Goal: Transaction & Acquisition: Download file/media

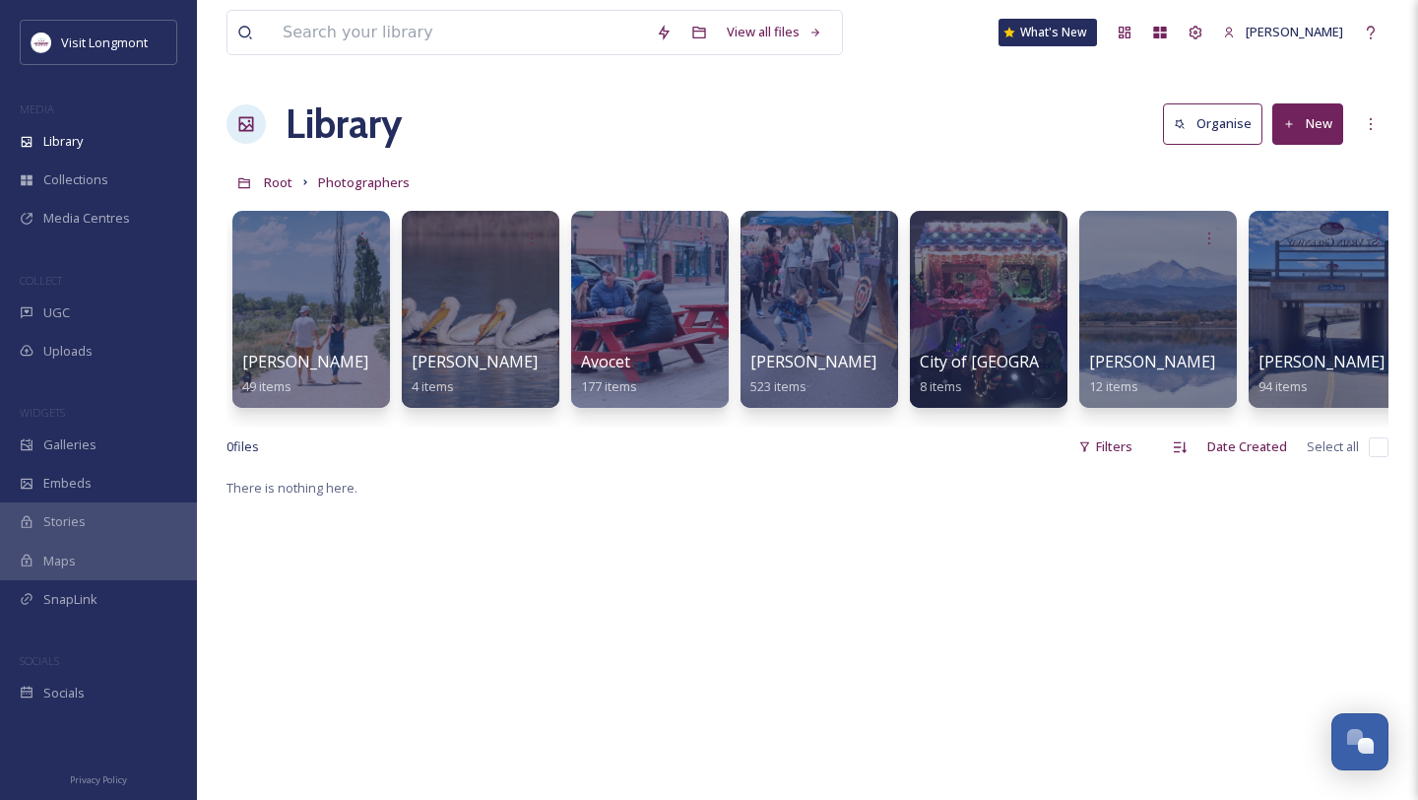
scroll to position [76, 0]
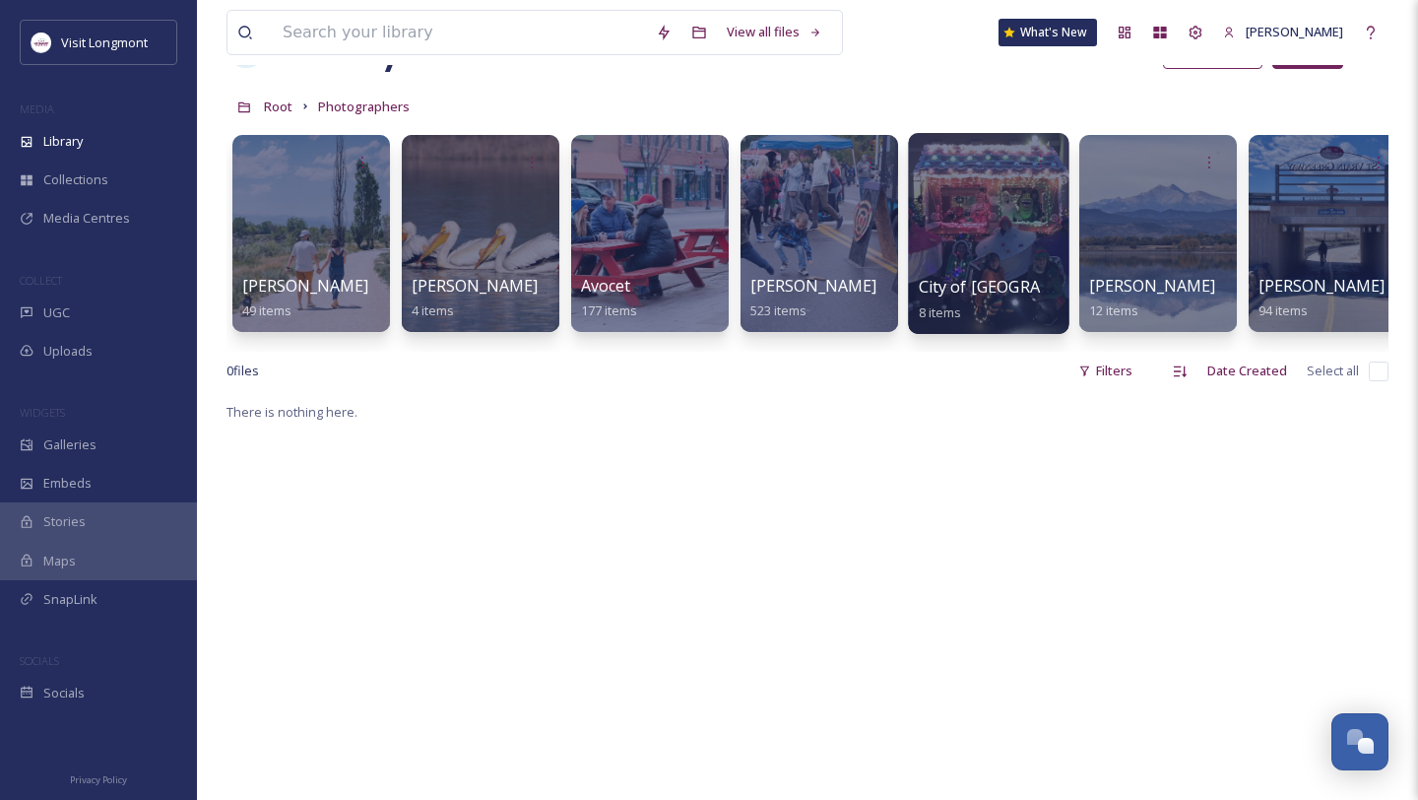
click at [966, 268] on div at bounding box center [988, 233] width 161 height 201
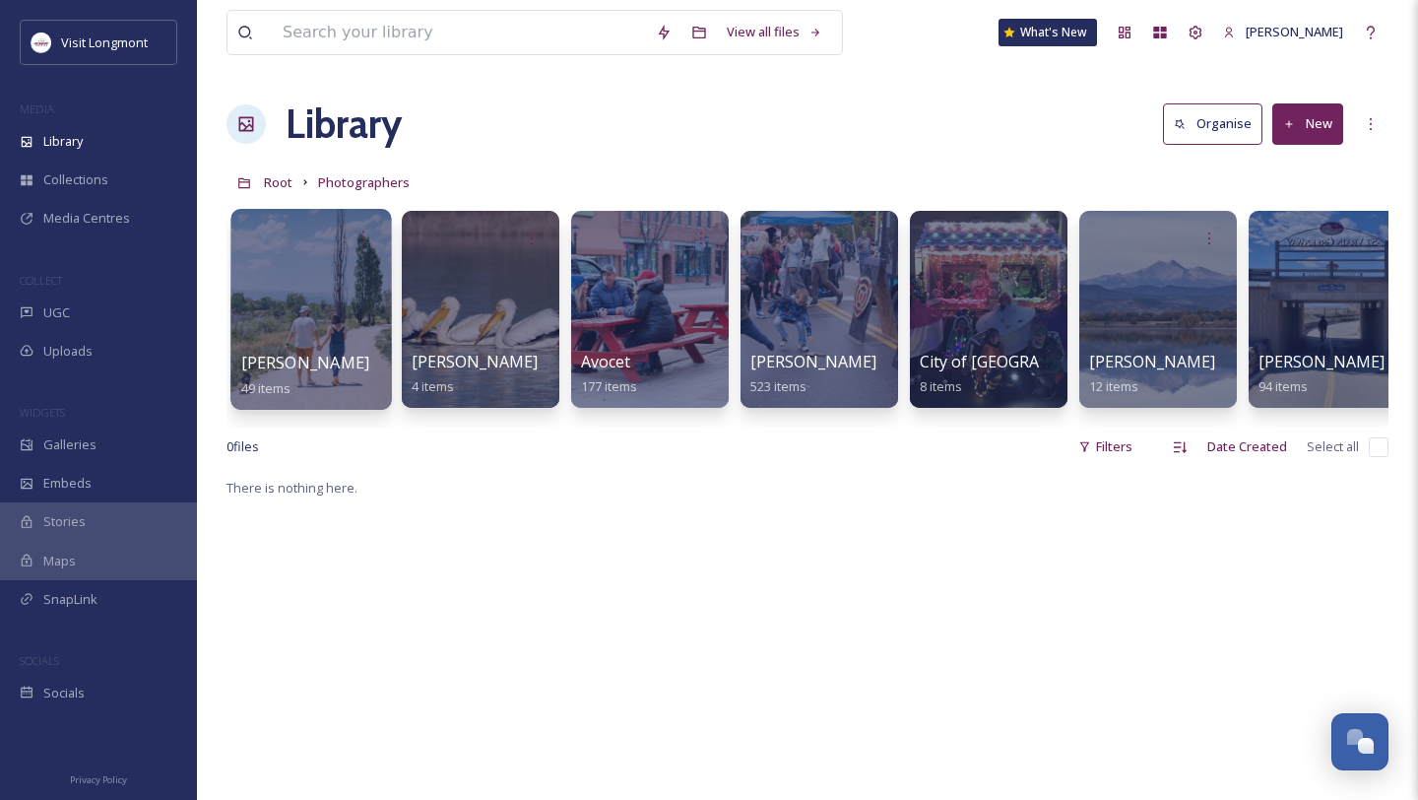
click at [289, 338] on div at bounding box center [310, 309] width 161 height 201
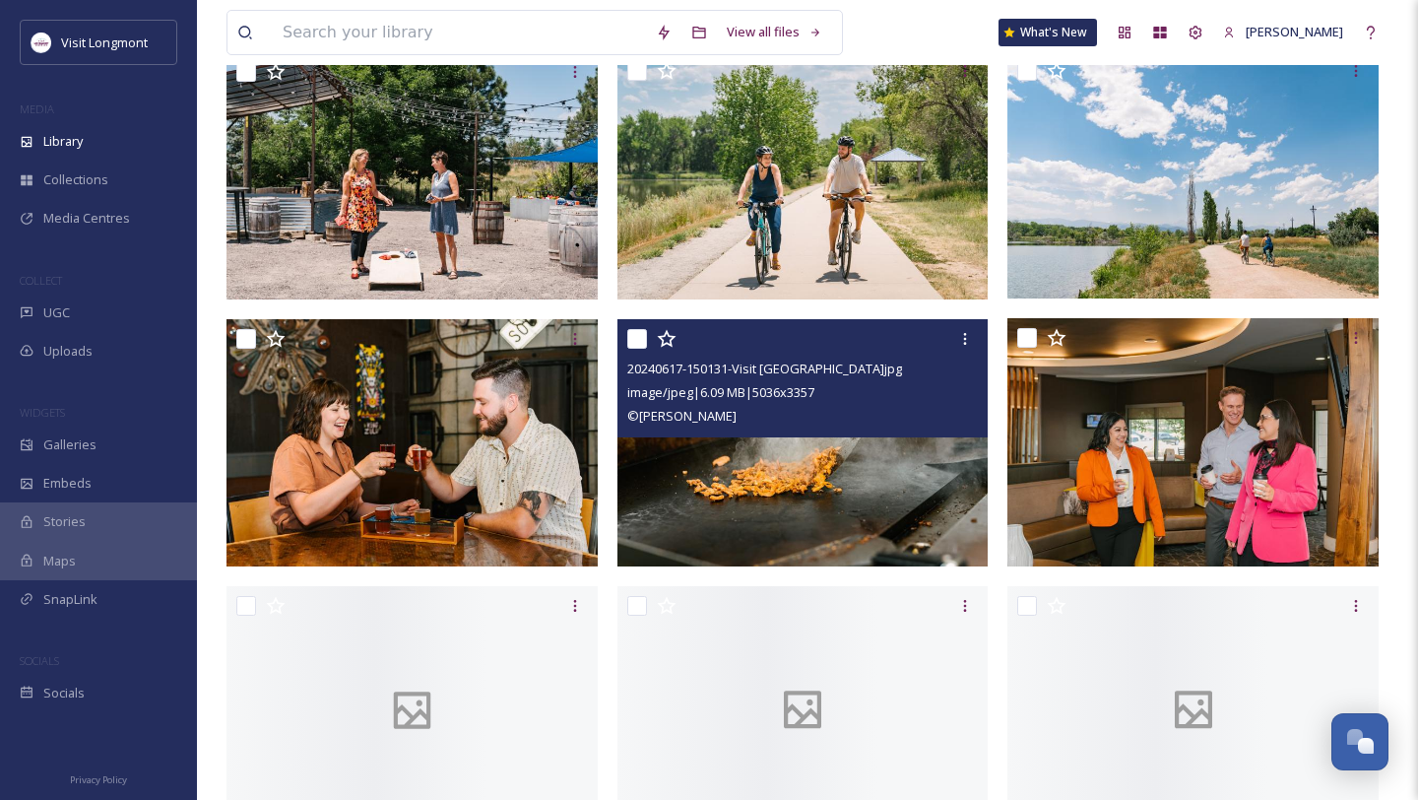
scroll to position [3783, 0]
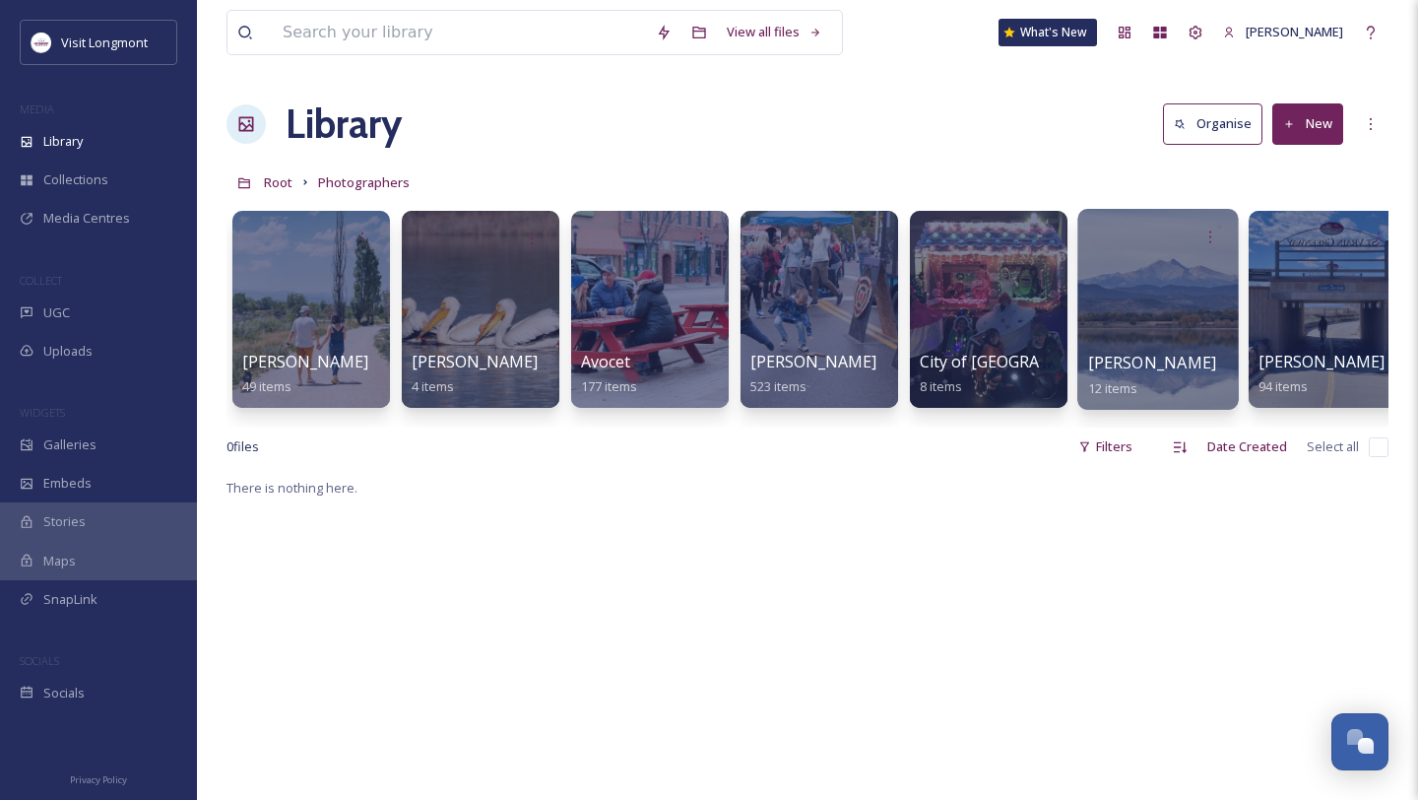
click at [1109, 285] on div at bounding box center [1157, 309] width 161 height 201
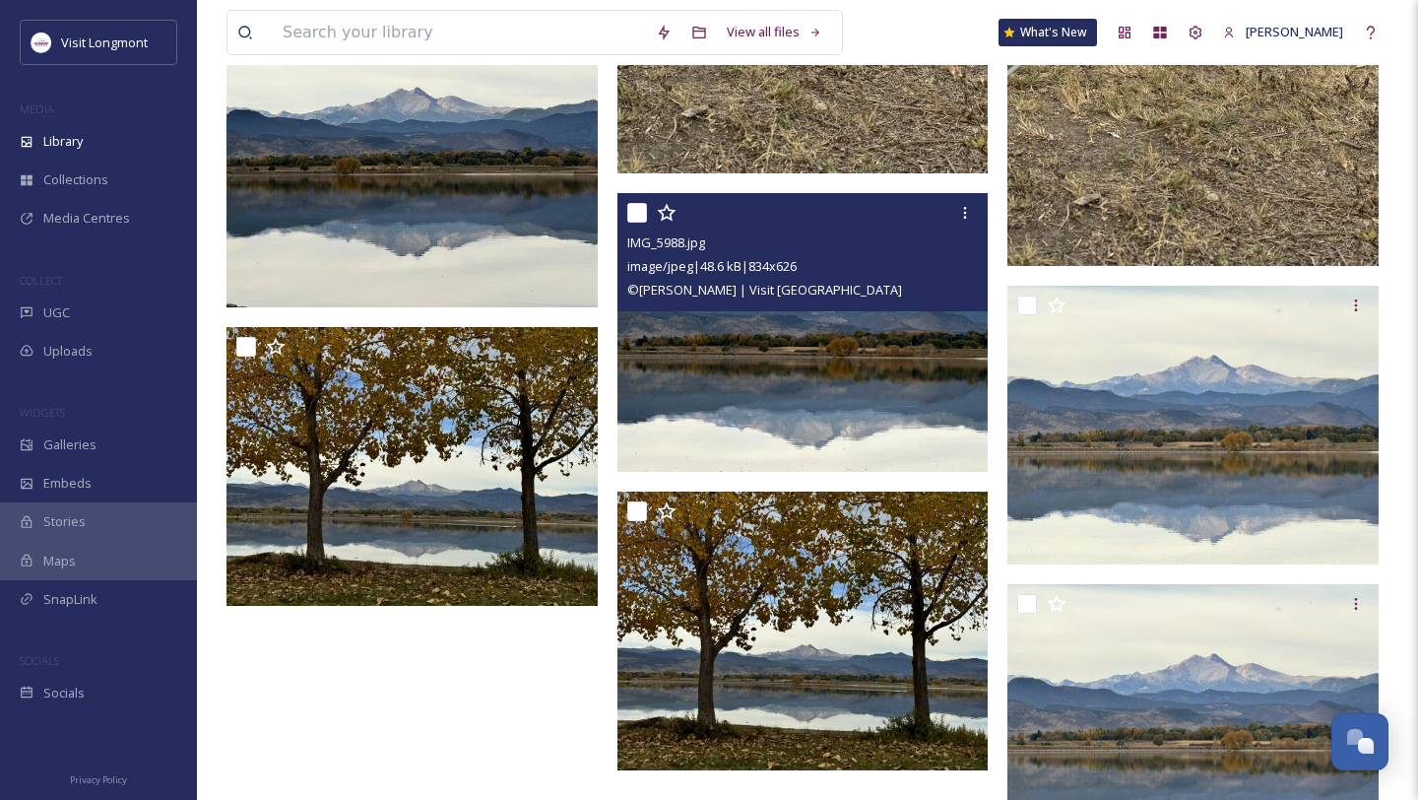
scroll to position [1150, 0]
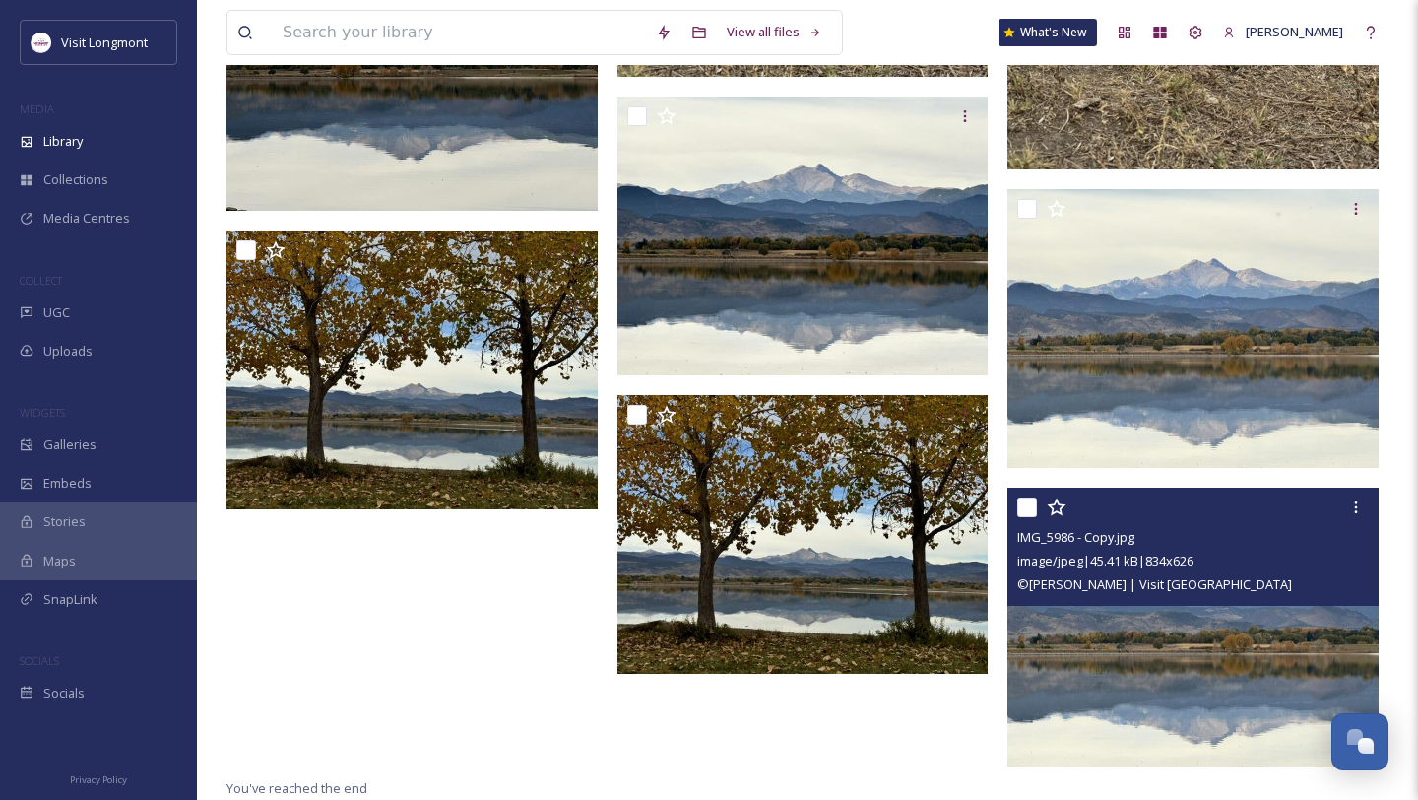
click at [1116, 635] on img at bounding box center [1192, 626] width 371 height 279
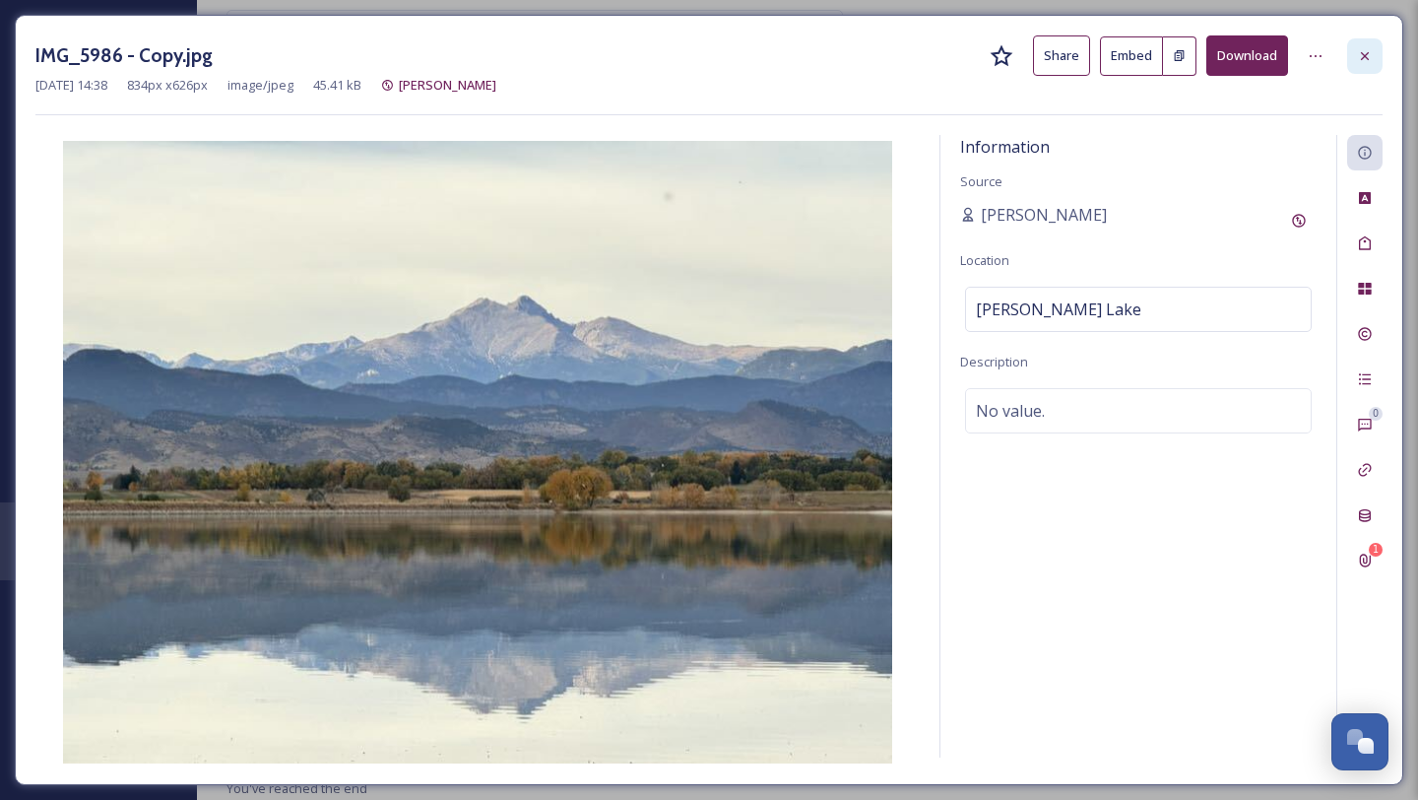
click at [1369, 49] on icon at bounding box center [1365, 56] width 16 height 16
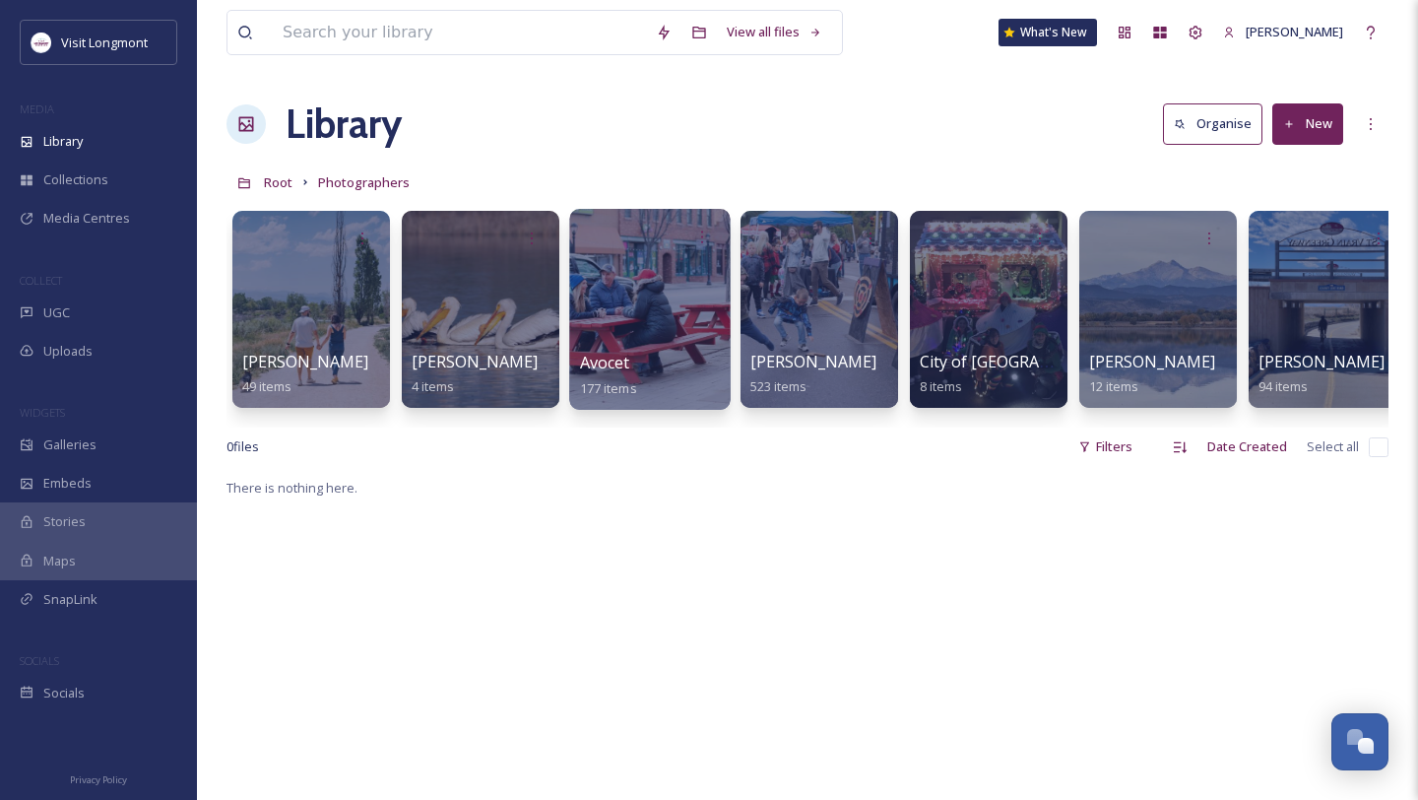
click at [669, 327] on div at bounding box center [649, 309] width 161 height 201
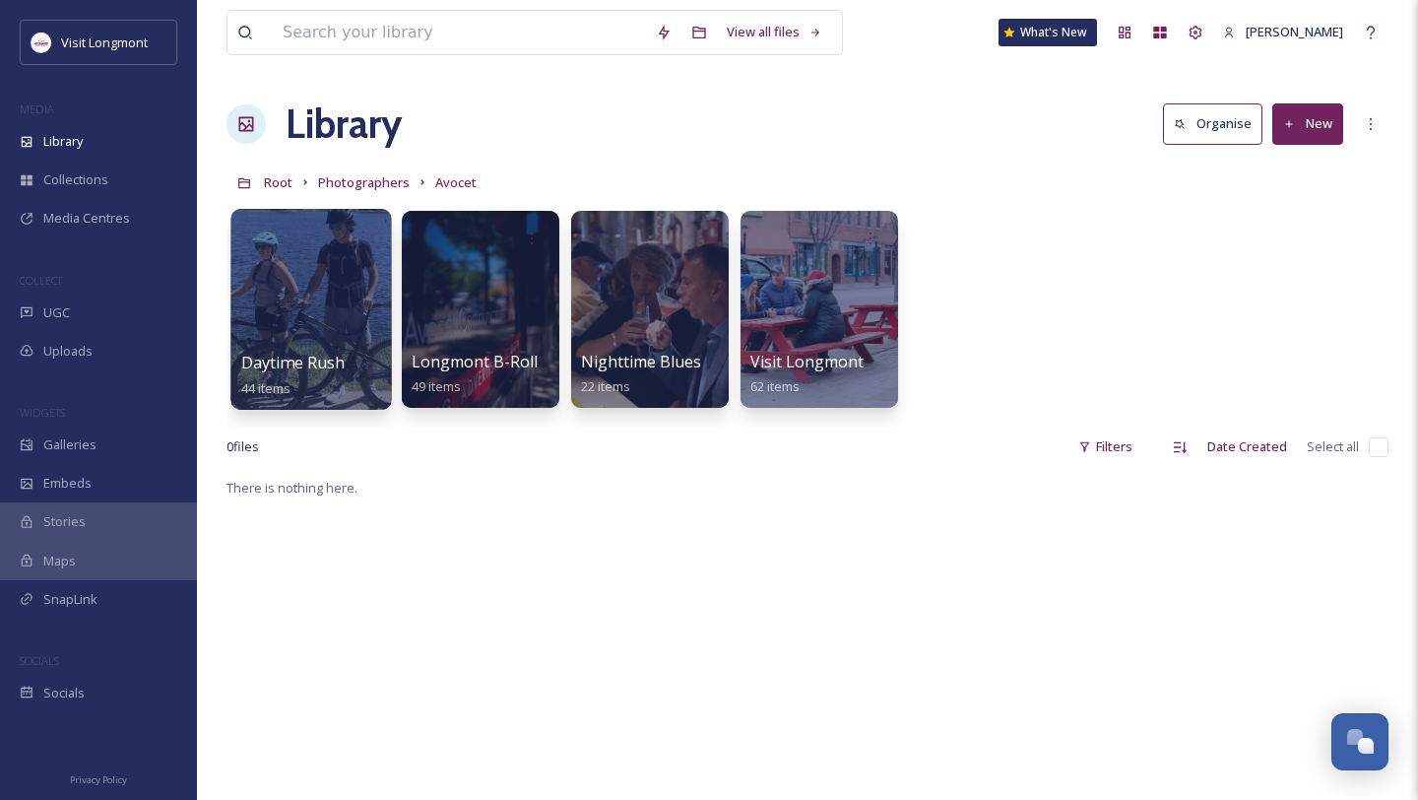
click at [291, 325] on div at bounding box center [310, 309] width 161 height 201
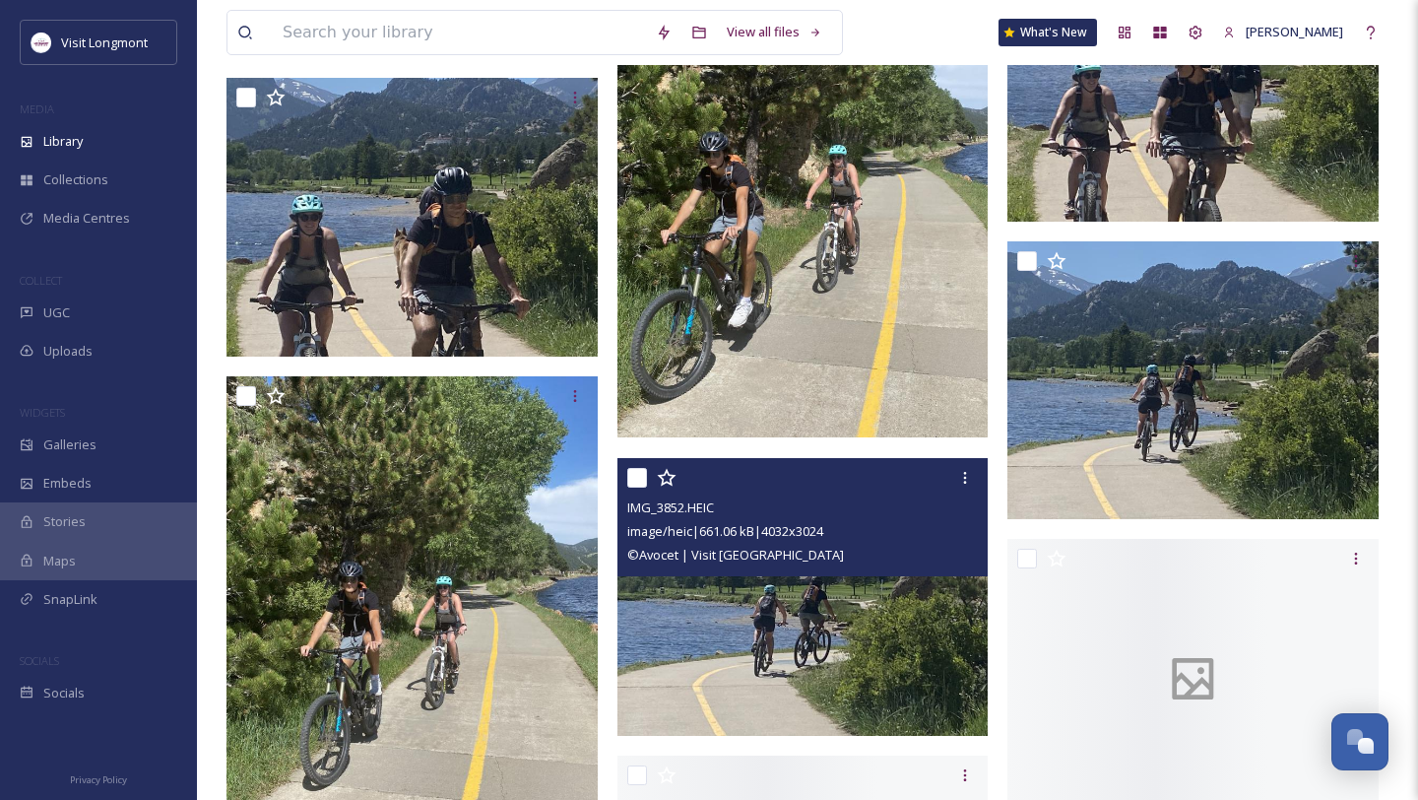
scroll to position [3437, 0]
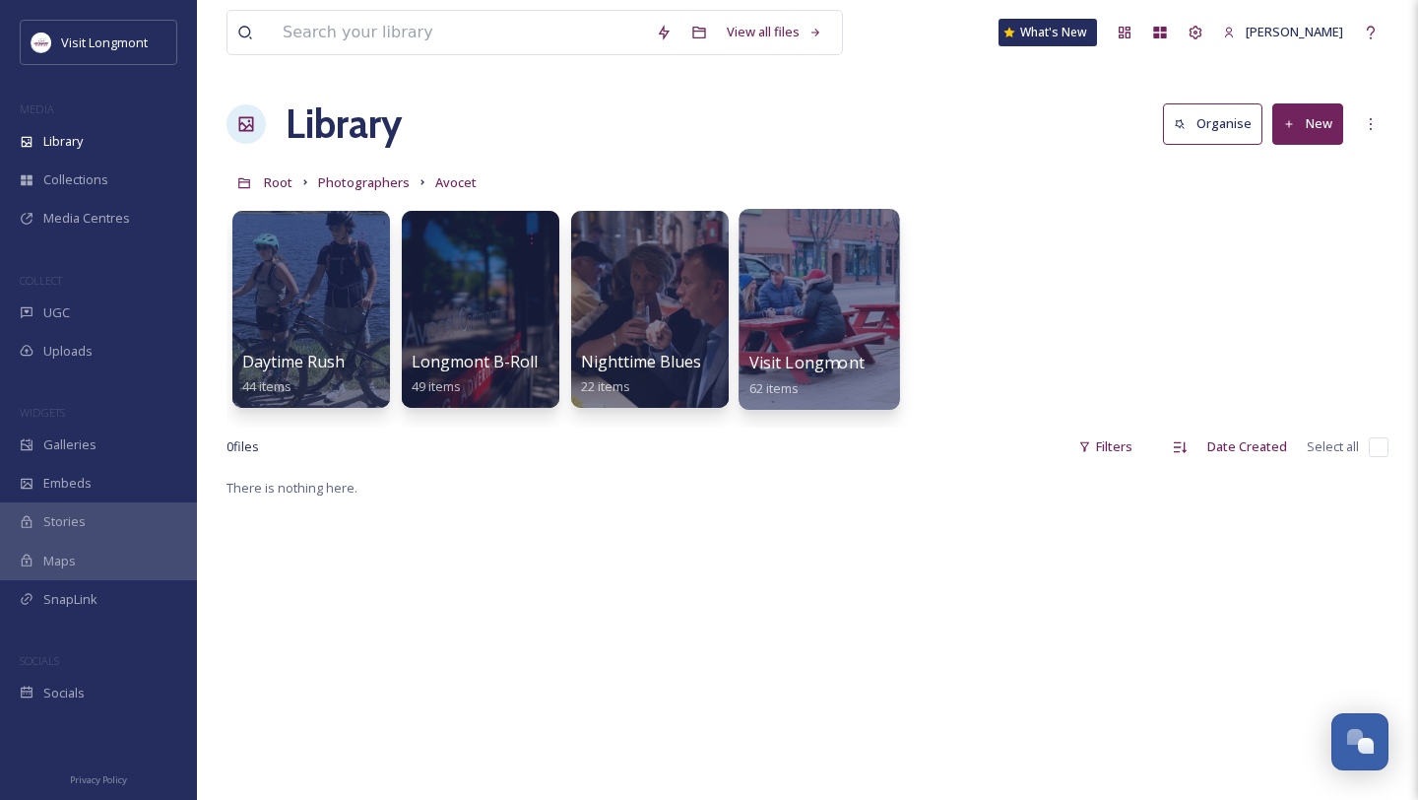
click at [802, 328] on div at bounding box center [819, 309] width 161 height 201
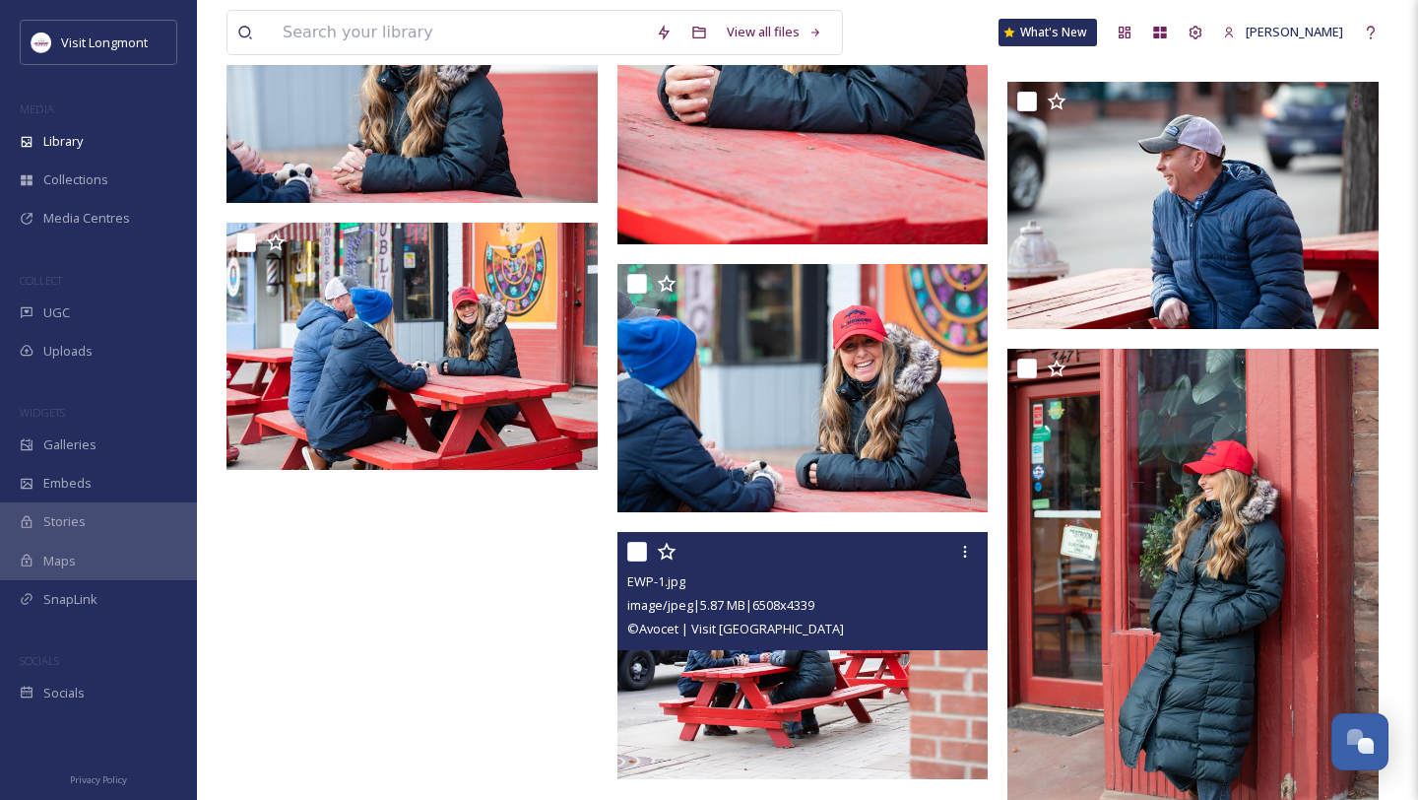
scroll to position [7611, 0]
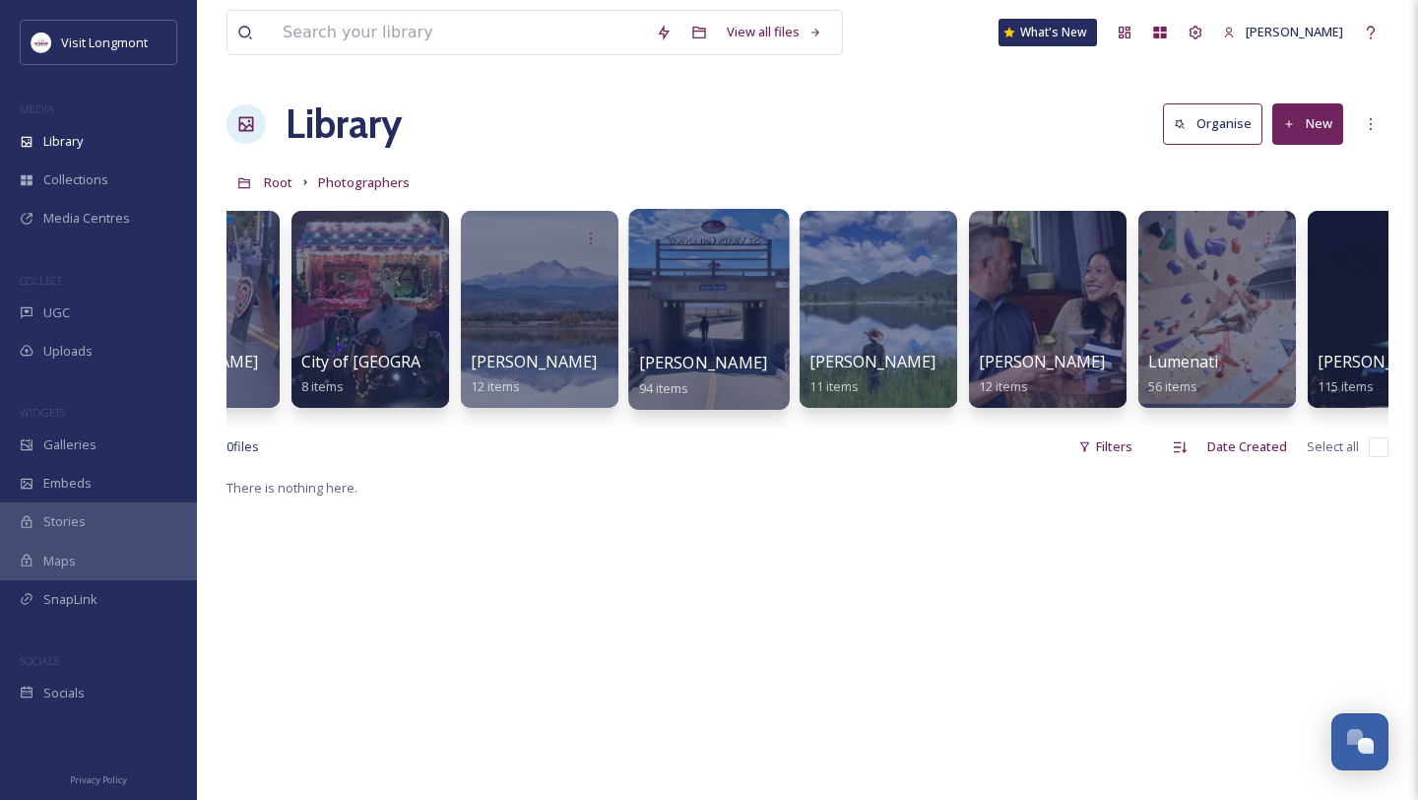
scroll to position [0, 697]
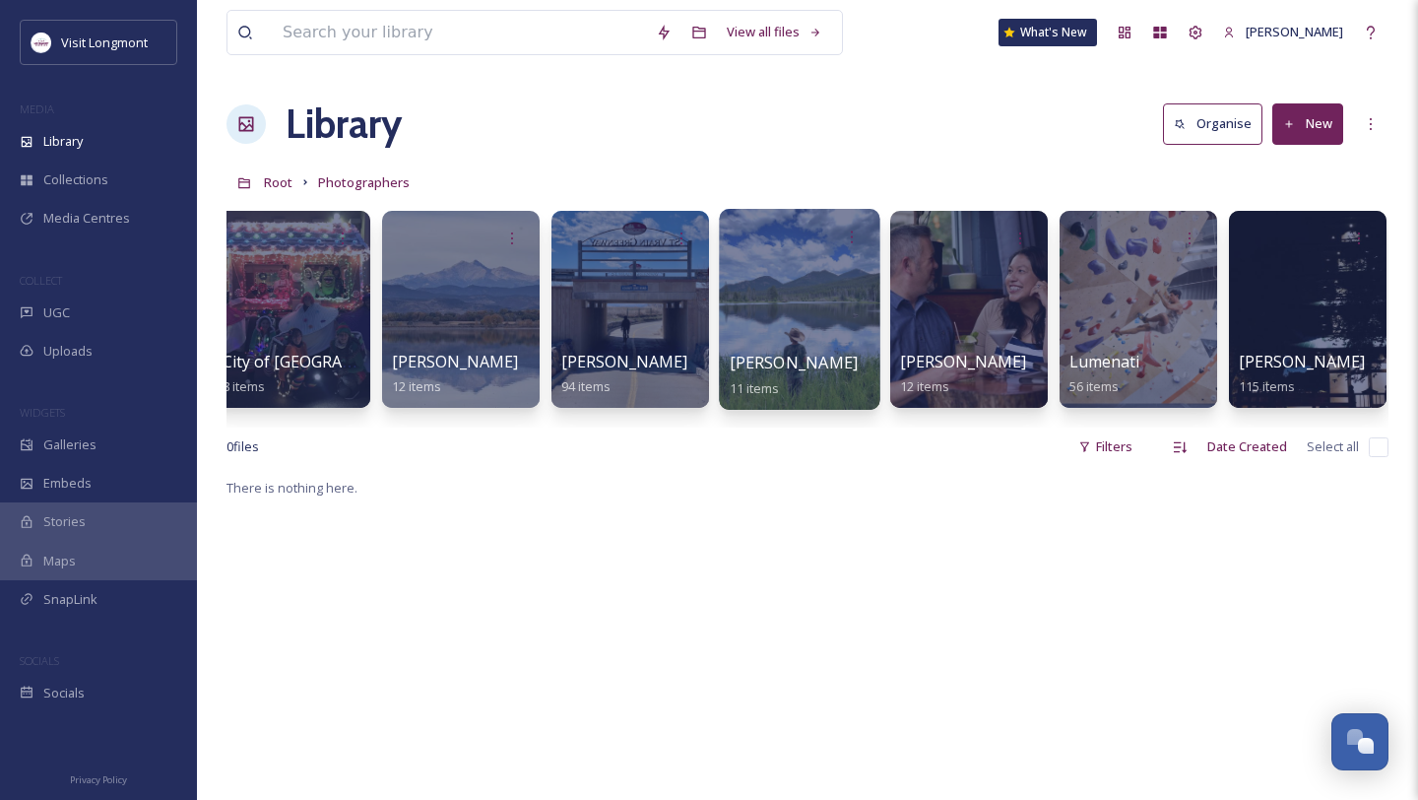
click at [814, 300] on div at bounding box center [799, 309] width 161 height 201
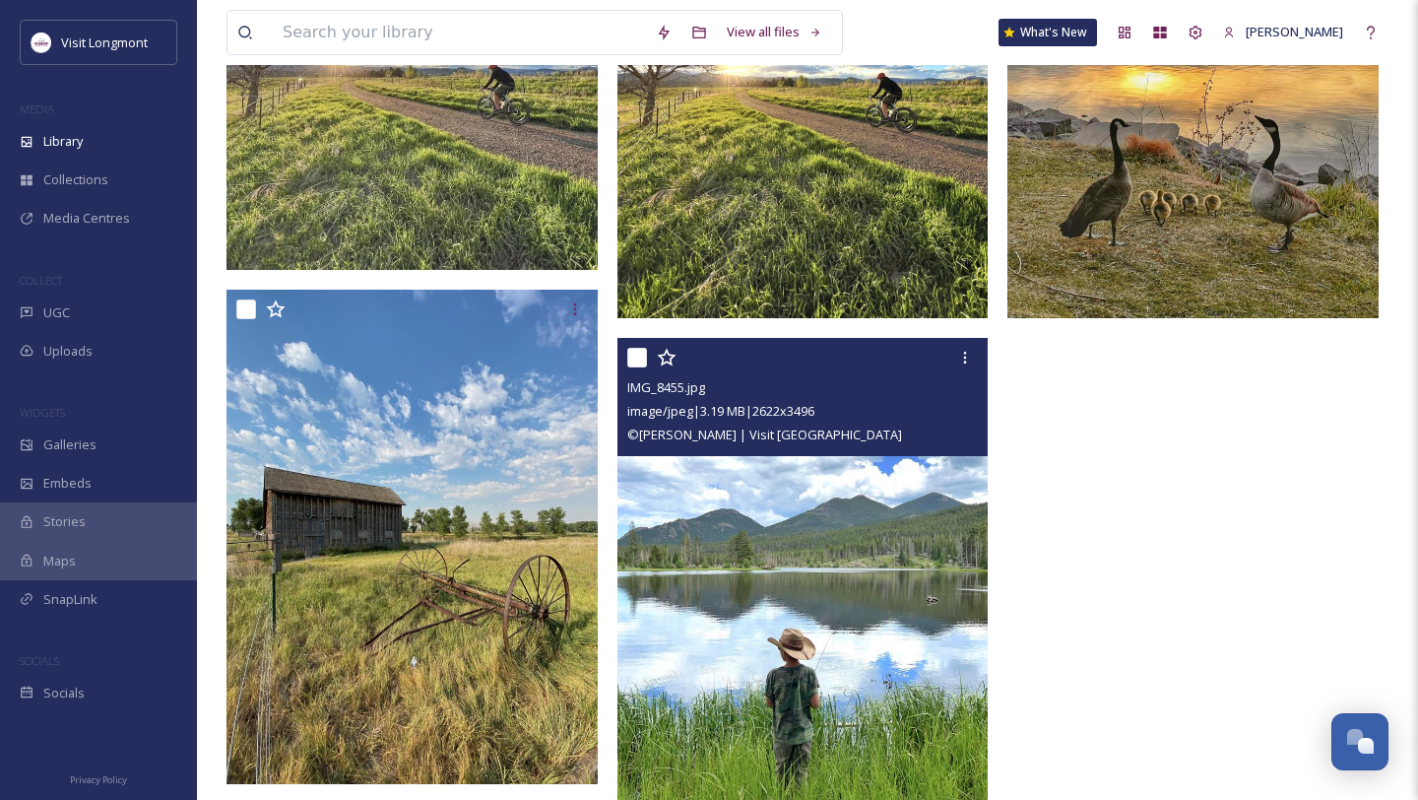
scroll to position [1542, 0]
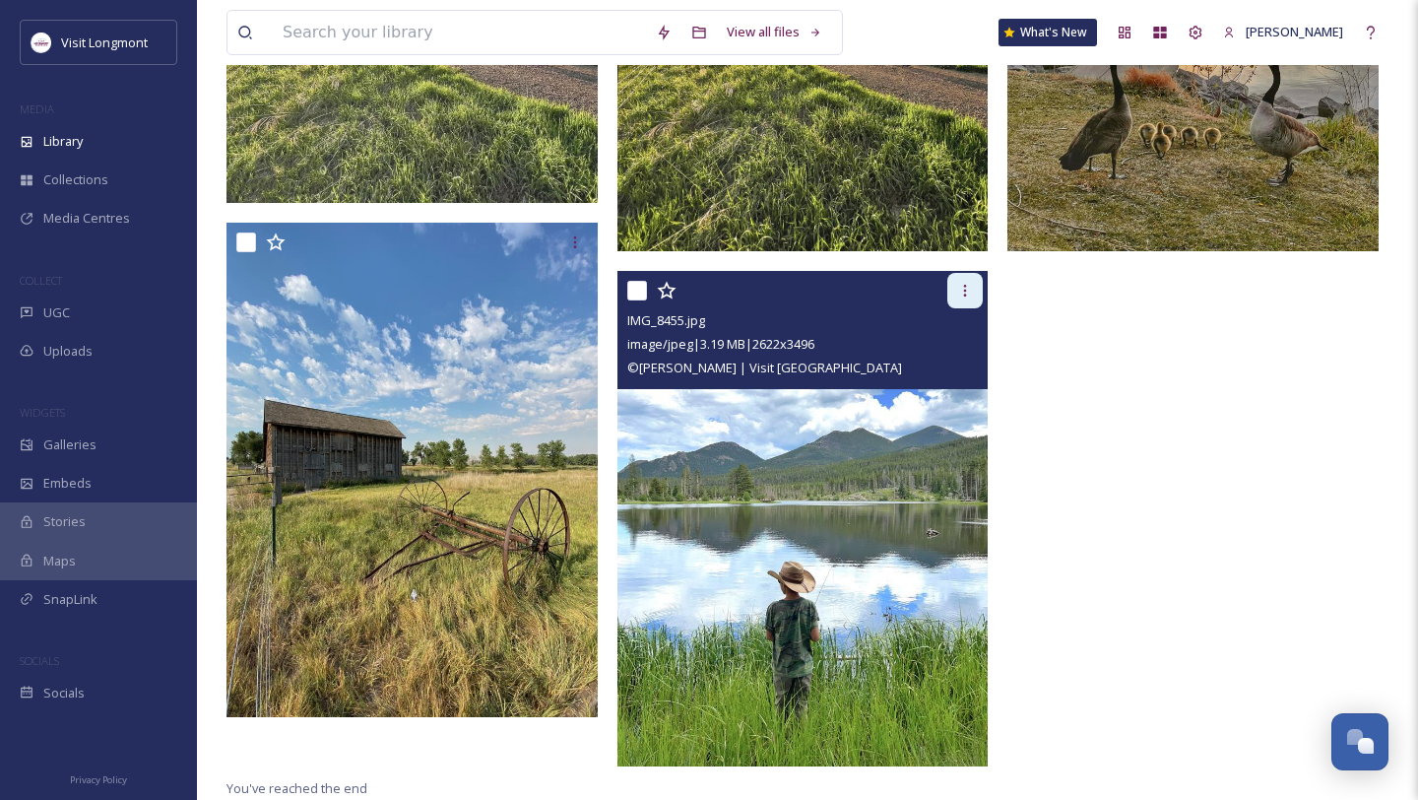
click at [961, 300] on div at bounding box center [964, 290] width 35 height 35
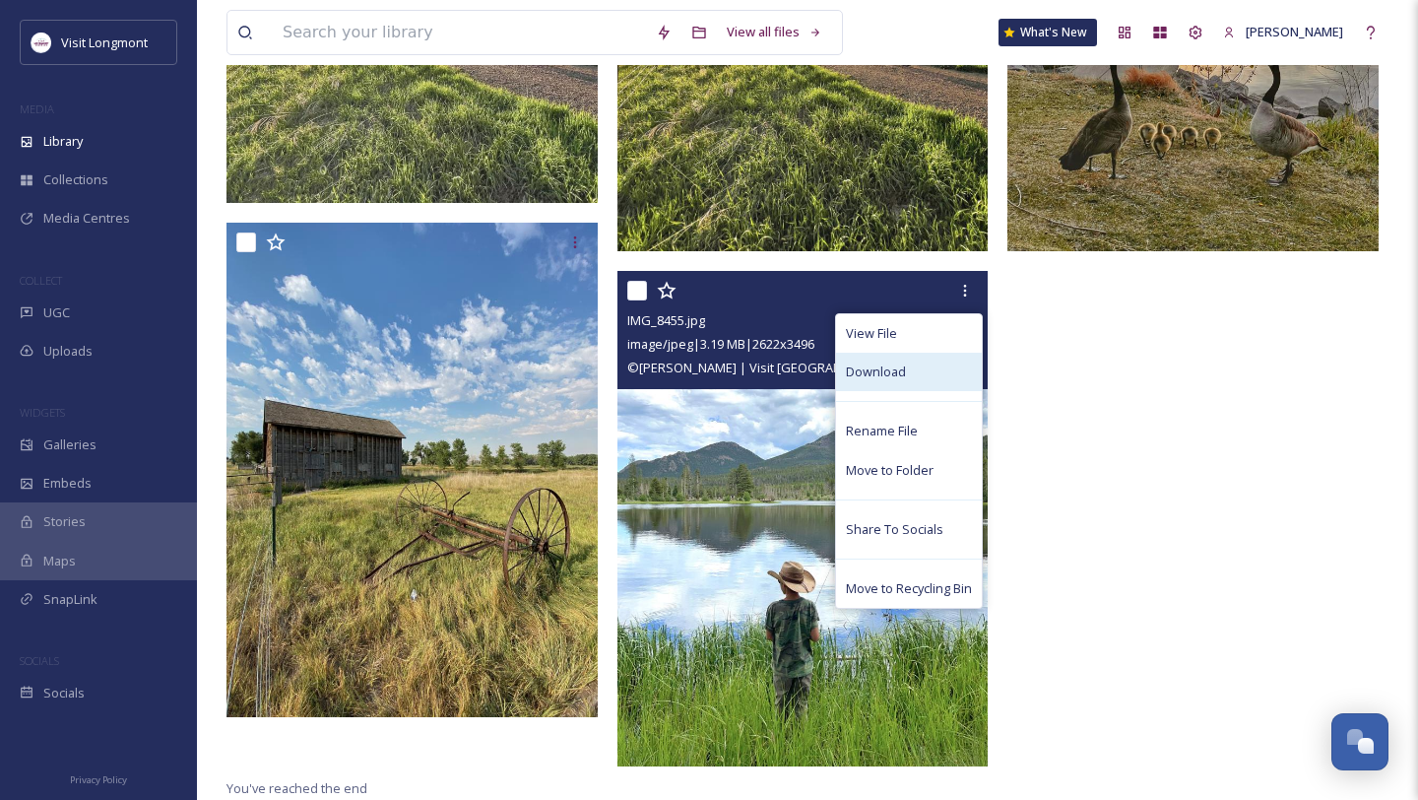
click at [937, 362] on div "Download" at bounding box center [909, 372] width 146 height 38
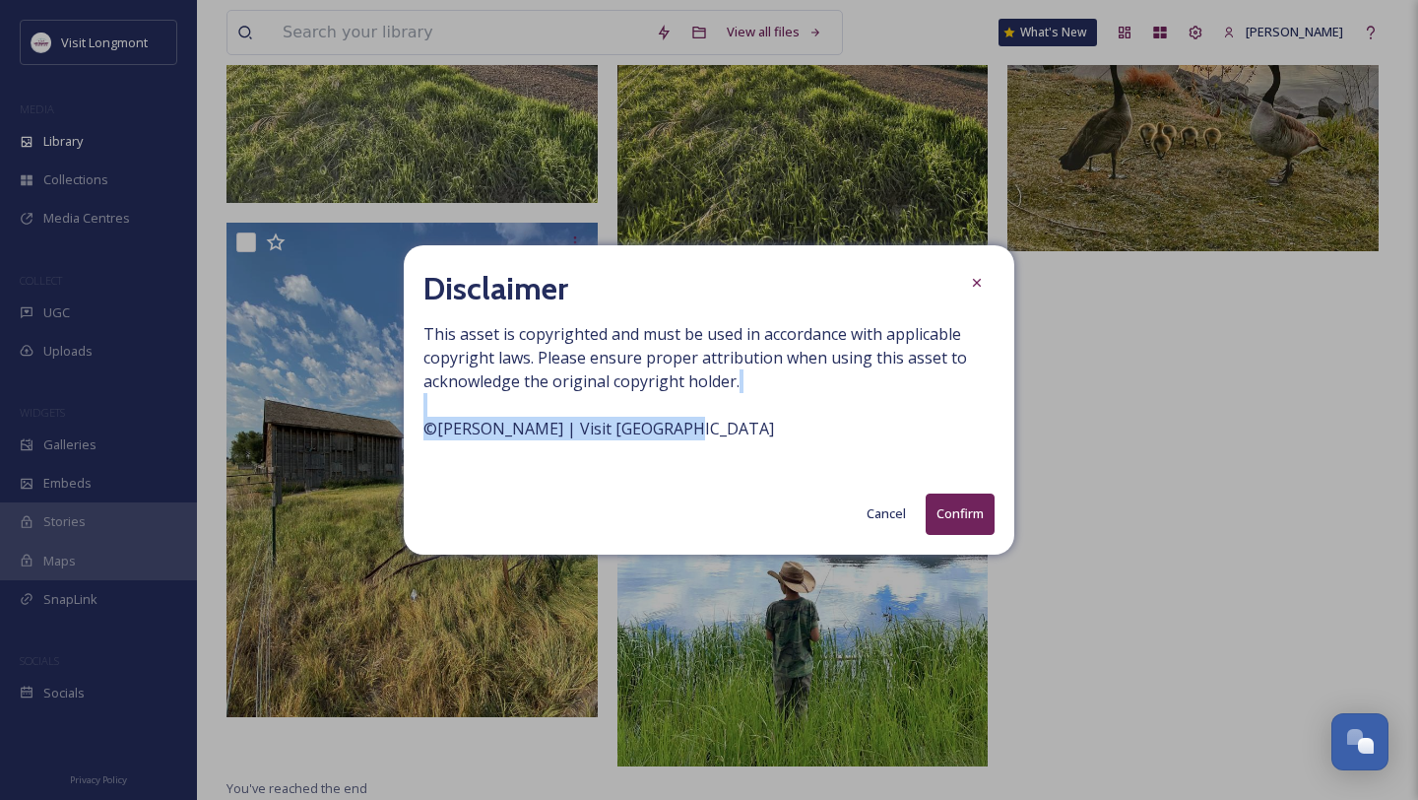
drag, startPoint x: 669, startPoint y: 426, endPoint x: 333, endPoint y: 413, distance: 336.1
click at [333, 413] on div "Disclaimer This asset is copyrighted and must be used in accordance with applic…" at bounding box center [709, 400] width 1418 height 800
copy span "© [PERSON_NAME] | Visit [GEOGRAPHIC_DATA]"
click at [965, 524] on button "Confirm" at bounding box center [960, 513] width 69 height 40
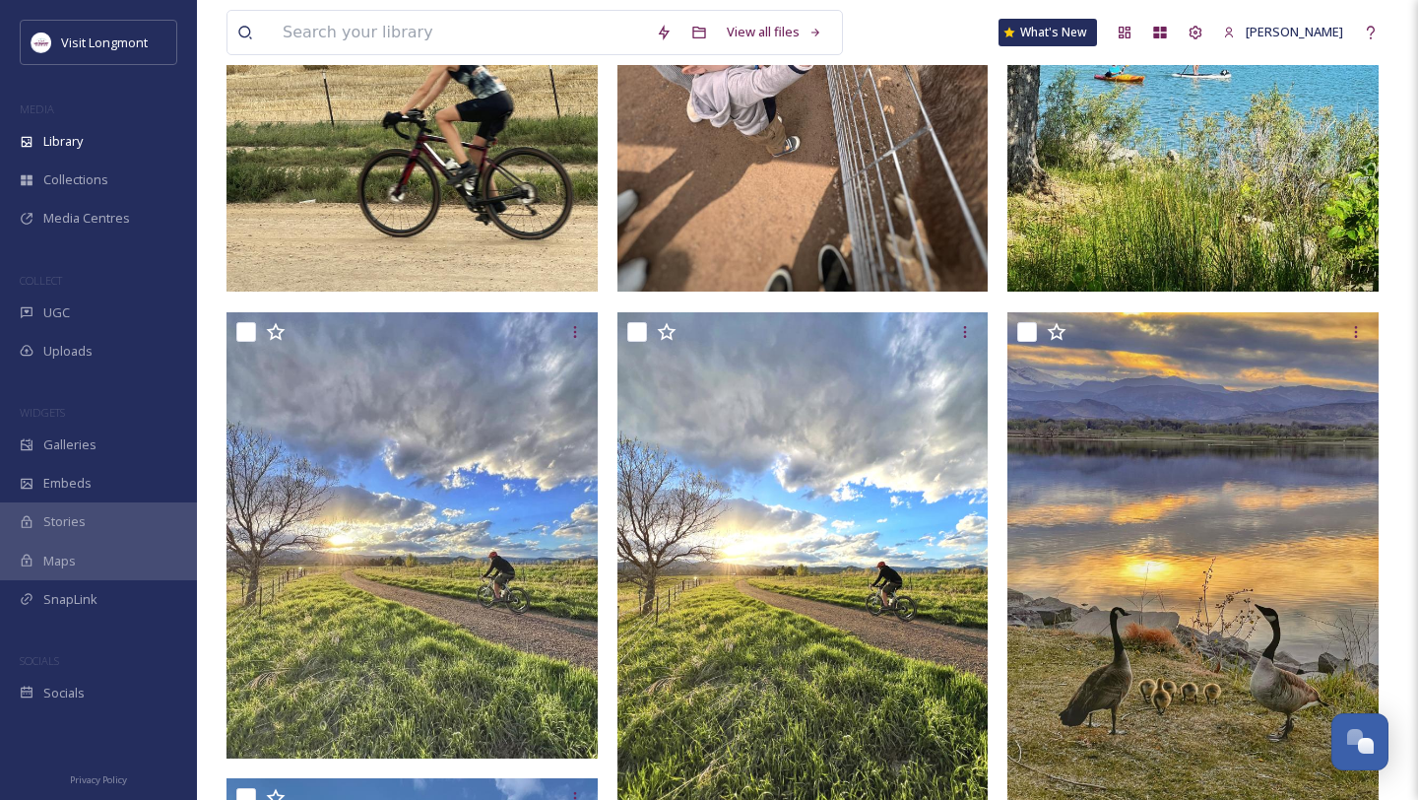
scroll to position [993, 0]
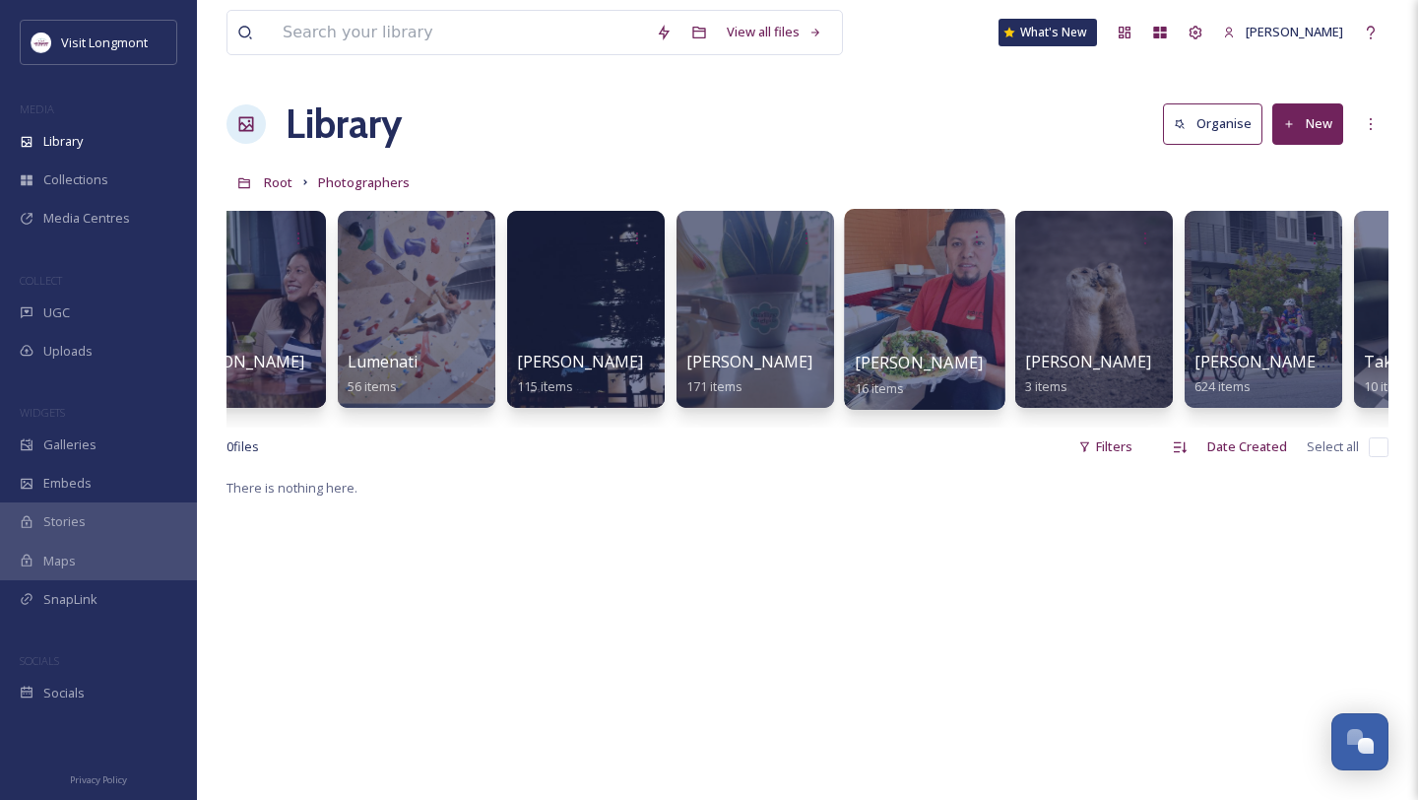
scroll to position [0, 1548]
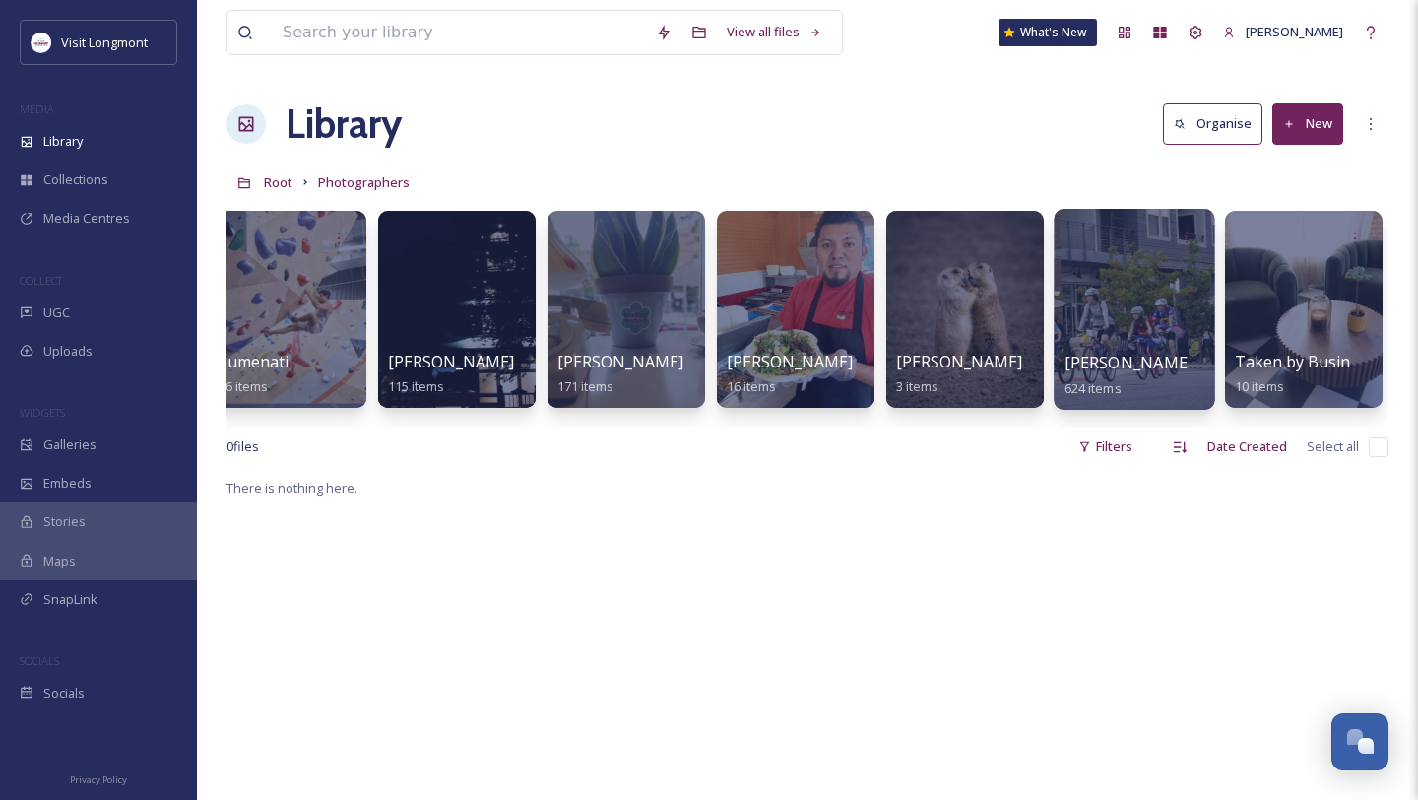
click at [1119, 307] on div at bounding box center [1134, 309] width 161 height 201
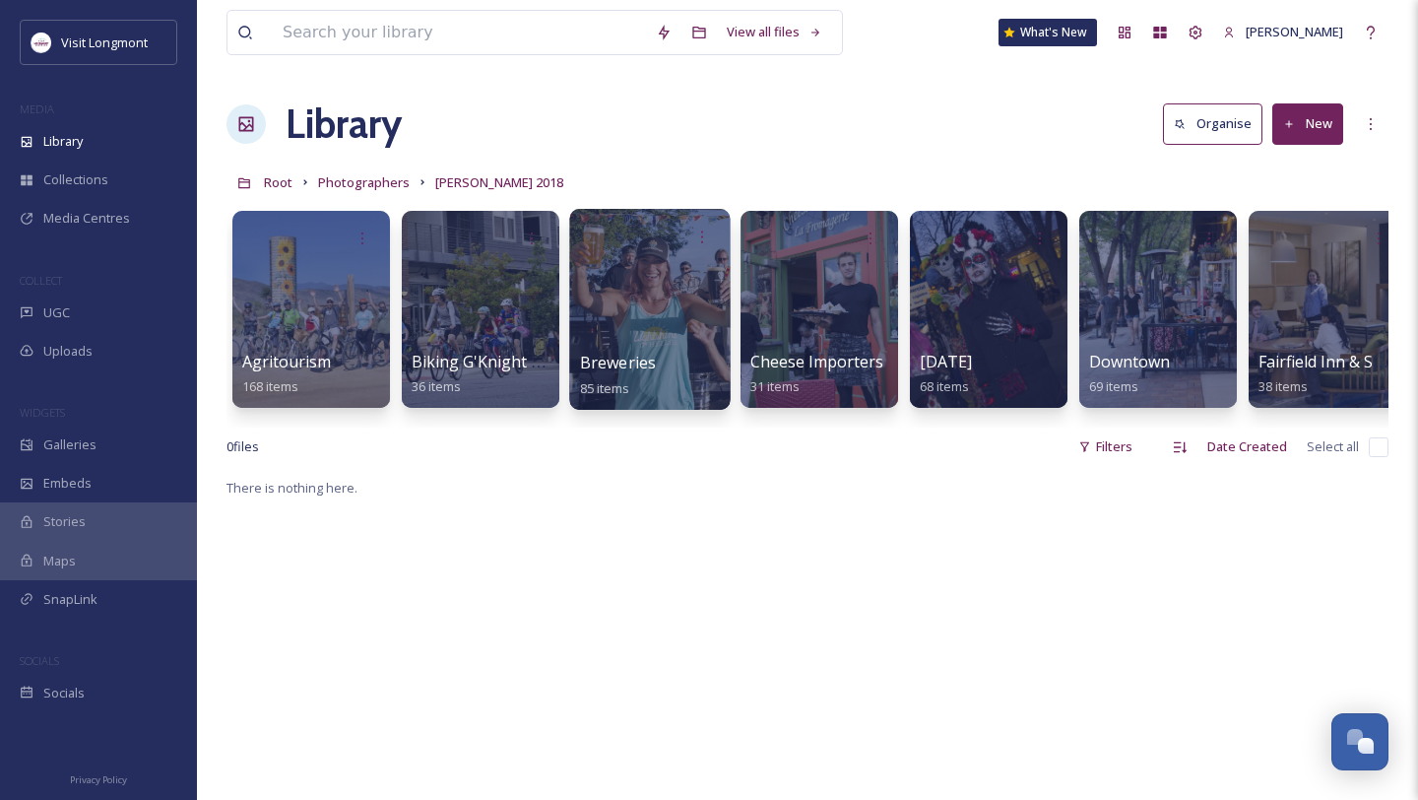
click at [641, 327] on div at bounding box center [649, 309] width 161 height 201
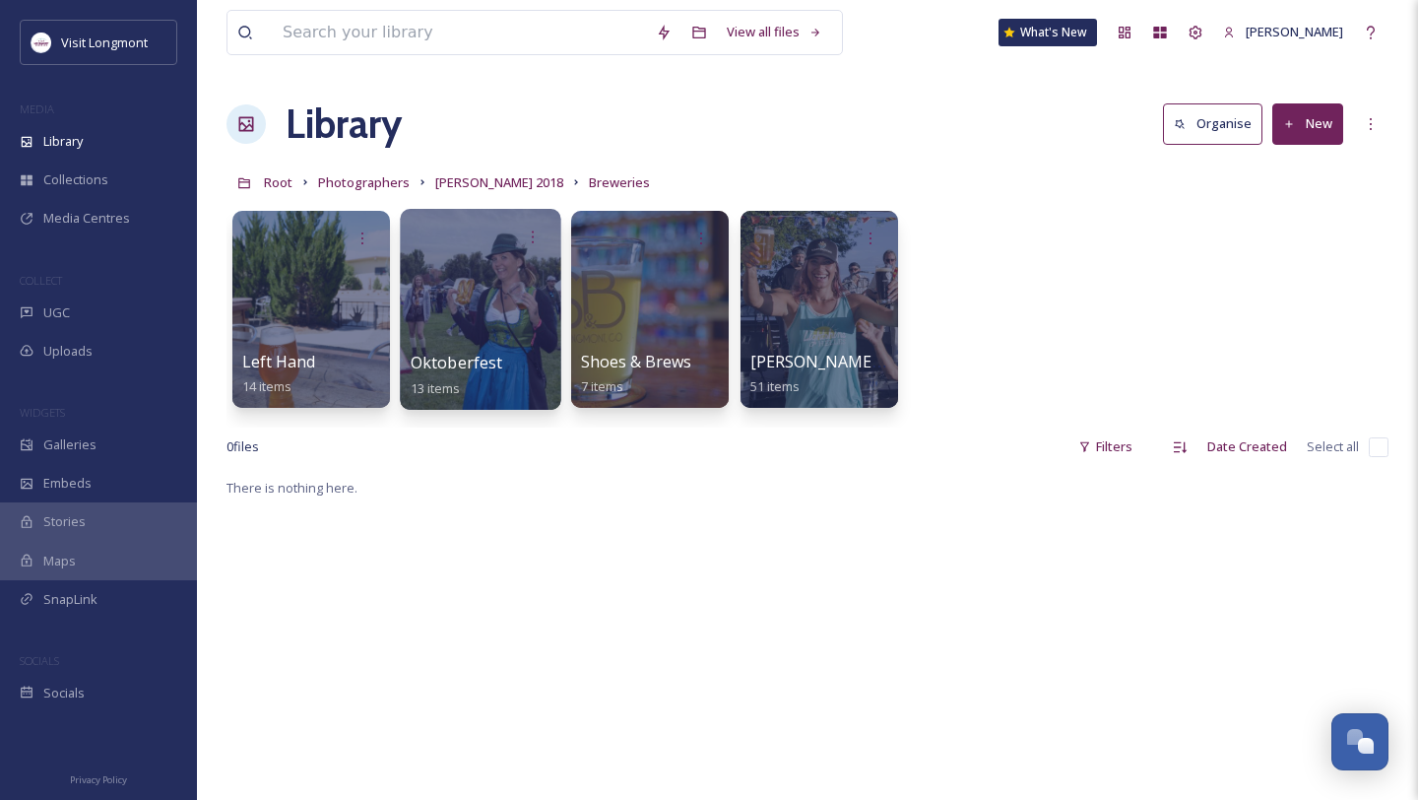
click at [481, 303] on div at bounding box center [480, 309] width 161 height 201
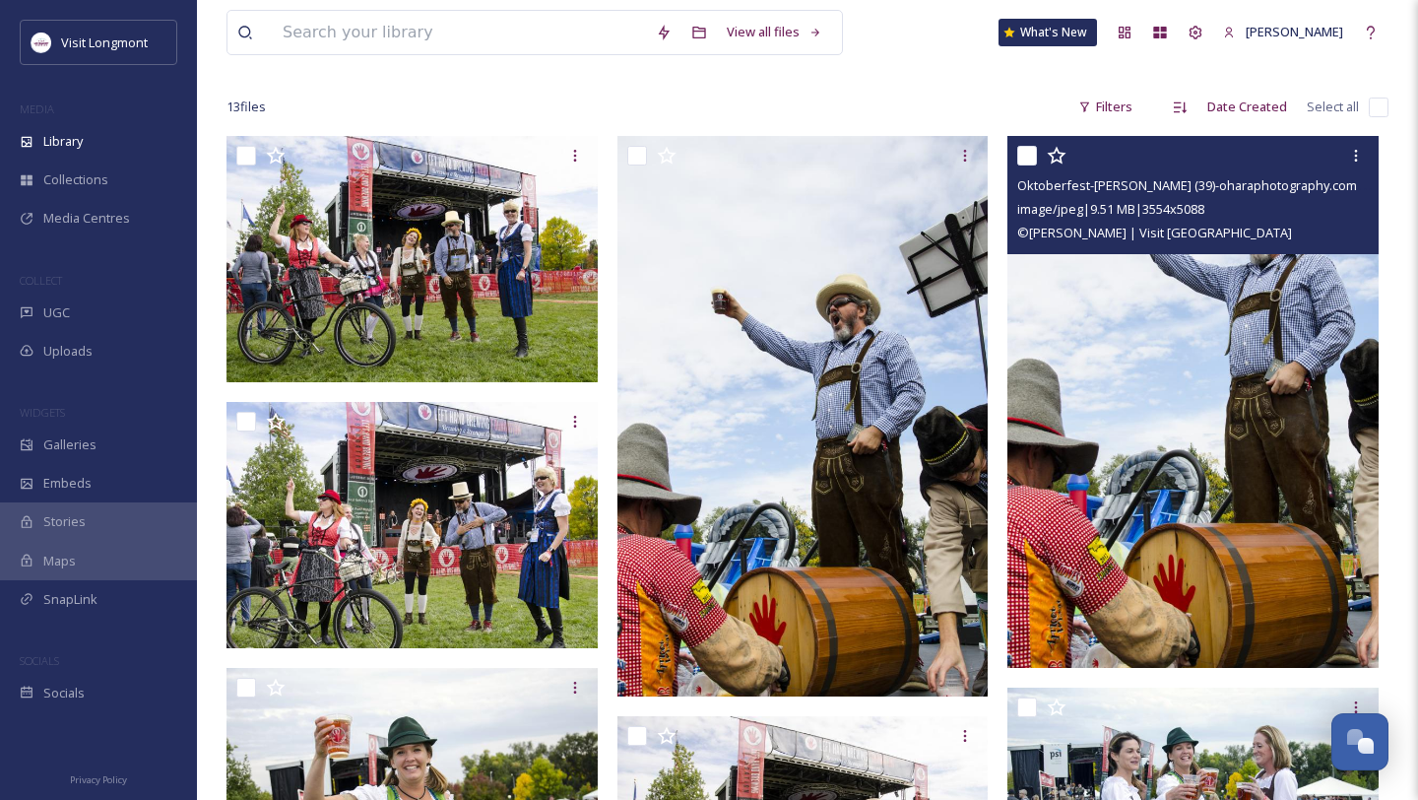
scroll to position [131, 0]
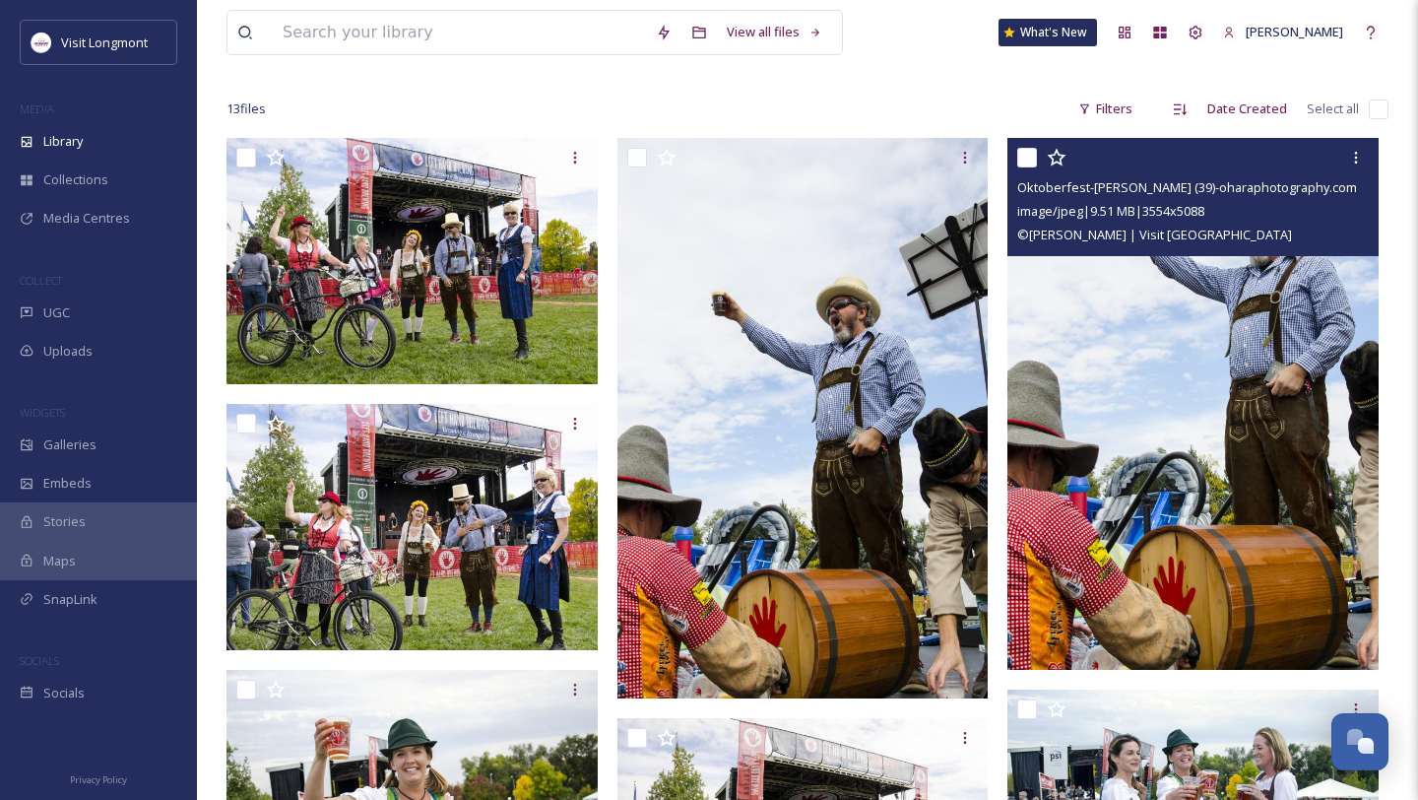
click at [1197, 431] on img at bounding box center [1192, 404] width 371 height 532
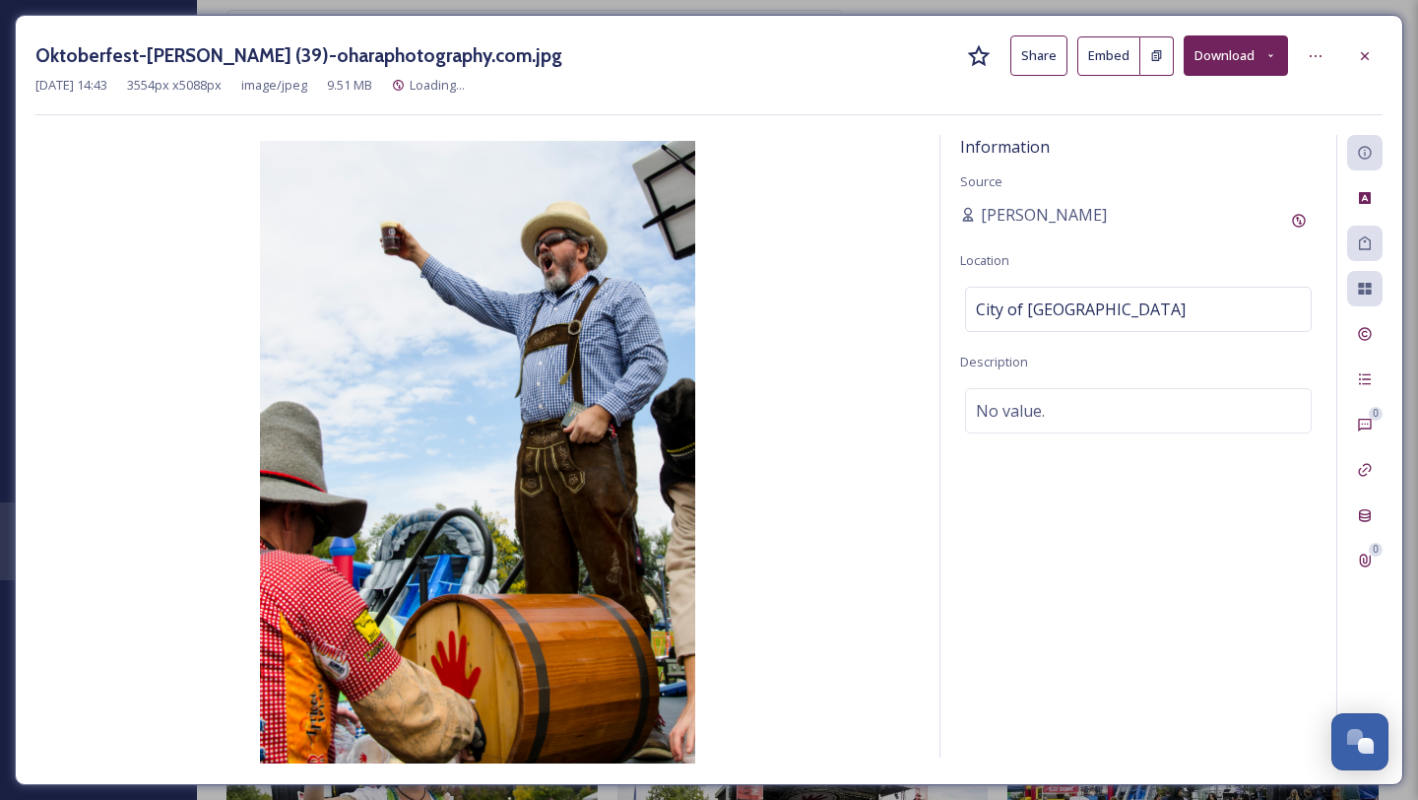
click at [1240, 62] on button "Download" at bounding box center [1236, 55] width 104 height 40
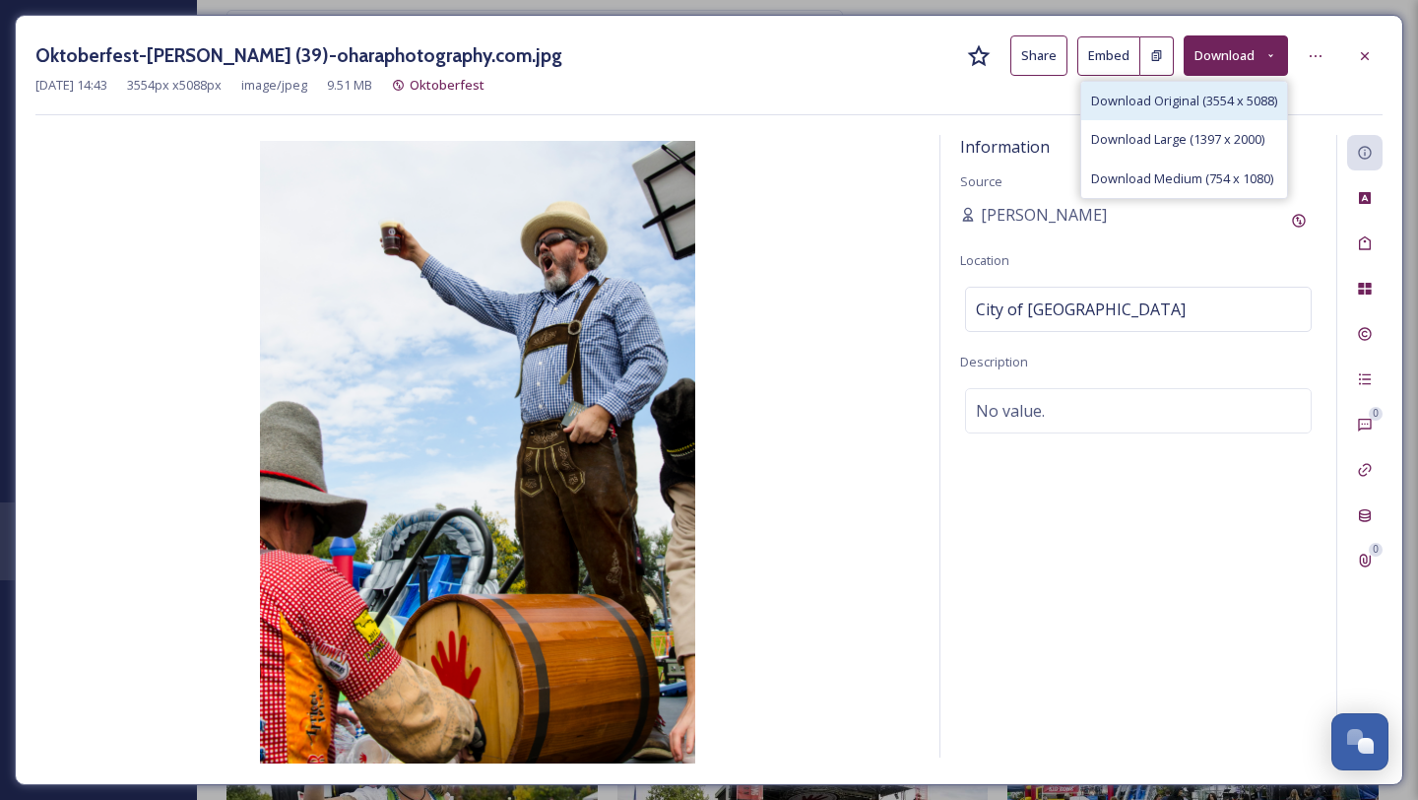
click at [1204, 109] on div "Download Original (3554 x 5088)" at bounding box center [1184, 101] width 206 height 38
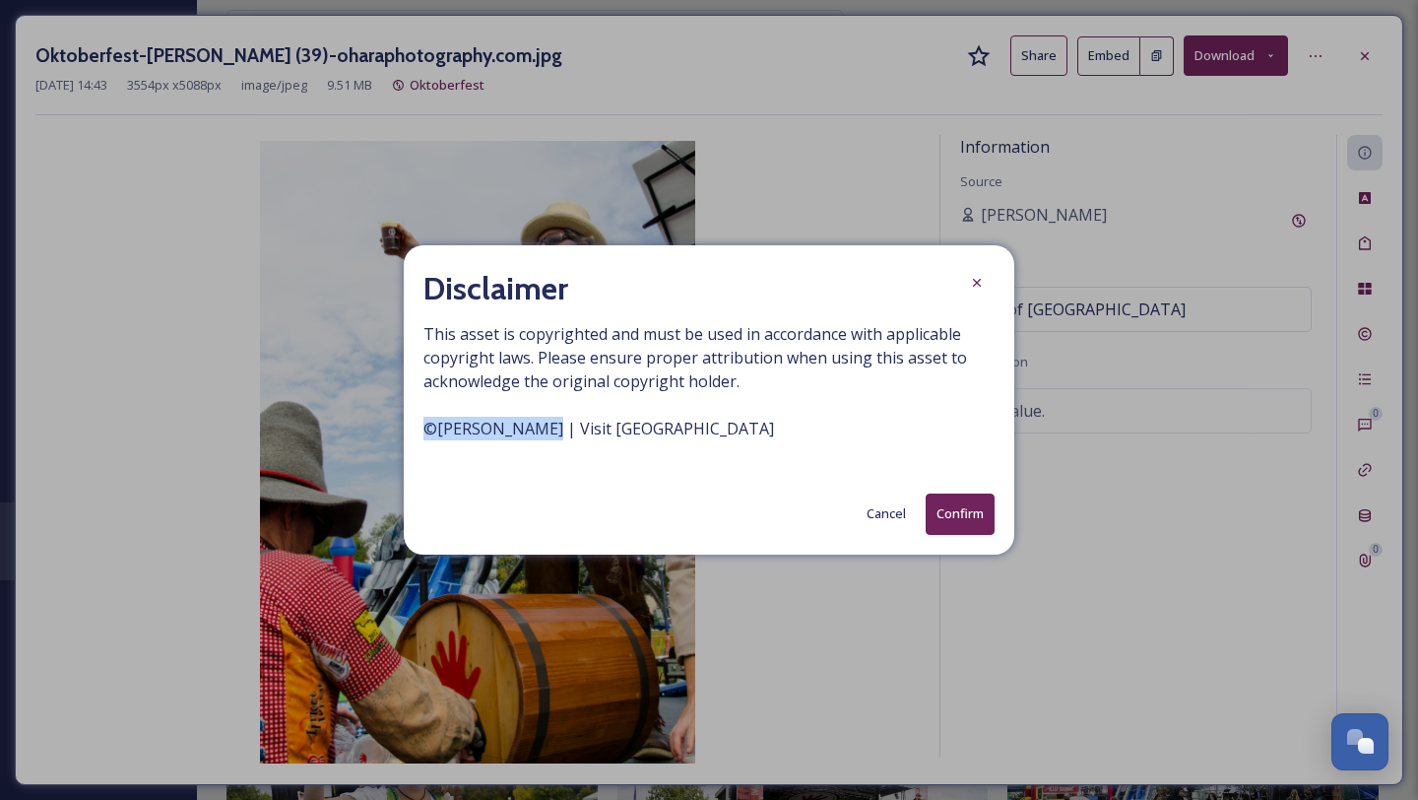
drag, startPoint x: 535, startPoint y: 430, endPoint x: 381, endPoint y: 431, distance: 153.6
click at [382, 431] on div "Disclaimer This asset is copyrighted and must be used in accordance with applic…" at bounding box center [709, 400] width 1418 height 800
copy span "© [PERSON_NAME]"
click at [965, 520] on button "Confirm" at bounding box center [960, 513] width 69 height 40
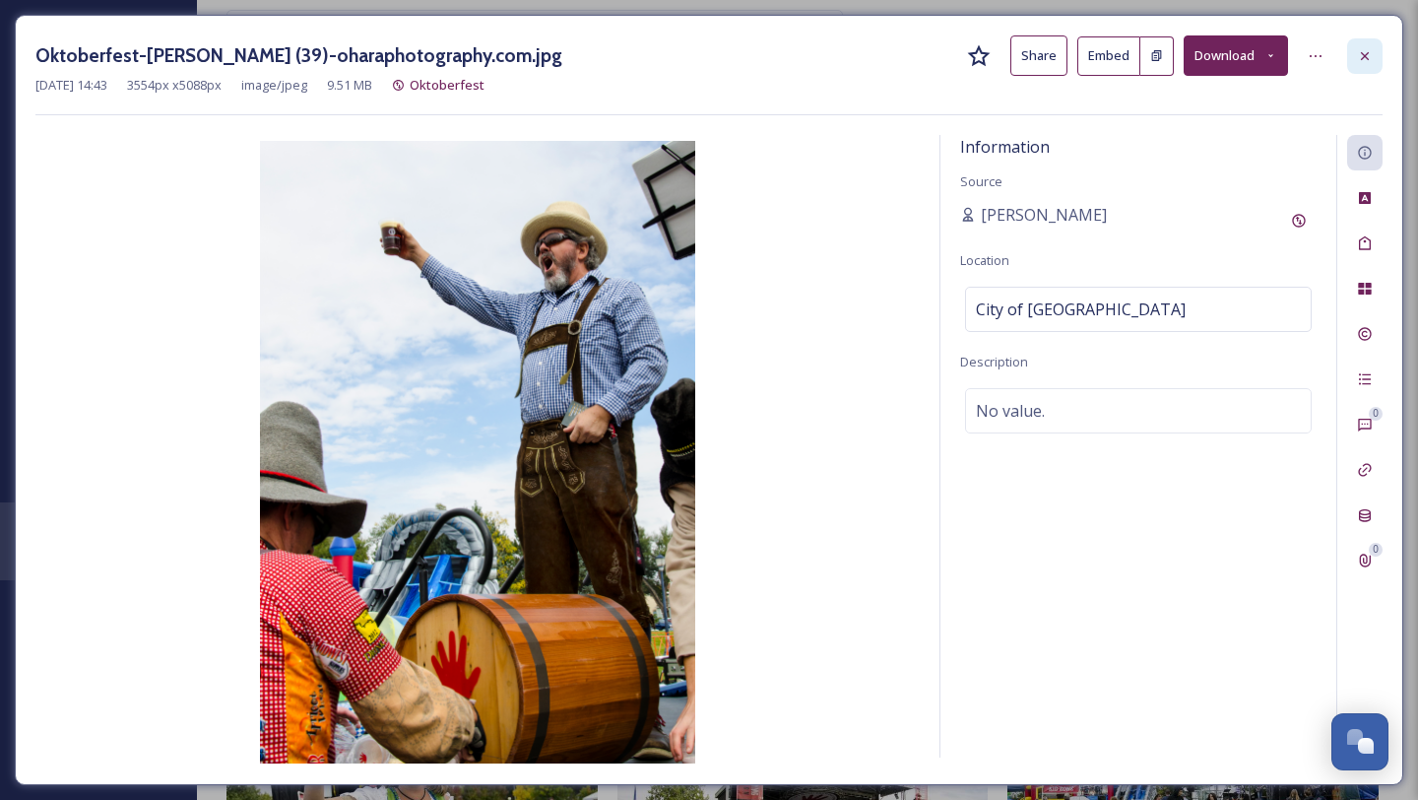
click at [1371, 49] on icon at bounding box center [1365, 56] width 16 height 16
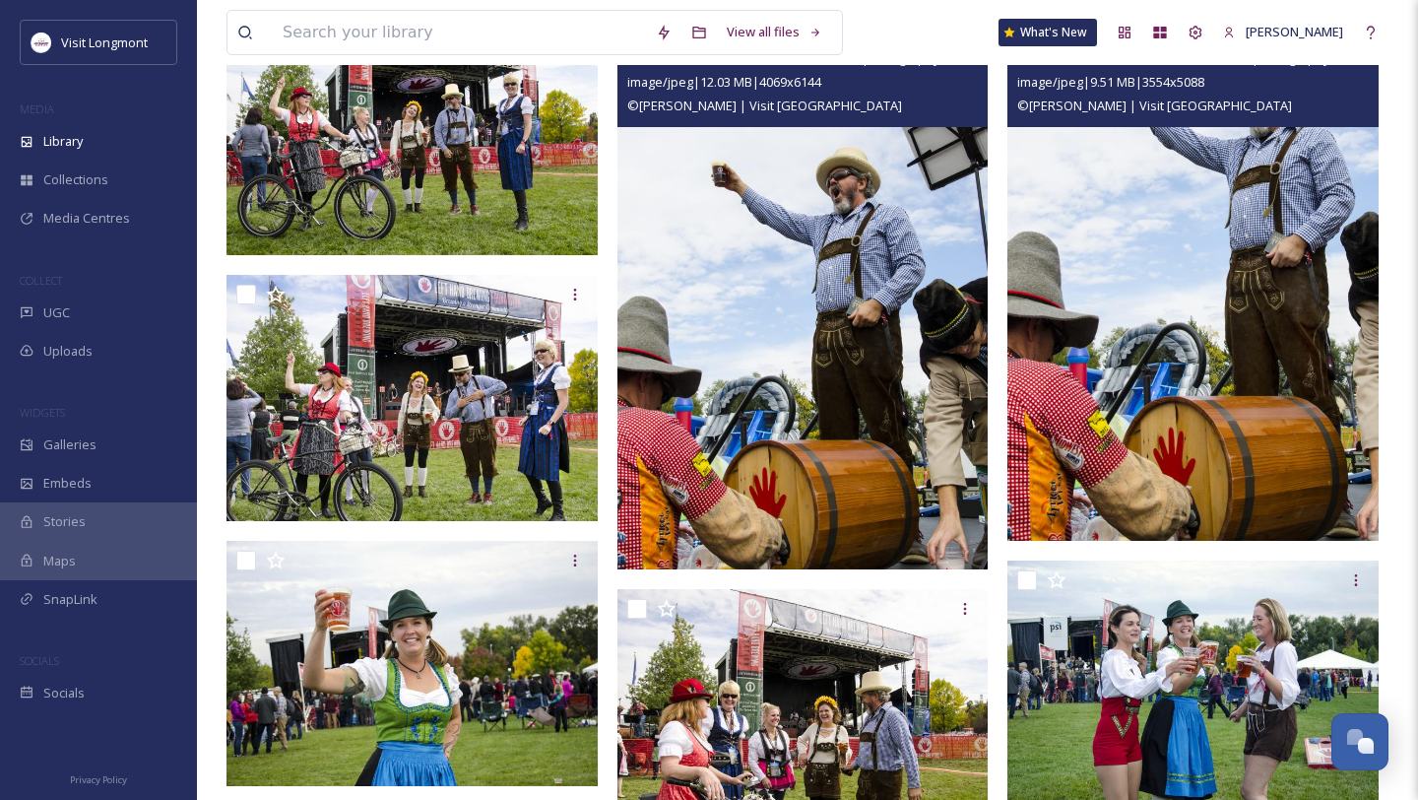
scroll to position [316, 0]
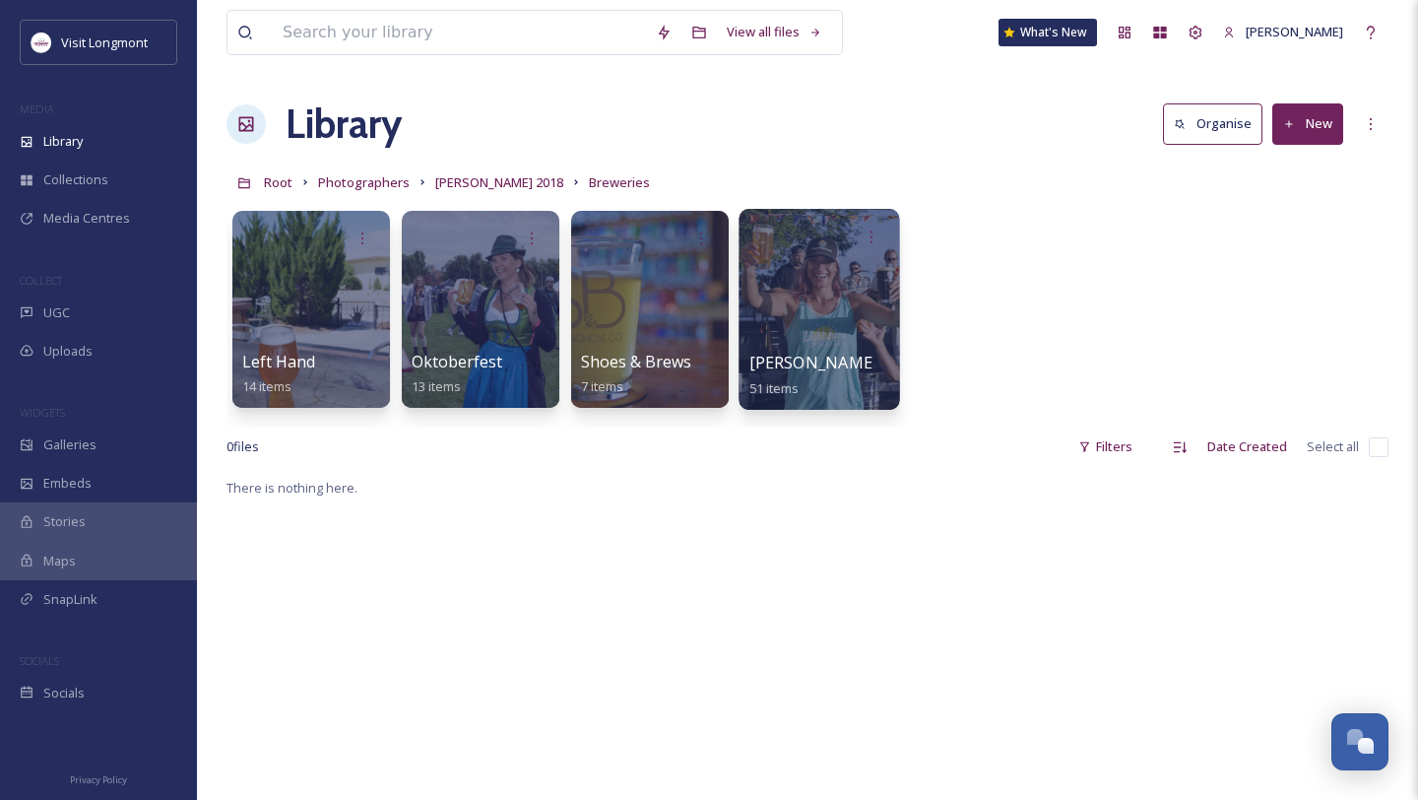
click at [792, 314] on div at bounding box center [819, 309] width 161 height 201
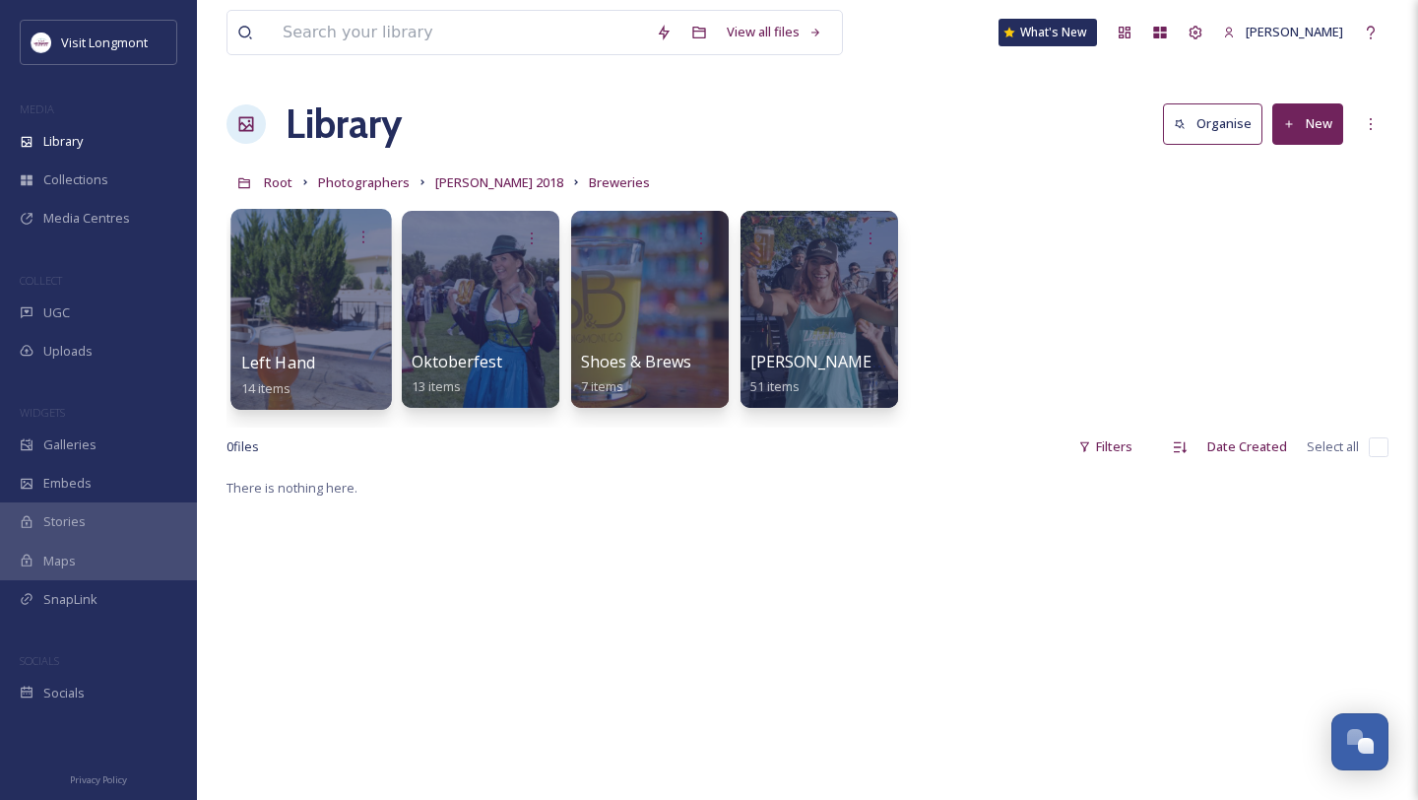
click at [275, 262] on div at bounding box center [310, 309] width 161 height 201
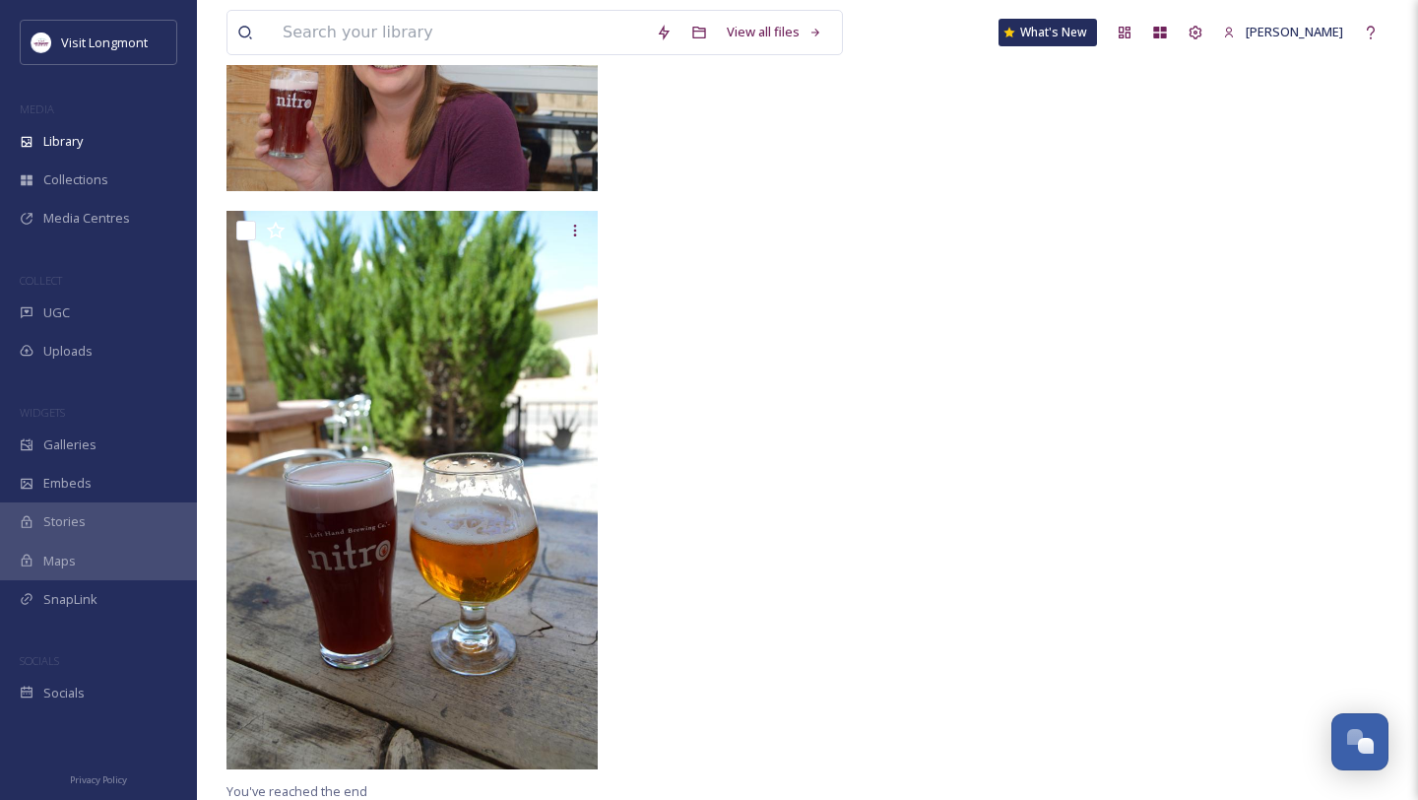
scroll to position [2022, 0]
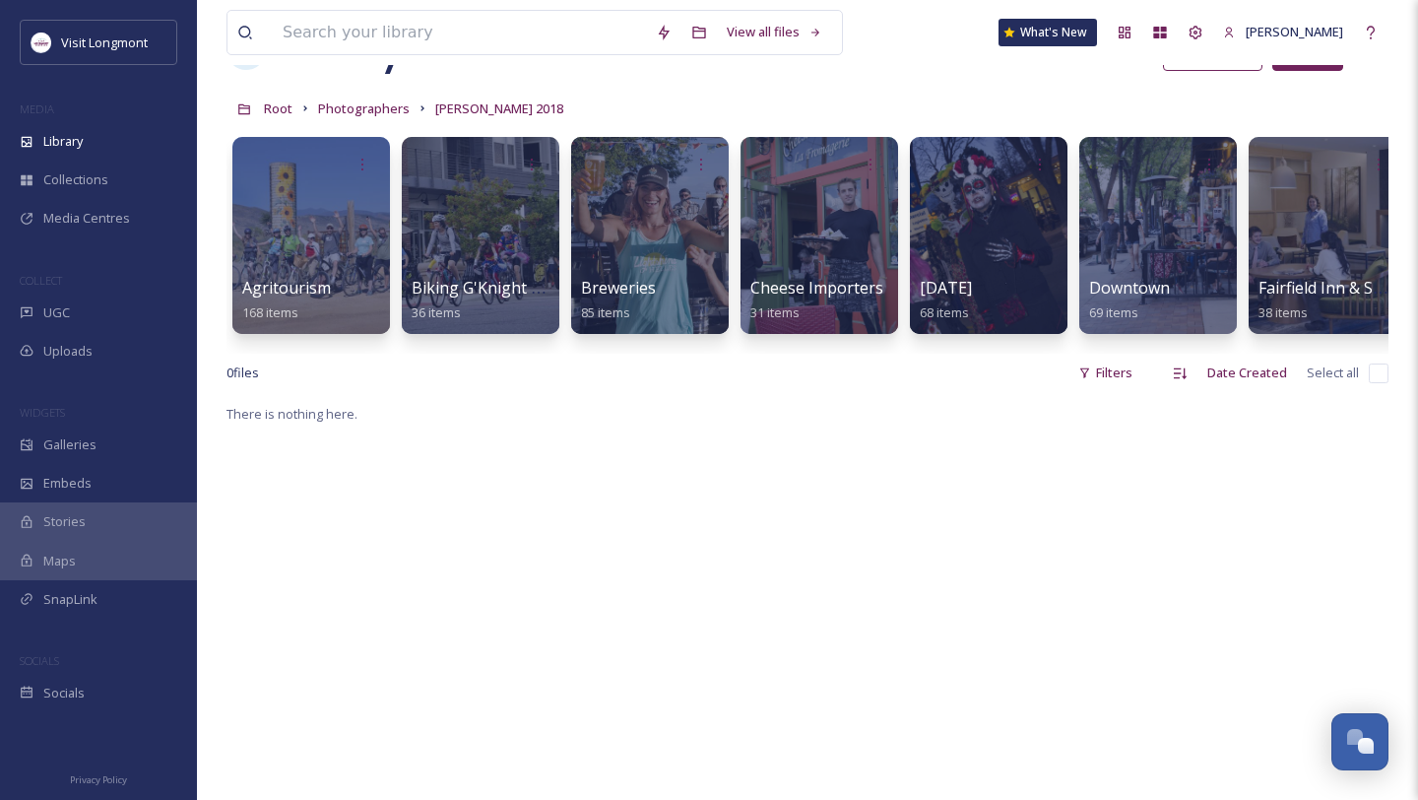
scroll to position [93, 0]
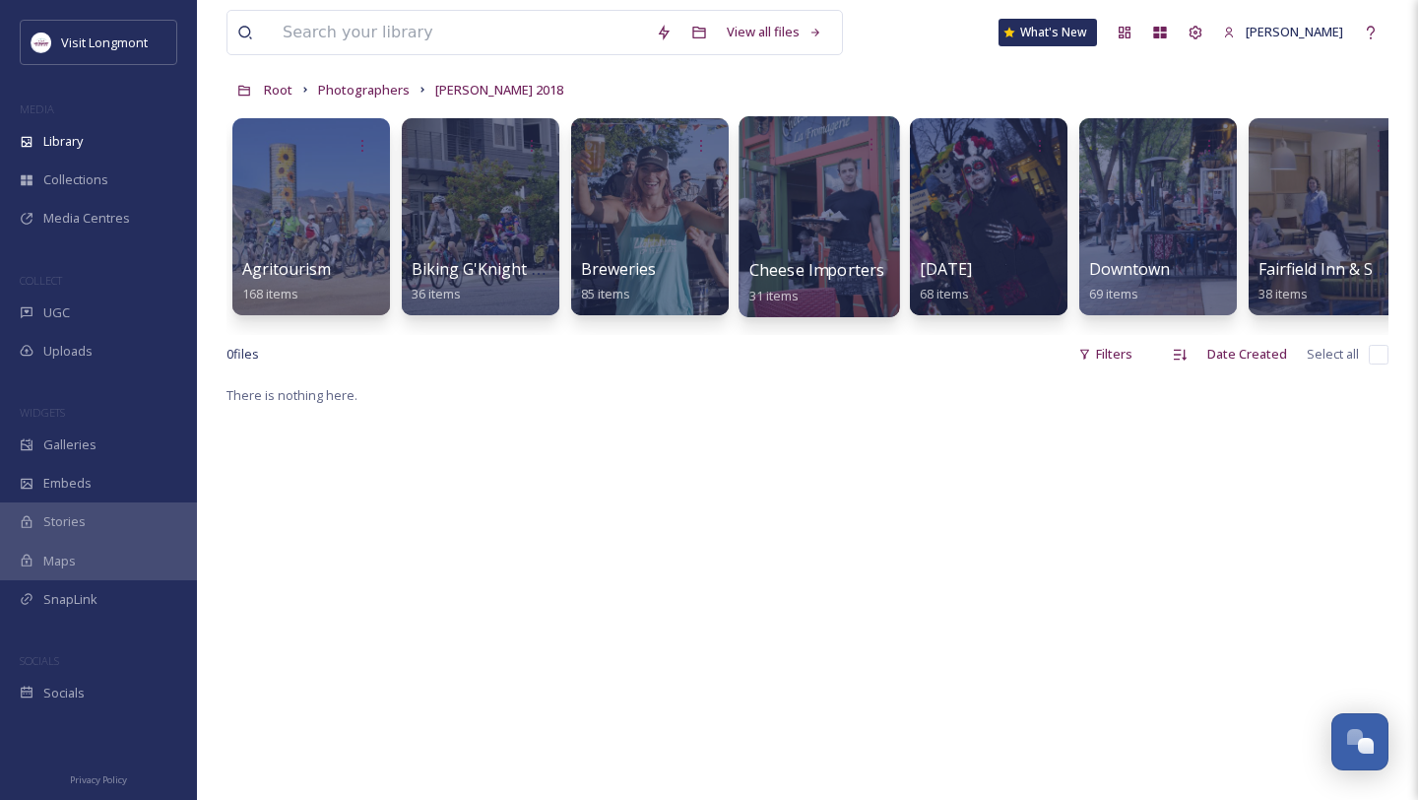
click at [818, 282] on div "Cheese Importers 31 items" at bounding box center [819, 282] width 141 height 49
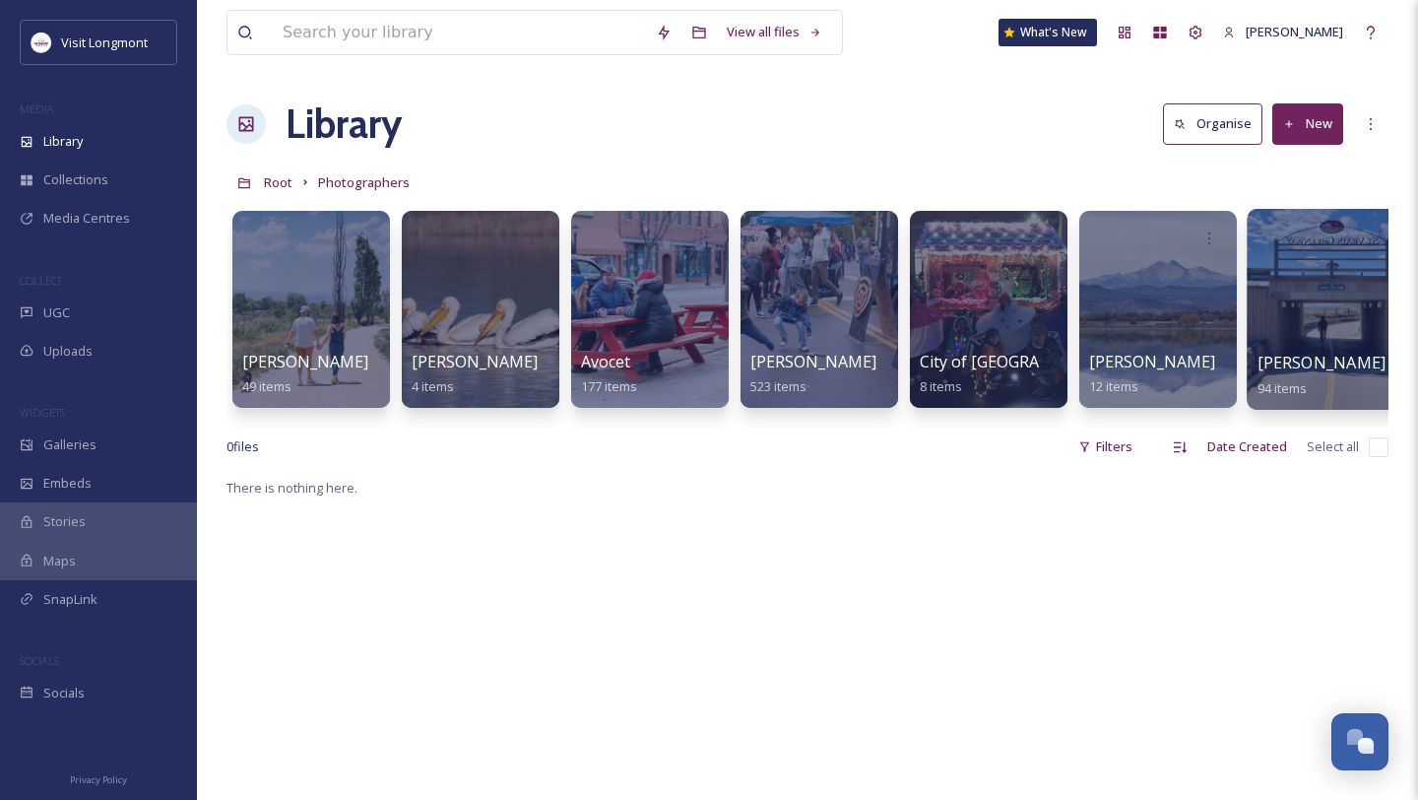
click at [1284, 364] on span "[PERSON_NAME]" at bounding box center [1321, 363] width 129 height 22
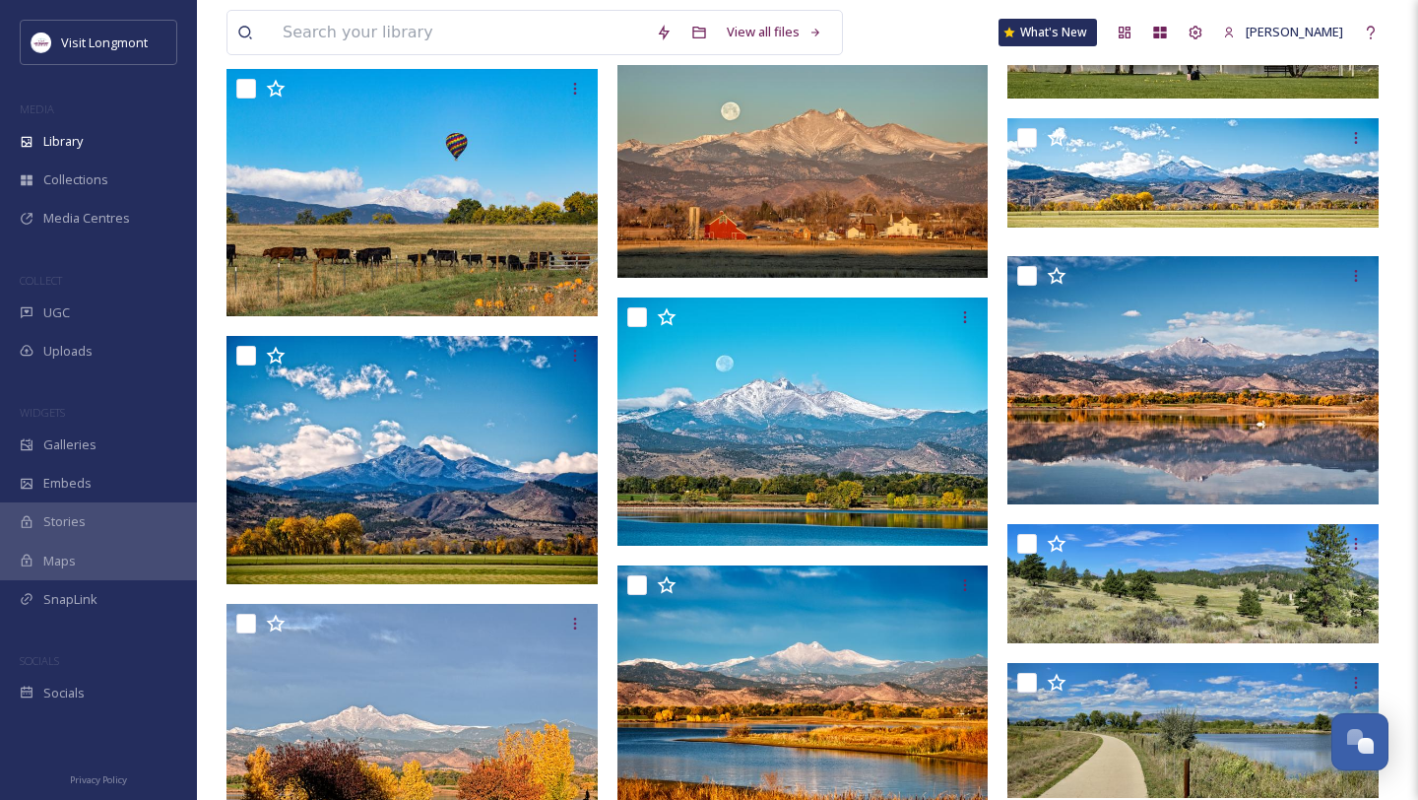
scroll to position [1472, 0]
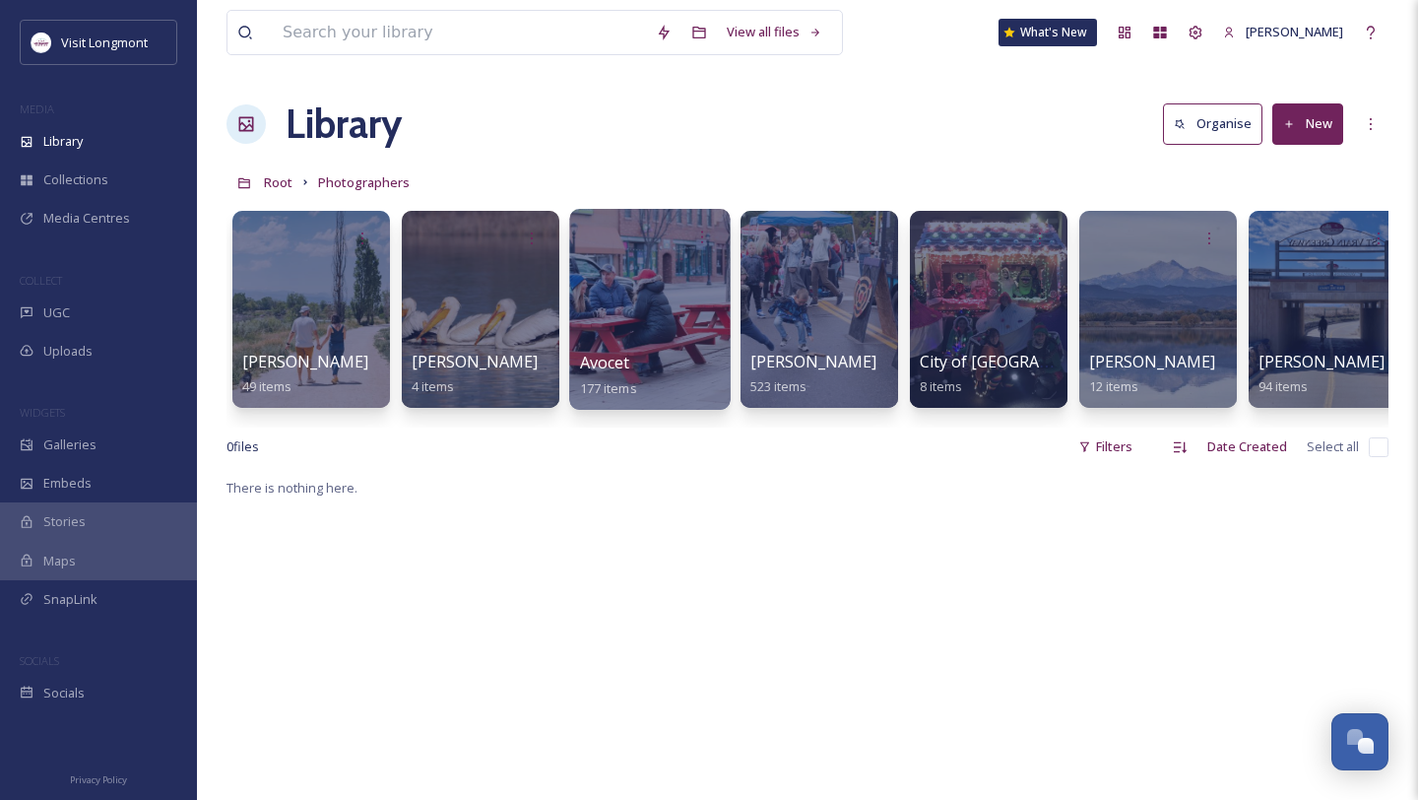
click at [651, 321] on div at bounding box center [649, 309] width 161 height 201
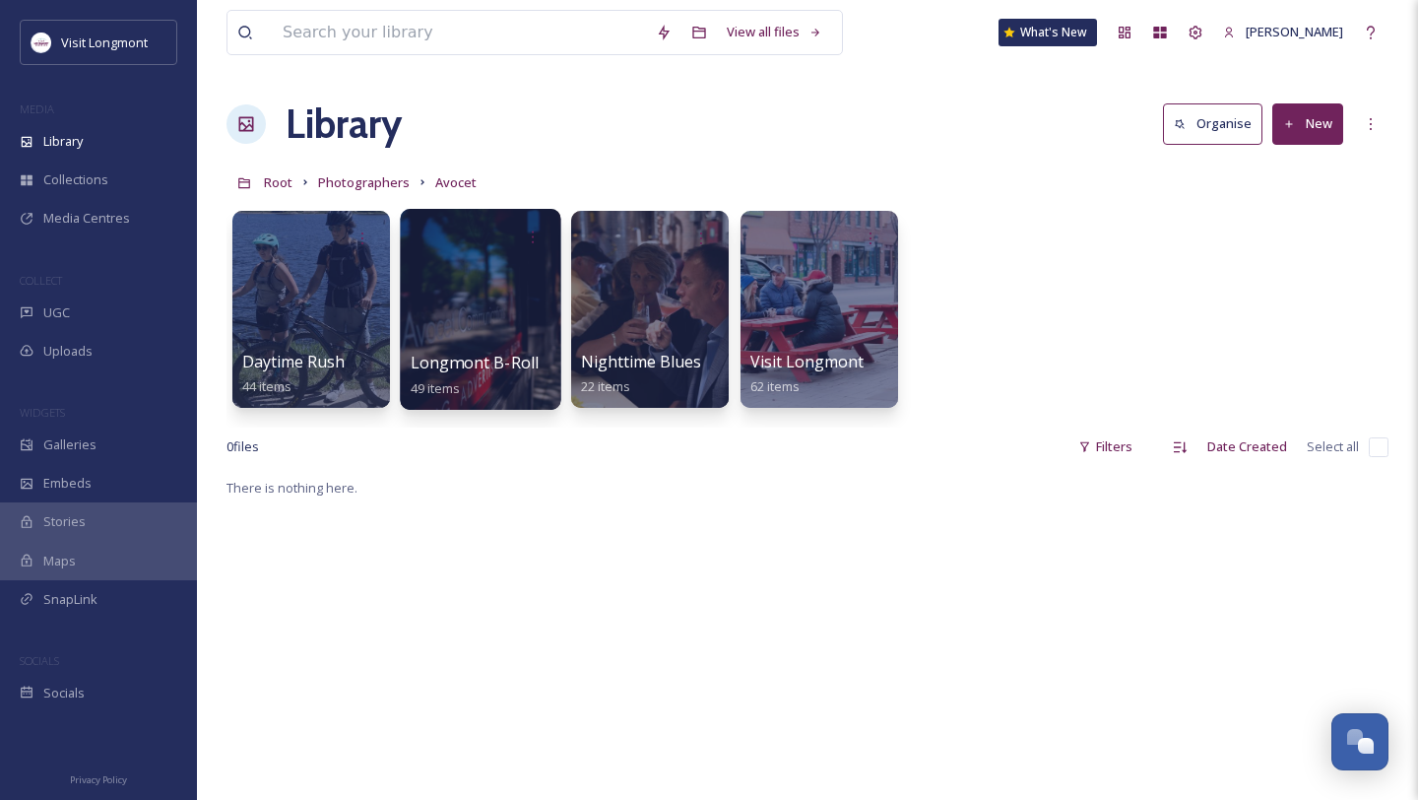
click at [550, 321] on div at bounding box center [480, 309] width 161 height 201
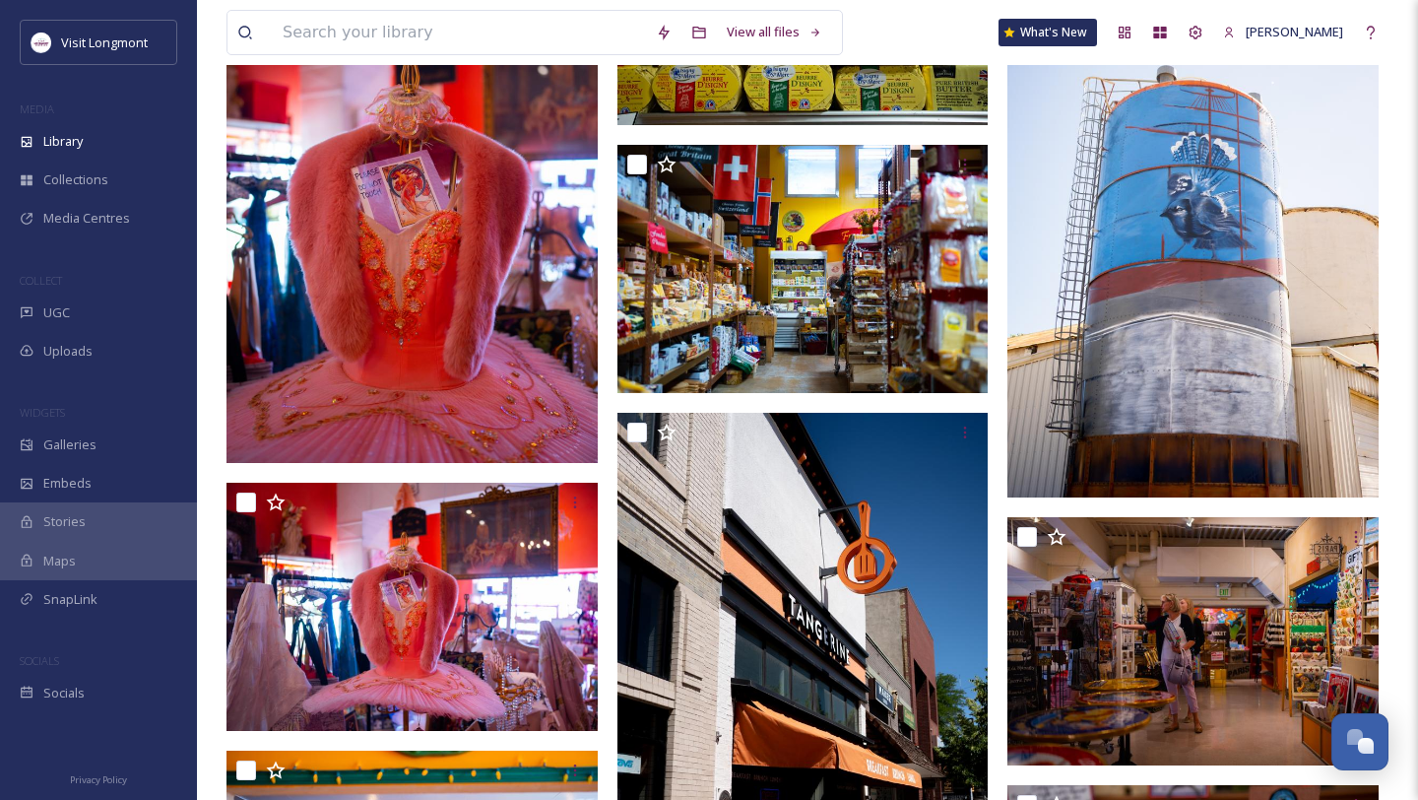
scroll to position [3514, 0]
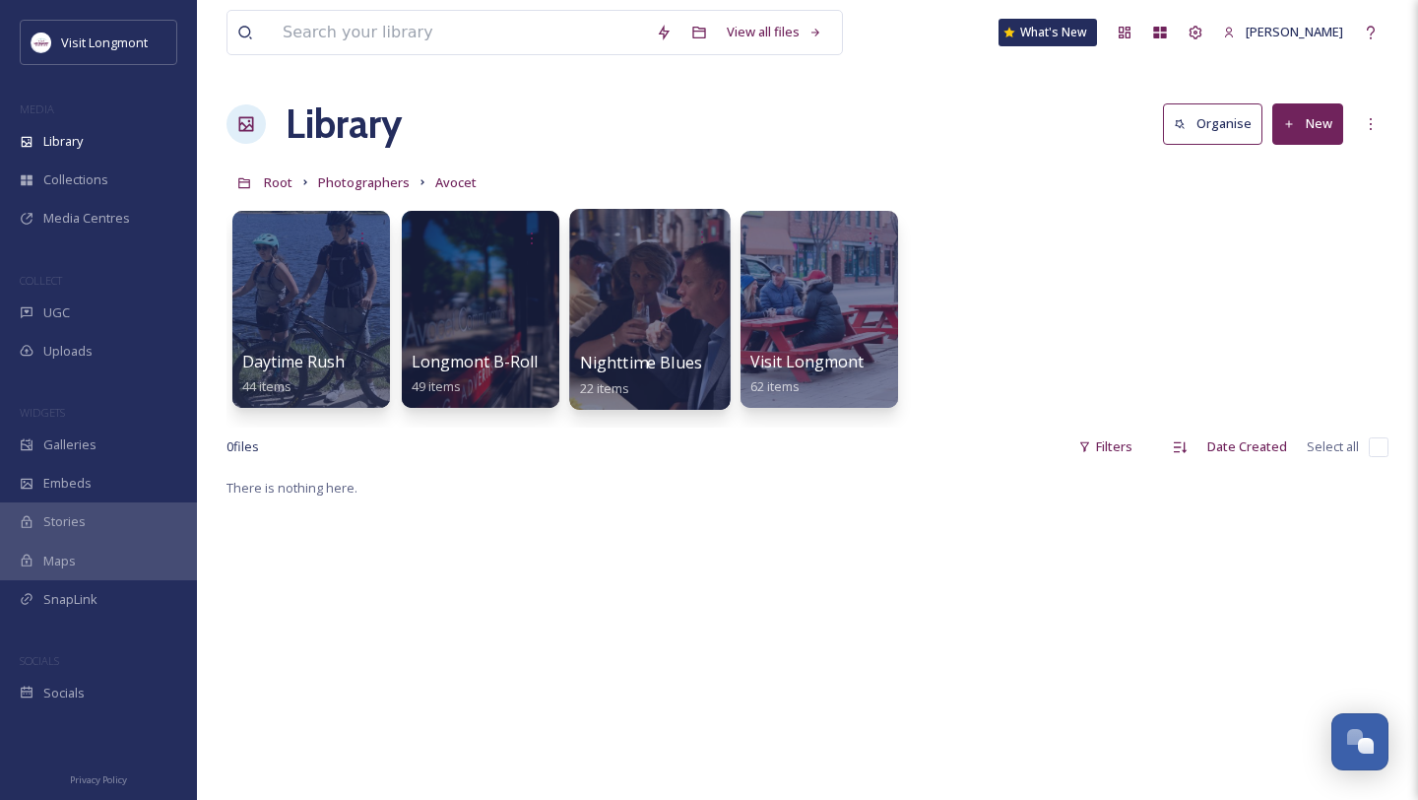
click at [608, 290] on div at bounding box center [649, 309] width 161 height 201
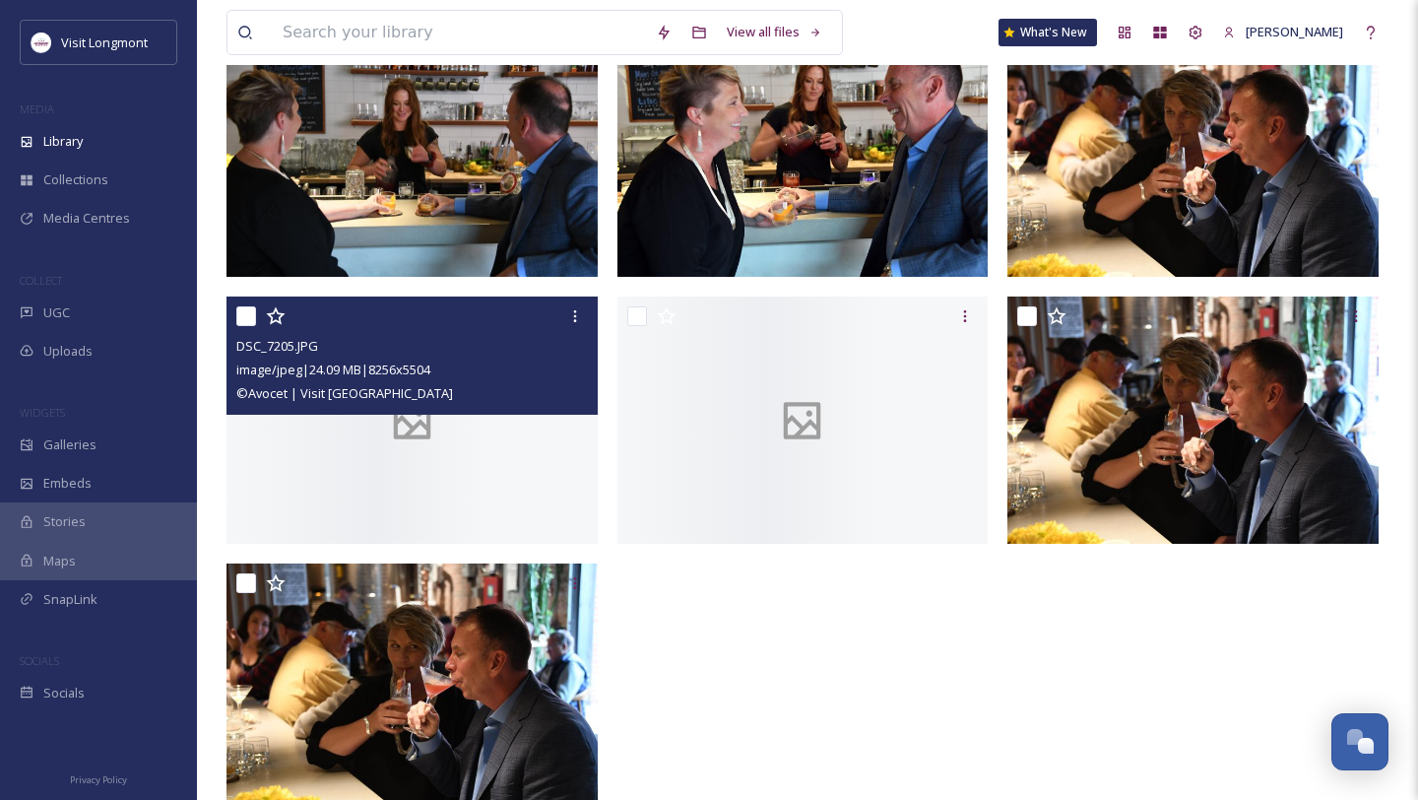
scroll to position [1621, 0]
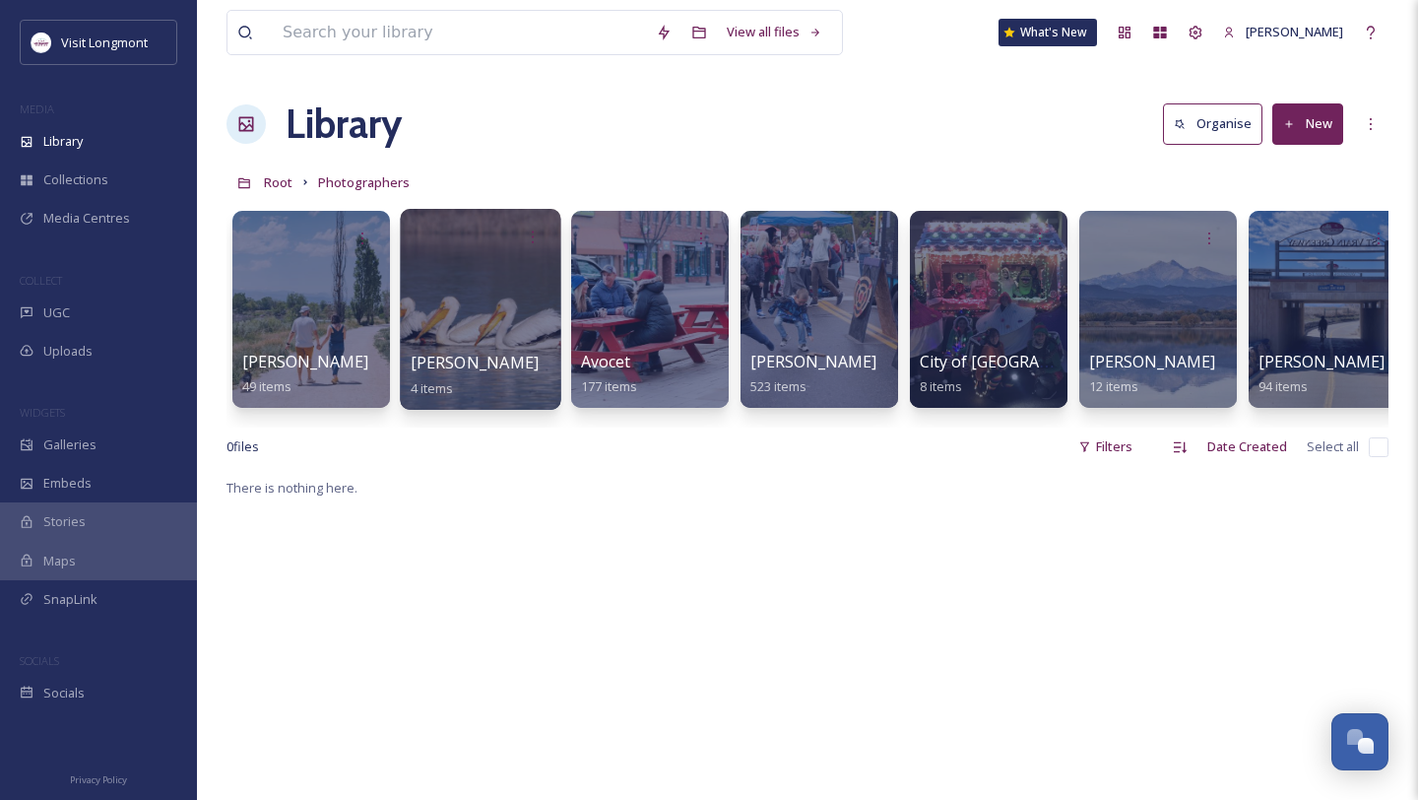
click at [492, 294] on div at bounding box center [480, 309] width 161 height 201
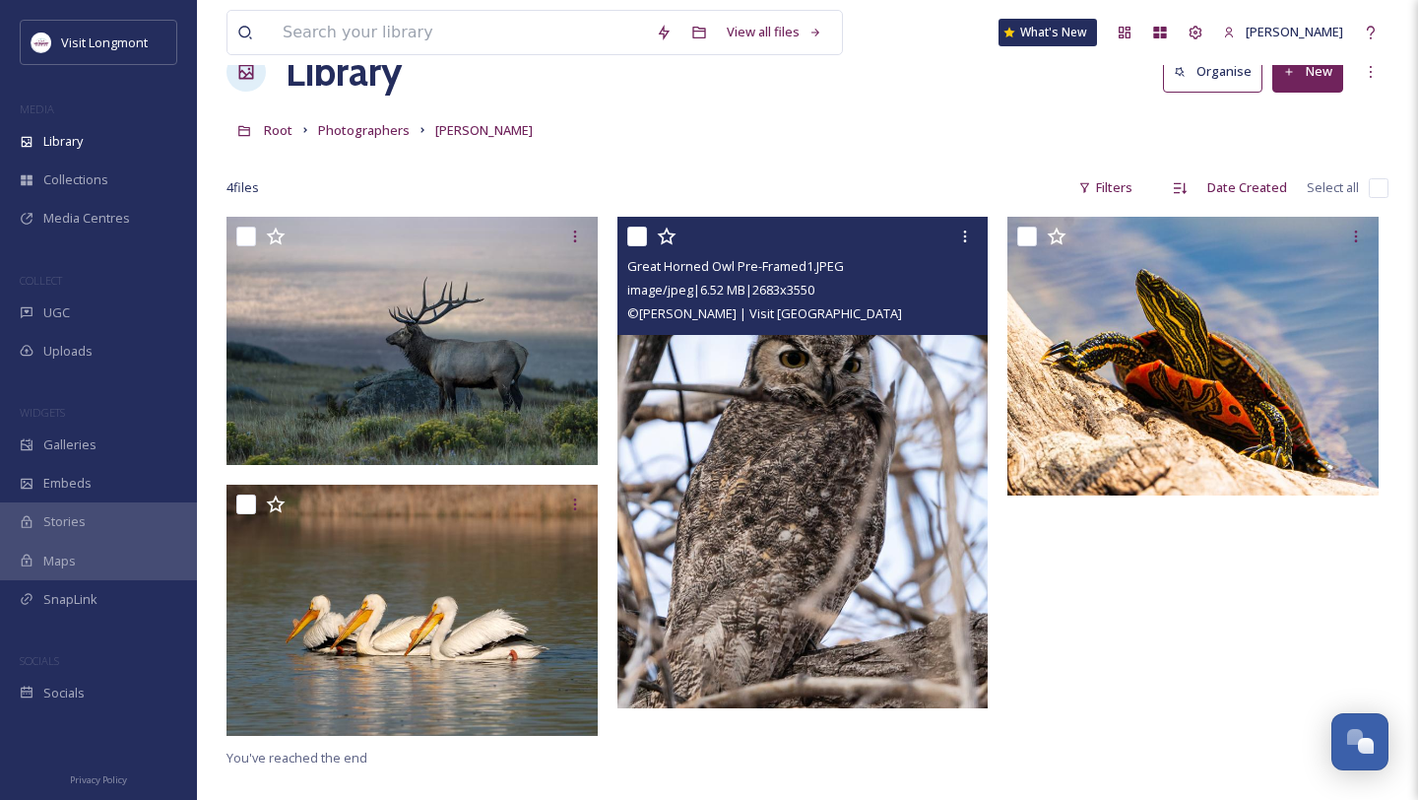
scroll to position [54, 0]
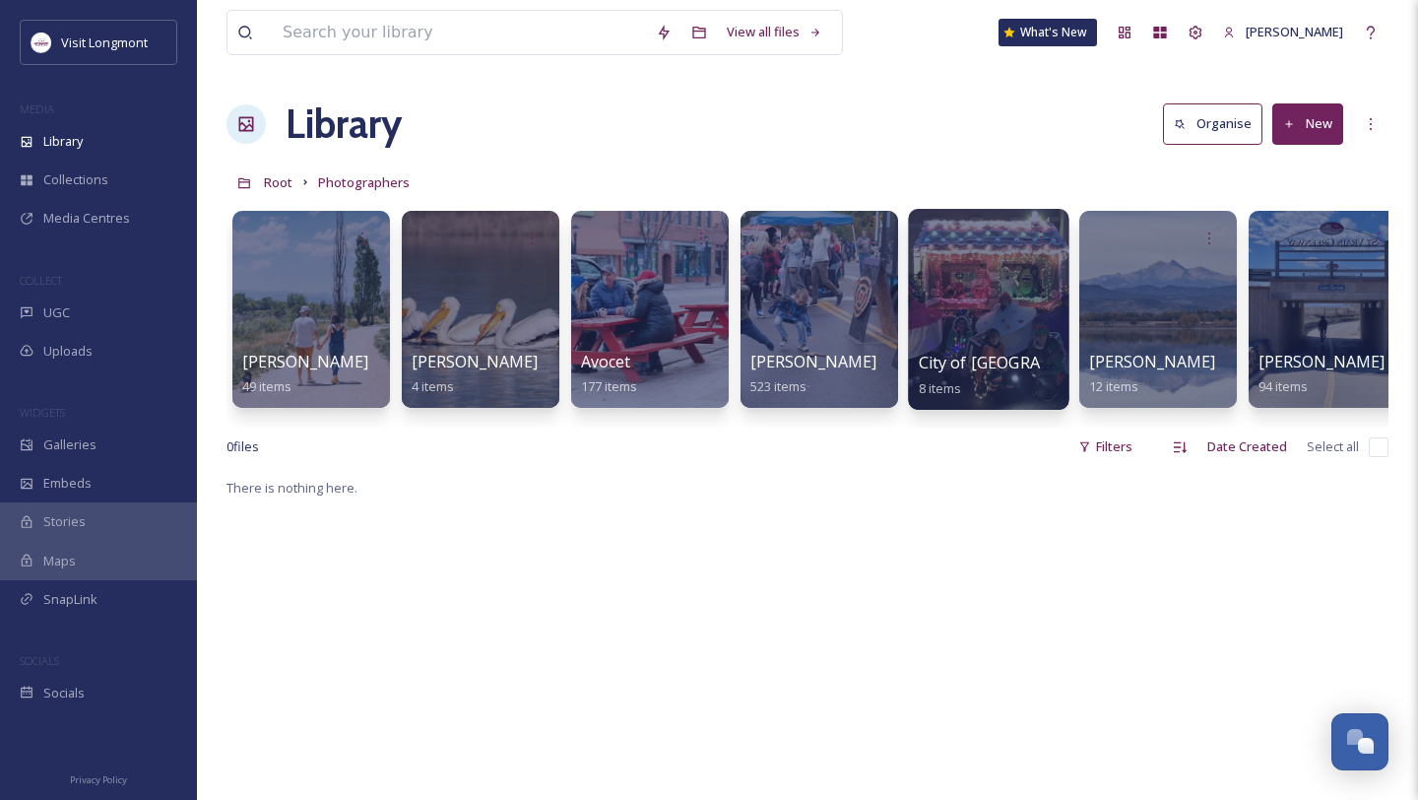
click at [971, 306] on div at bounding box center [988, 309] width 161 height 201
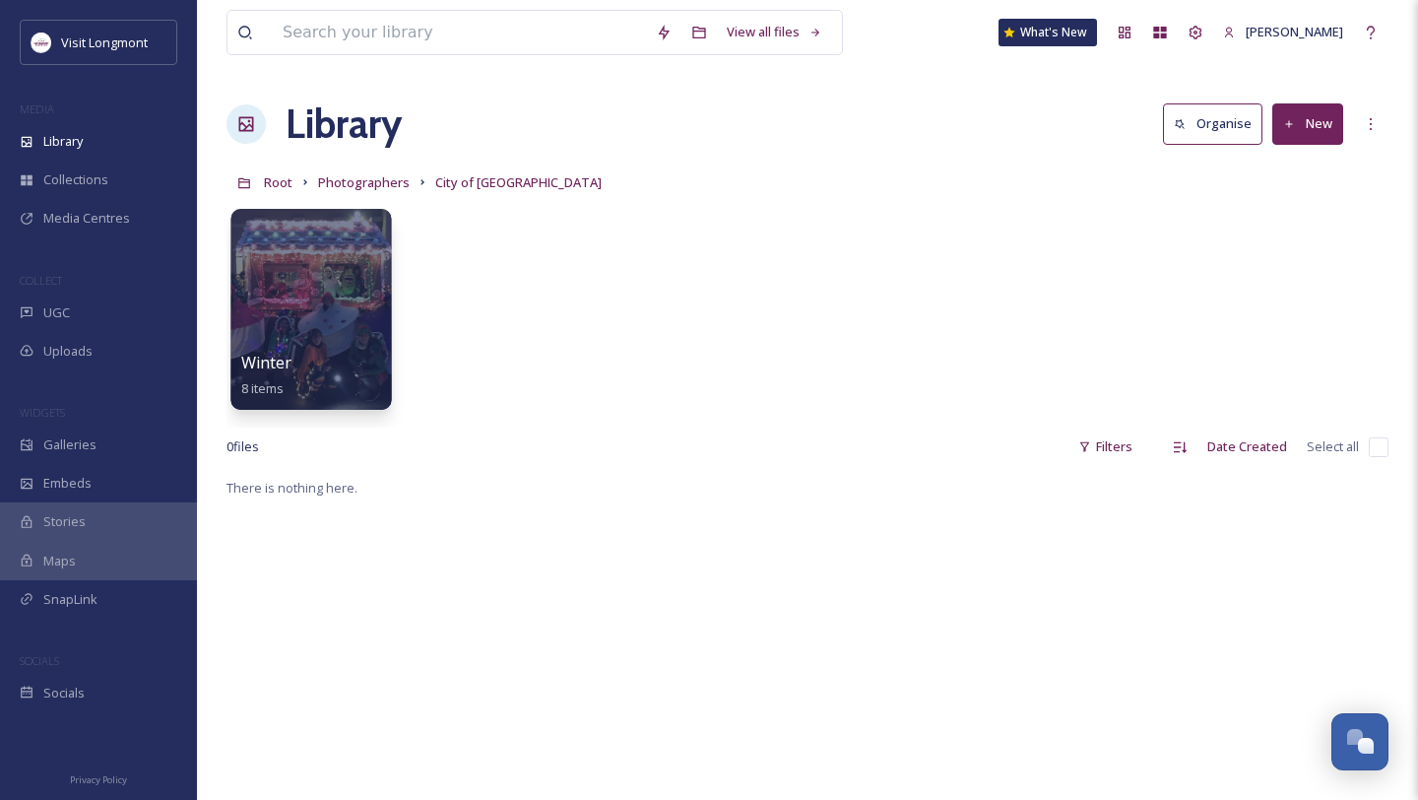
click at [345, 374] on div "Winter 8 items" at bounding box center [311, 375] width 141 height 49
click at [343, 320] on div at bounding box center [310, 309] width 161 height 201
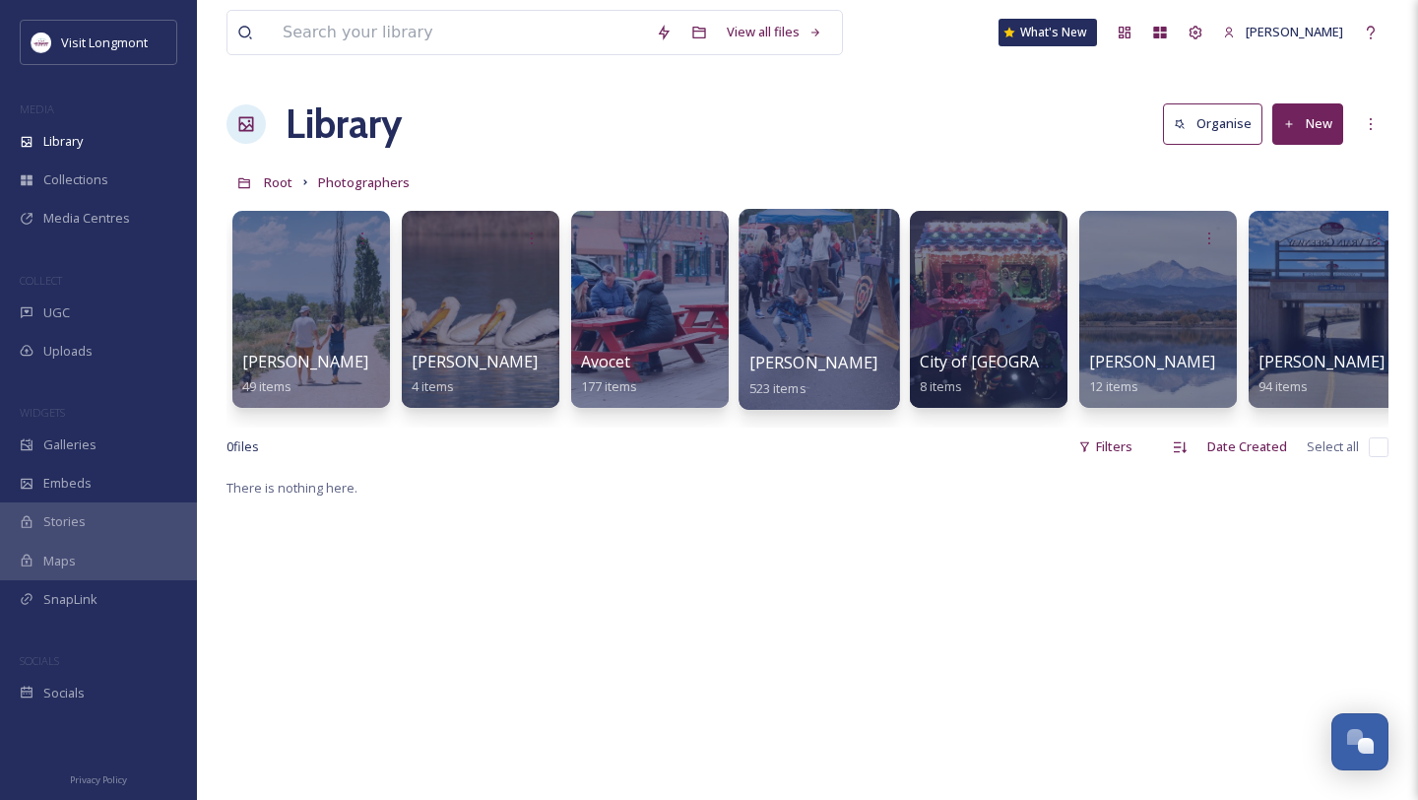
click at [827, 301] on div at bounding box center [819, 309] width 161 height 201
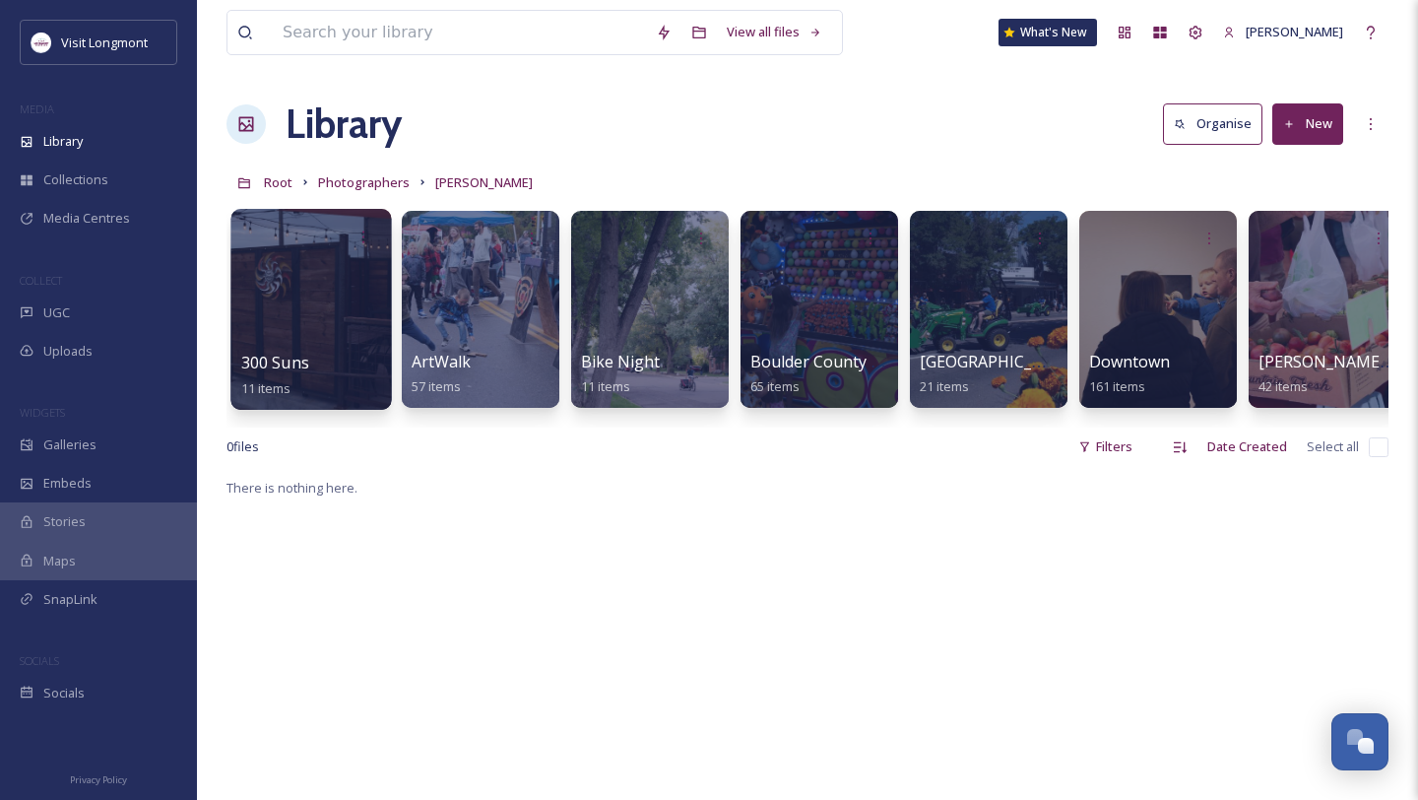
click at [314, 313] on div at bounding box center [310, 309] width 161 height 201
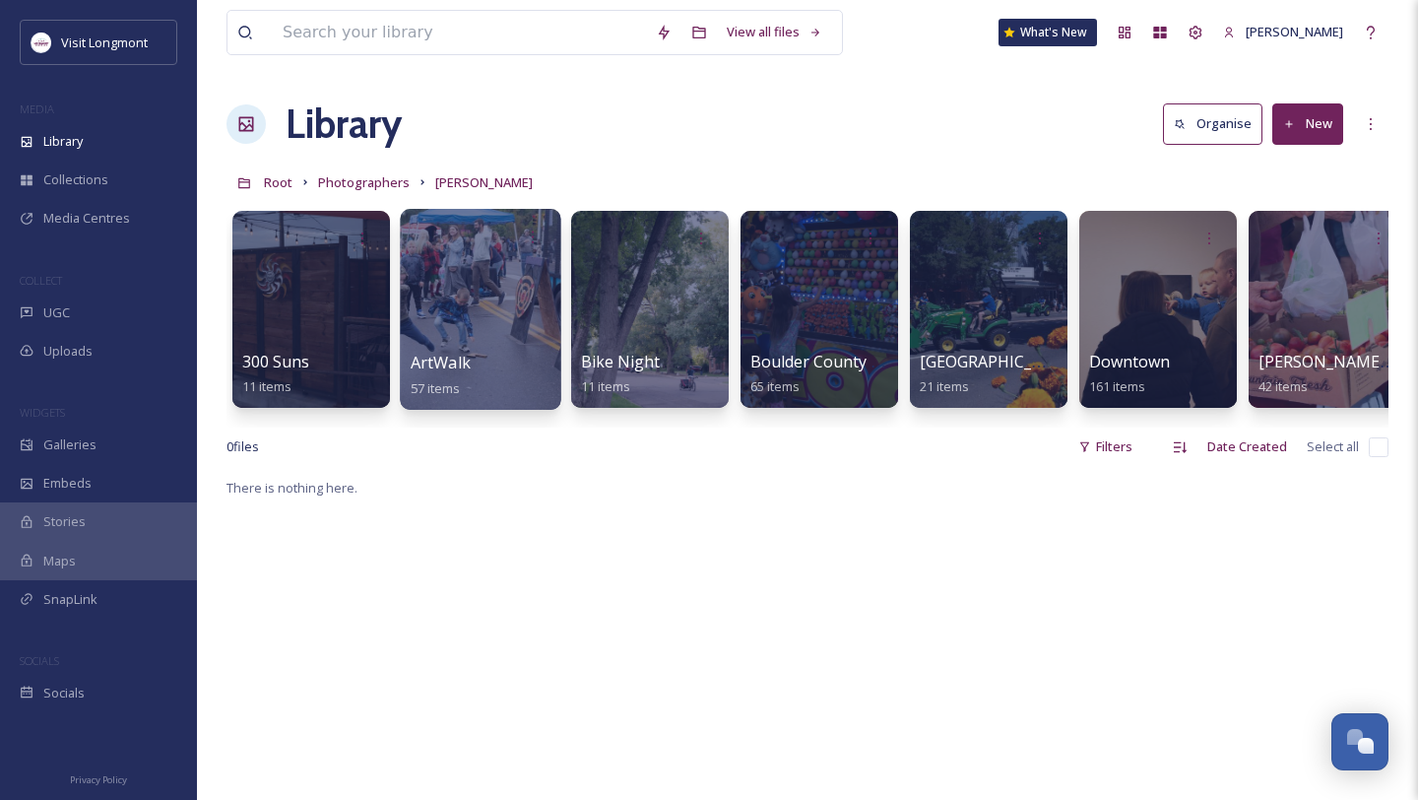
click at [482, 268] on div at bounding box center [480, 309] width 161 height 201
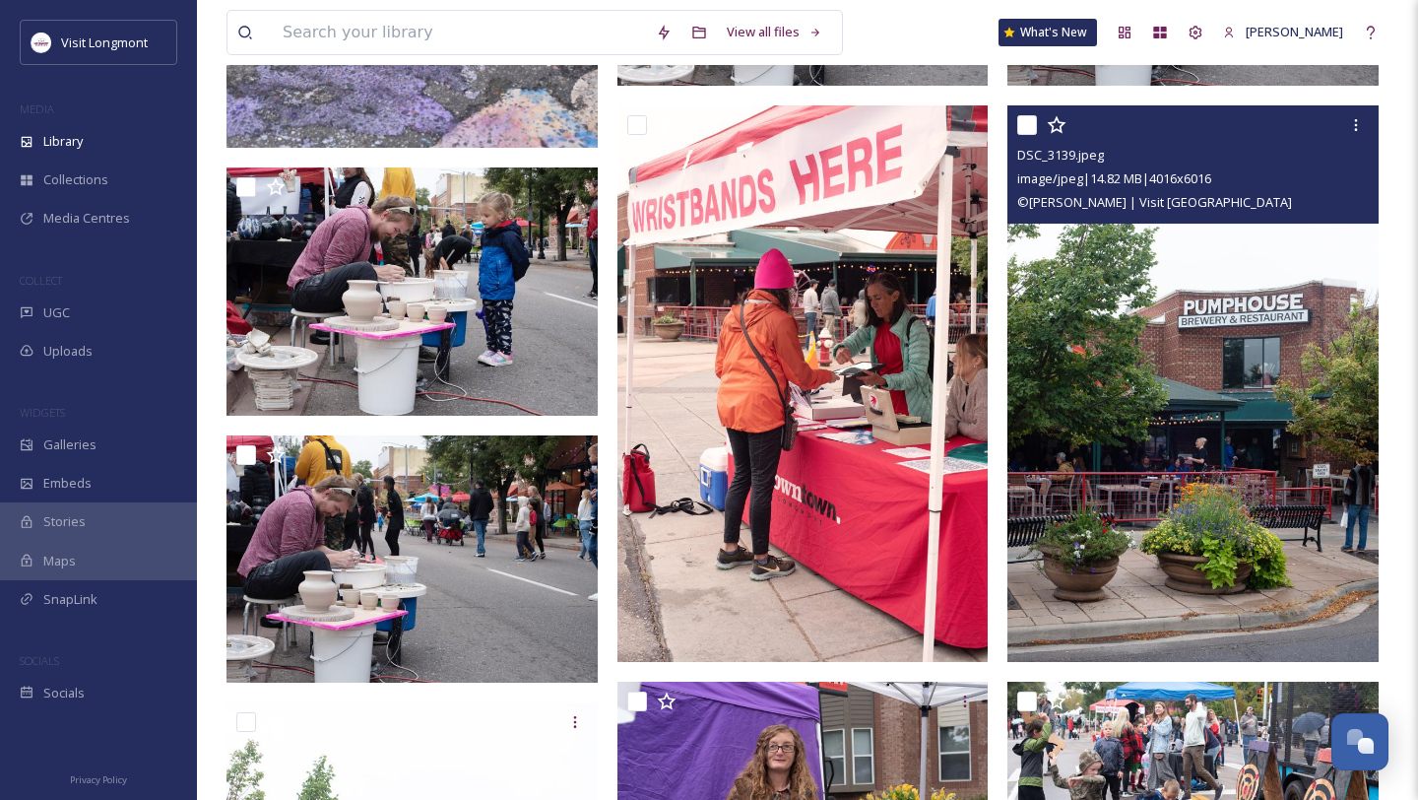
scroll to position [8063, 0]
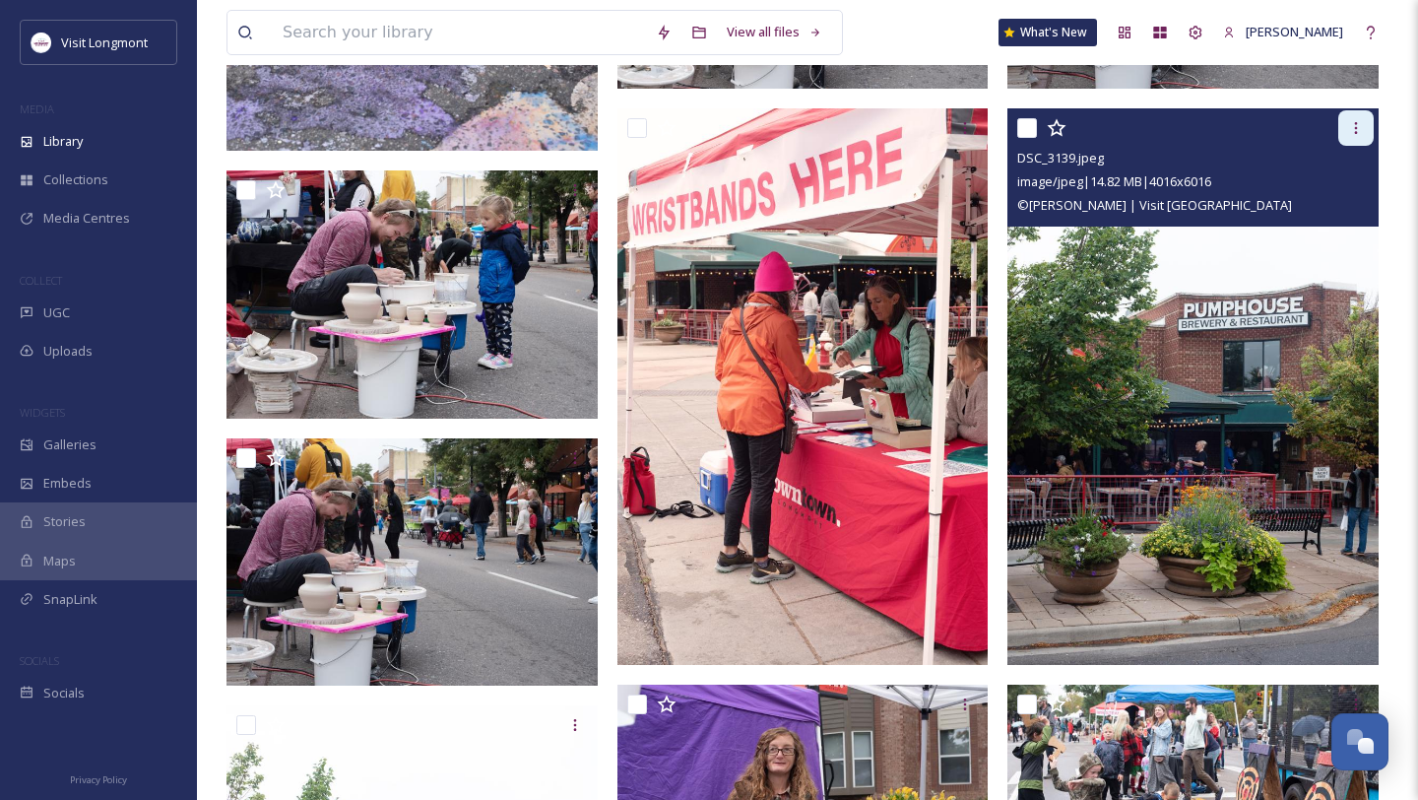
click at [1346, 136] on div at bounding box center [1355, 127] width 35 height 35
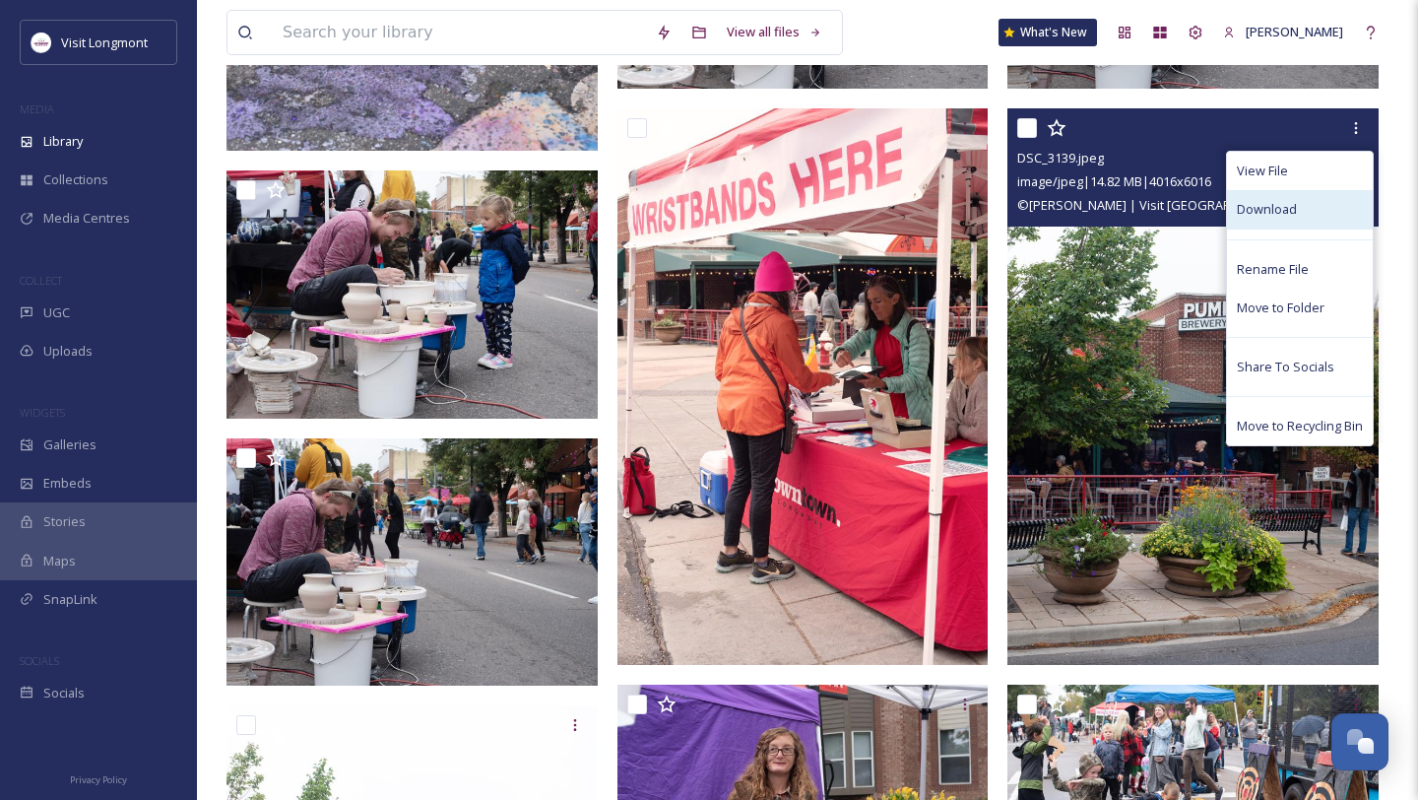
click at [1294, 207] on span "Download" at bounding box center [1267, 209] width 60 height 19
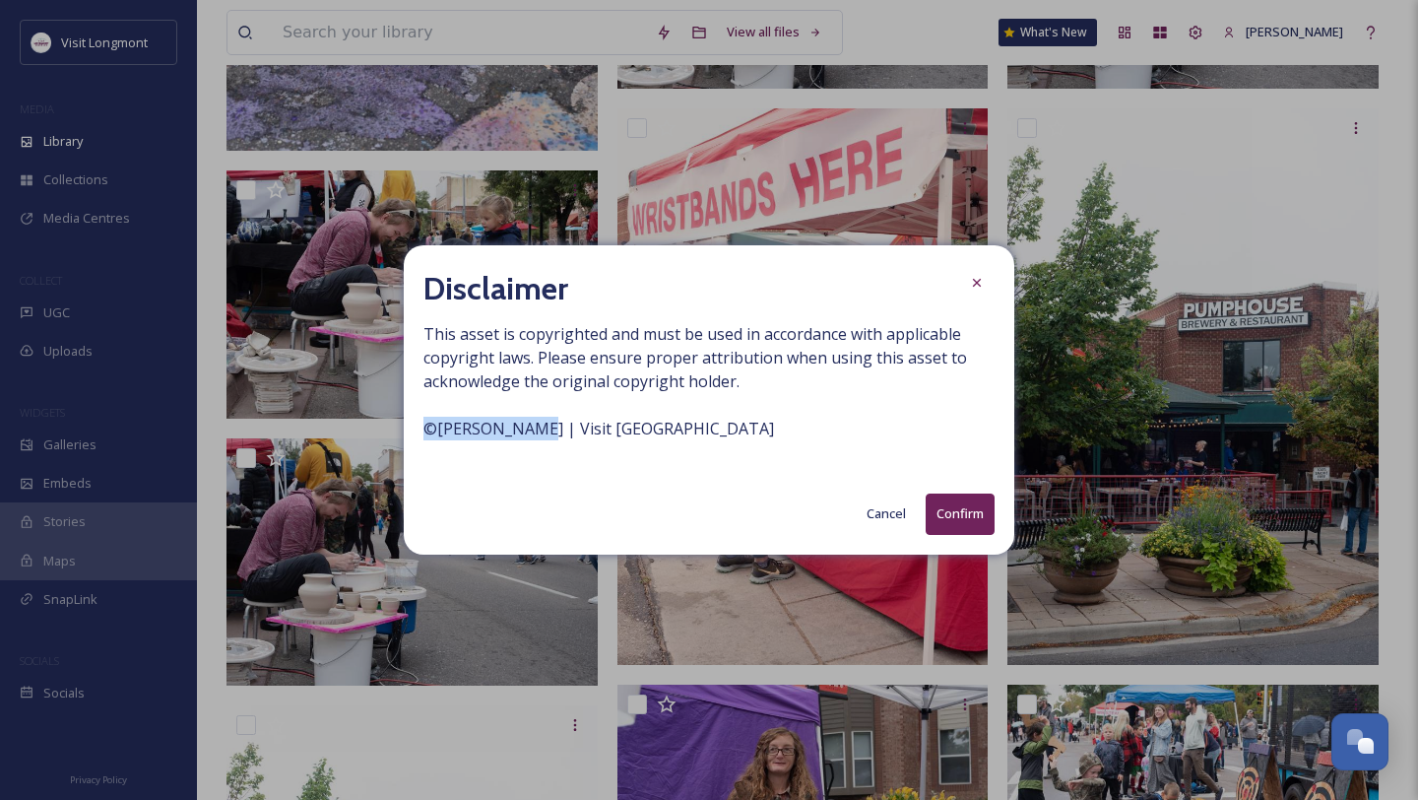
drag, startPoint x: 416, startPoint y: 427, endPoint x: 539, endPoint y: 424, distance: 123.1
click at [539, 424] on div "Disclaimer This asset is copyrighted and must be used in accordance with applic…" at bounding box center [709, 399] width 611 height 308
copy span "© [PERSON_NAME]"
click at [959, 512] on button "Confirm" at bounding box center [960, 513] width 69 height 40
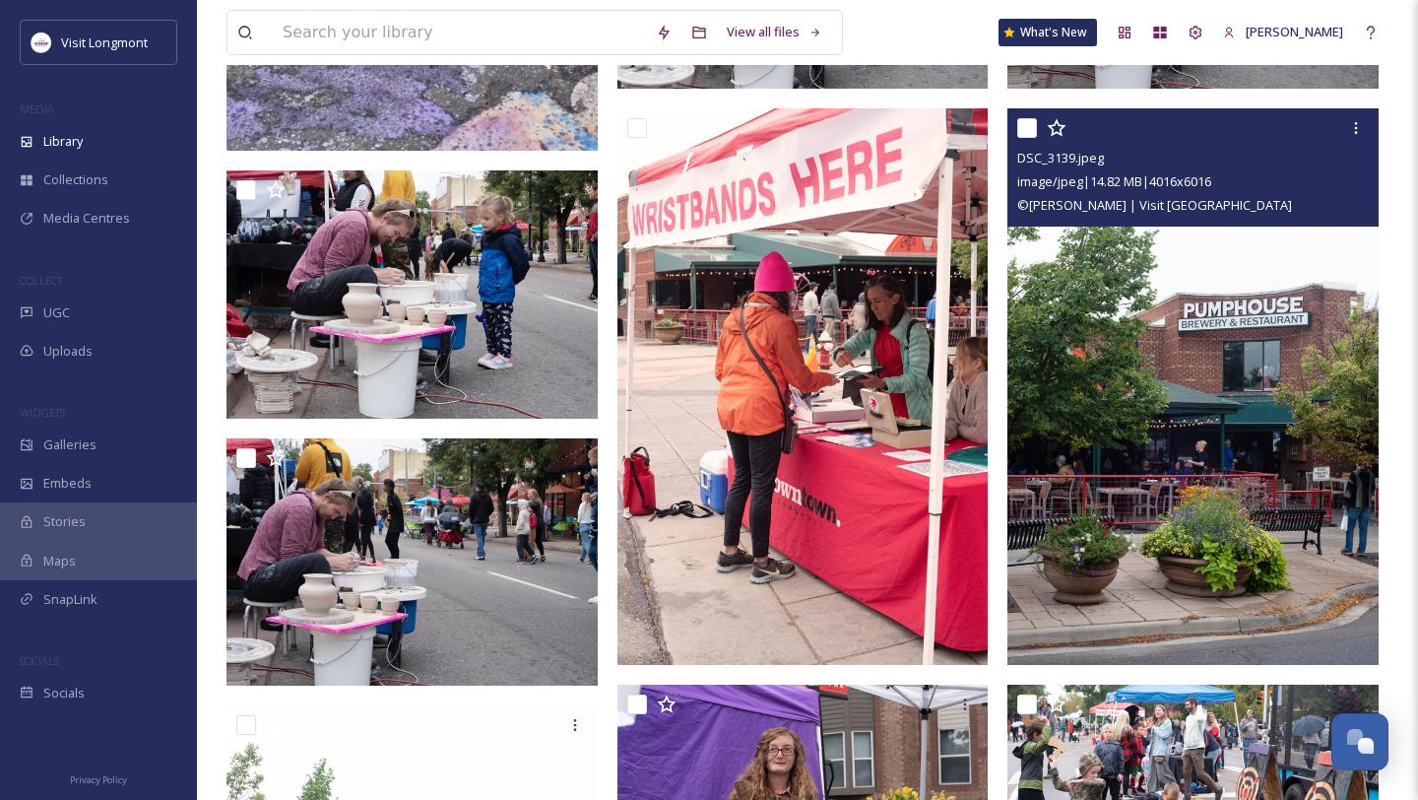
click at [1168, 337] on img at bounding box center [1192, 385] width 371 height 555
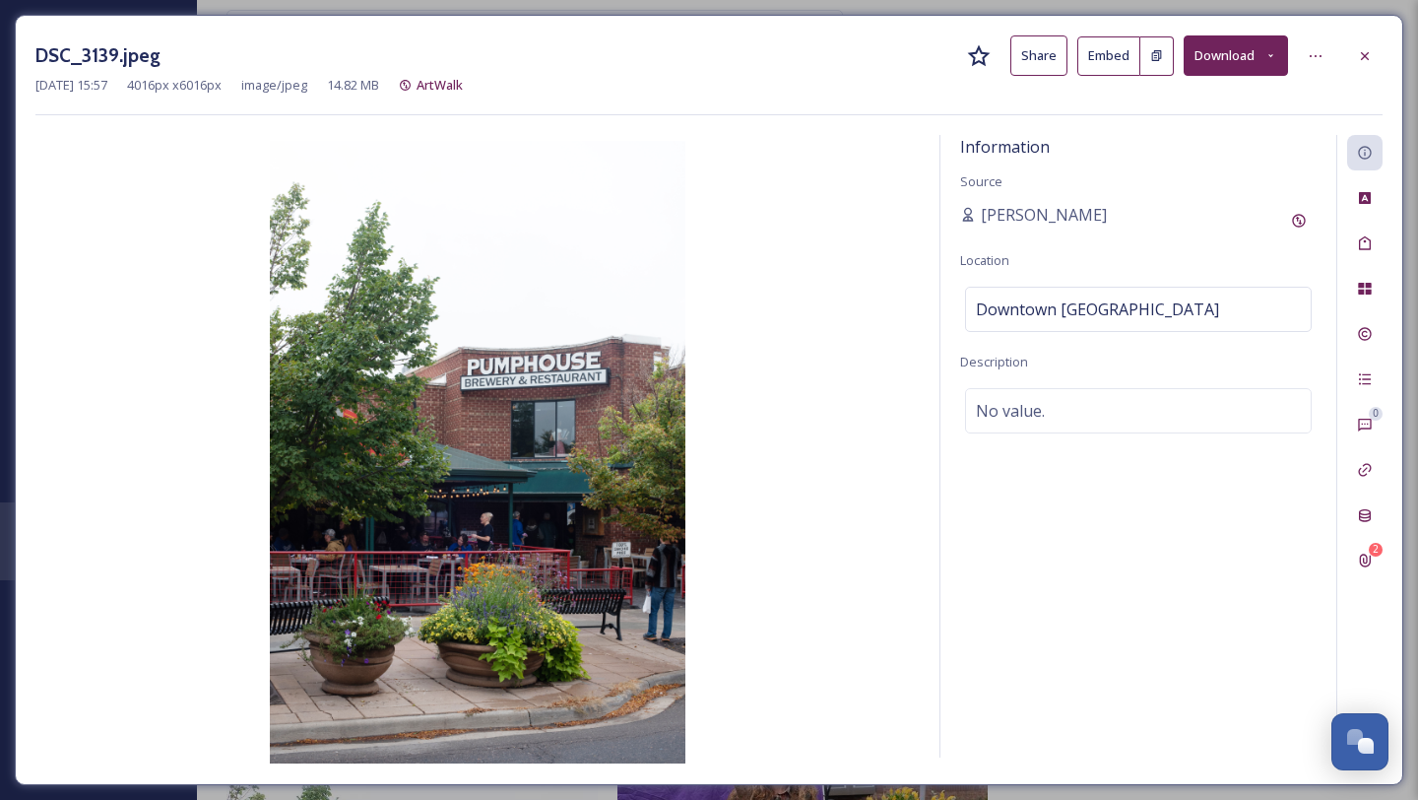
click at [46, 15] on div "DSC_3139.jpeg Share Embed Download [DATE] 15:57 4016 px x 6016 px image/jpeg 14…" at bounding box center [709, 400] width 1388 height 770
click at [1359, 58] on icon at bounding box center [1365, 56] width 16 height 16
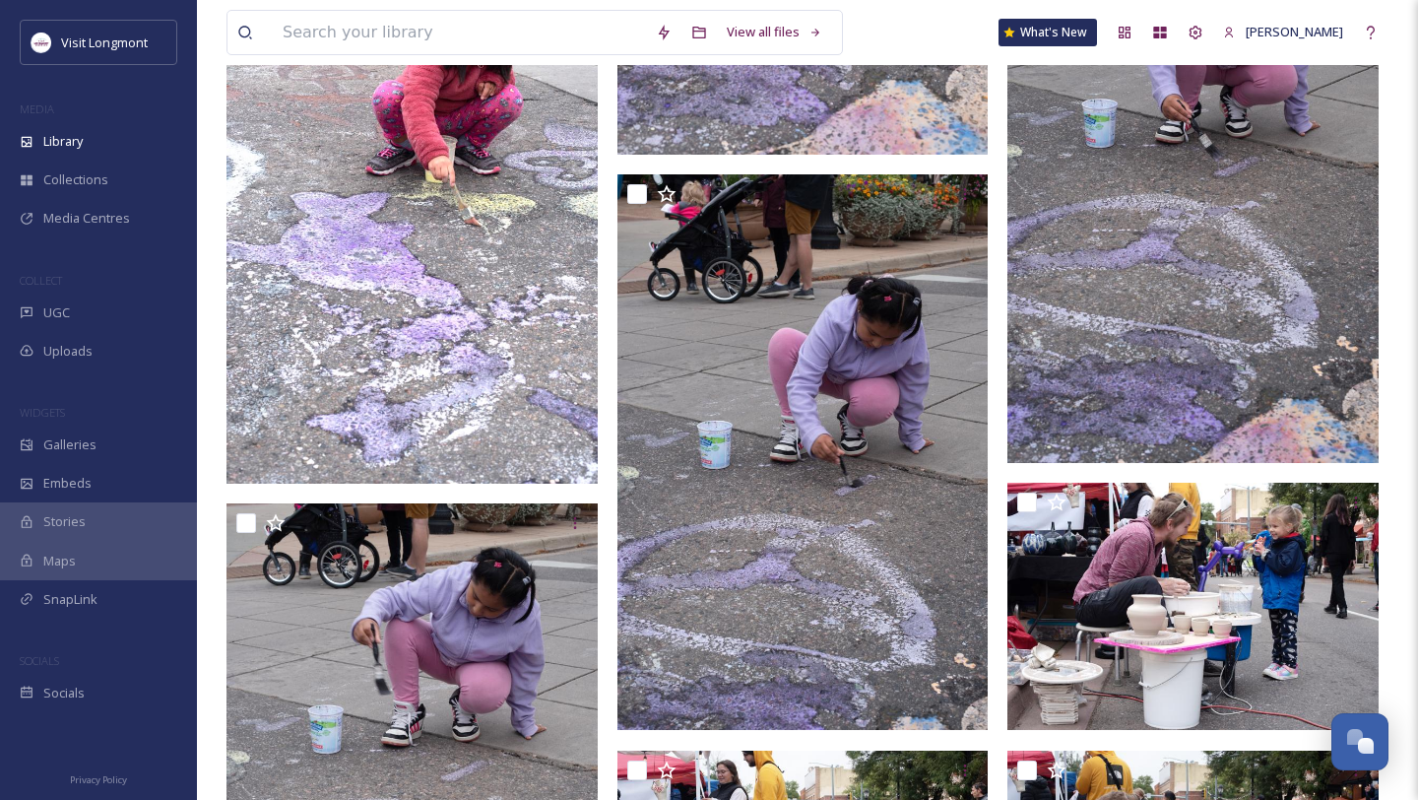
scroll to position [6600, 0]
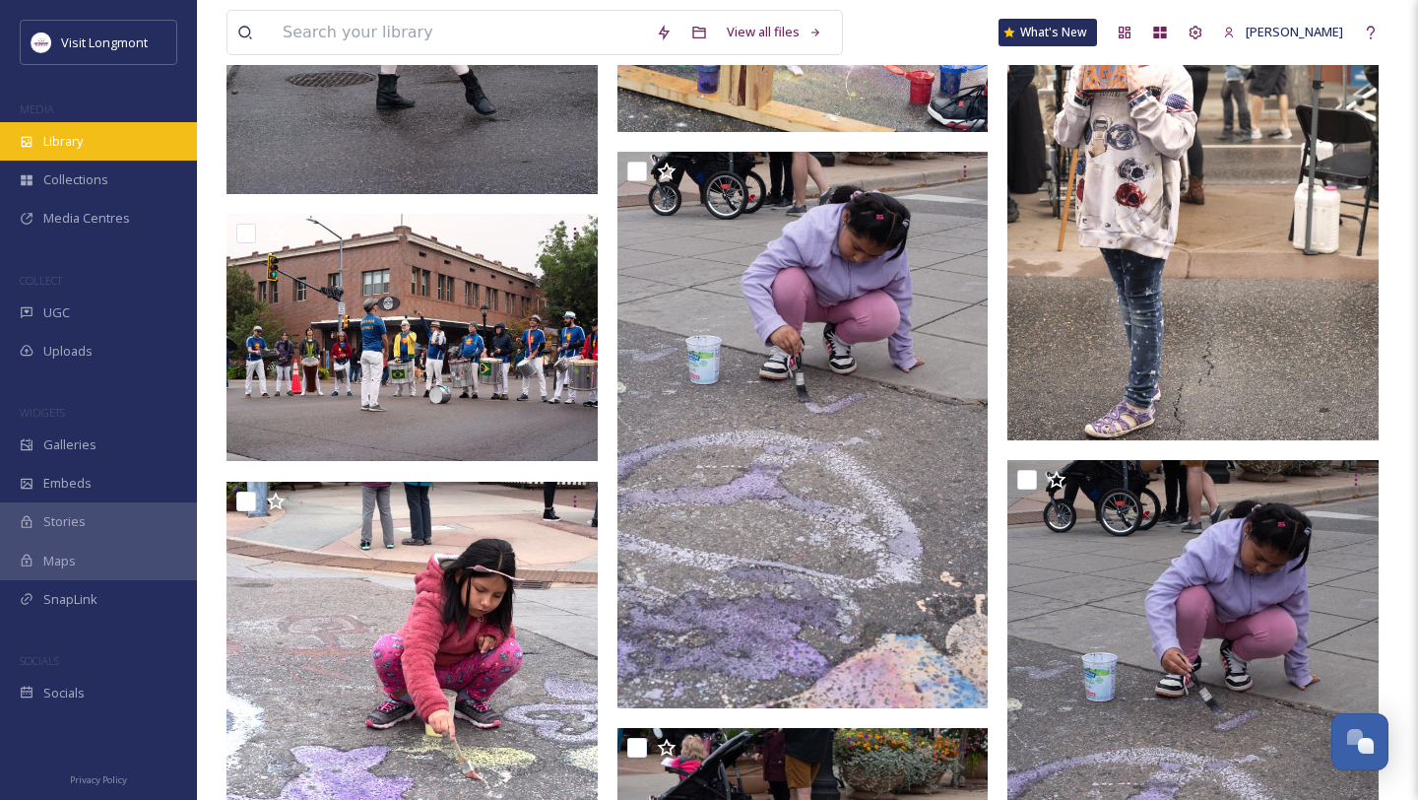
click at [95, 134] on div "Library" at bounding box center [98, 141] width 197 height 38
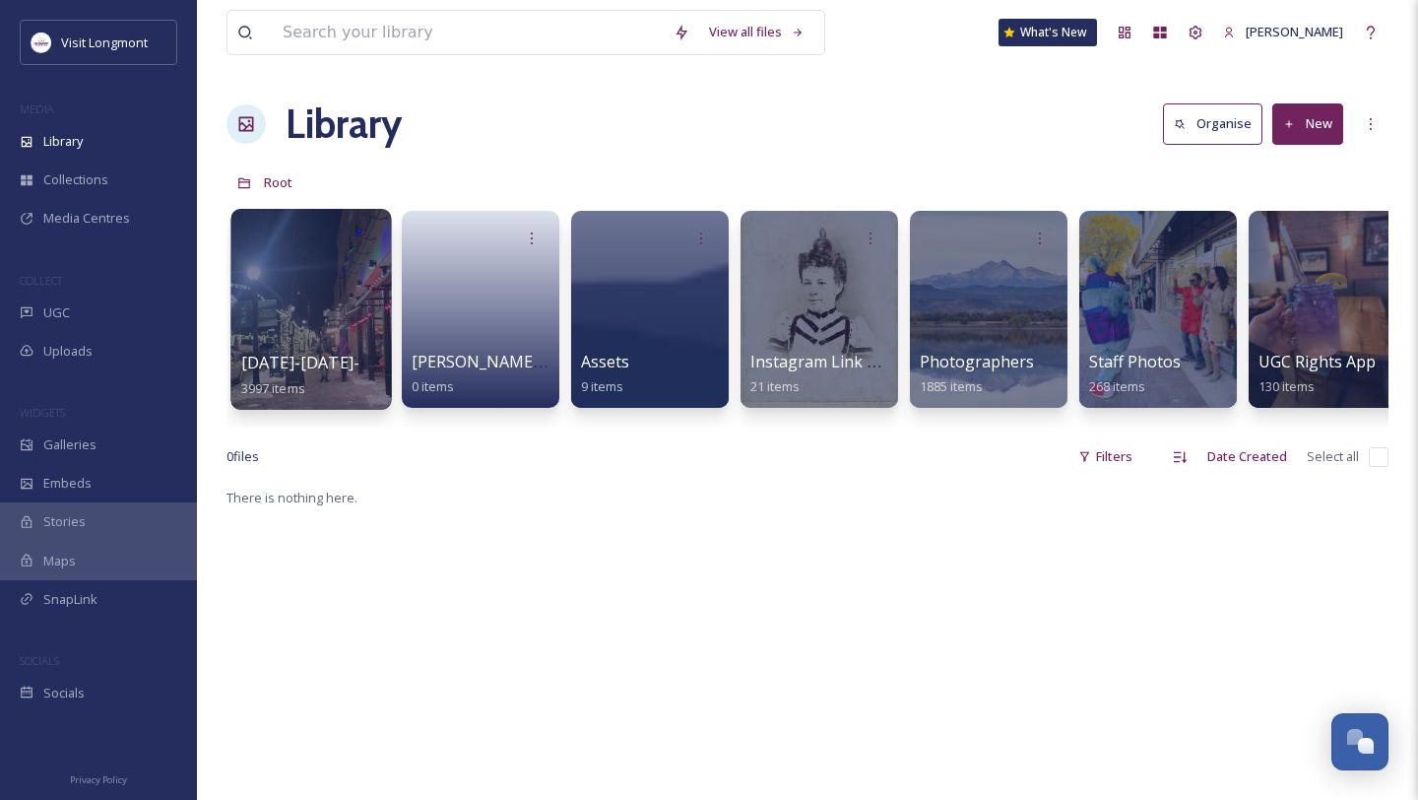
click at [354, 321] on div at bounding box center [310, 309] width 161 height 201
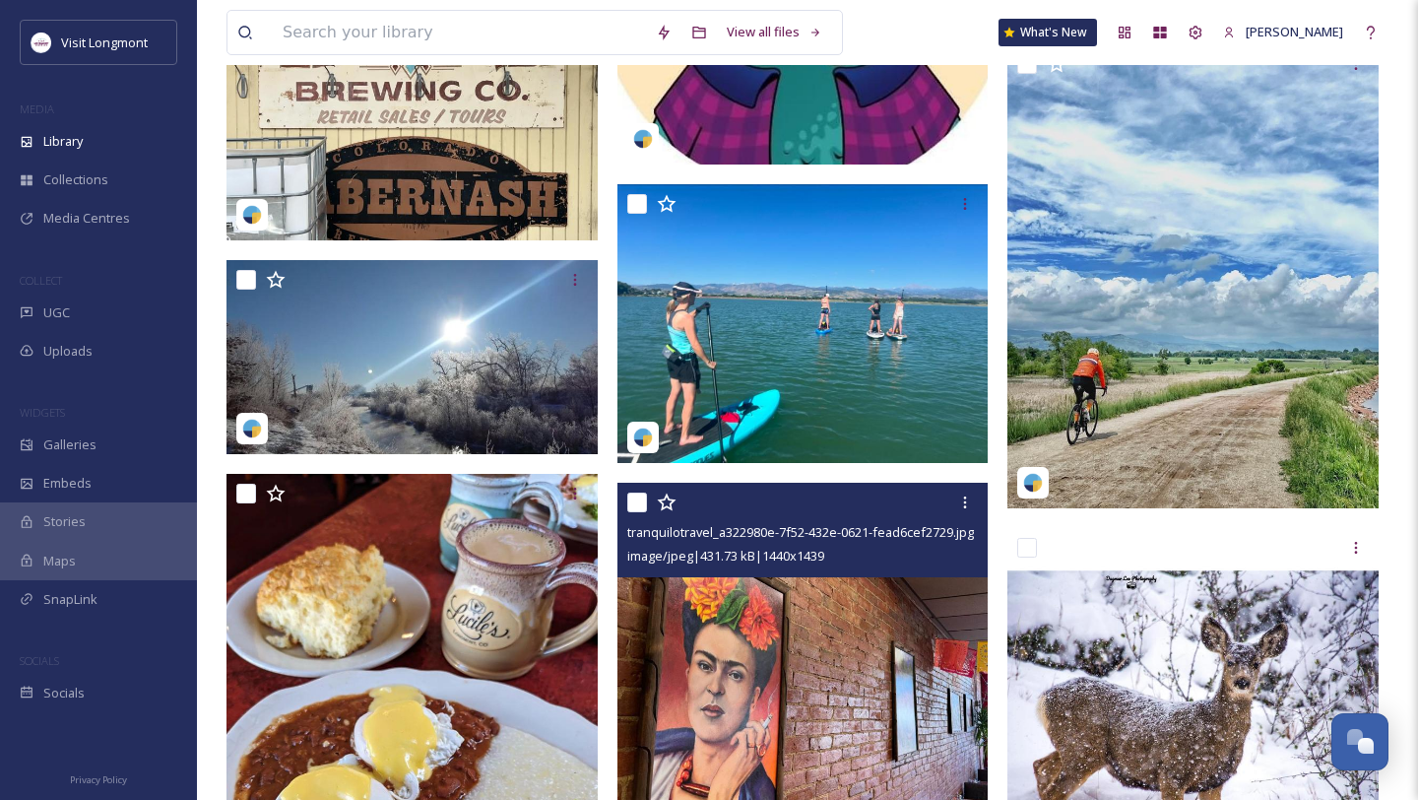
scroll to position [18297, 0]
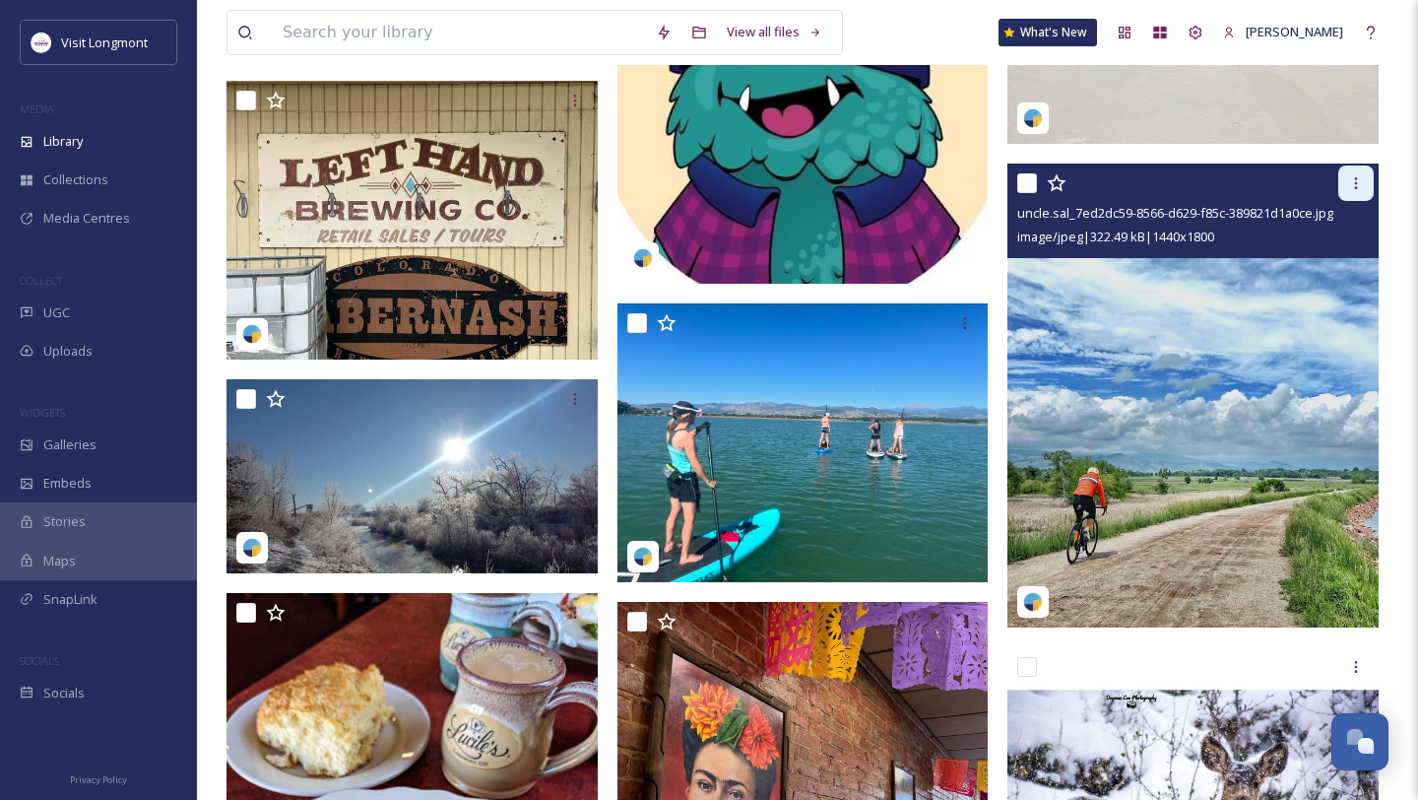
click at [1351, 188] on icon at bounding box center [1356, 183] width 16 height 16
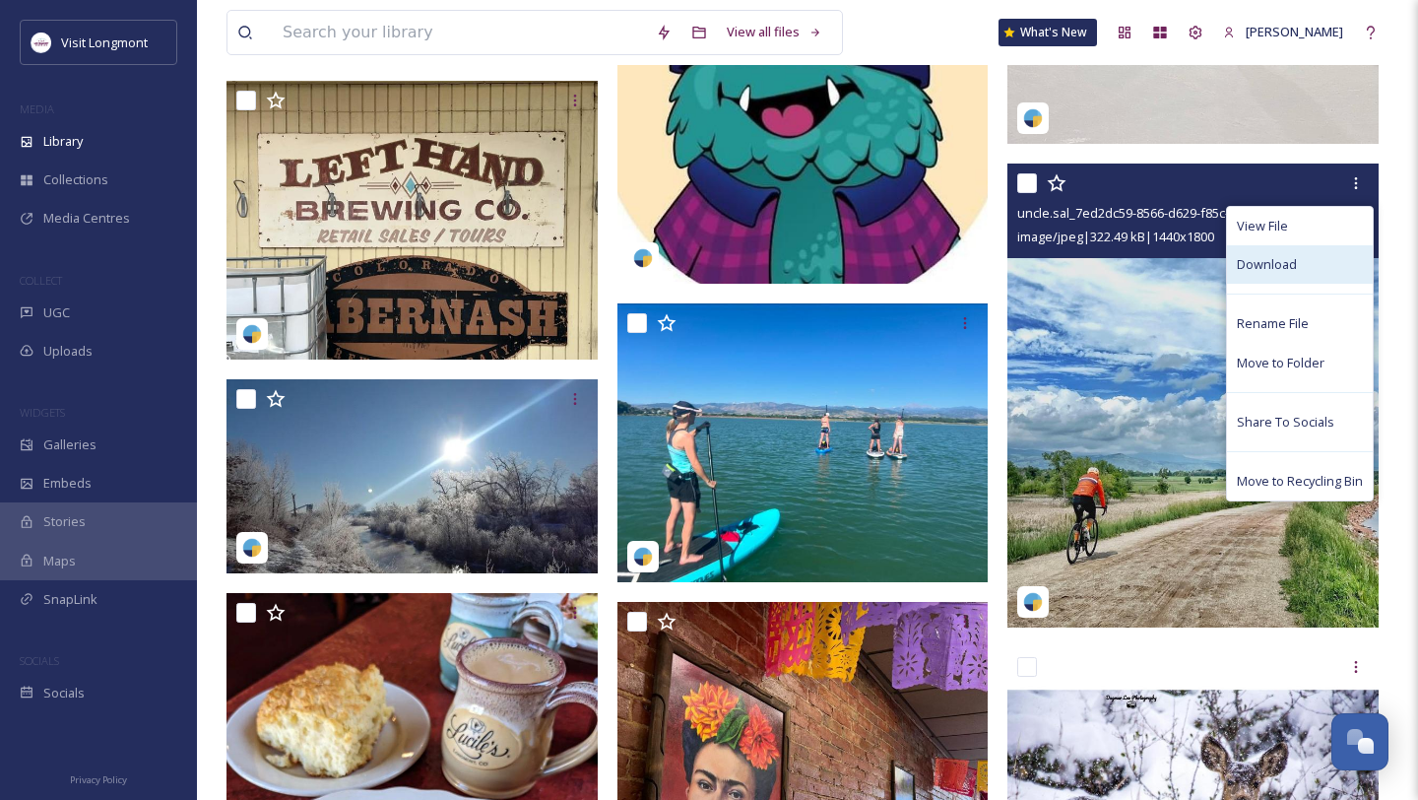
click at [1302, 262] on div "Download" at bounding box center [1300, 264] width 146 height 38
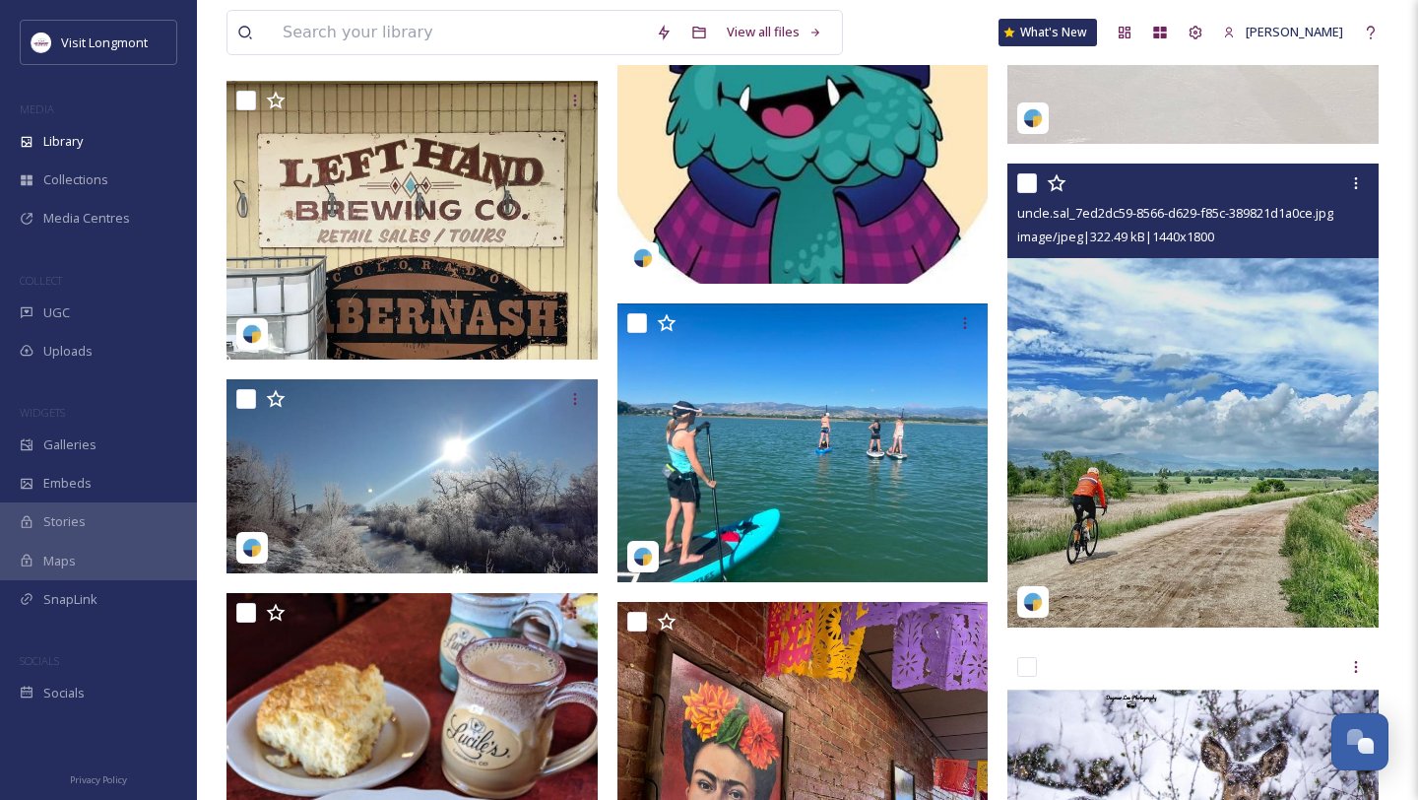
click at [1225, 406] on img at bounding box center [1192, 395] width 371 height 464
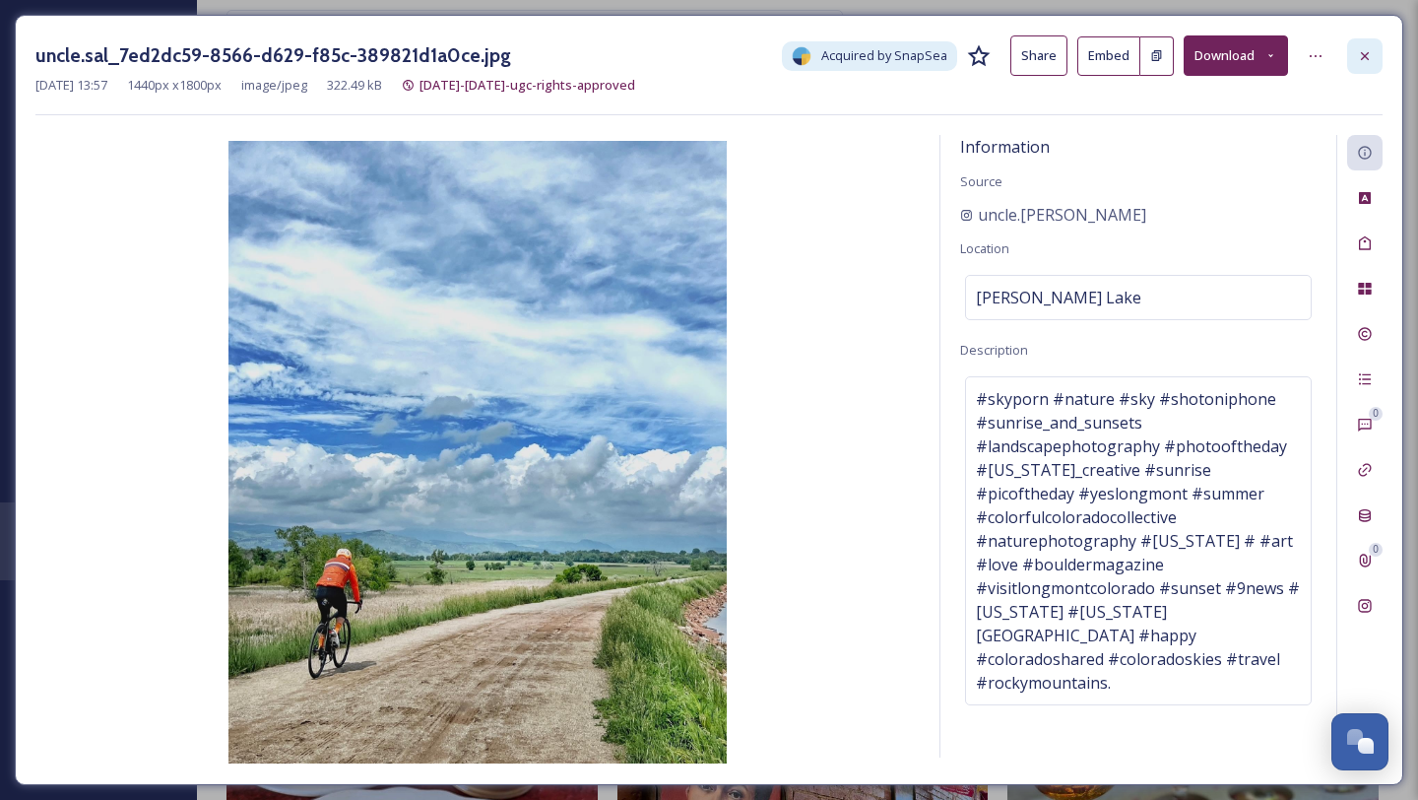
click at [1368, 56] on icon at bounding box center [1365, 56] width 16 height 16
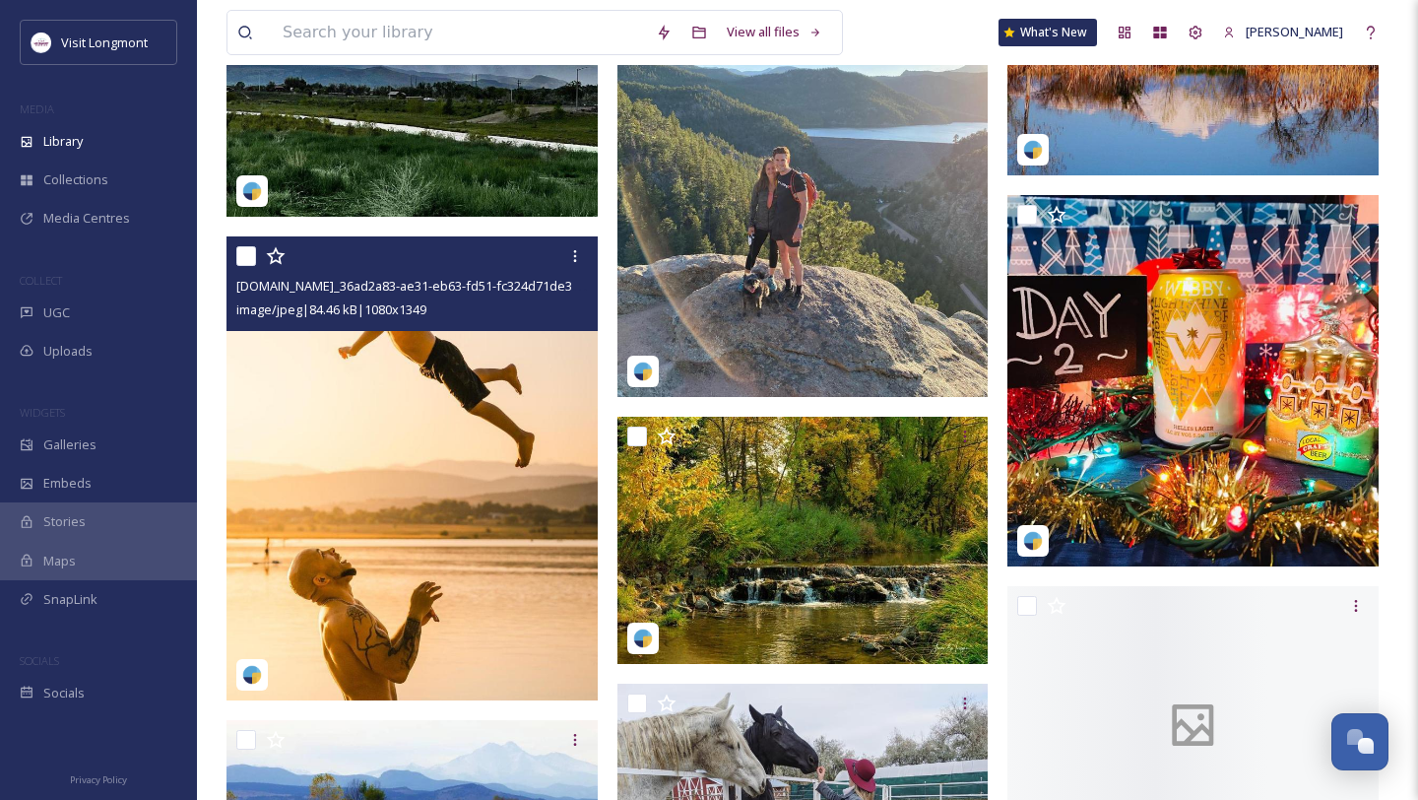
scroll to position [22766, 0]
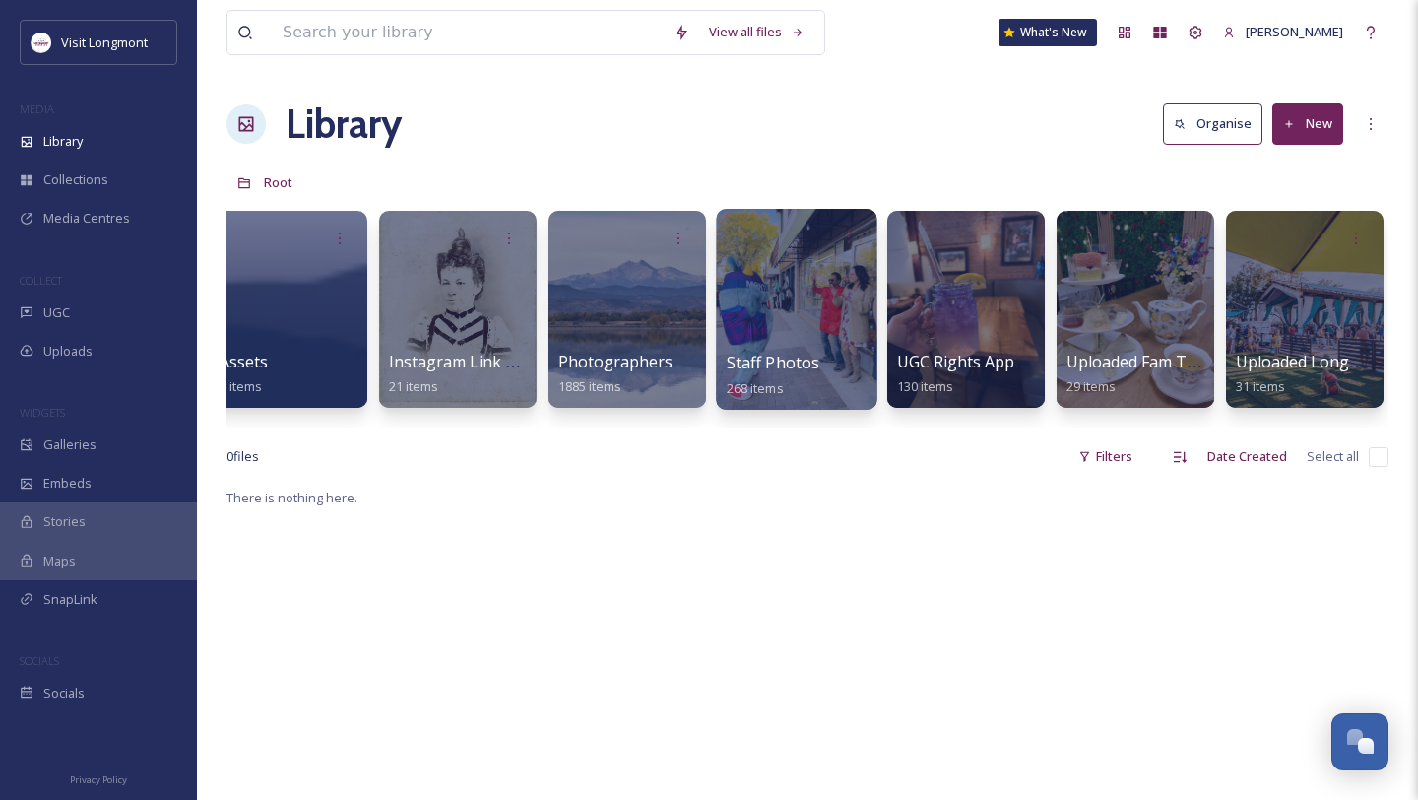
scroll to position [0, 362]
click at [836, 298] on div at bounding box center [795, 309] width 161 height 201
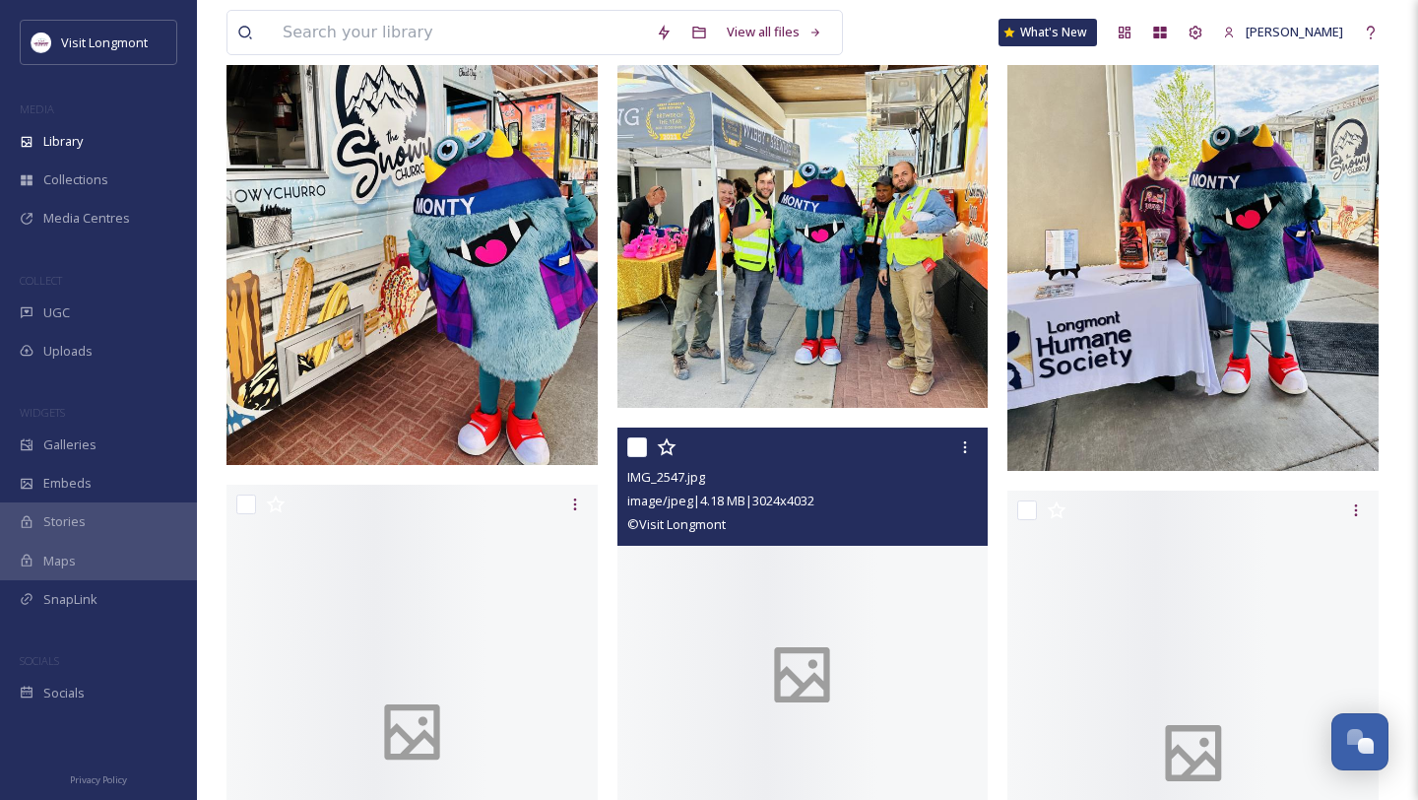
scroll to position [10507, 0]
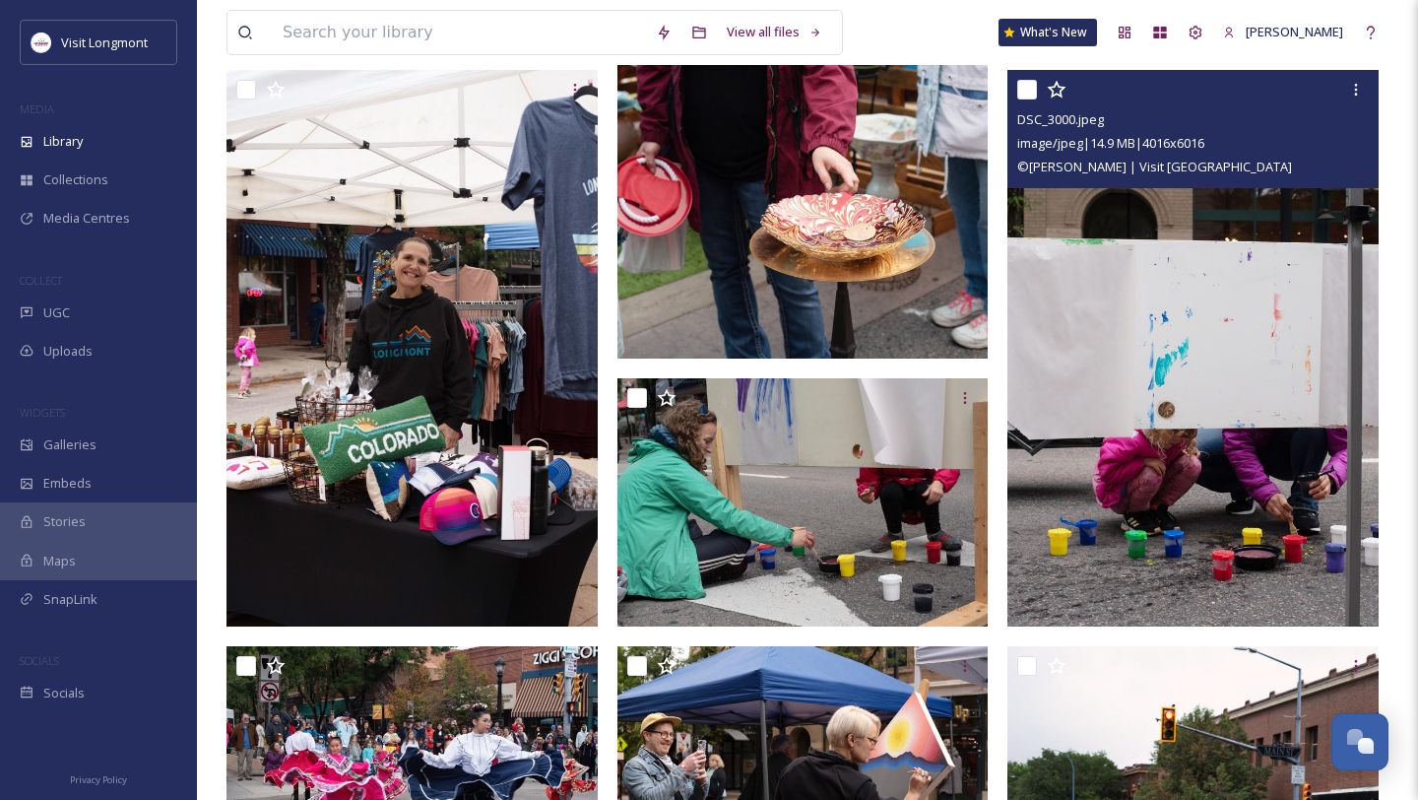
scroll to position [1318, 0]
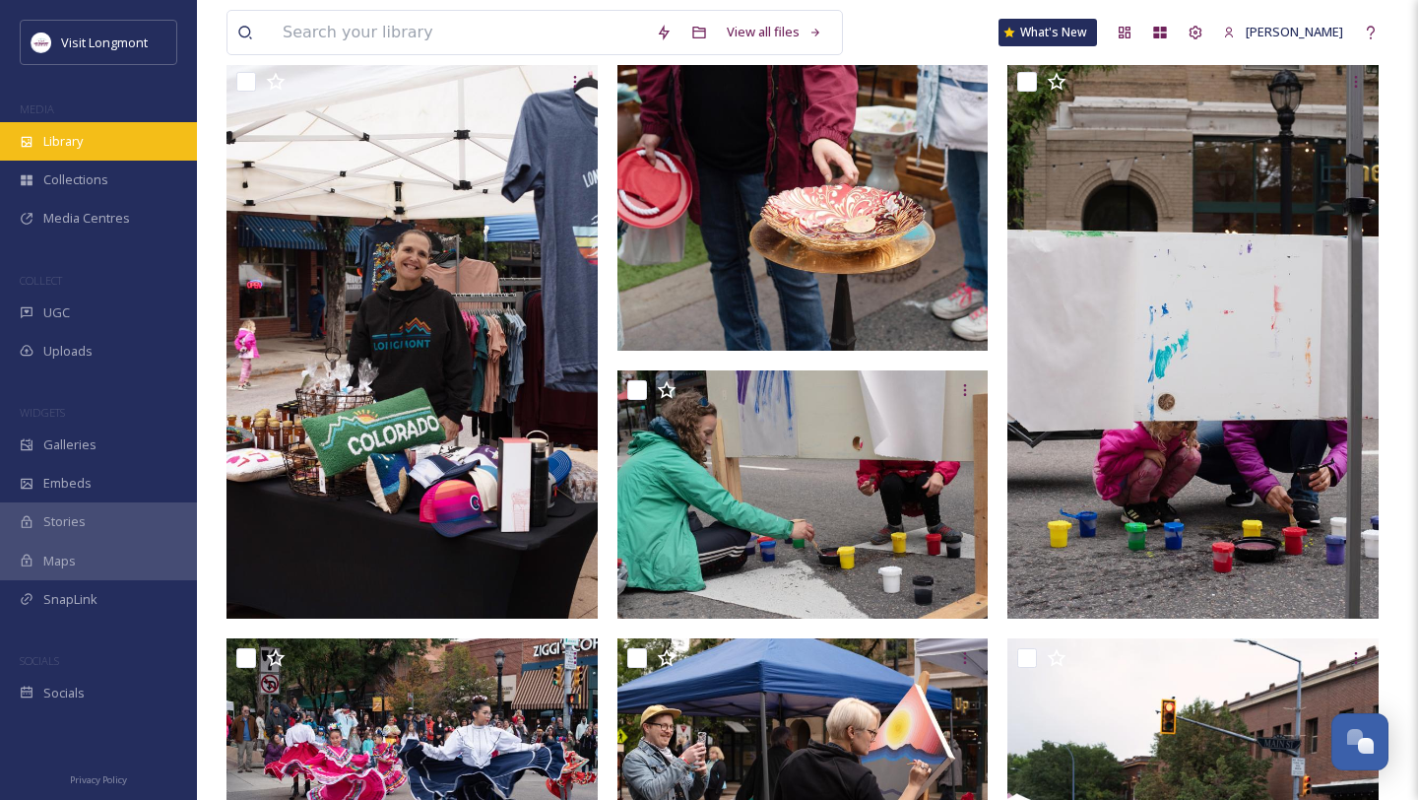
click at [76, 139] on span "Library" at bounding box center [62, 141] width 39 height 19
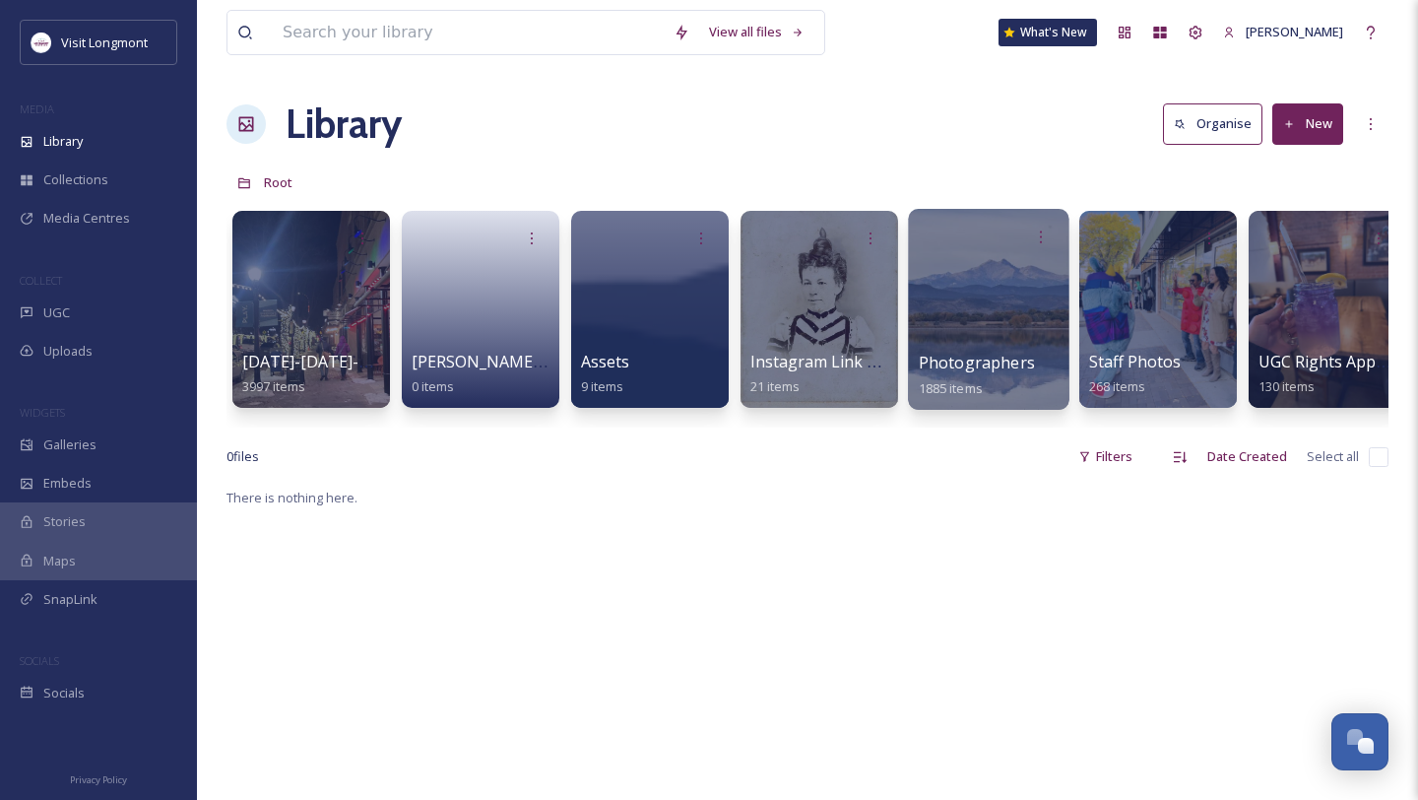
click at [1003, 349] on div at bounding box center [988, 309] width 161 height 201
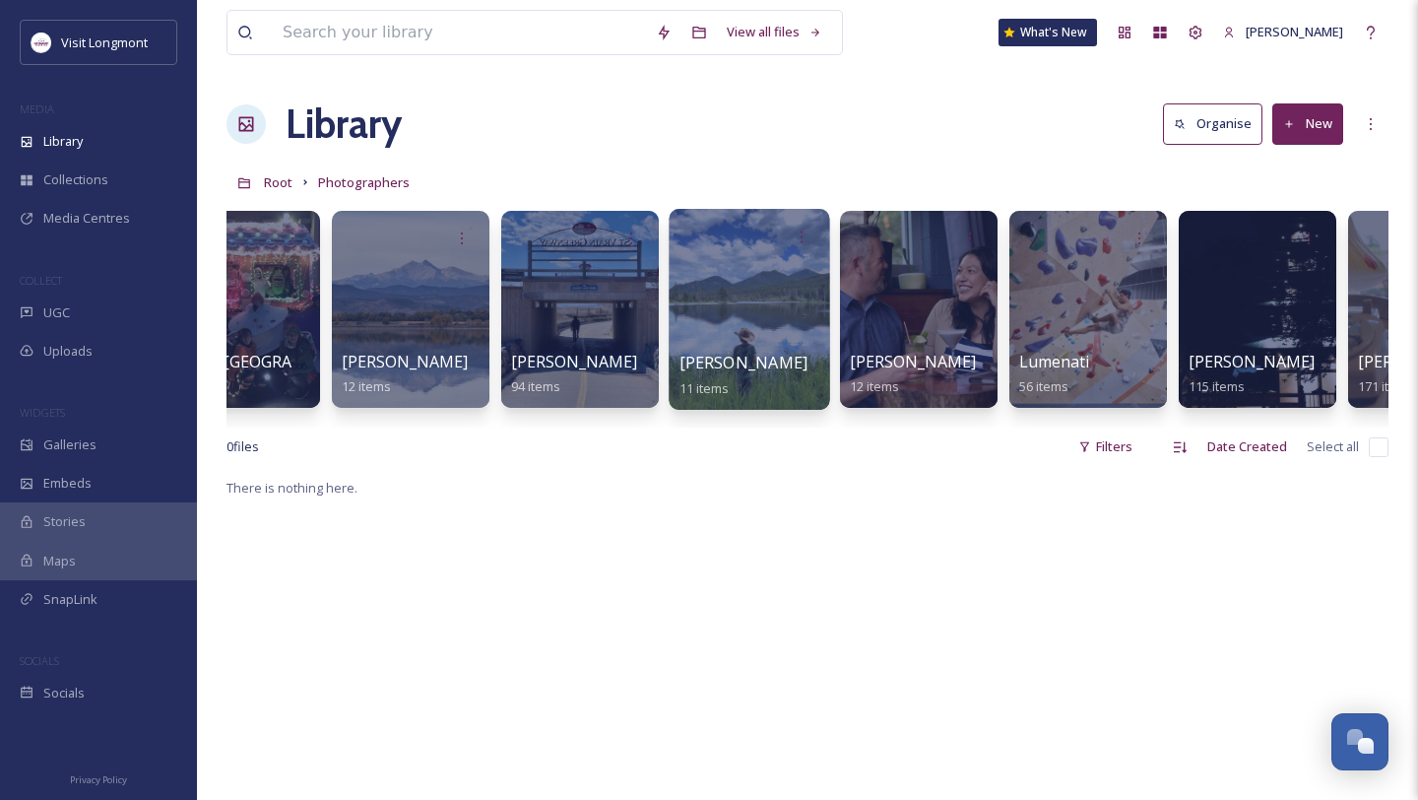
scroll to position [0, 761]
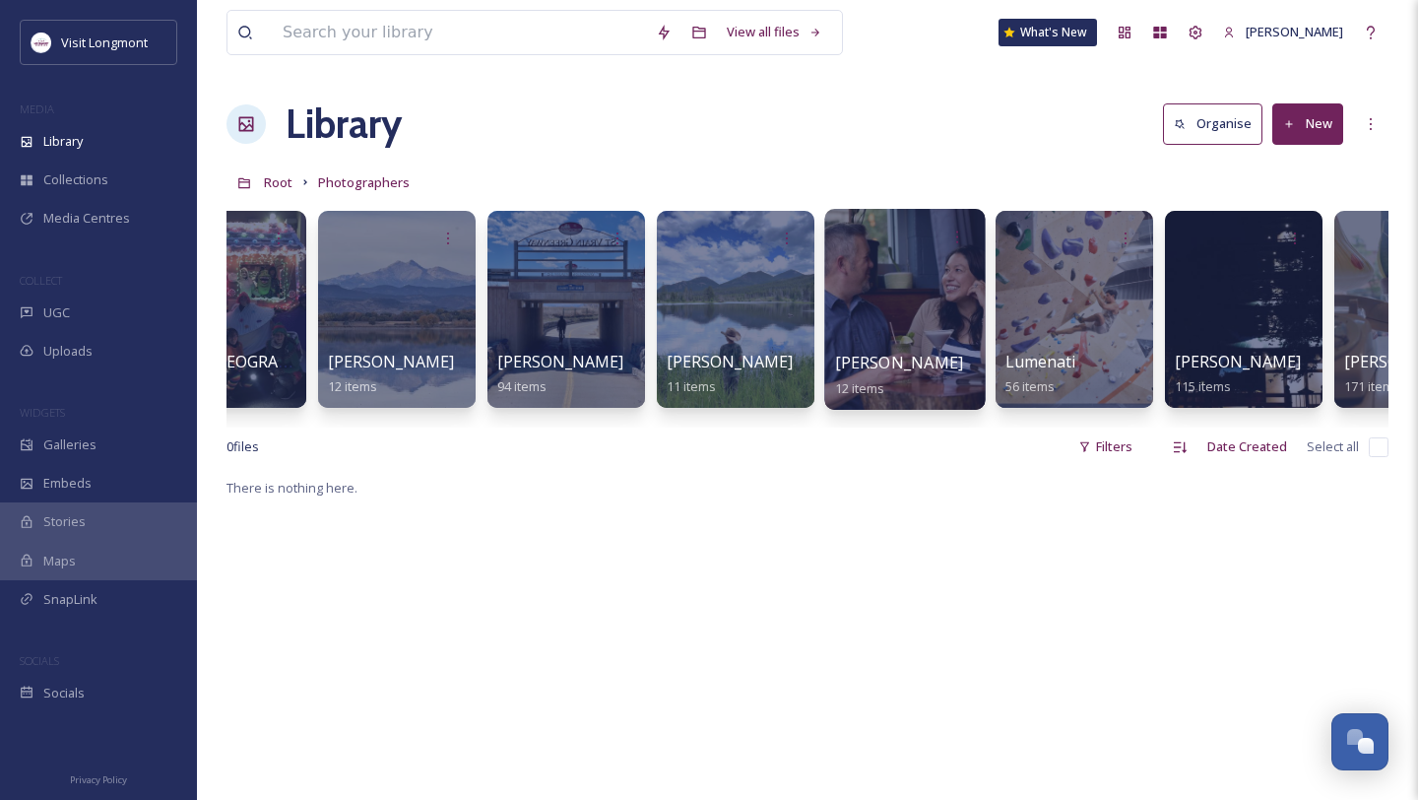
click at [922, 306] on div at bounding box center [904, 309] width 161 height 201
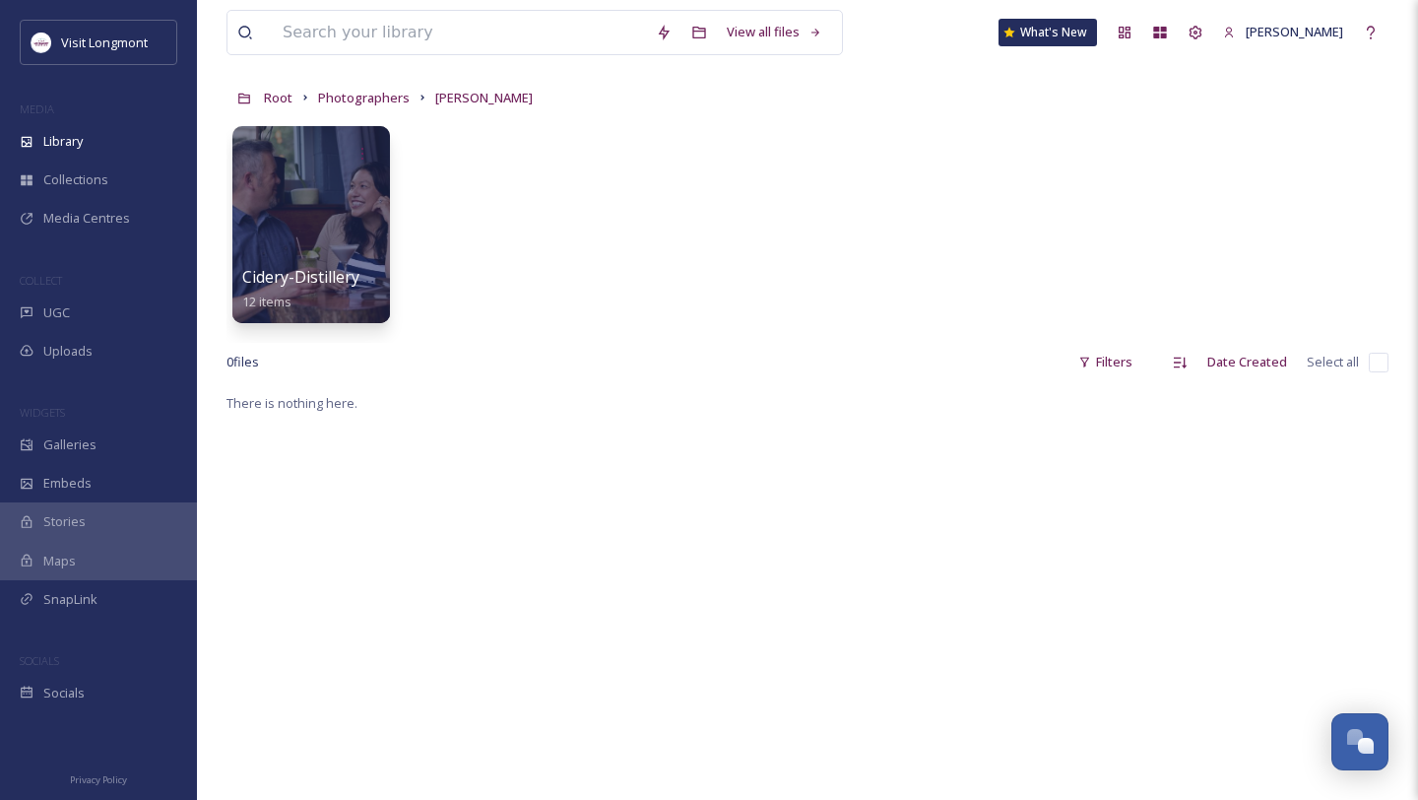
scroll to position [48, 0]
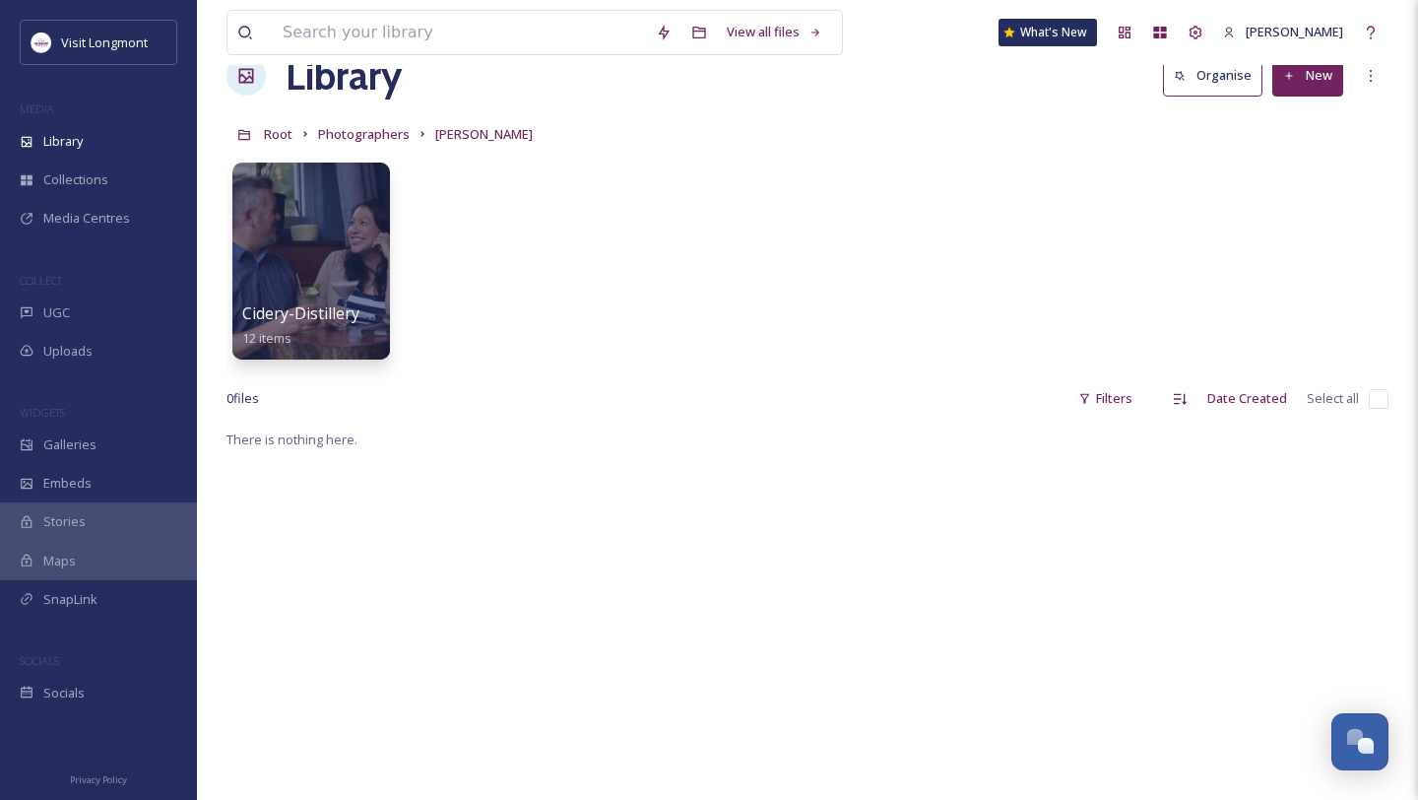
click at [285, 155] on div "Cidery-Distillery-Martinis 12 items" at bounding box center [807, 266] width 1162 height 226
click at [312, 227] on div at bounding box center [310, 261] width 161 height 201
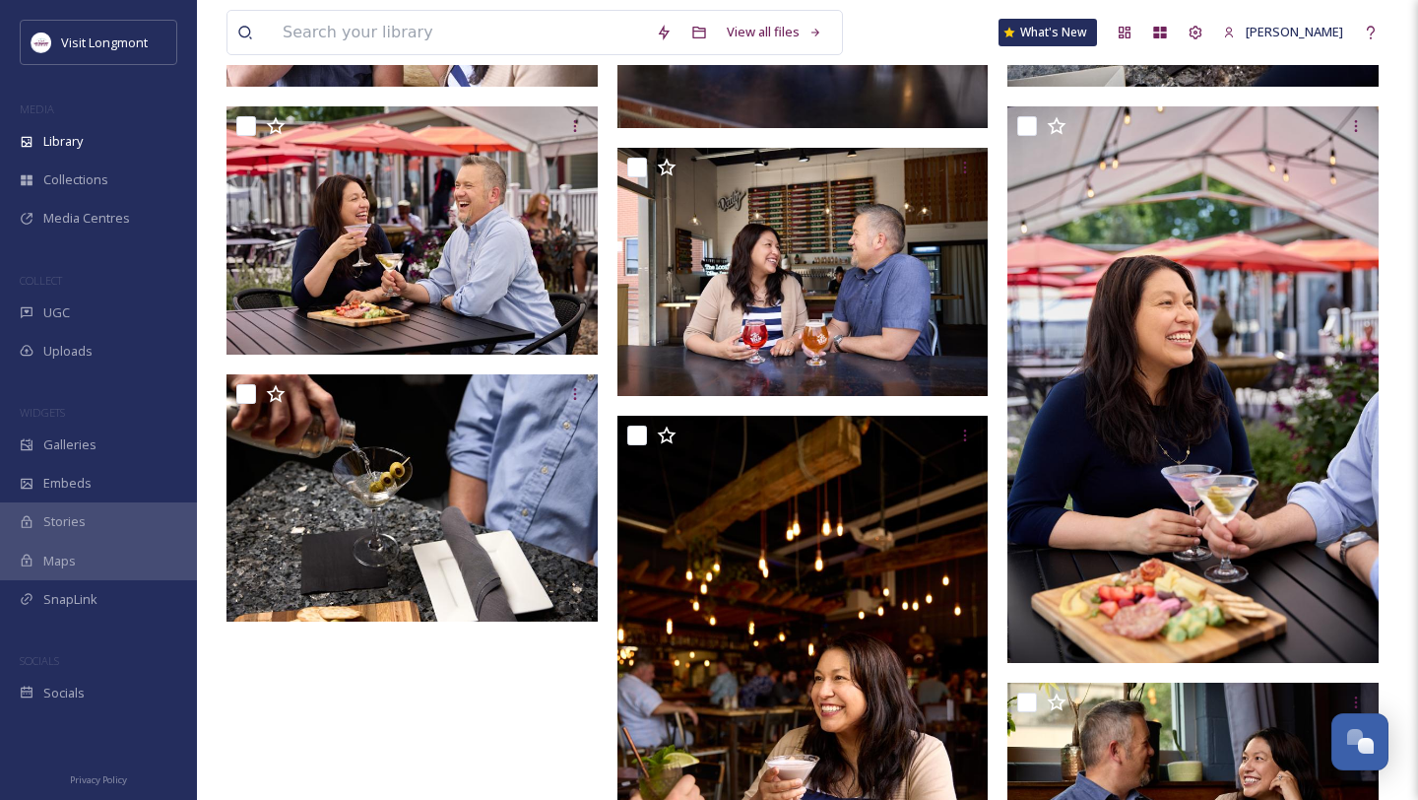
scroll to position [715, 0]
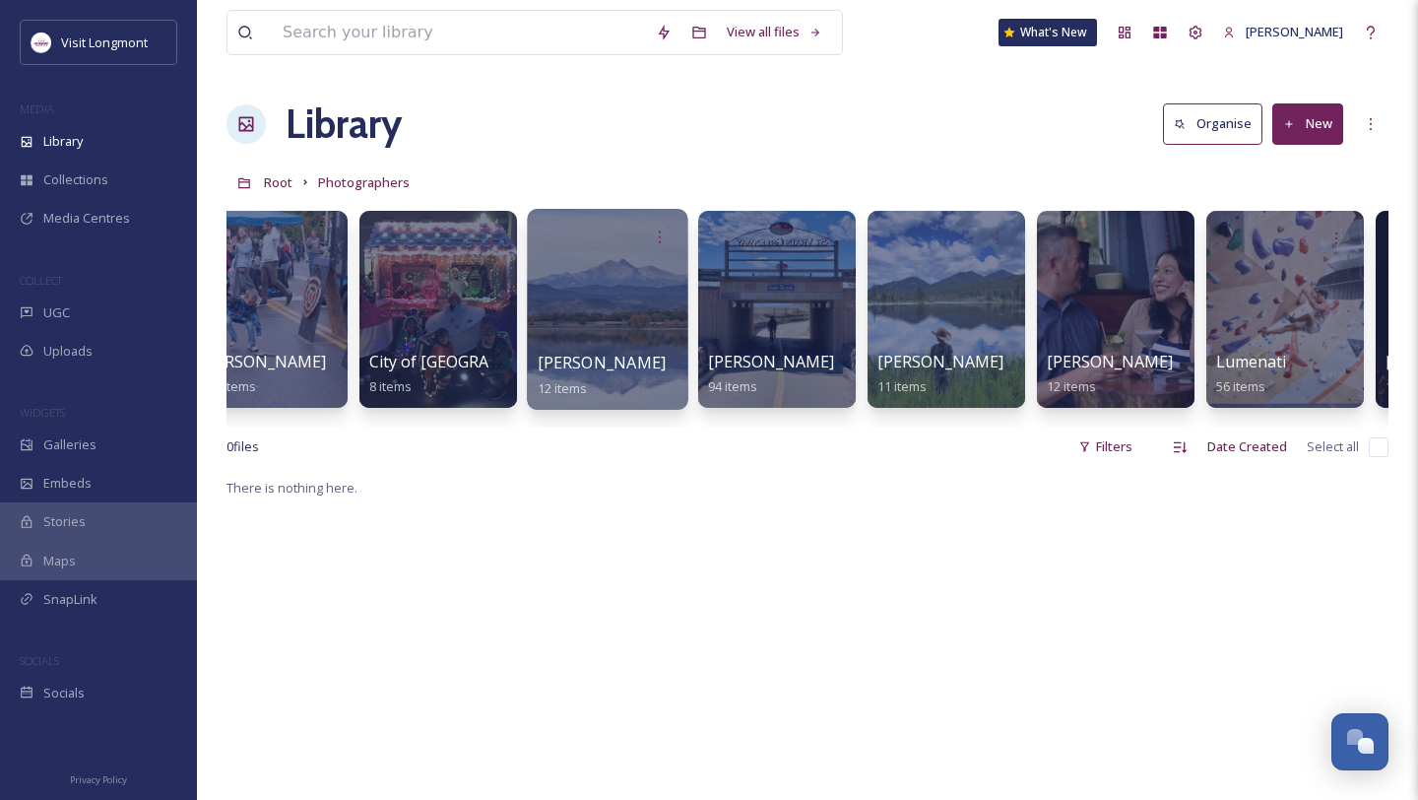
scroll to position [0, 559]
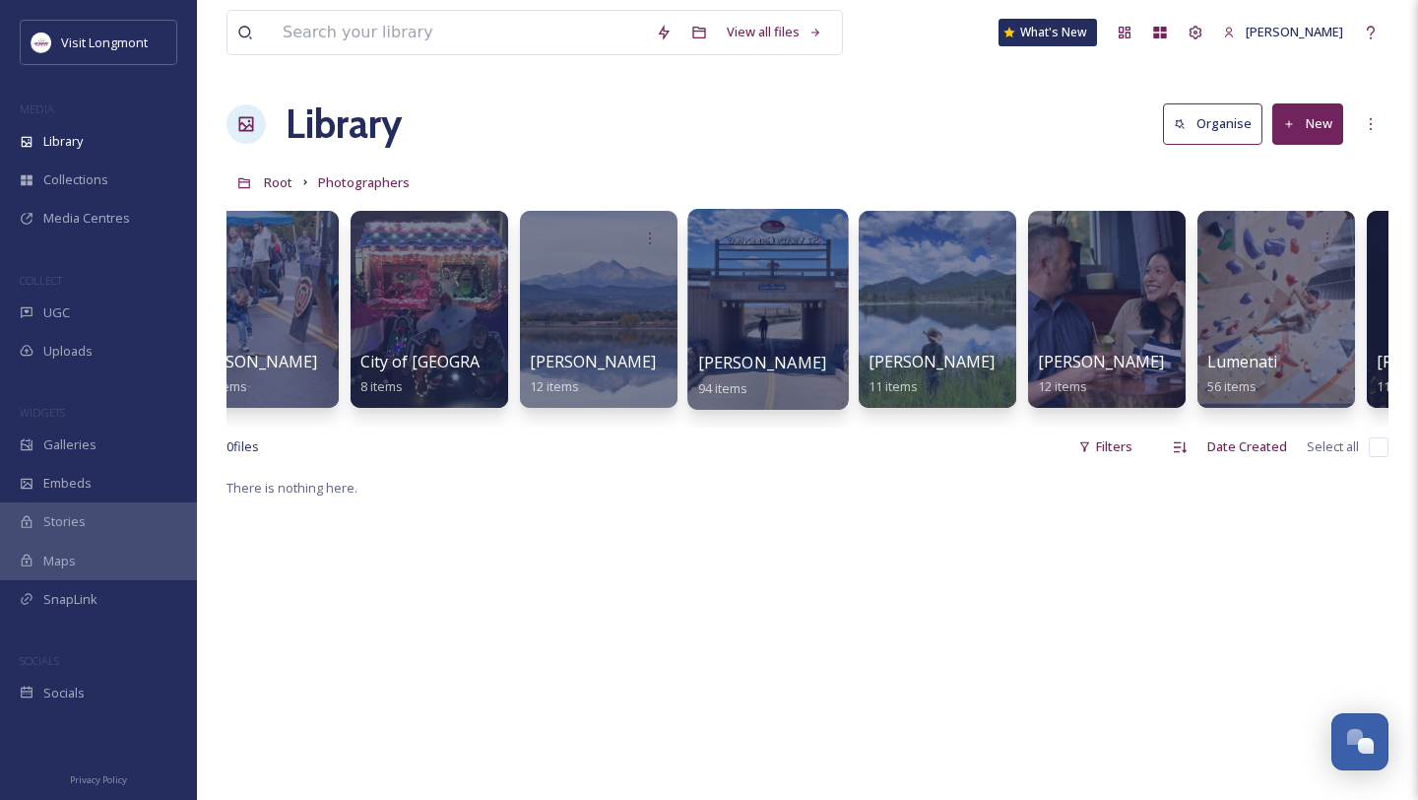
click at [763, 317] on div at bounding box center [767, 309] width 161 height 201
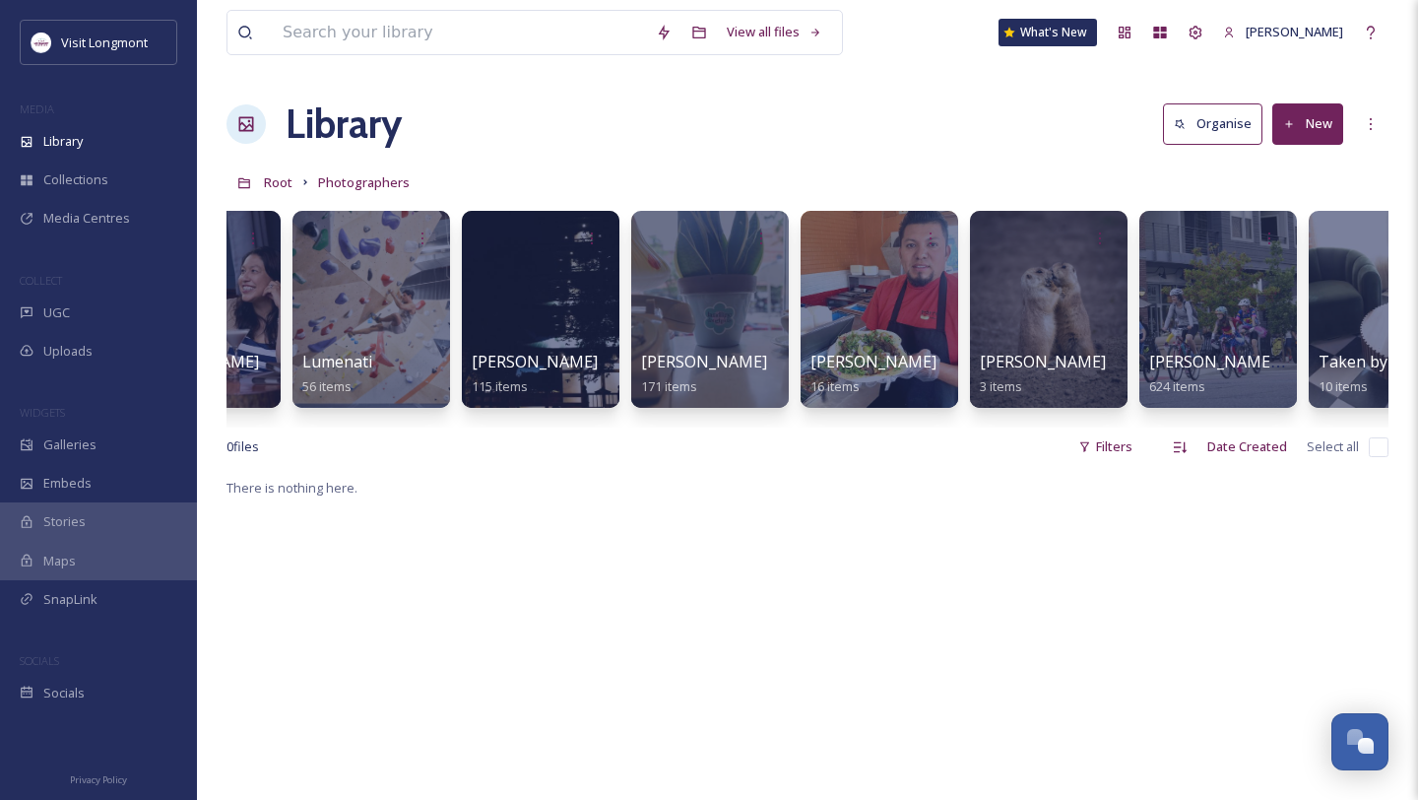
scroll to position [0, 1548]
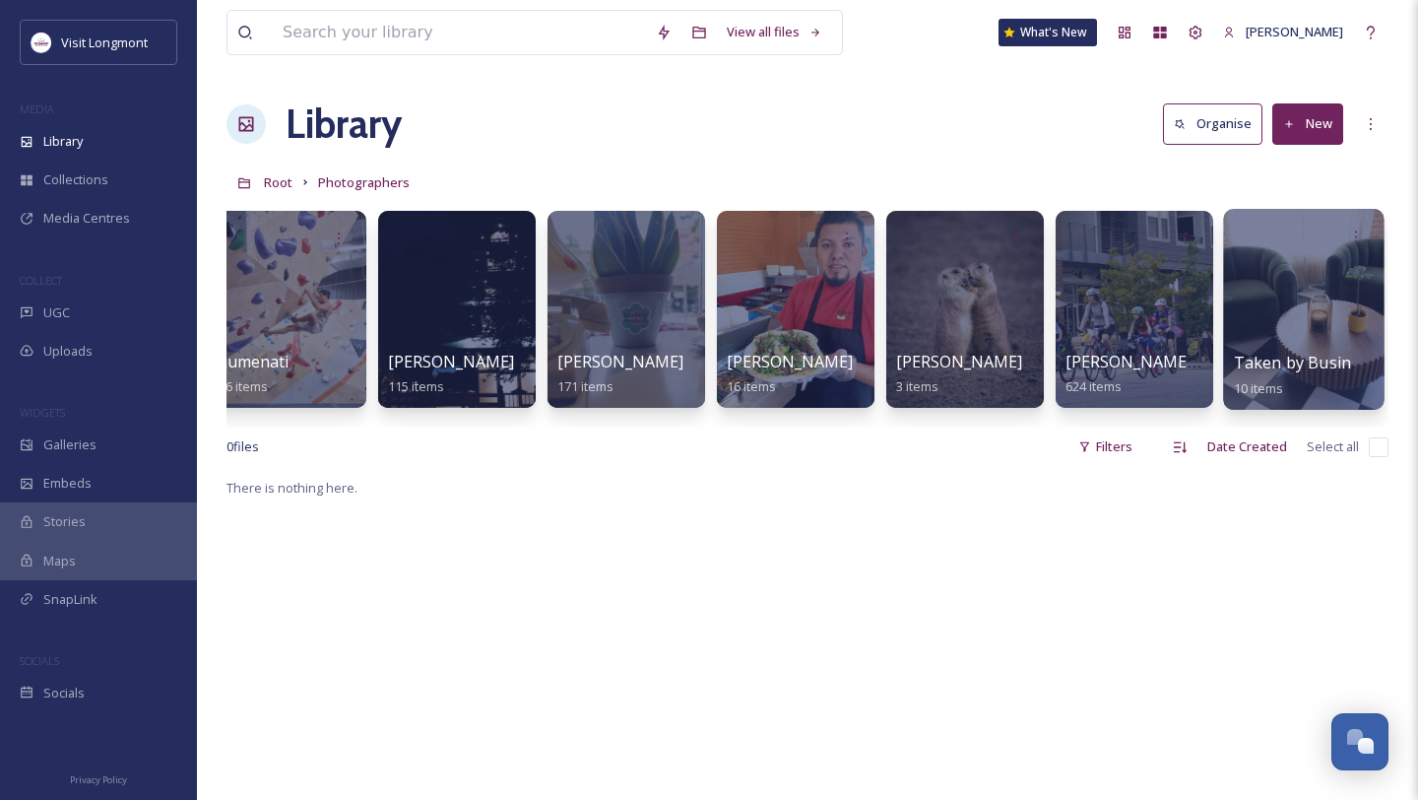
click at [1275, 277] on div at bounding box center [1303, 309] width 161 height 201
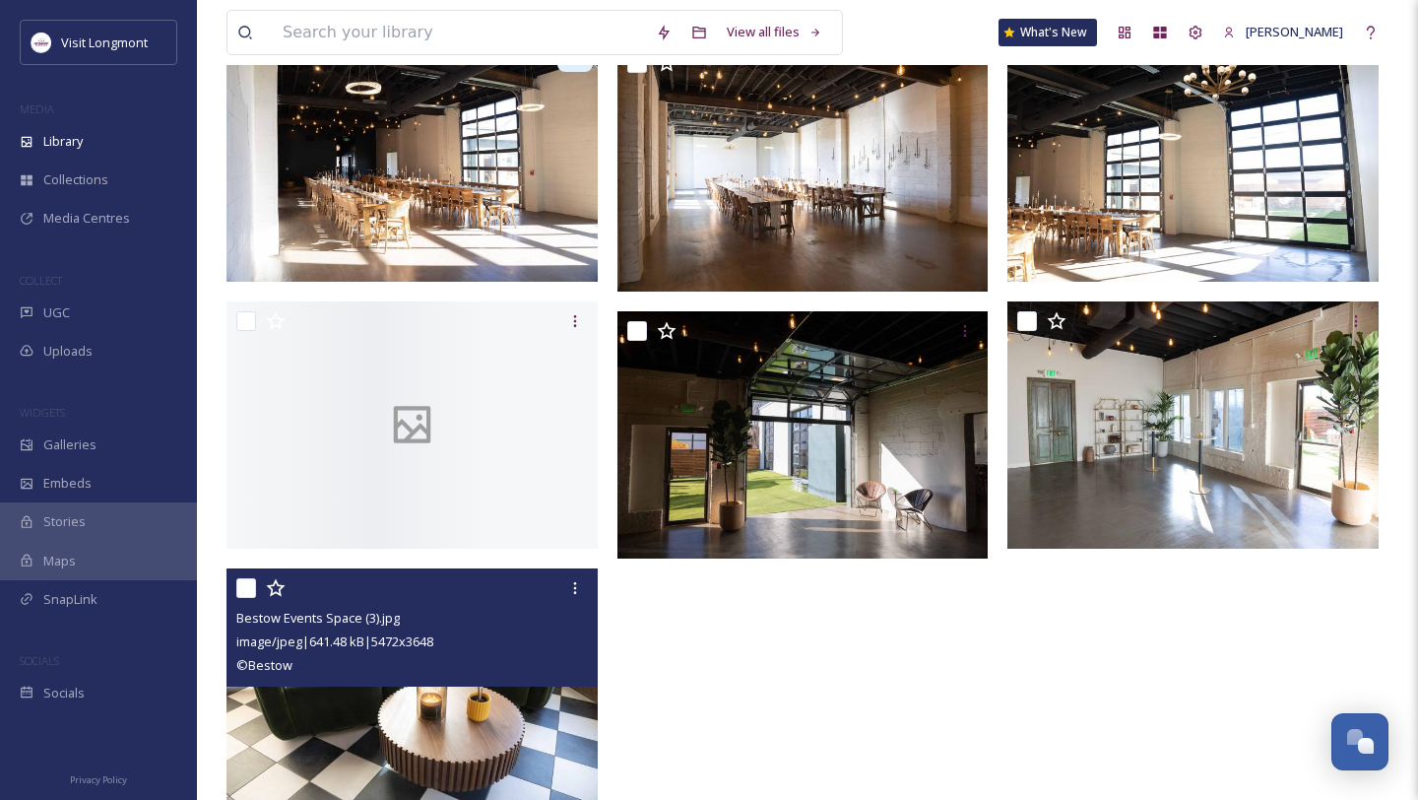
scroll to position [551, 0]
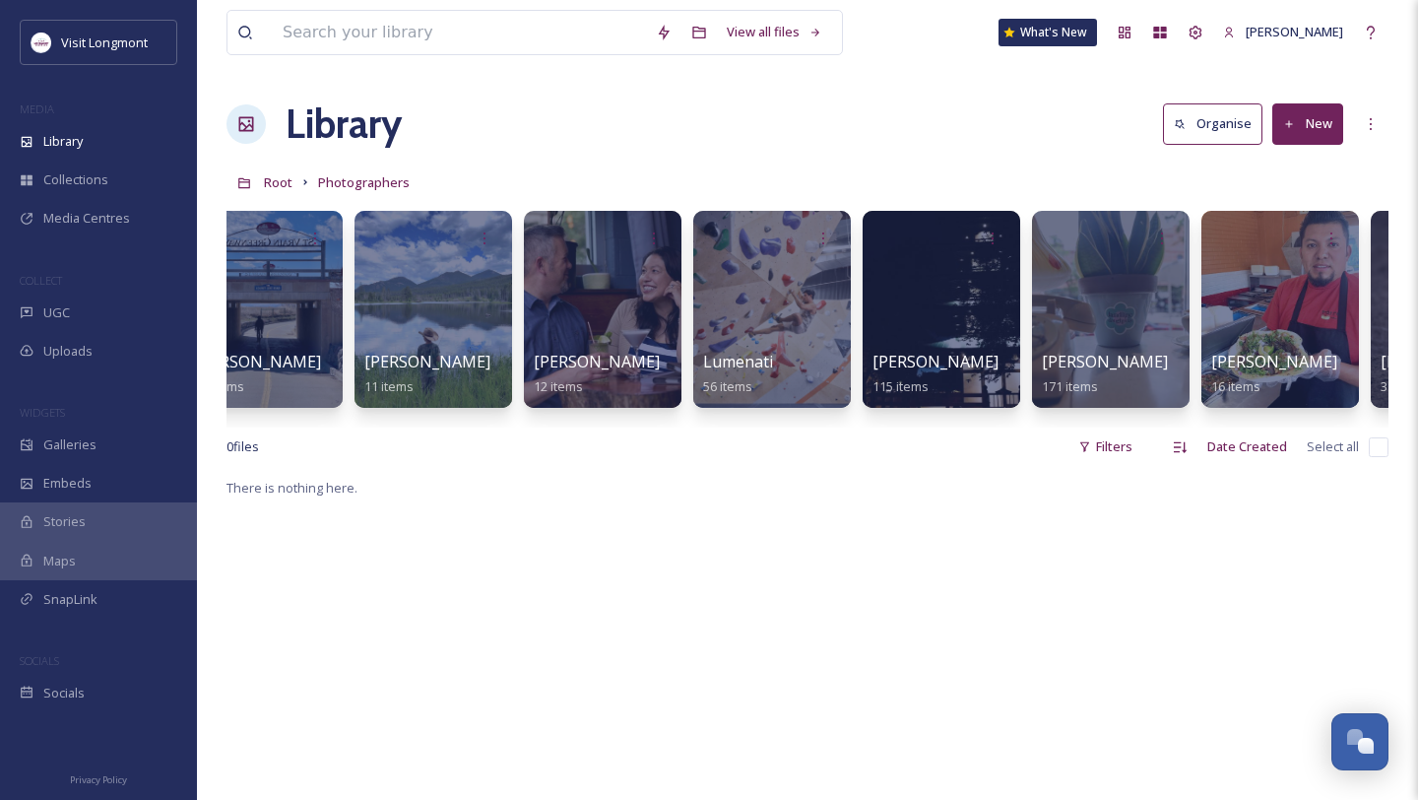
scroll to position [0, 1548]
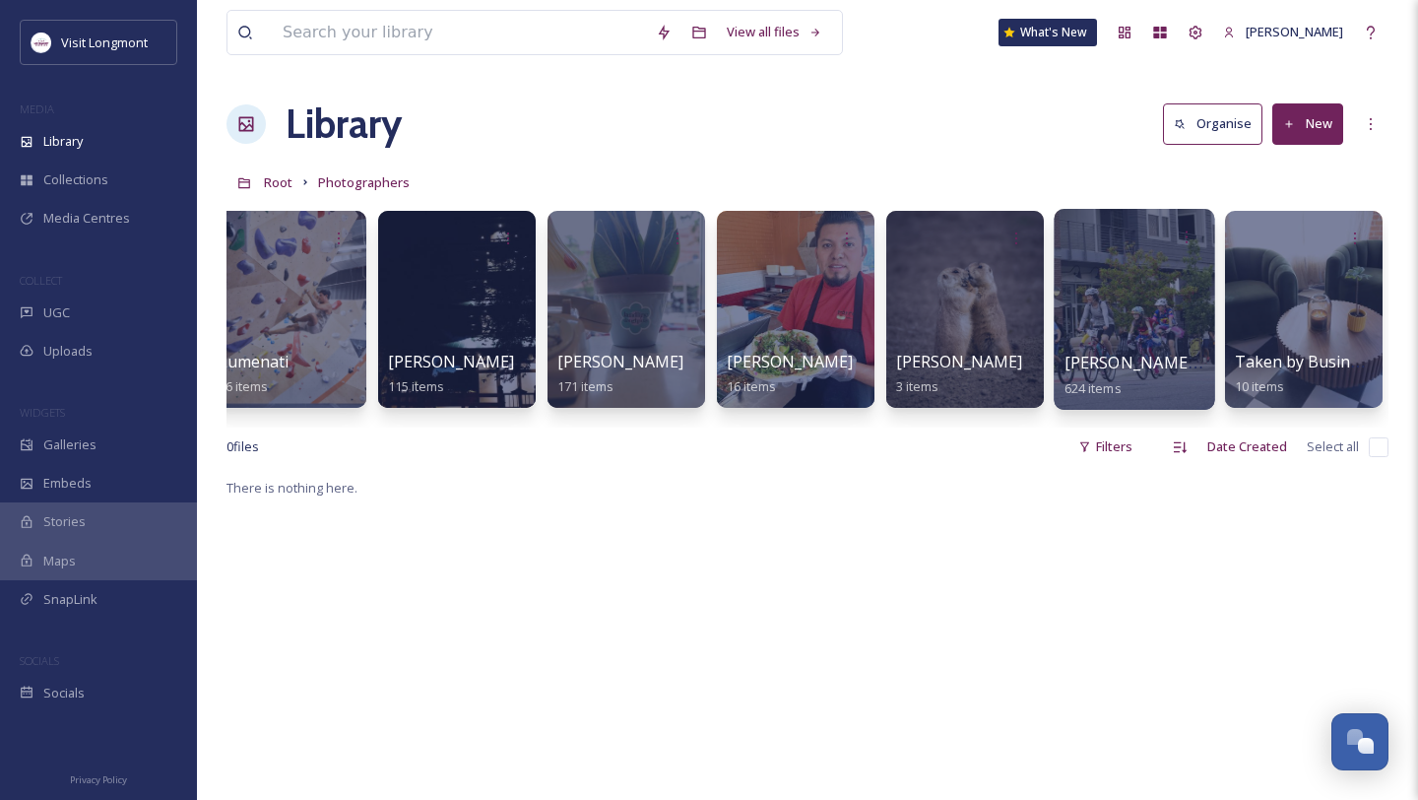
click at [1096, 302] on div at bounding box center [1134, 309] width 161 height 201
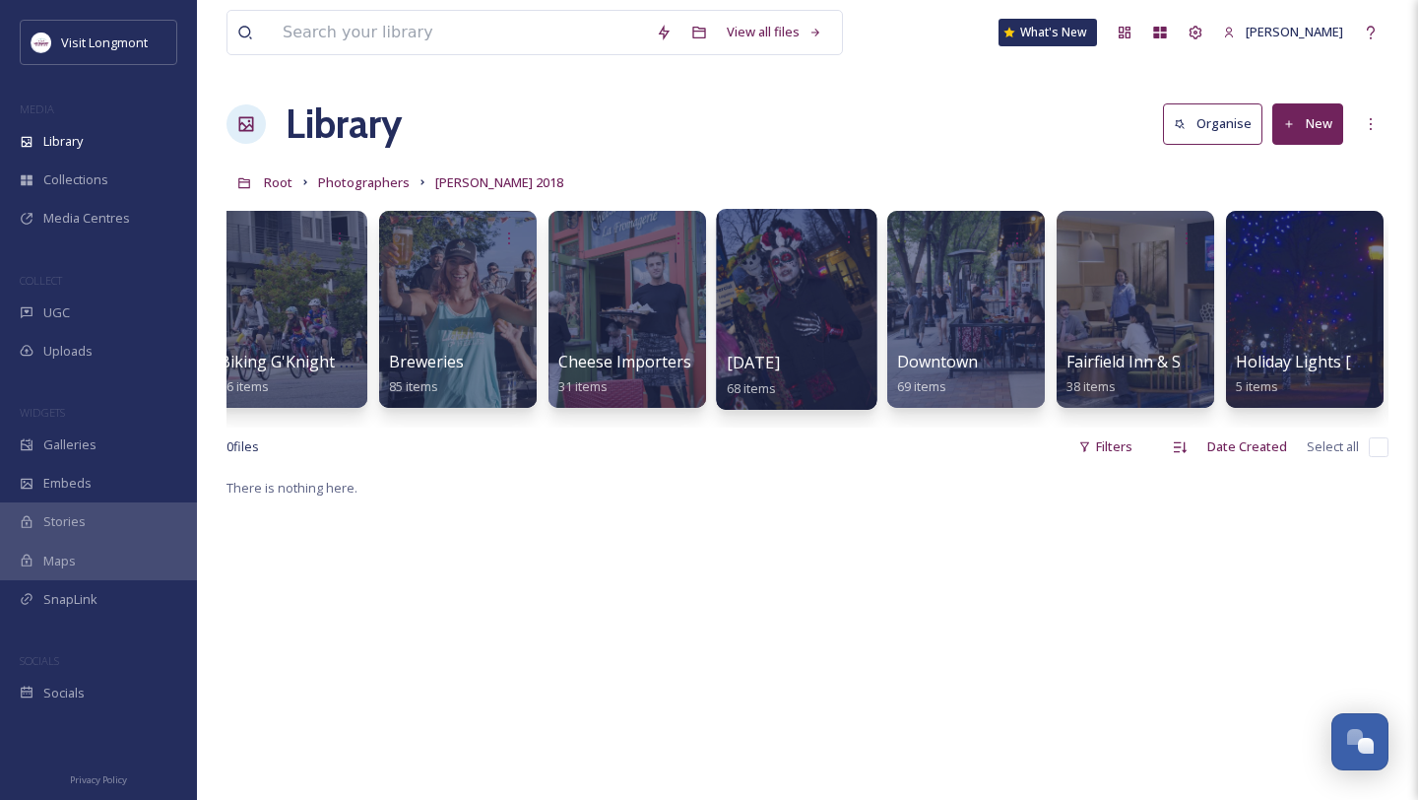
scroll to position [0, 199]
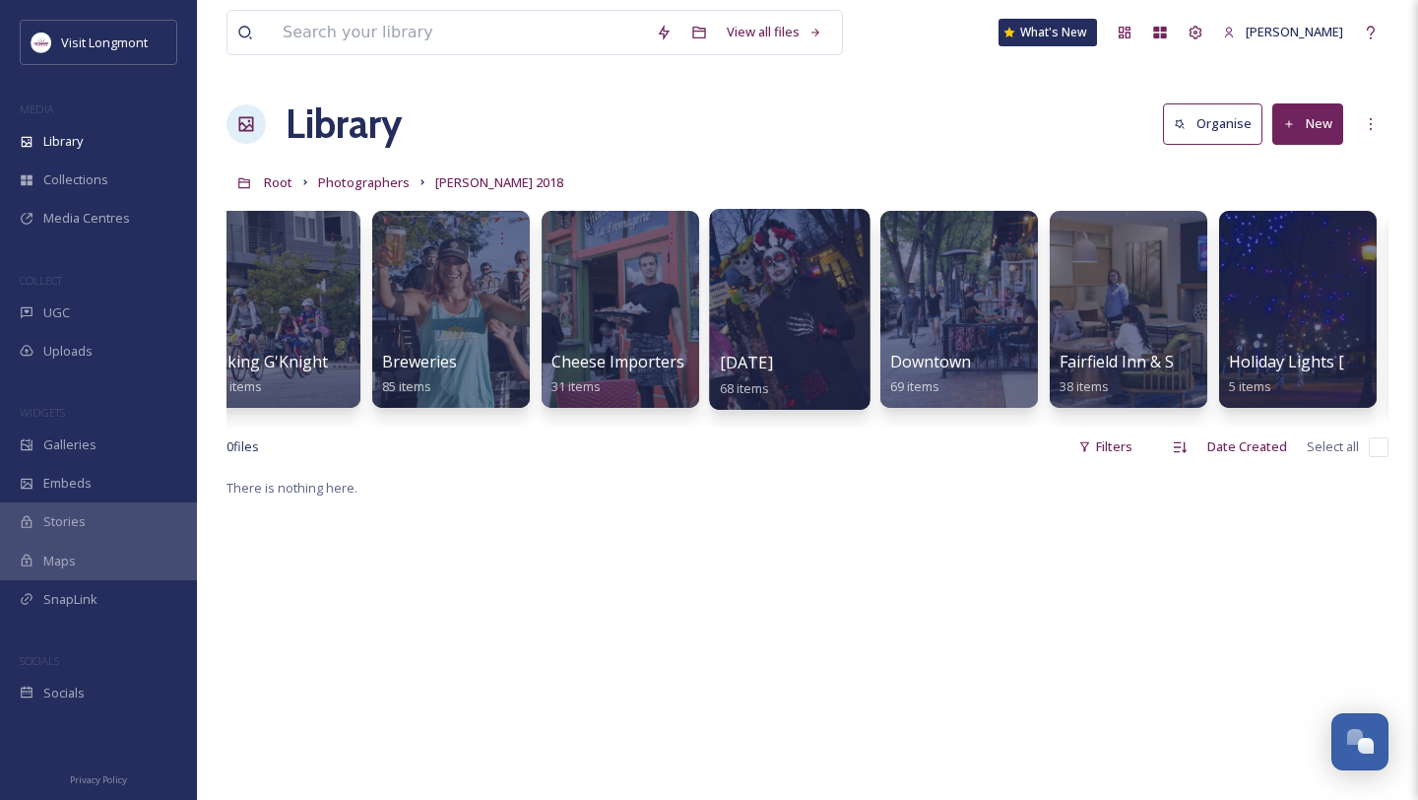
click at [970, 319] on div at bounding box center [959, 309] width 158 height 197
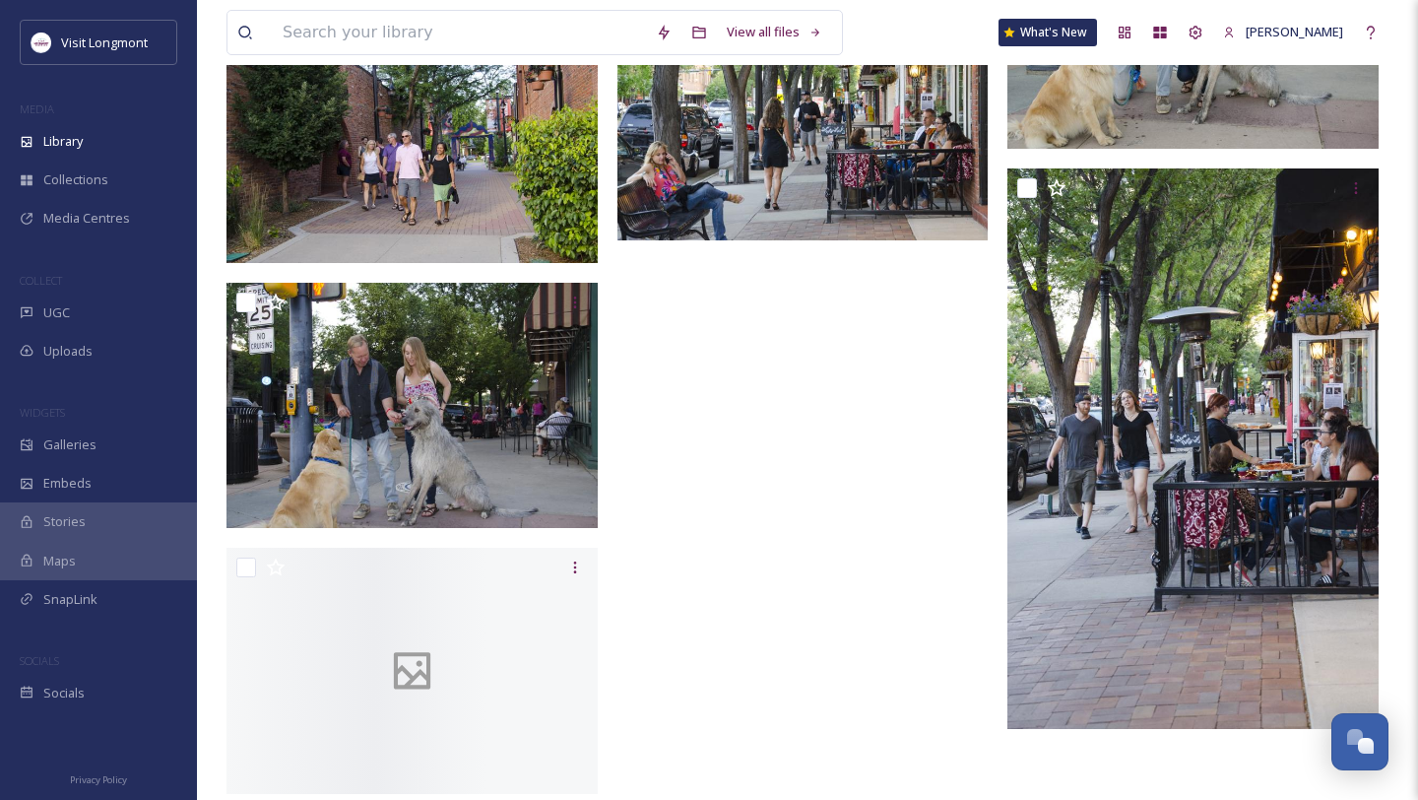
scroll to position [8281, 0]
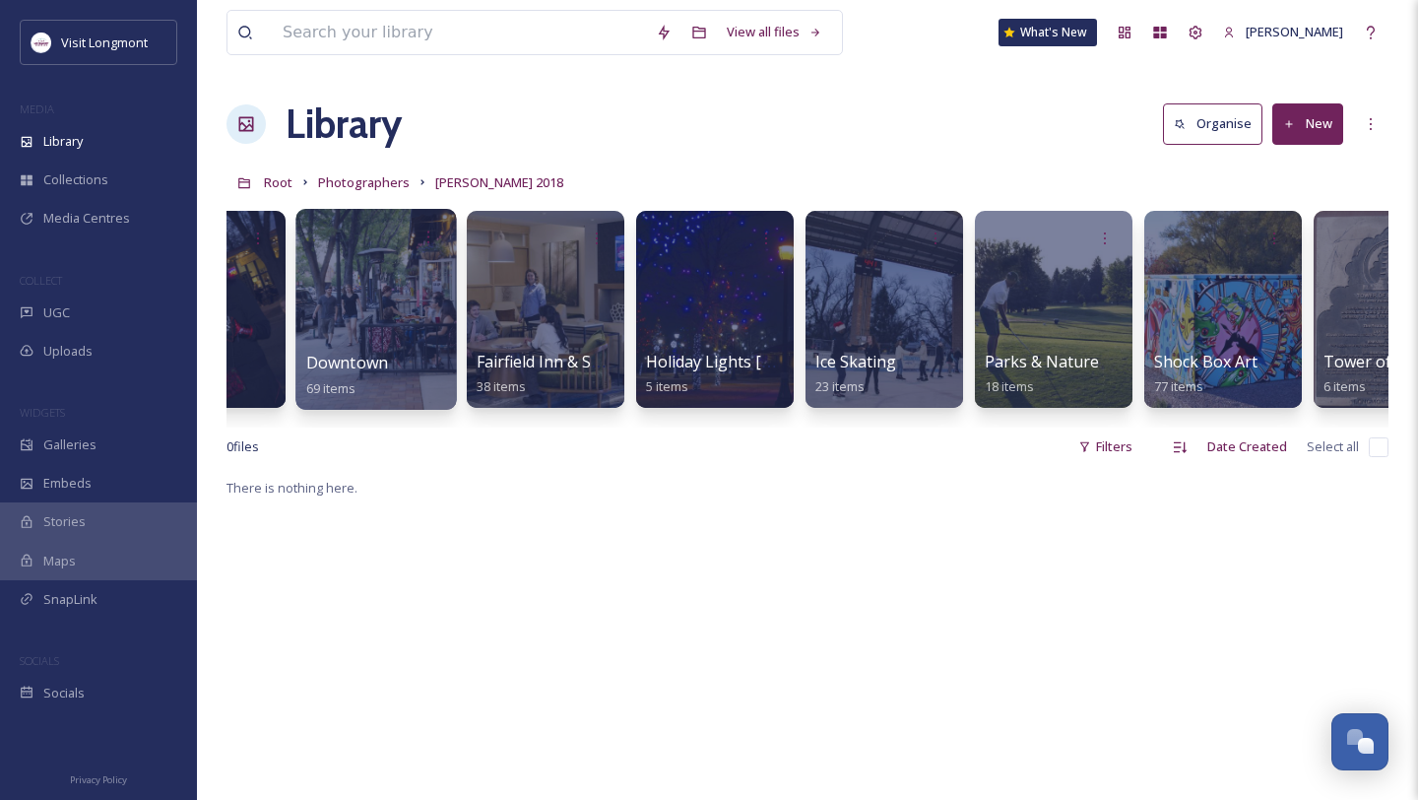
scroll to position [0, 870]
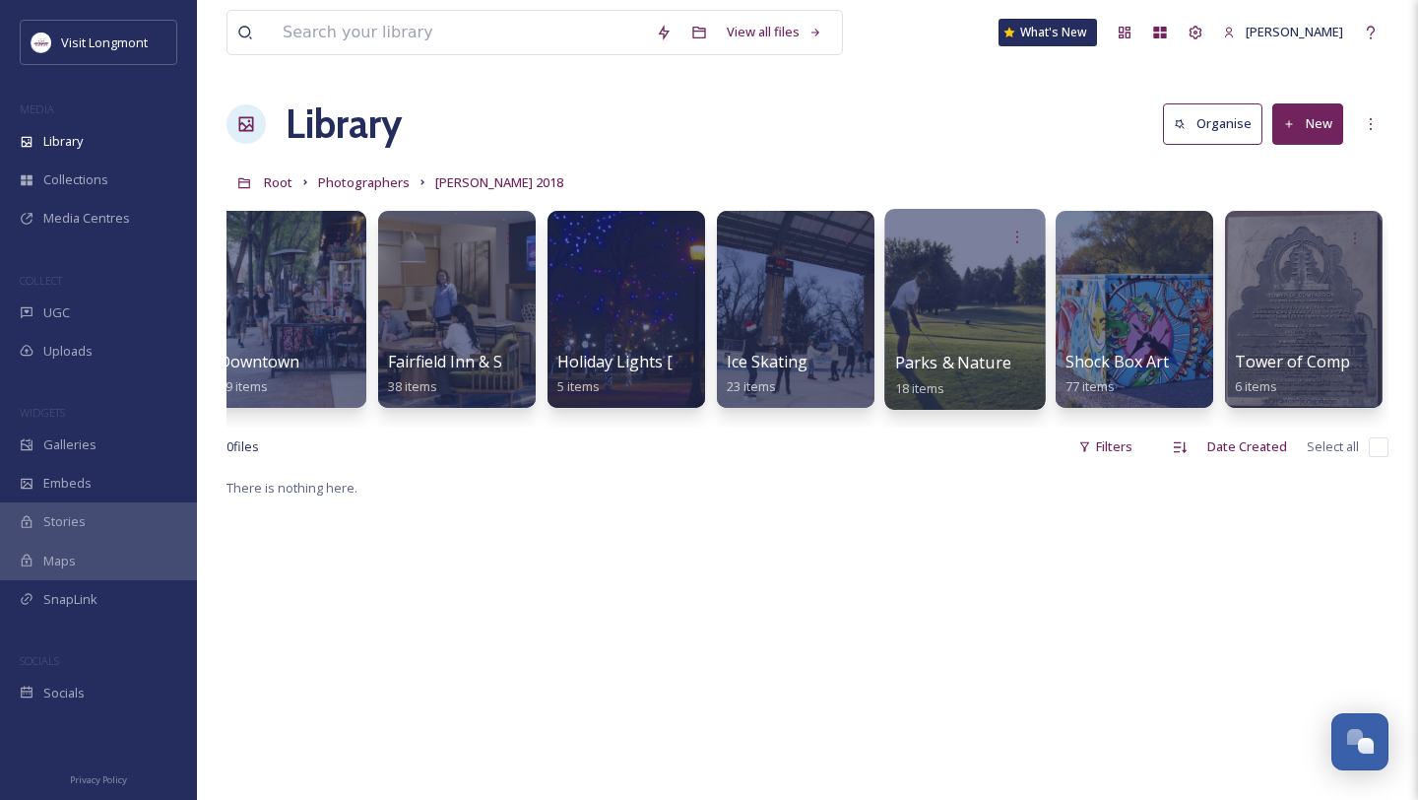
click at [962, 290] on div at bounding box center [964, 309] width 161 height 201
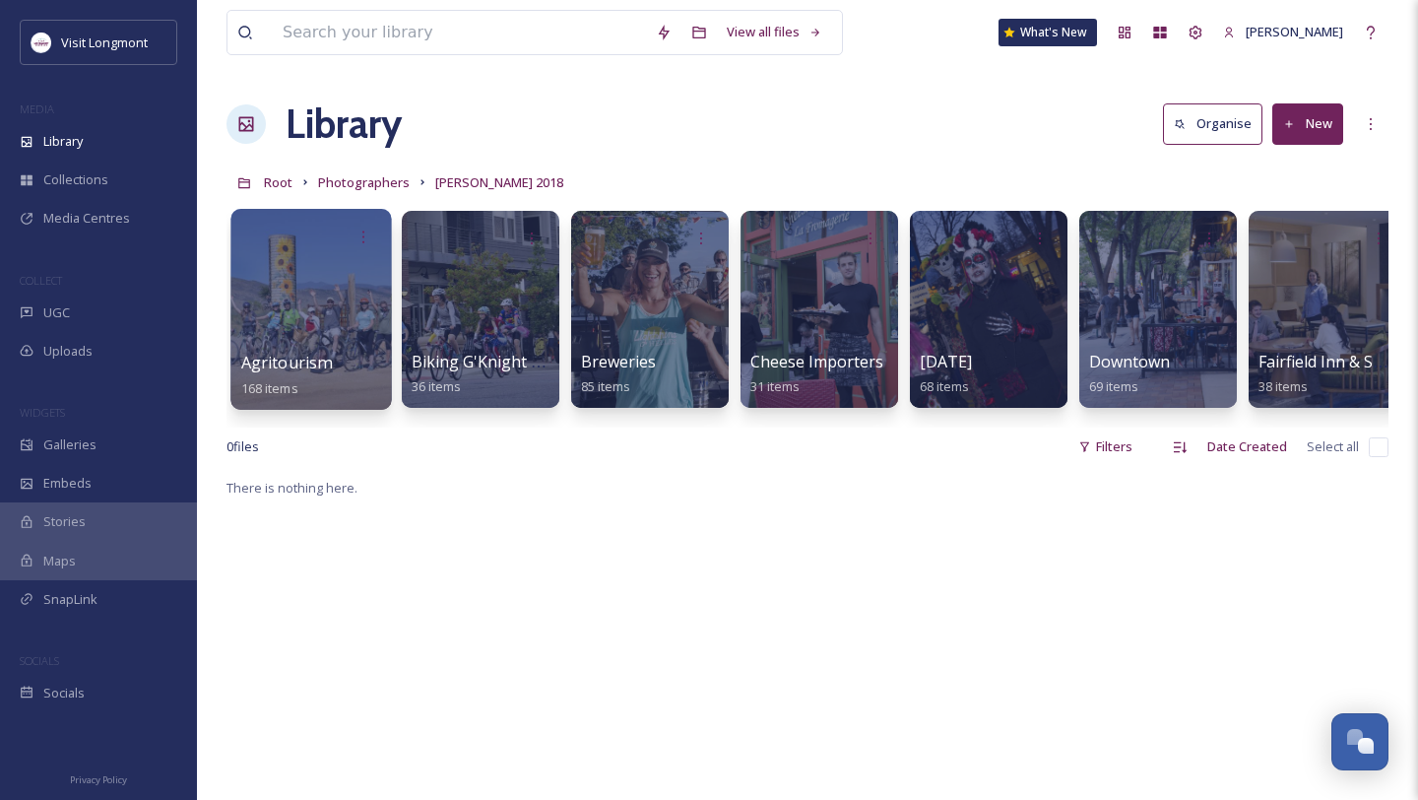
click at [300, 315] on div at bounding box center [310, 309] width 161 height 201
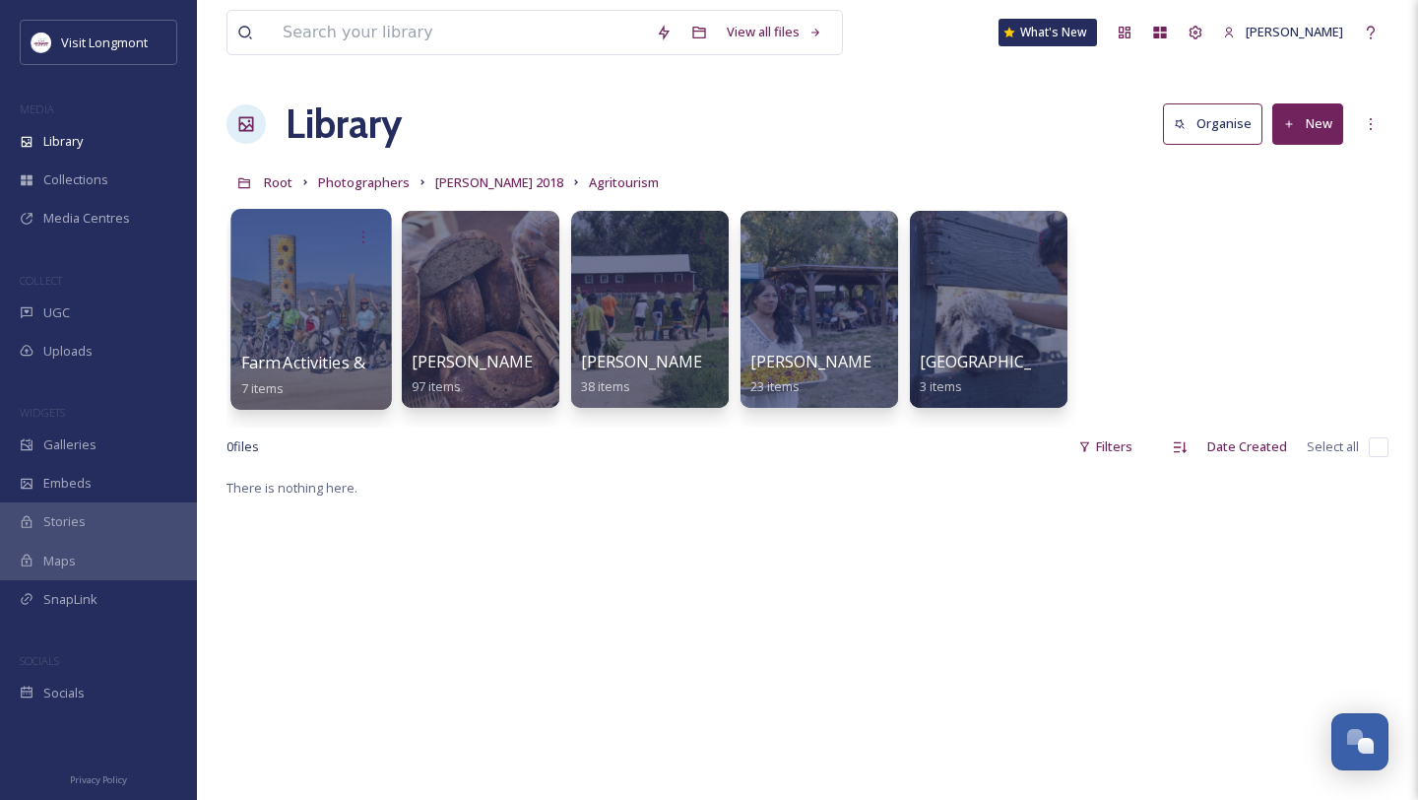
click at [348, 309] on div at bounding box center [310, 309] width 161 height 201
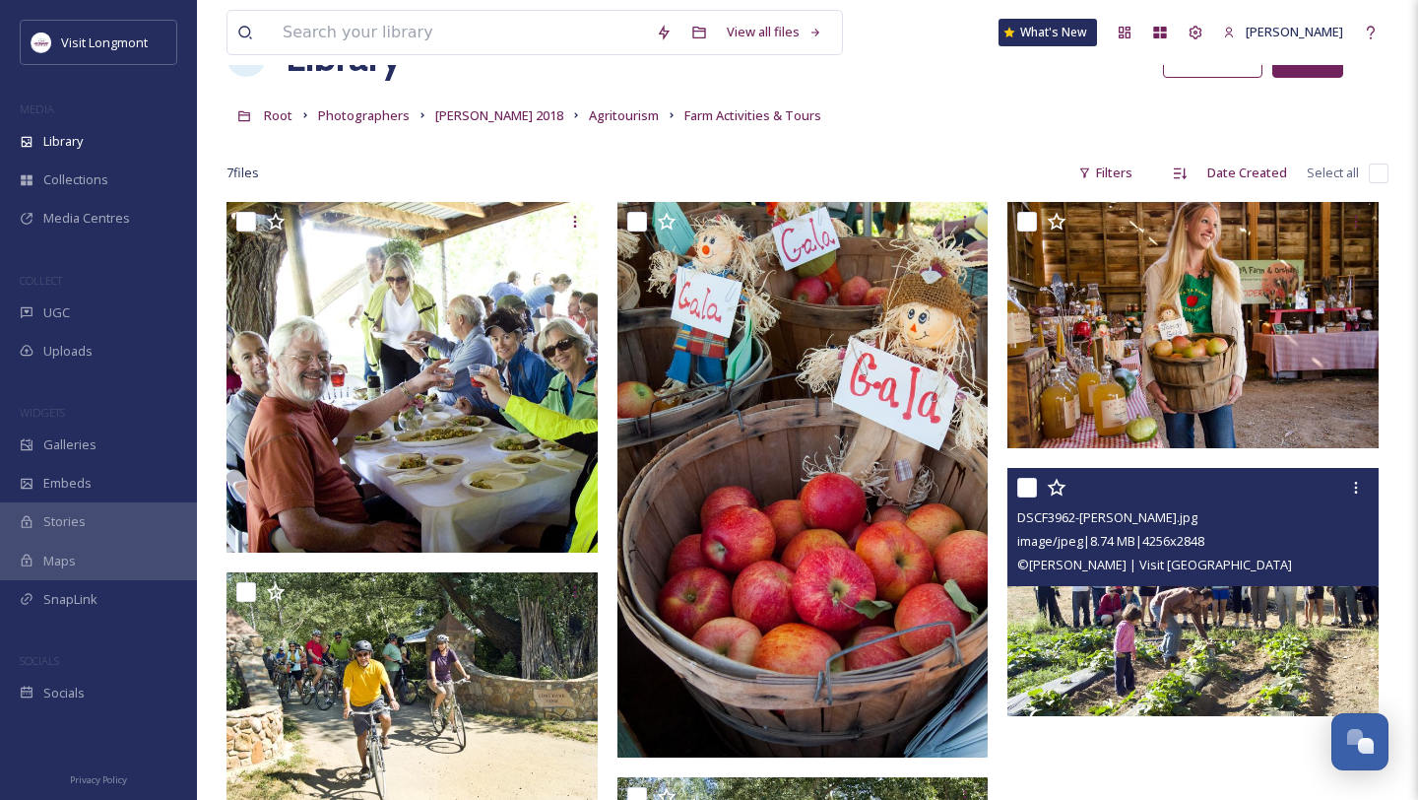
scroll to position [213, 0]
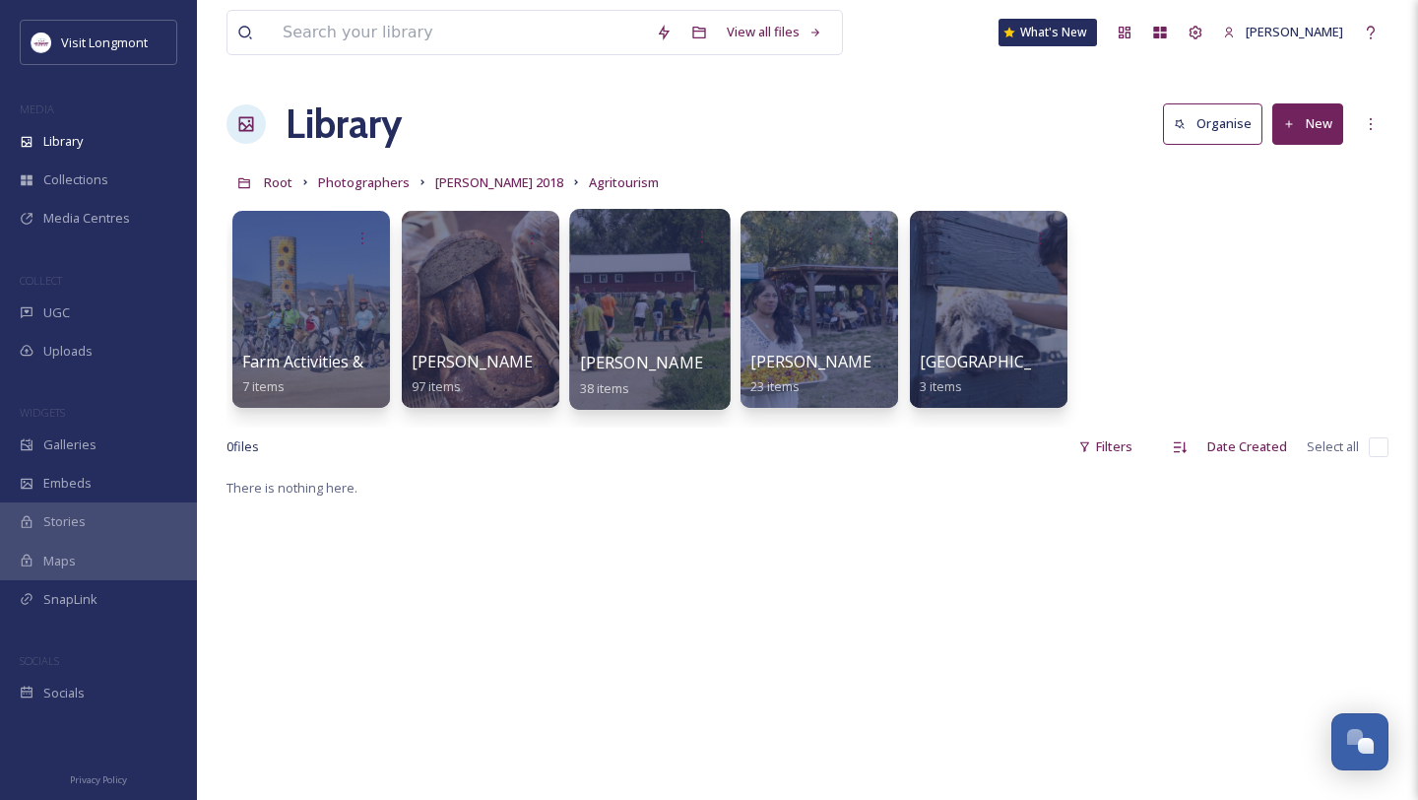
click at [681, 312] on div at bounding box center [649, 309] width 161 height 201
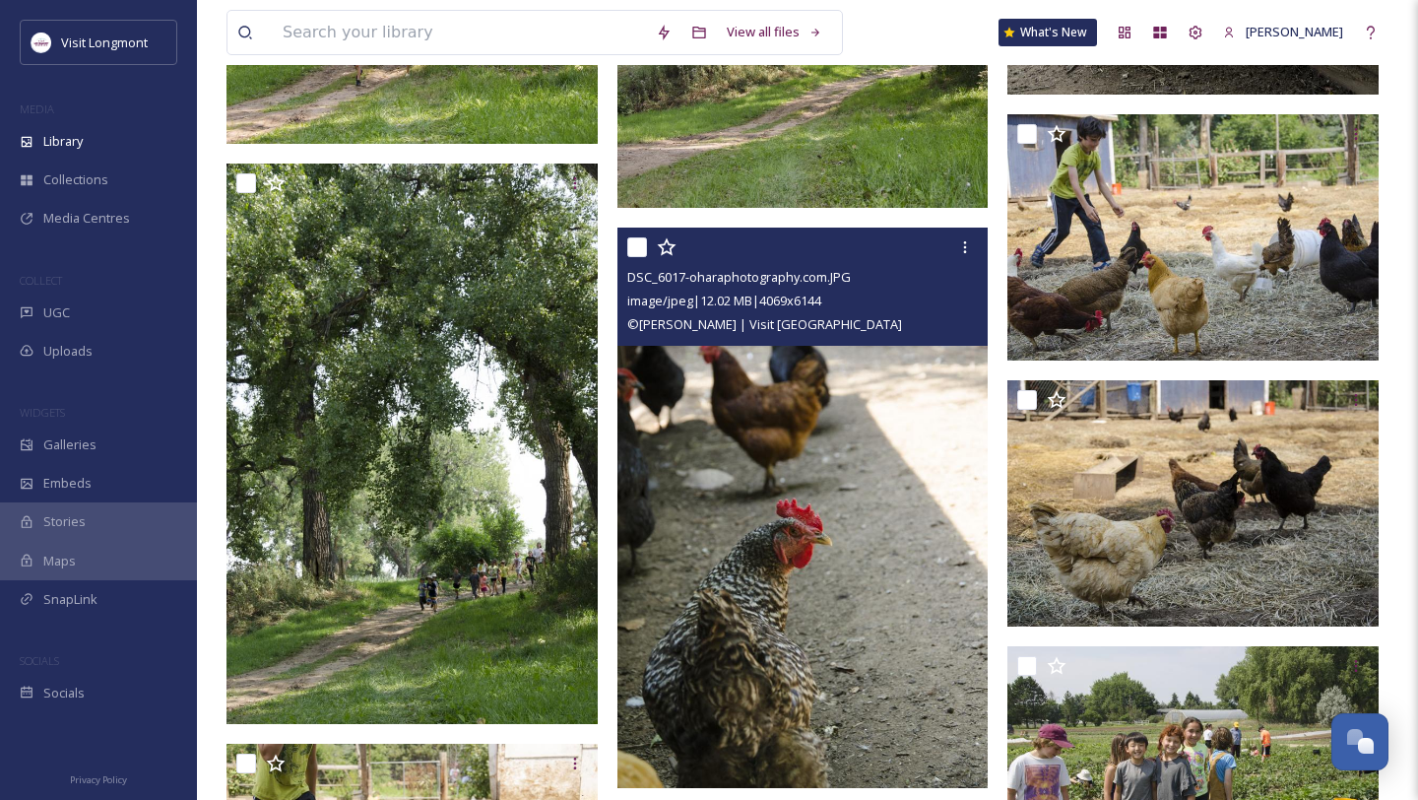
scroll to position [1787, 0]
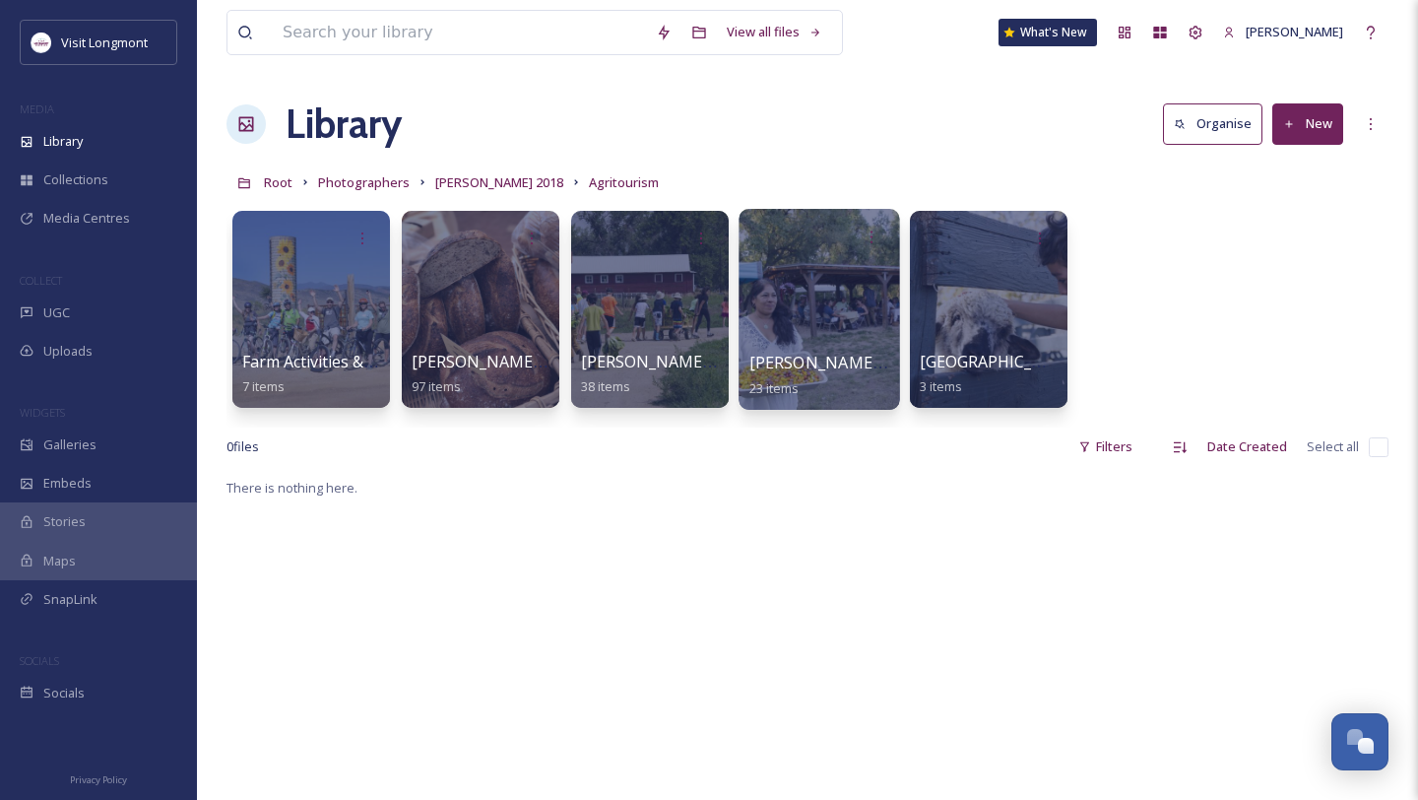
click at [786, 314] on div at bounding box center [819, 309] width 161 height 201
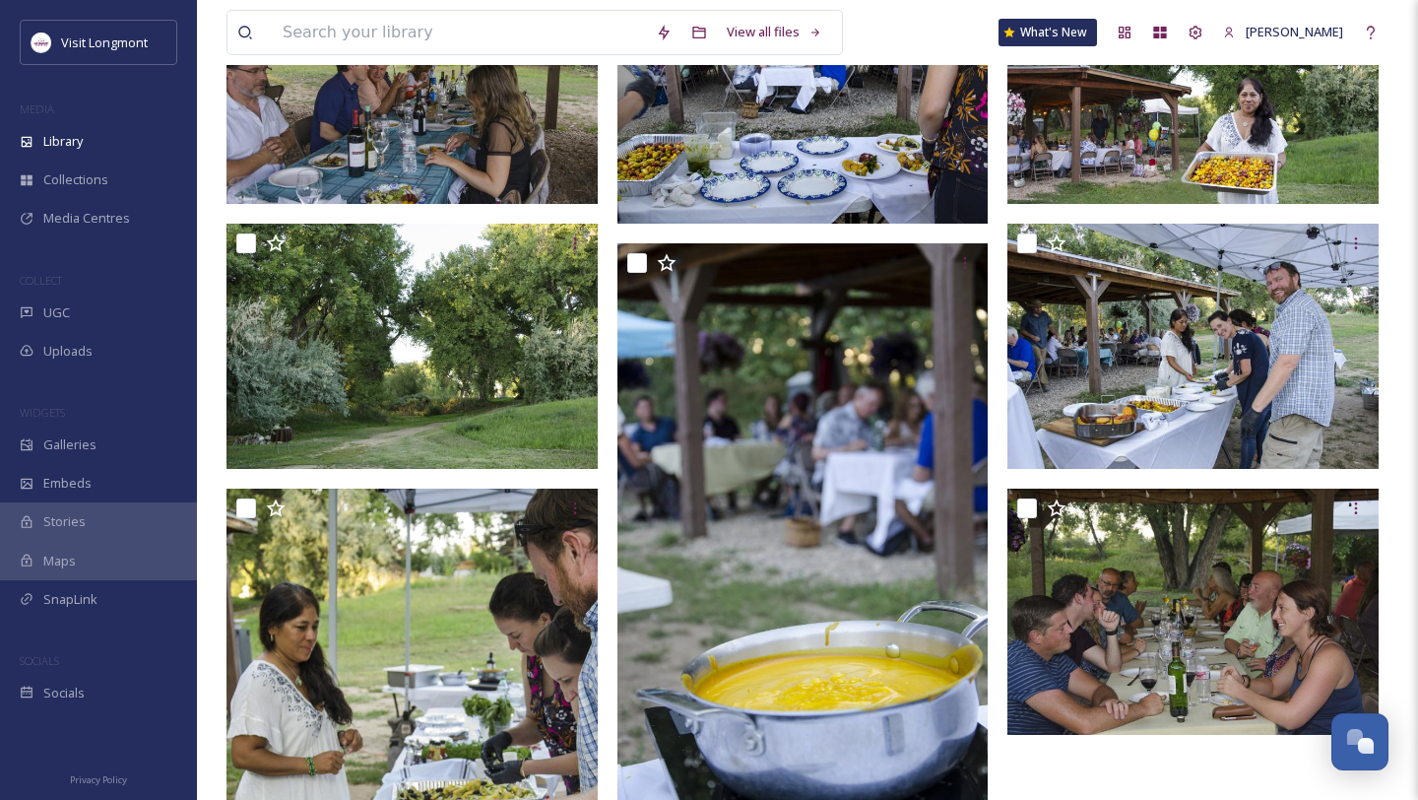
scroll to position [1091, 0]
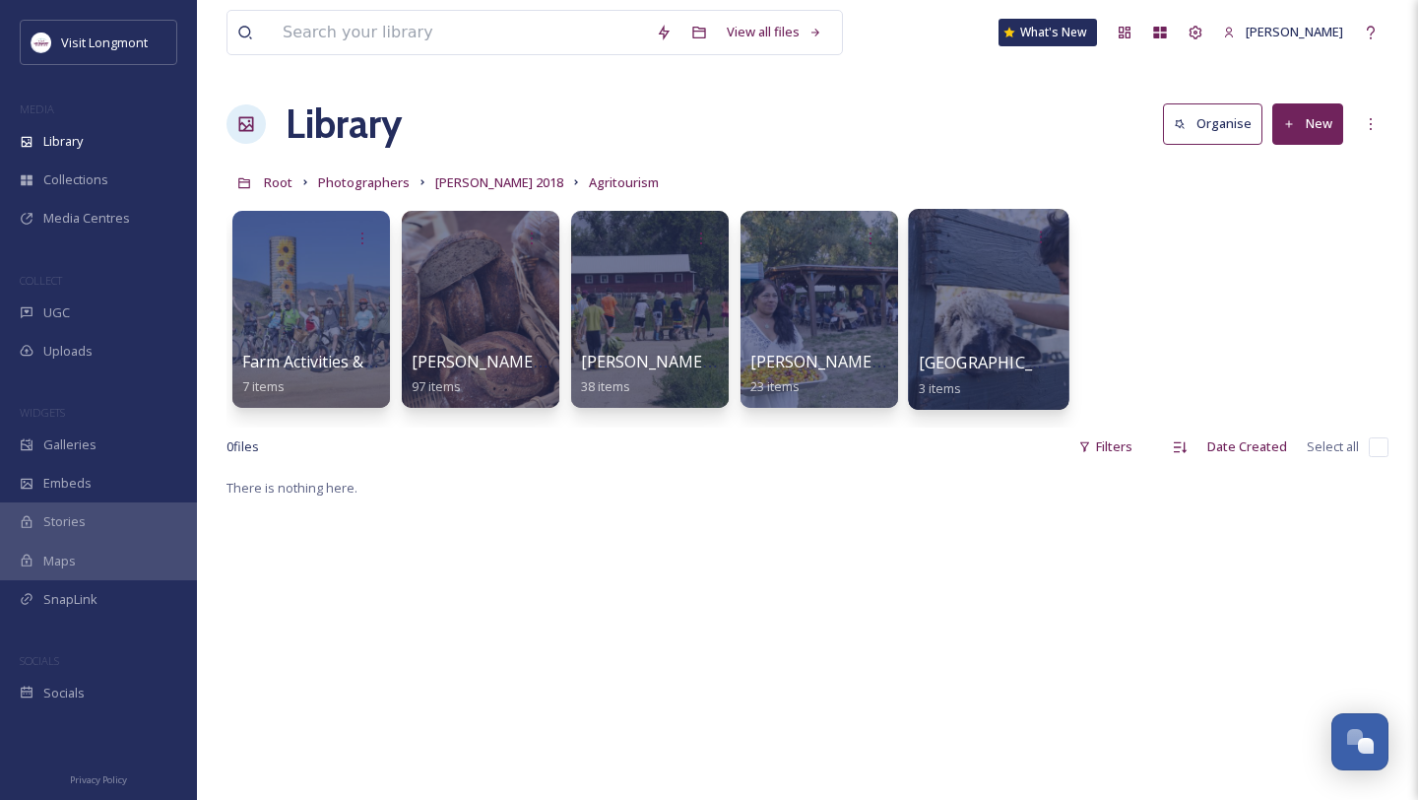
click at [1007, 311] on div at bounding box center [988, 309] width 161 height 201
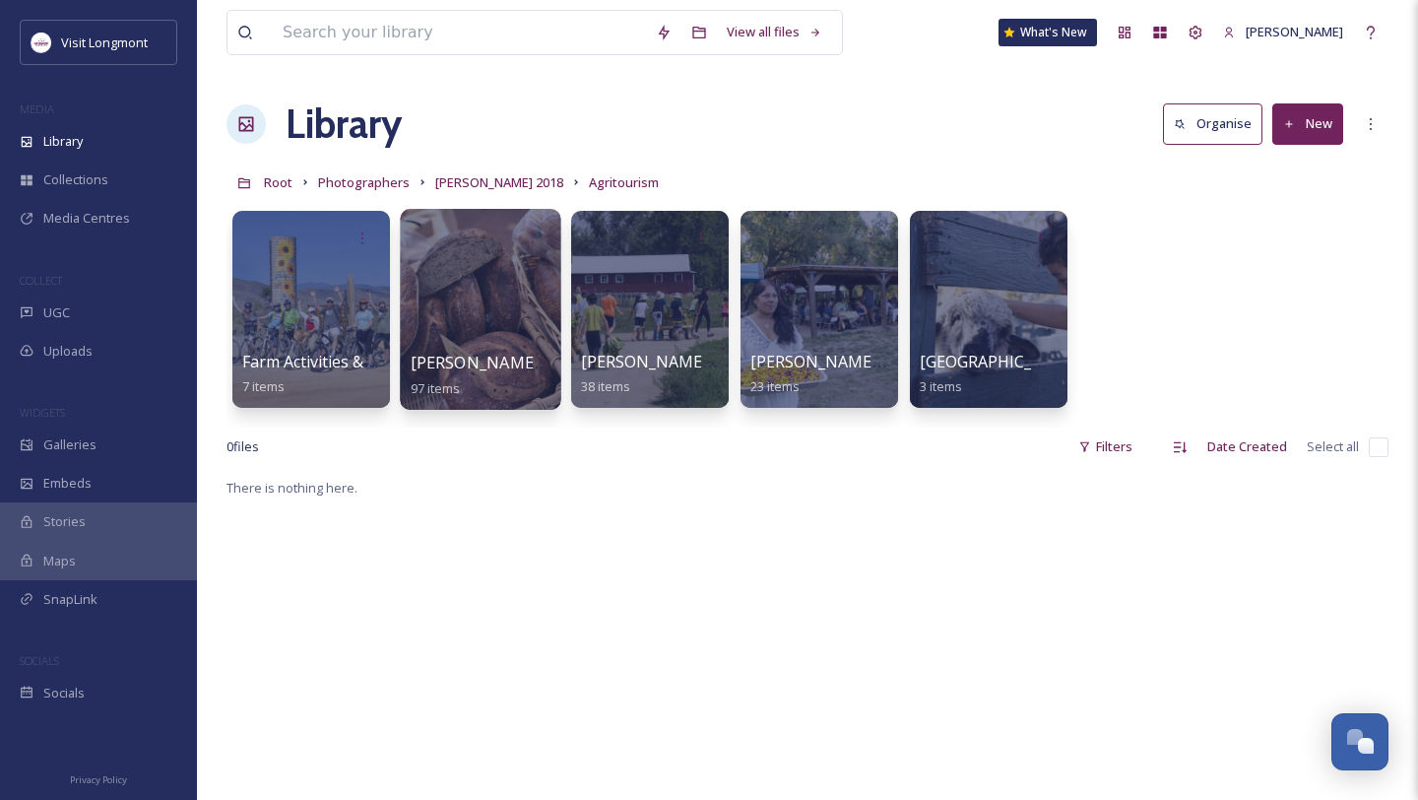
click at [483, 290] on div at bounding box center [480, 309] width 161 height 201
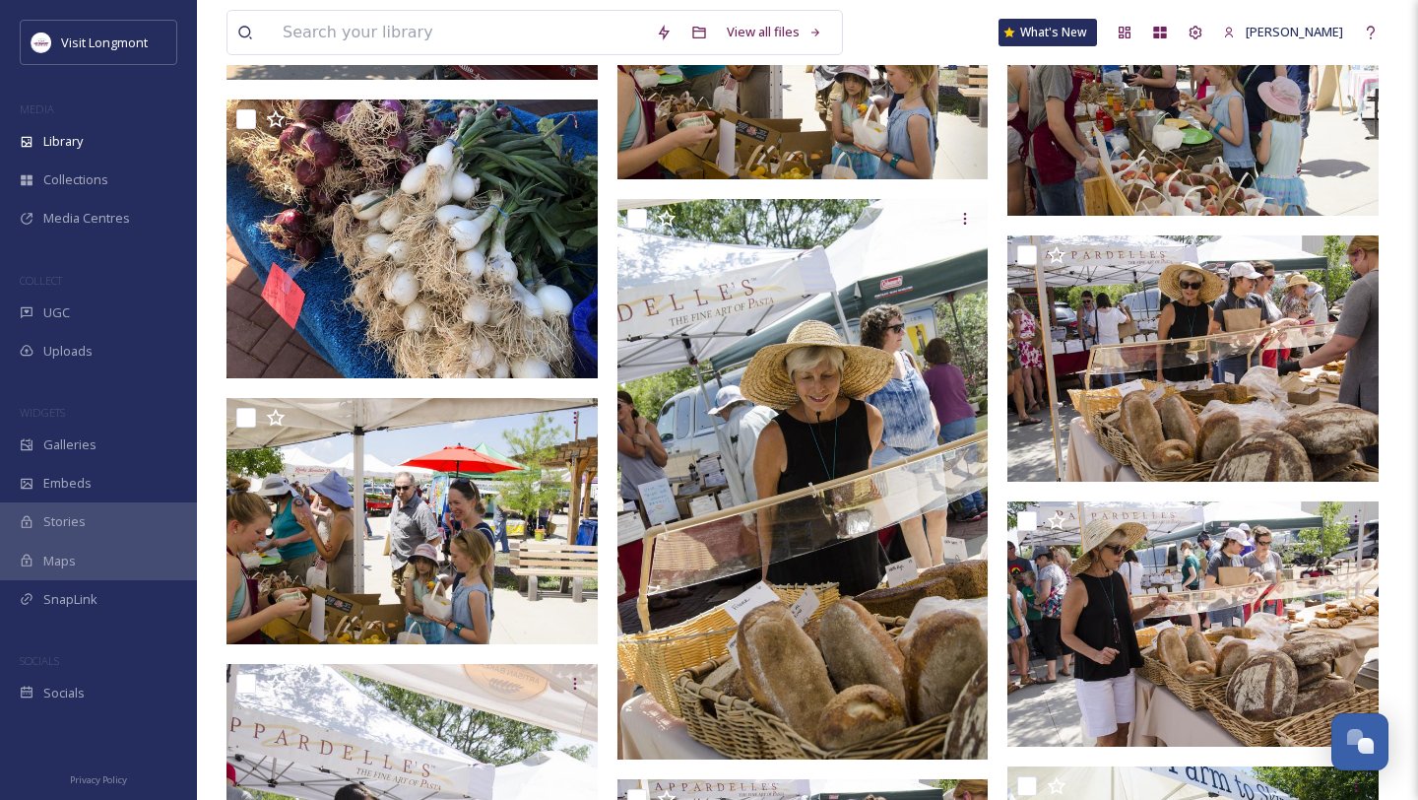
scroll to position [5619, 0]
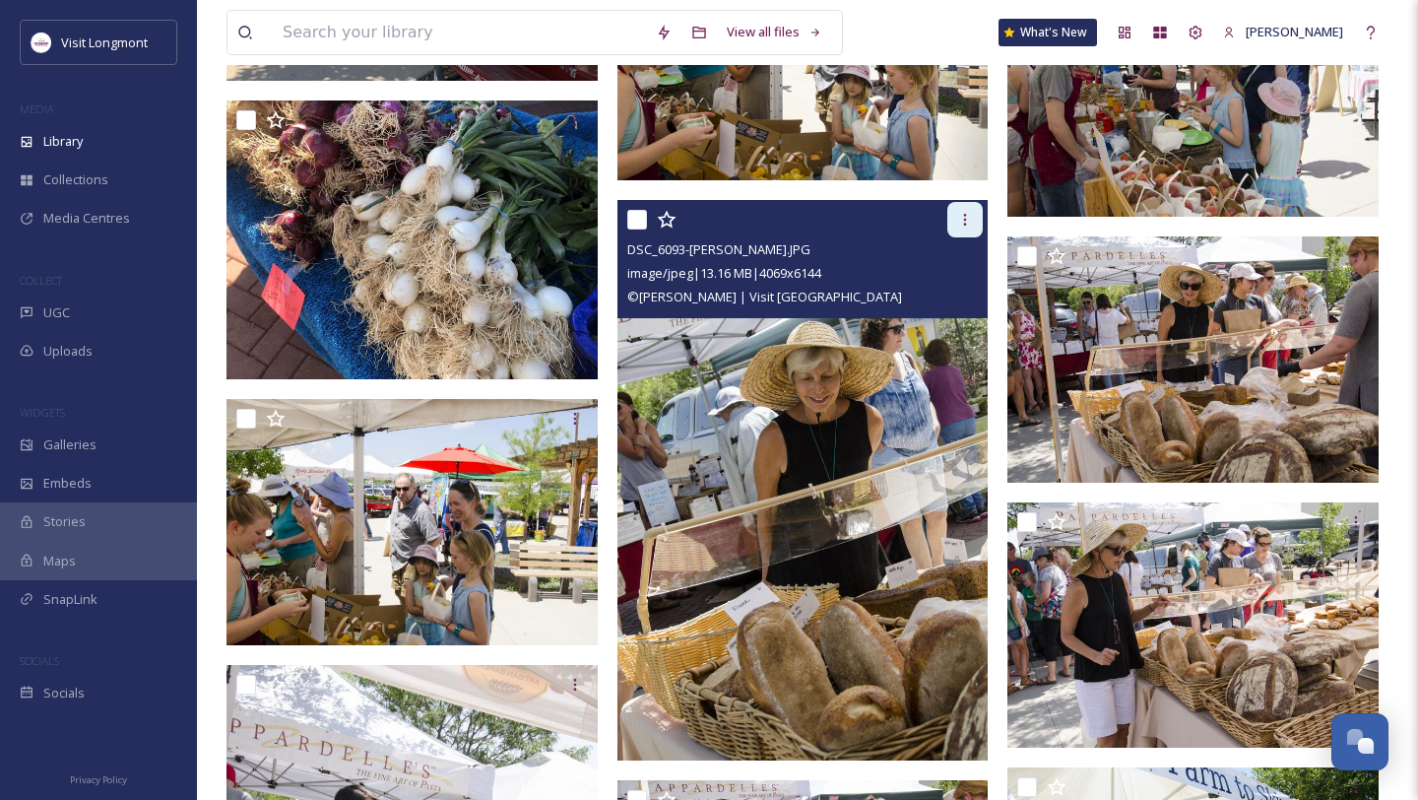
click at [964, 225] on icon at bounding box center [965, 220] width 16 height 16
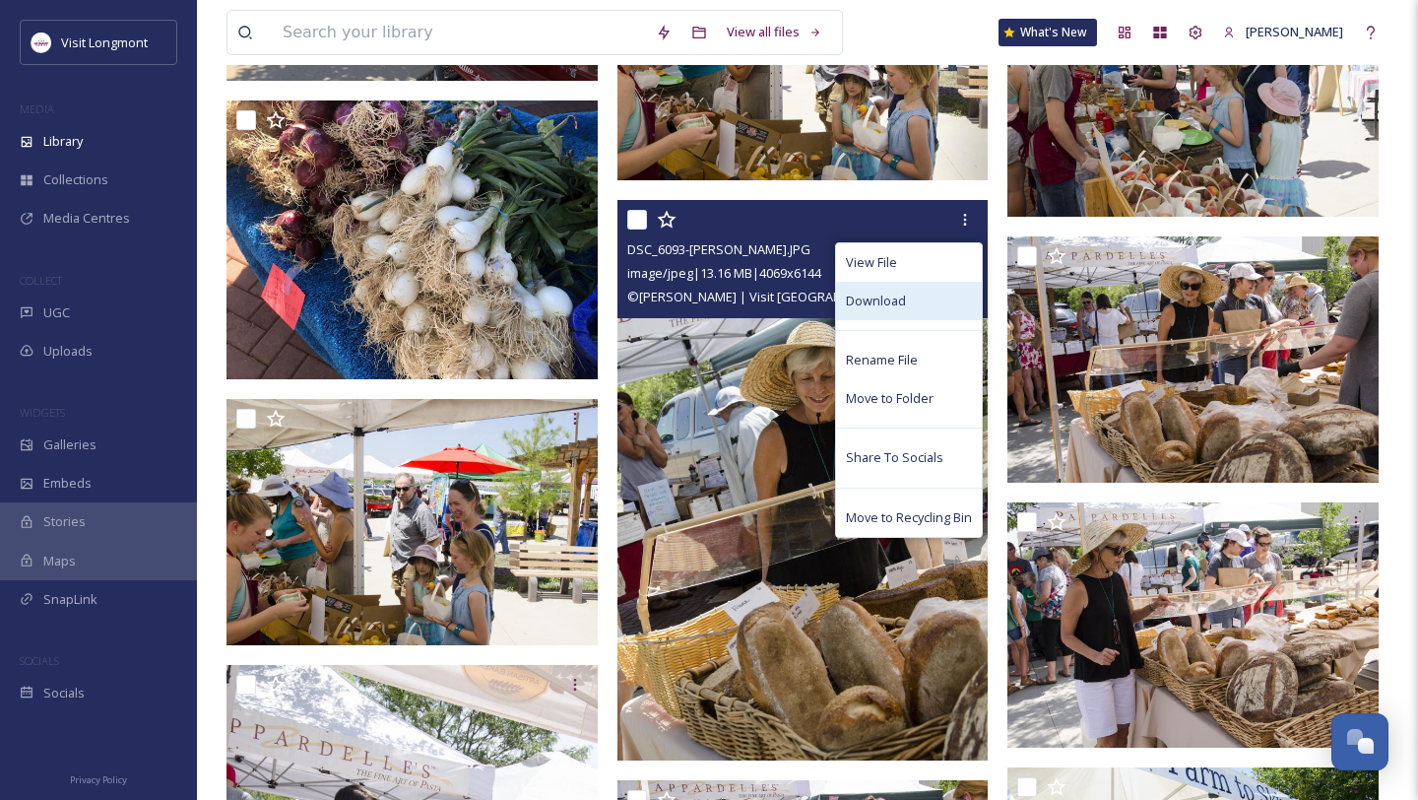
click at [940, 300] on div "Download" at bounding box center [909, 301] width 146 height 38
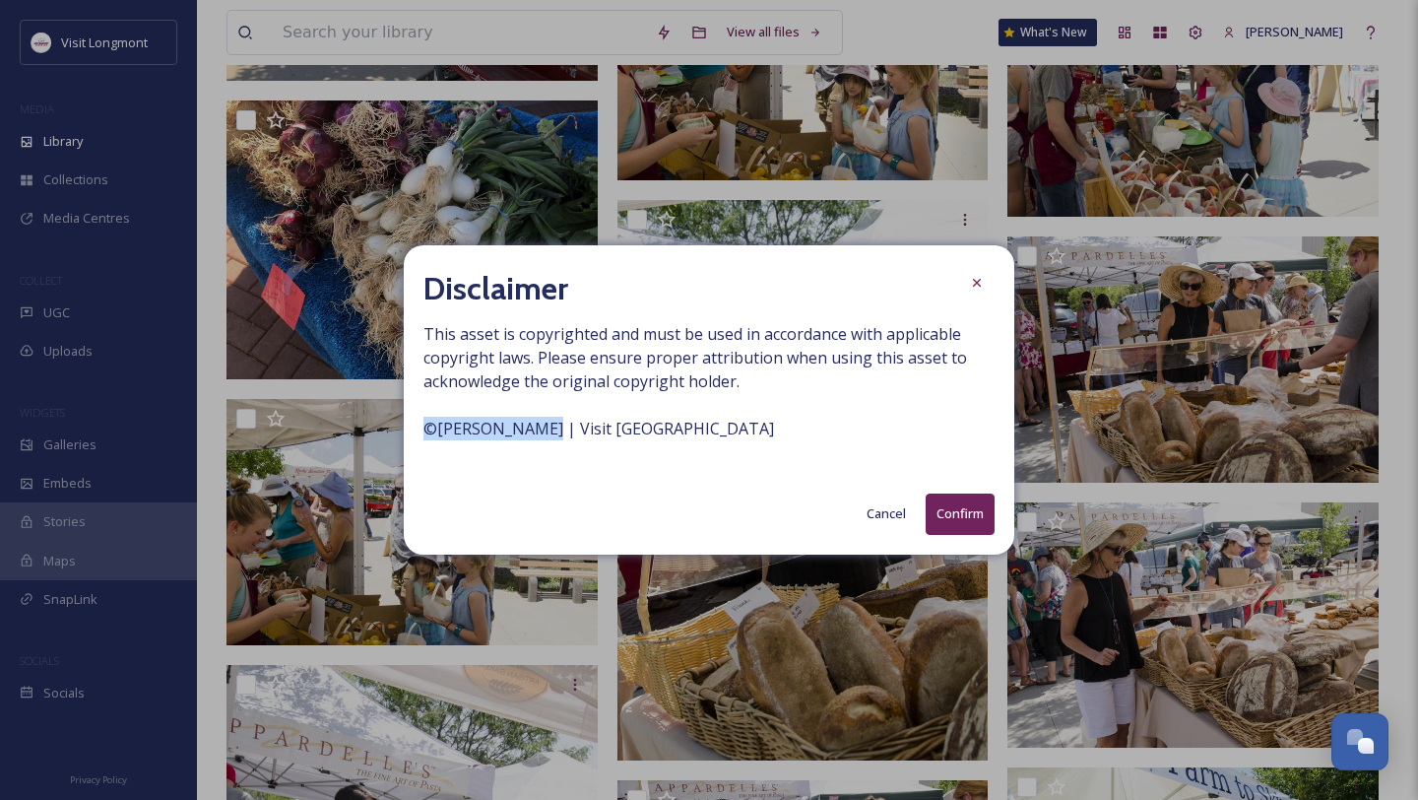
drag, startPoint x: 535, startPoint y: 433, endPoint x: 405, endPoint y: 422, distance: 130.4
click at [406, 422] on div "Disclaimer This asset is copyrighted and must be used in accordance with applic…" at bounding box center [709, 399] width 611 height 308
copy span "© [PERSON_NAME]"
click at [970, 525] on button "Confirm" at bounding box center [960, 513] width 69 height 40
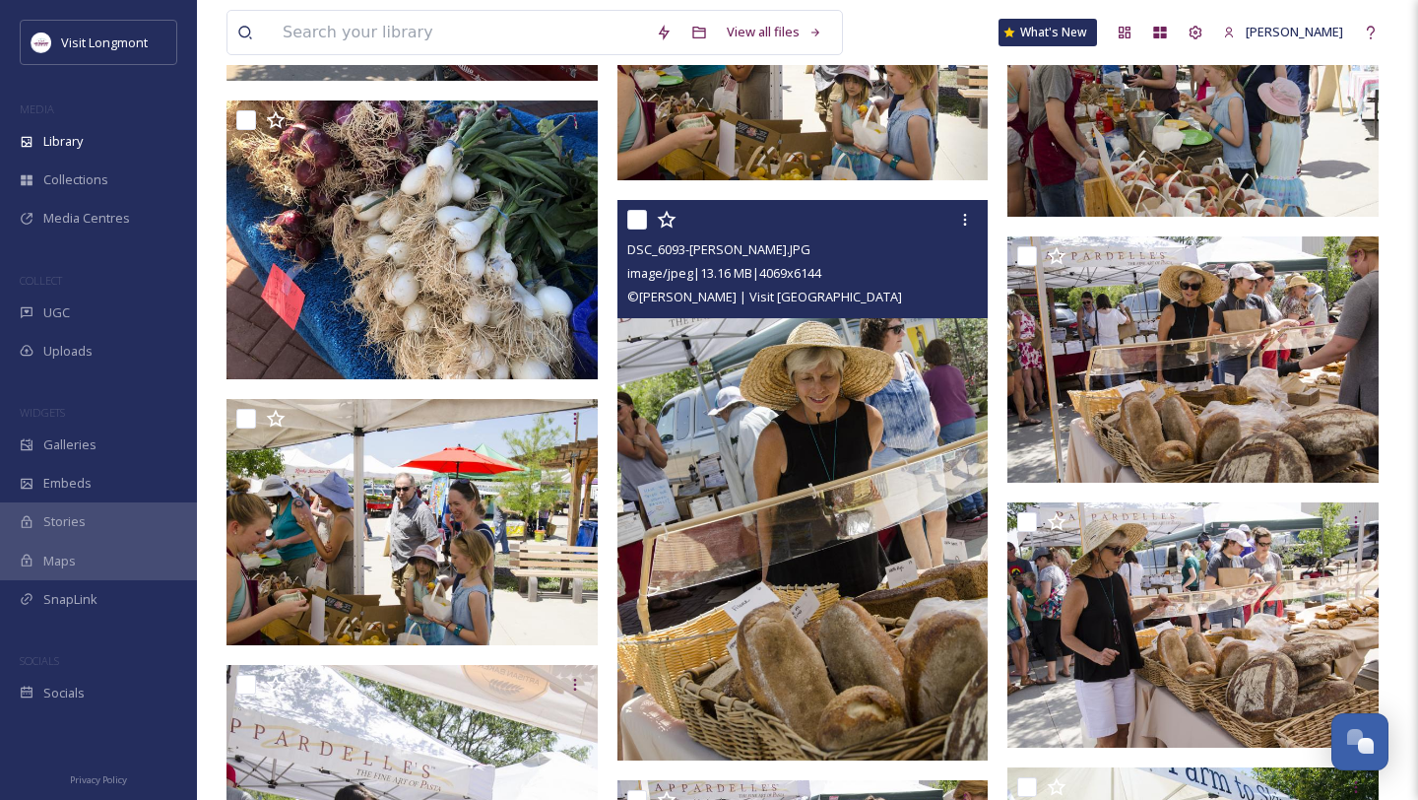
click at [852, 471] on img at bounding box center [802, 479] width 371 height 561
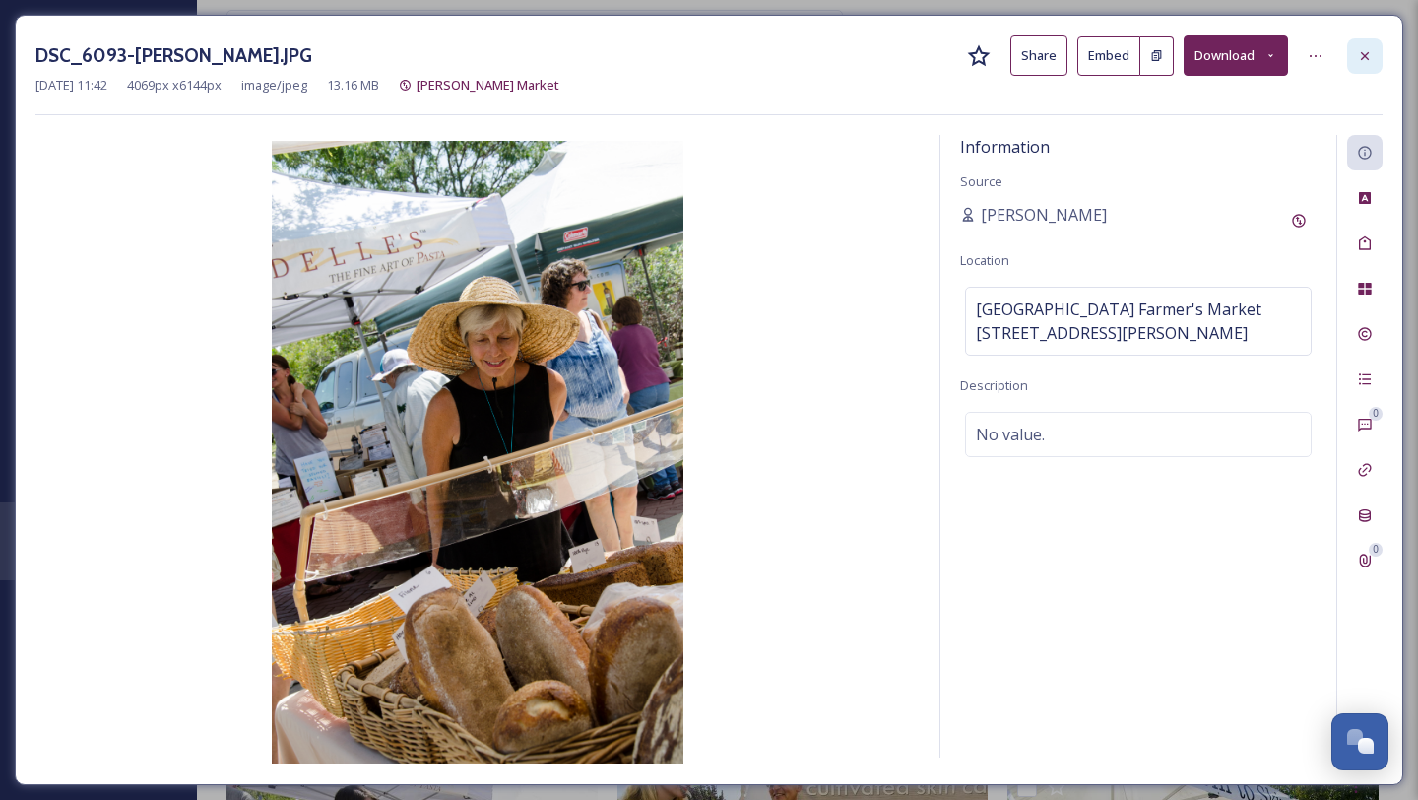
click at [1359, 62] on icon at bounding box center [1365, 56] width 16 height 16
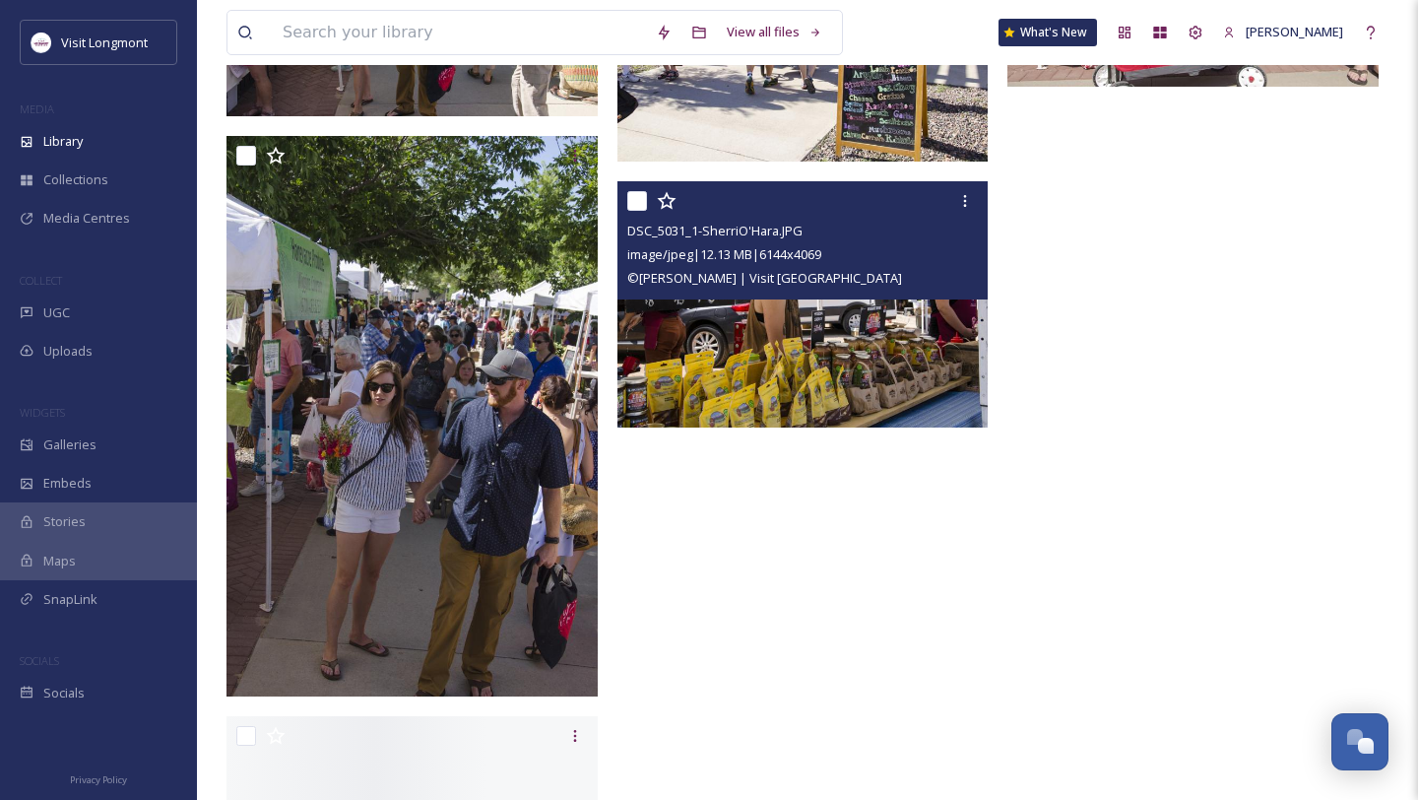
scroll to position [10628, 0]
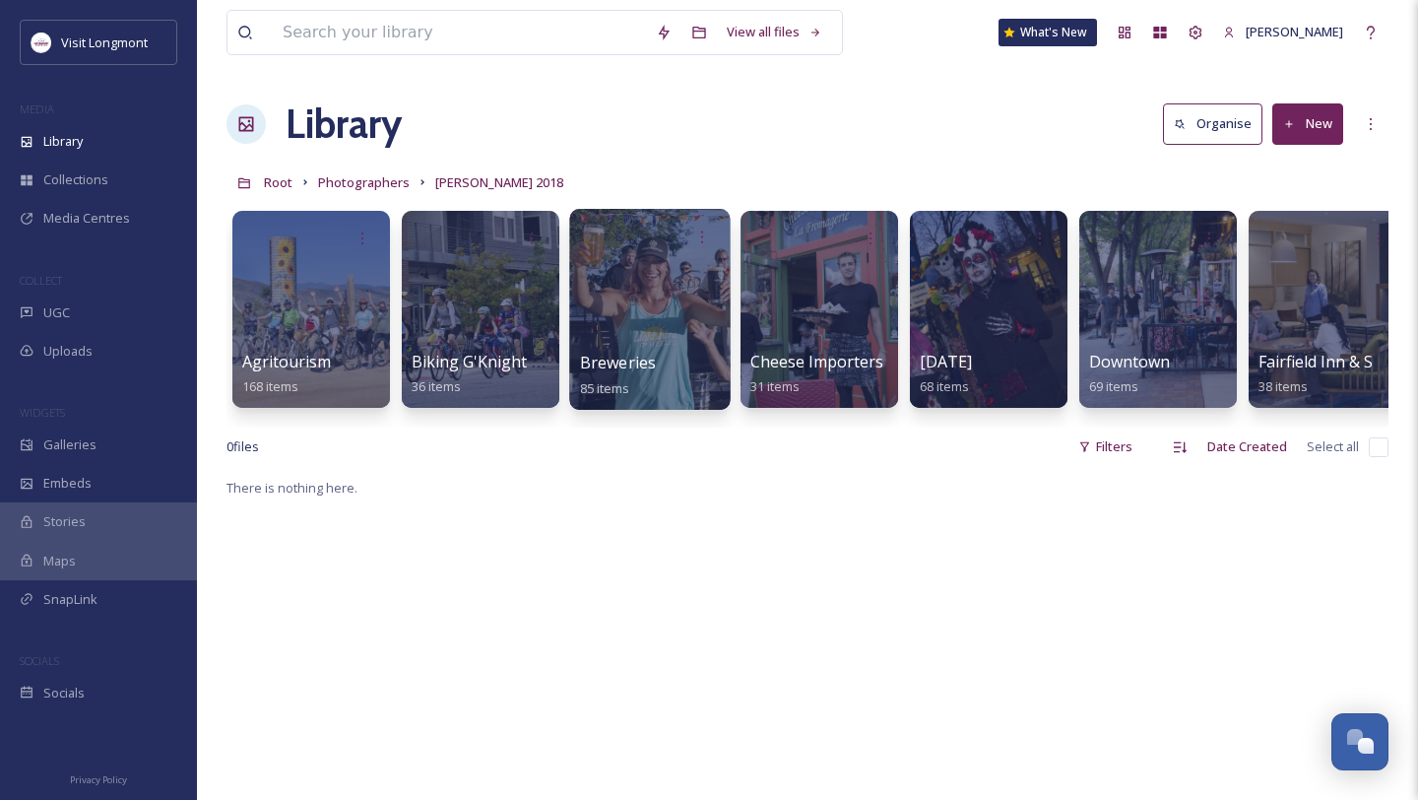
click at [665, 345] on div at bounding box center [649, 309] width 161 height 201
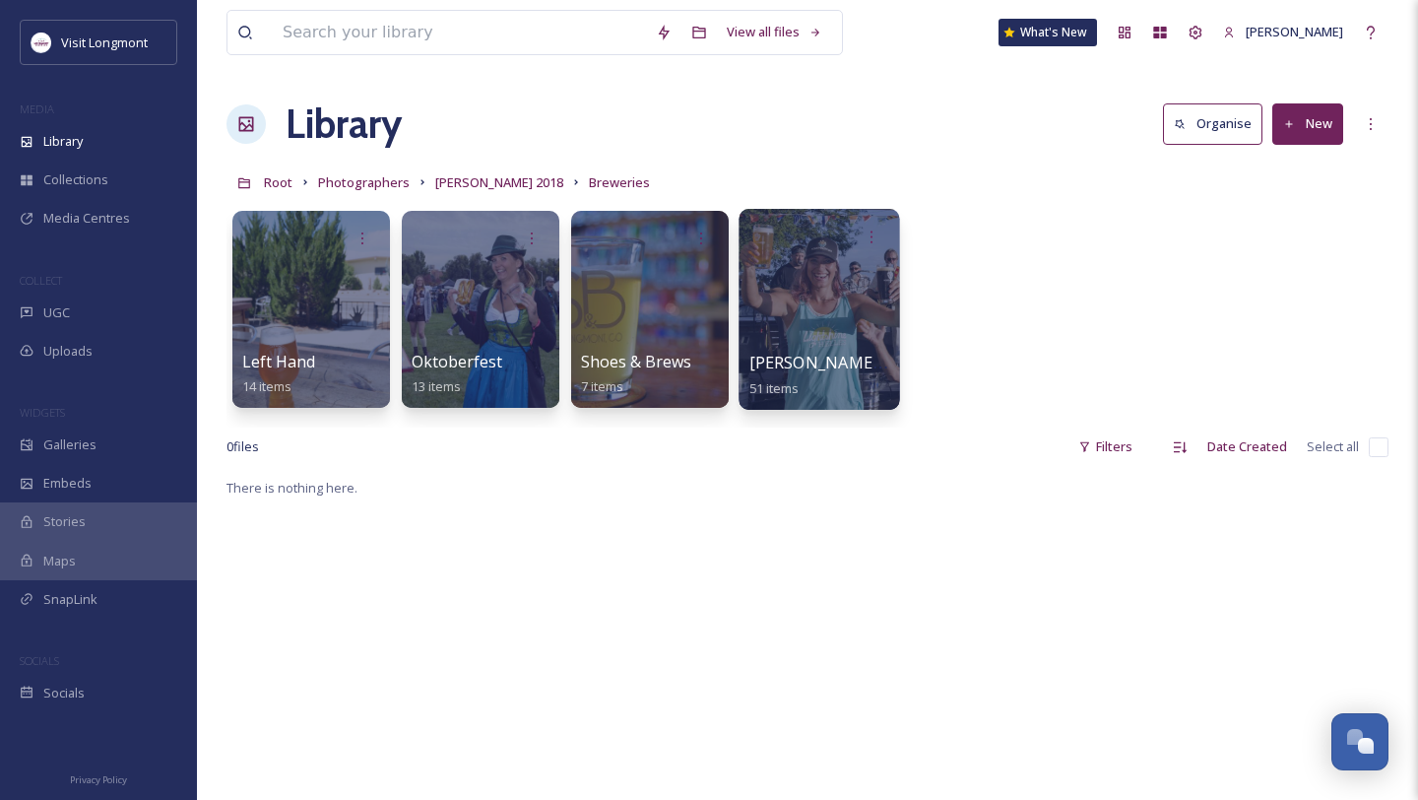
click at [802, 354] on span "[PERSON_NAME] Brewing" at bounding box center [847, 363] width 196 height 22
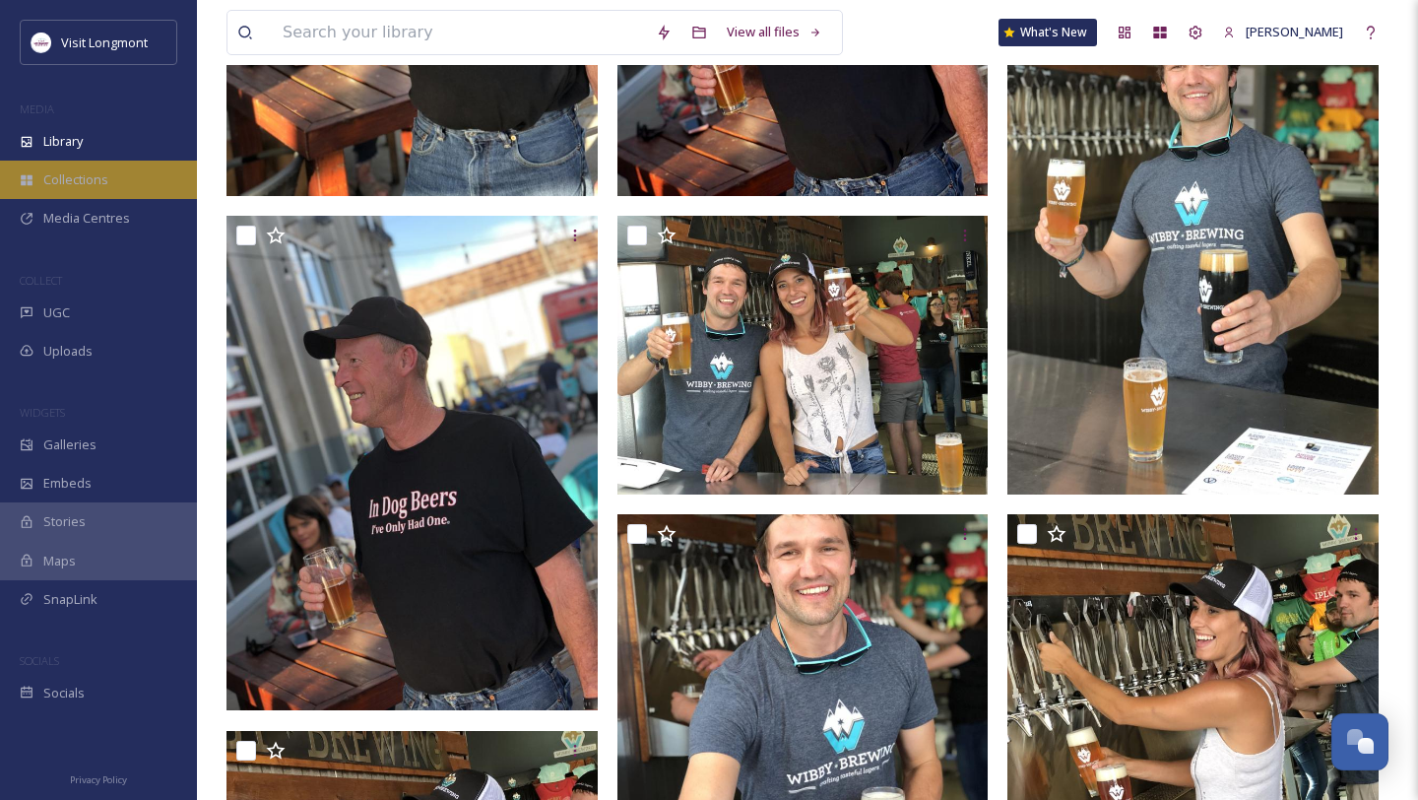
scroll to position [576, 0]
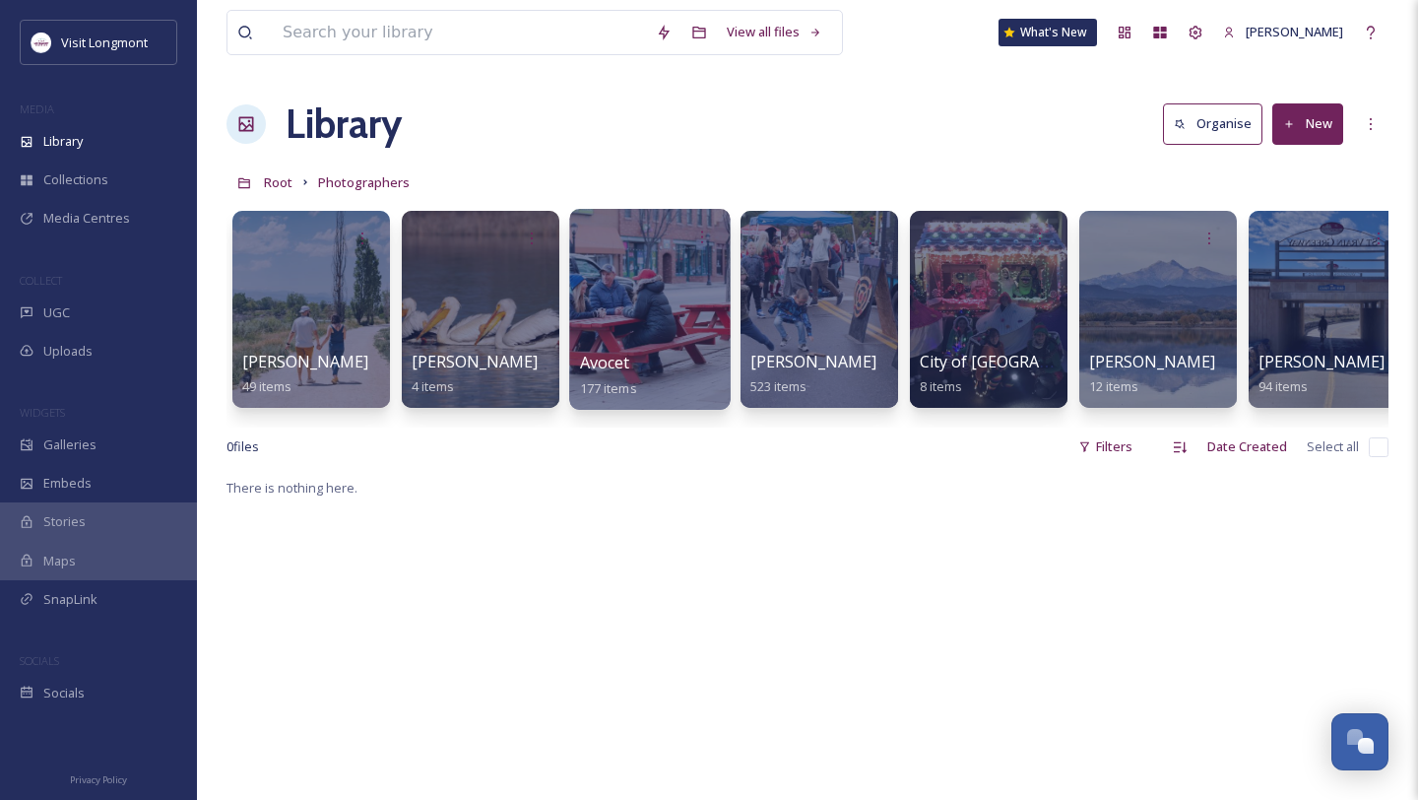
click at [664, 288] on div at bounding box center [649, 309] width 161 height 201
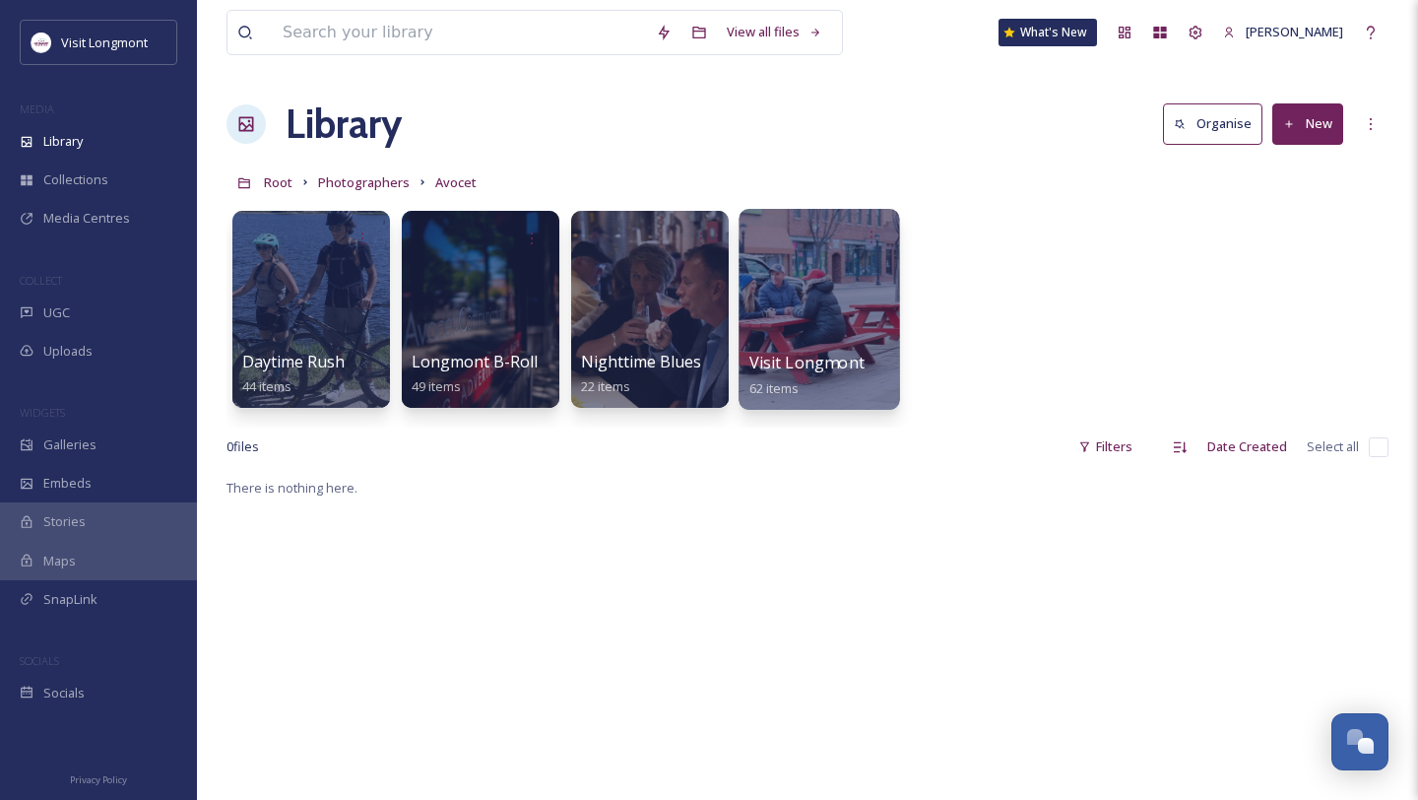
click at [797, 273] on div at bounding box center [819, 309] width 161 height 201
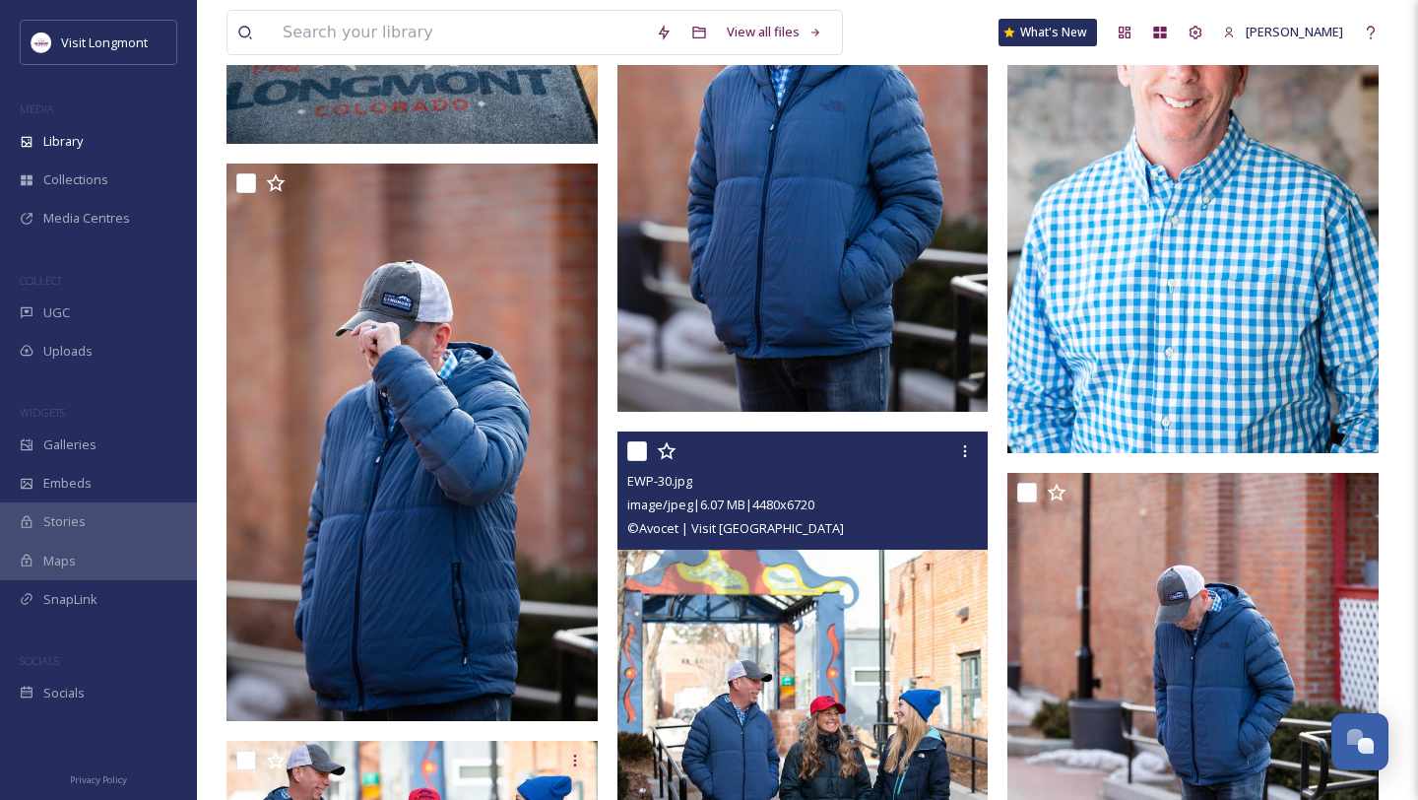
scroll to position [2038, 0]
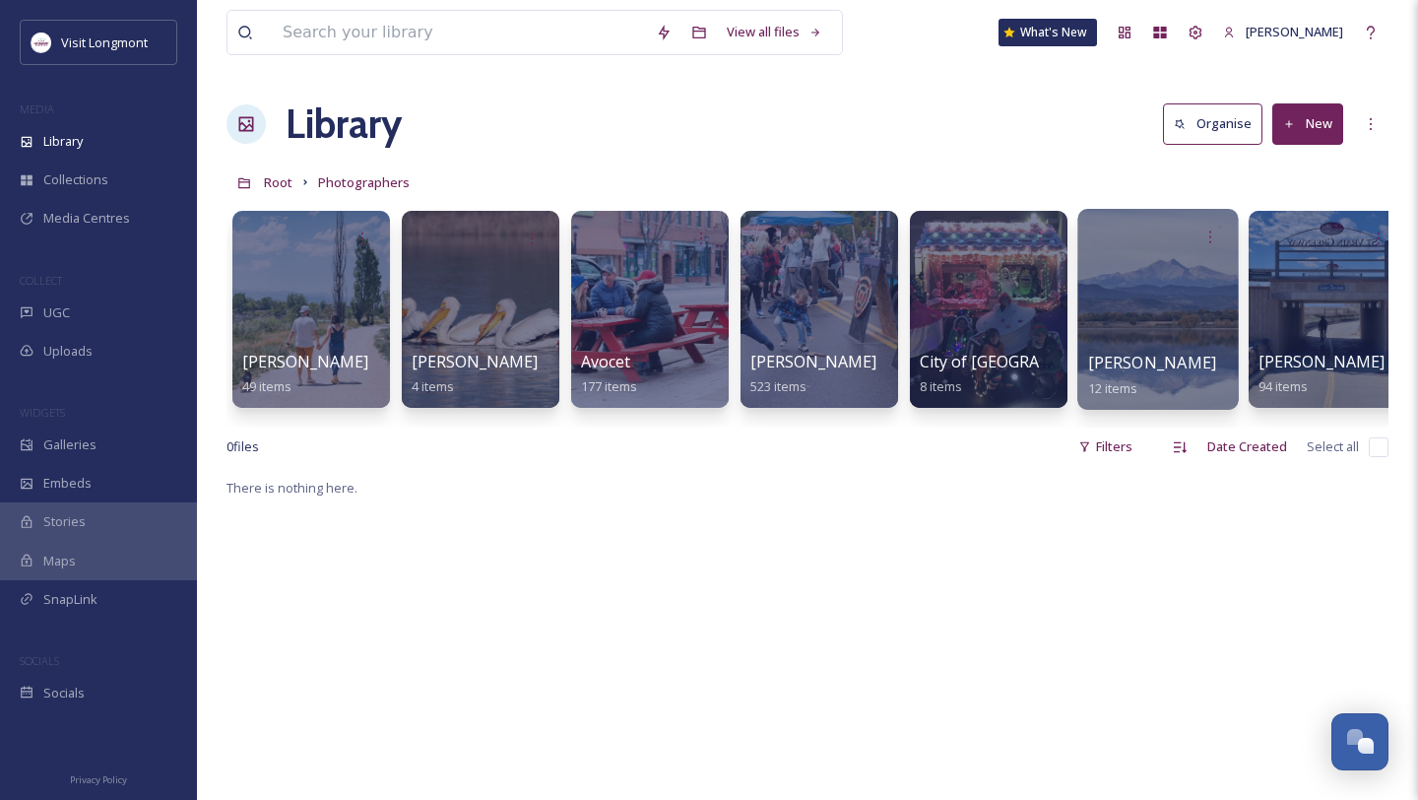
click at [1202, 325] on div at bounding box center [1157, 309] width 161 height 201
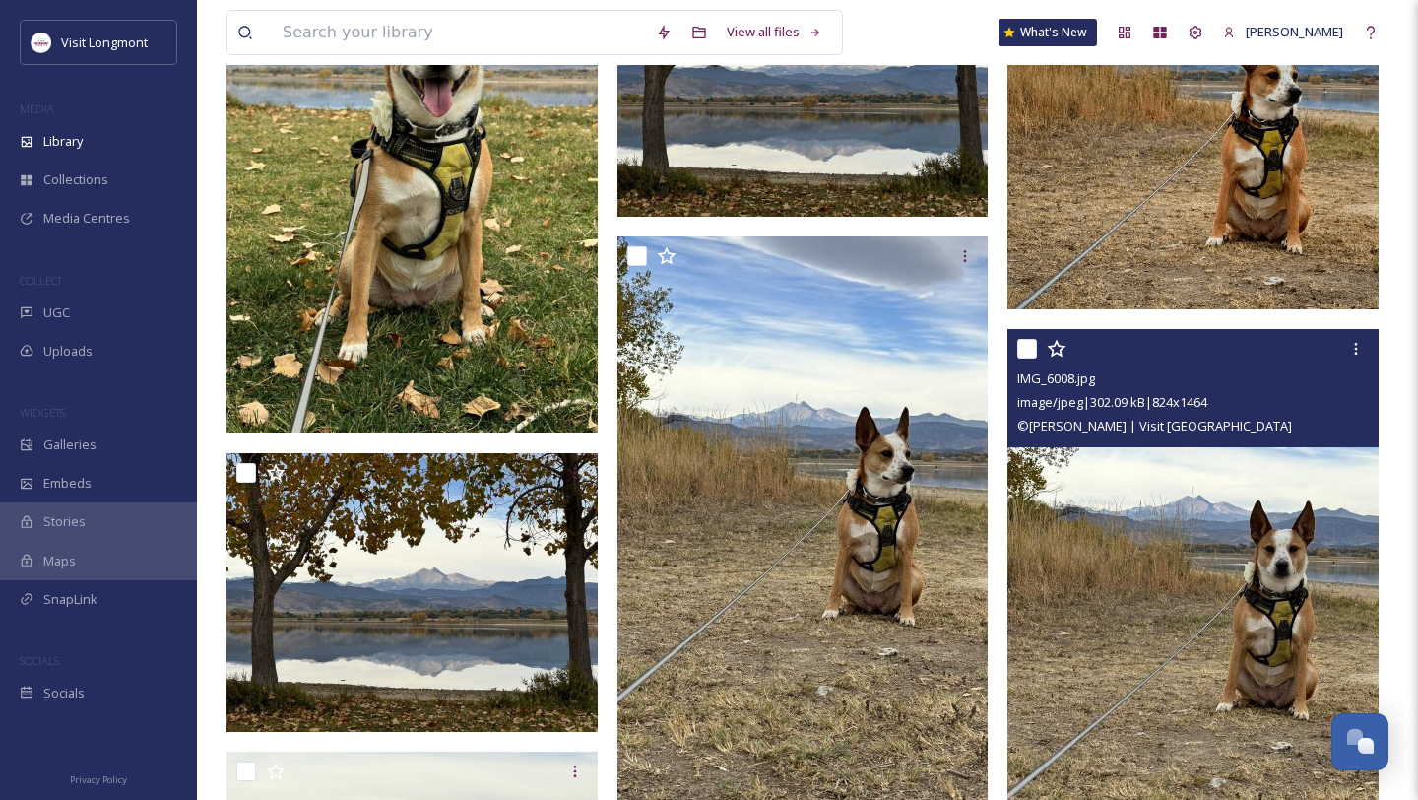
scroll to position [219, 0]
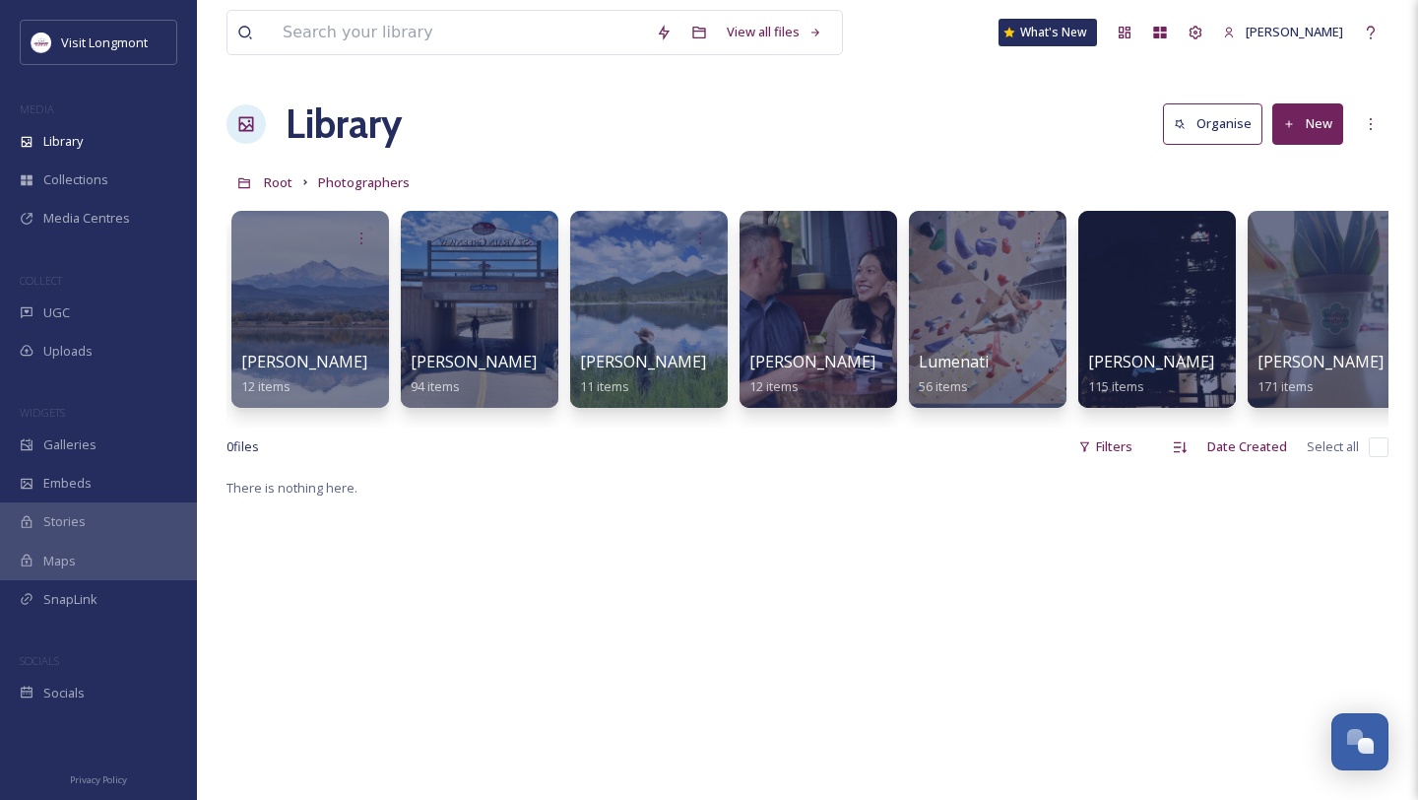
scroll to position [0, 852]
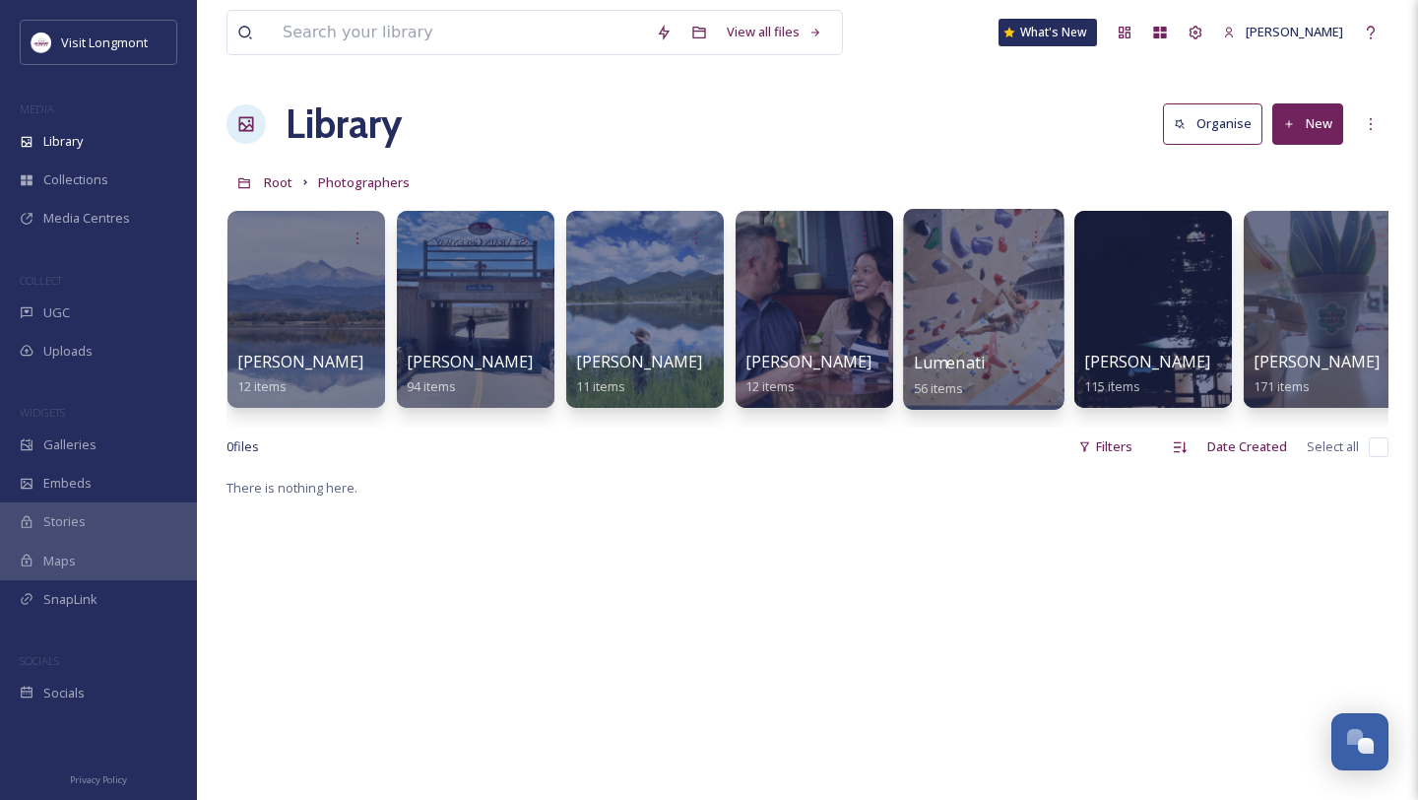
click at [1011, 313] on div at bounding box center [983, 309] width 161 height 201
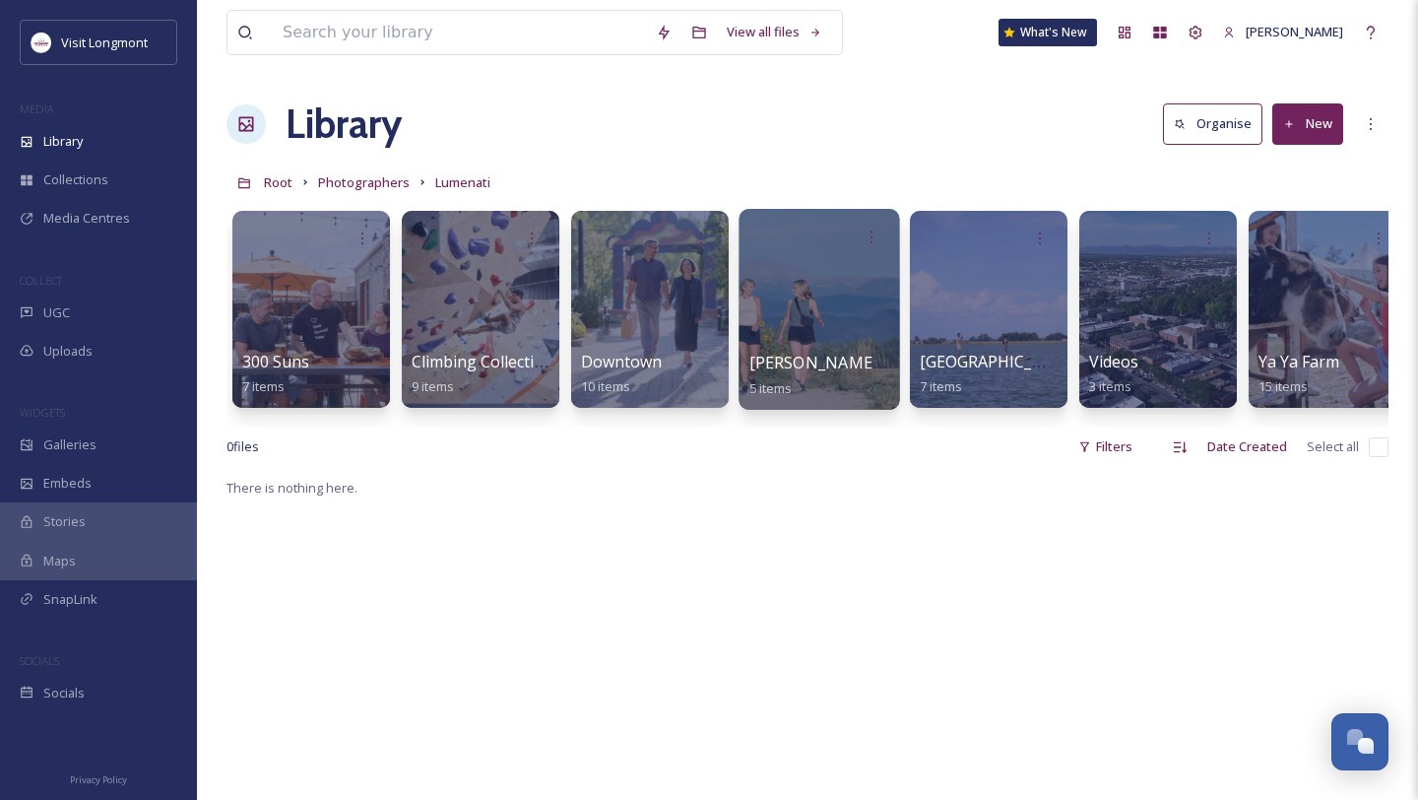
click at [843, 320] on div at bounding box center [819, 309] width 161 height 201
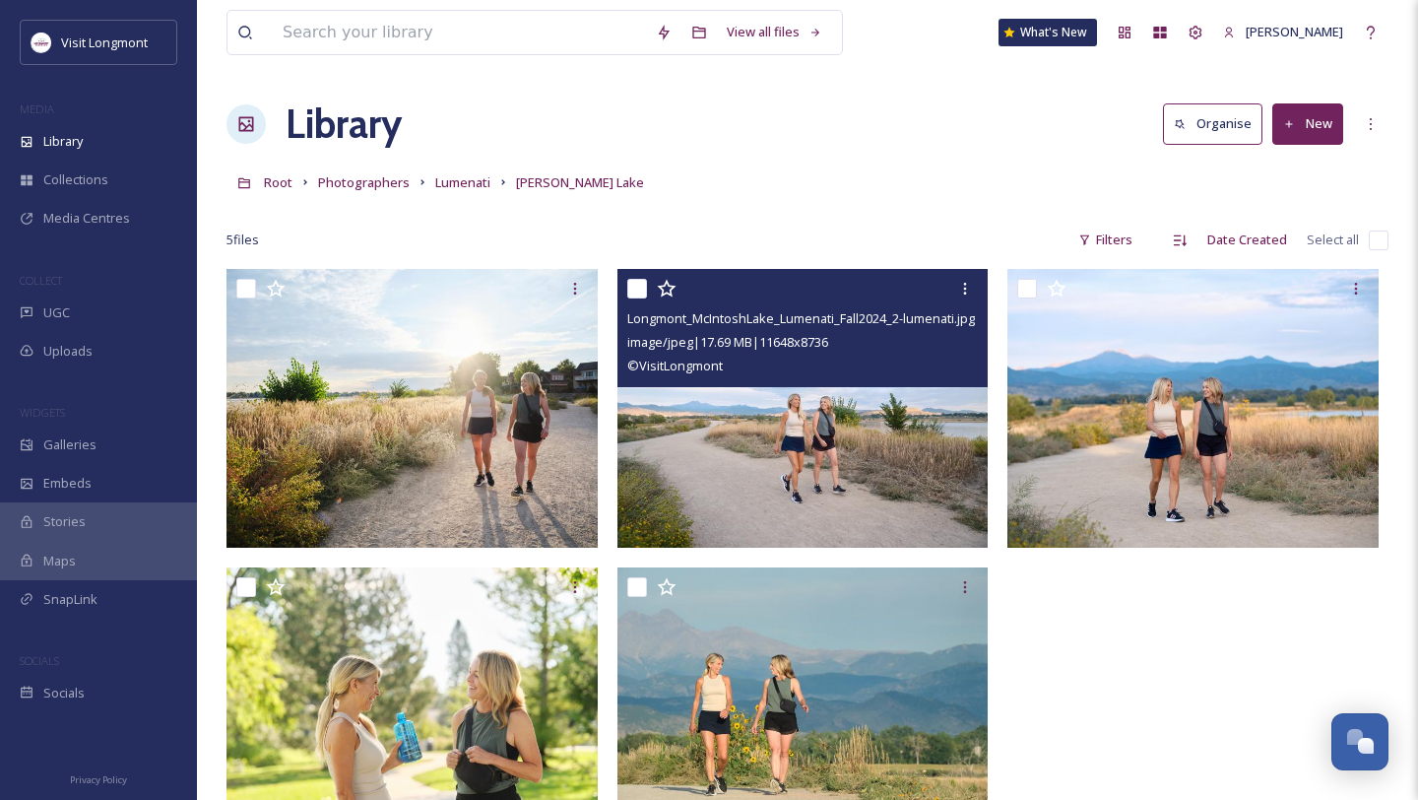
scroll to position [269, 0]
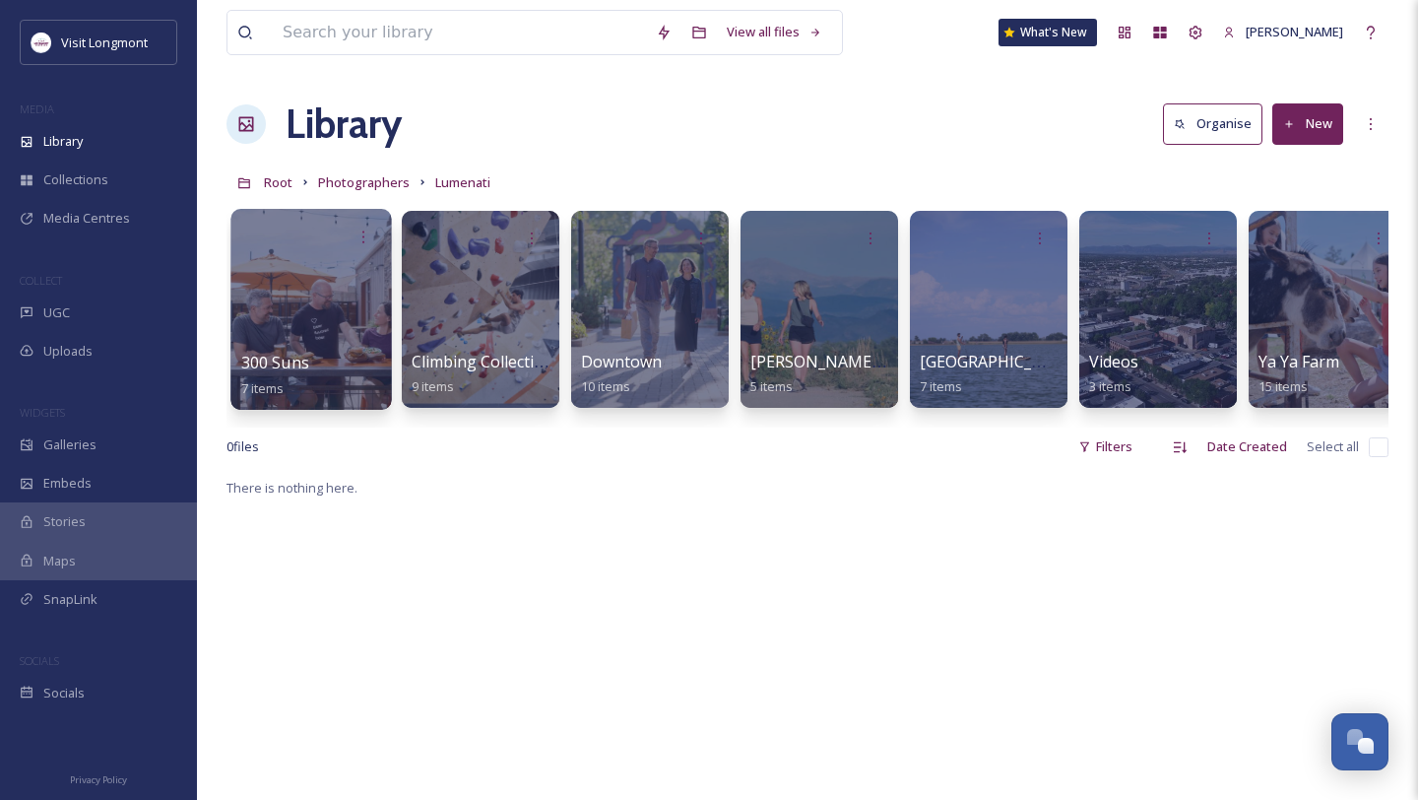
click at [331, 331] on div at bounding box center [310, 309] width 161 height 201
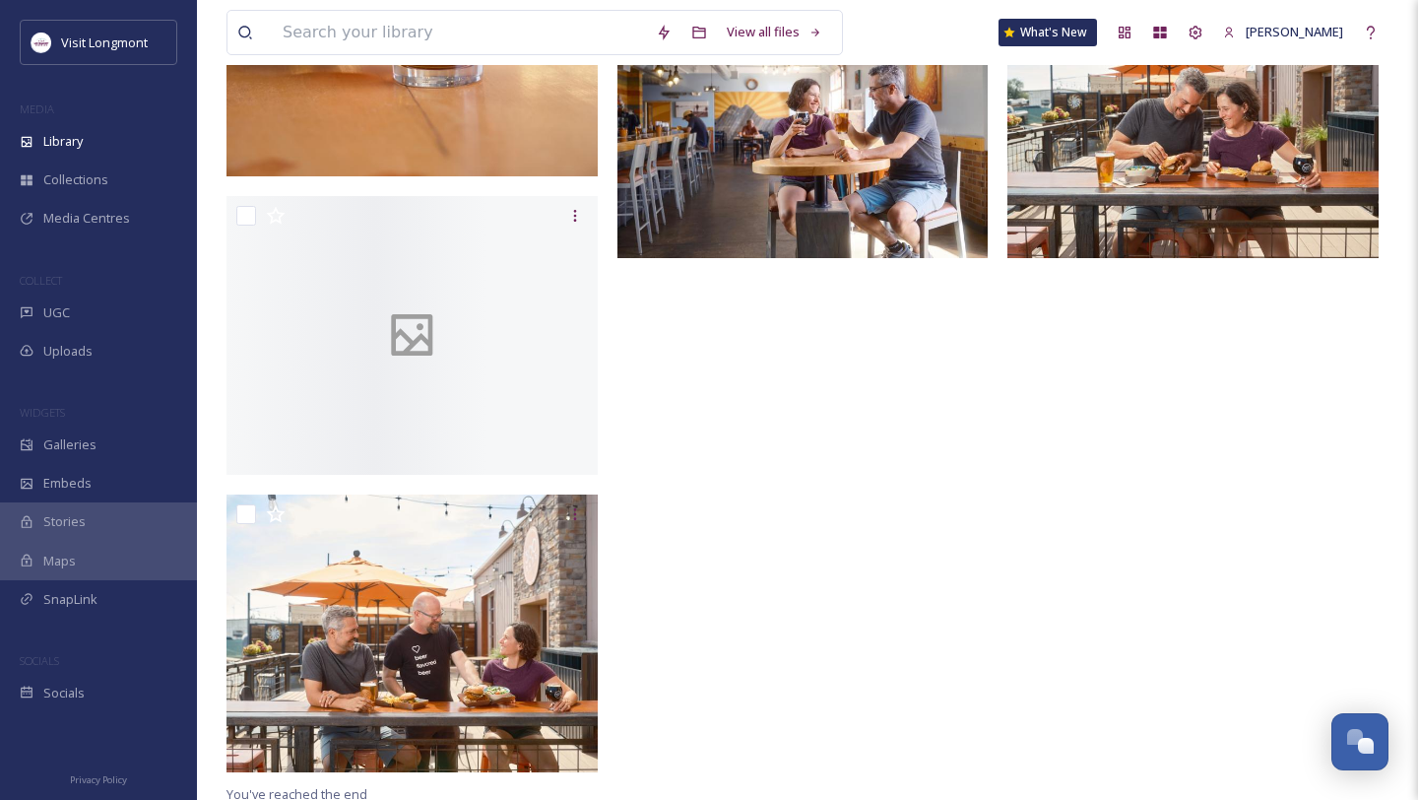
scroll to position [594, 0]
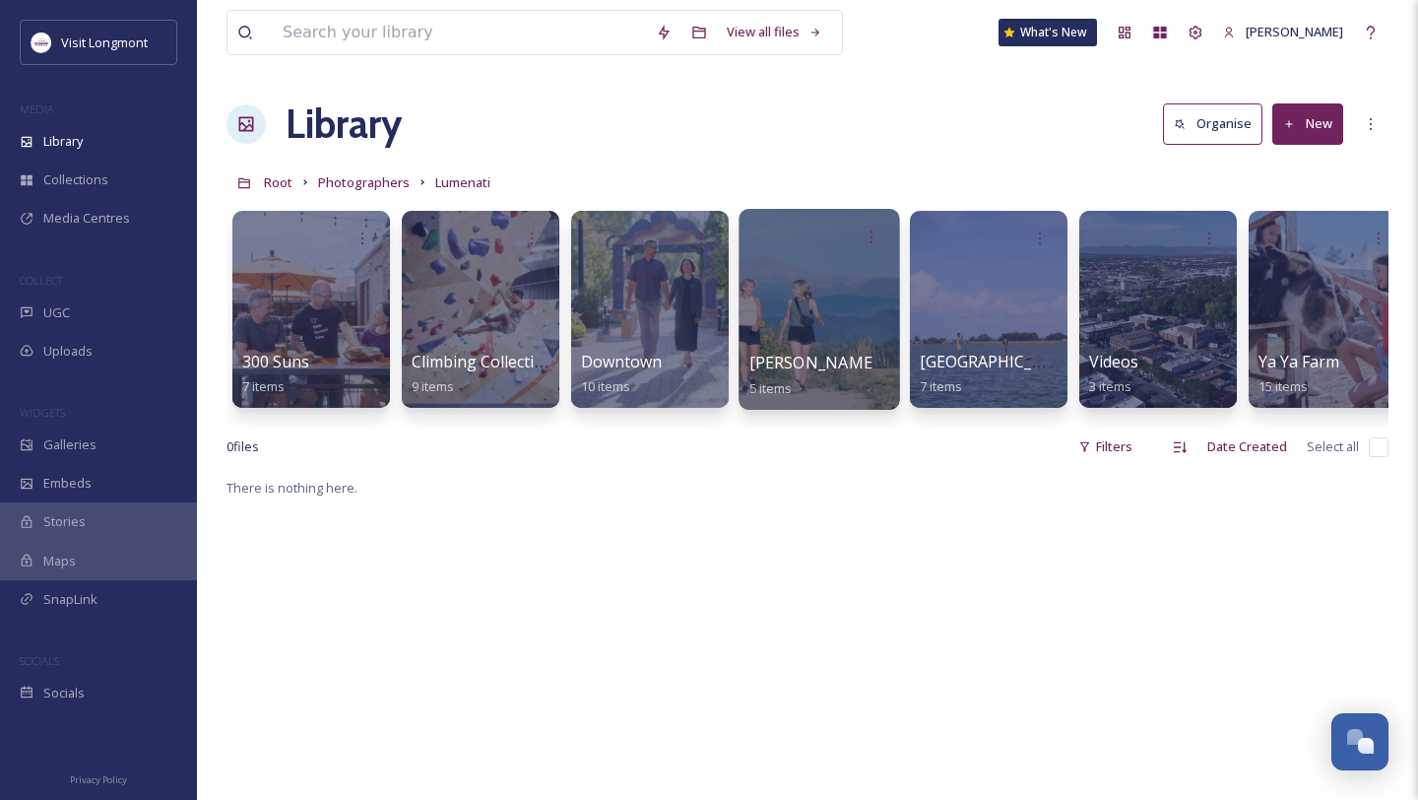
scroll to position [0, 24]
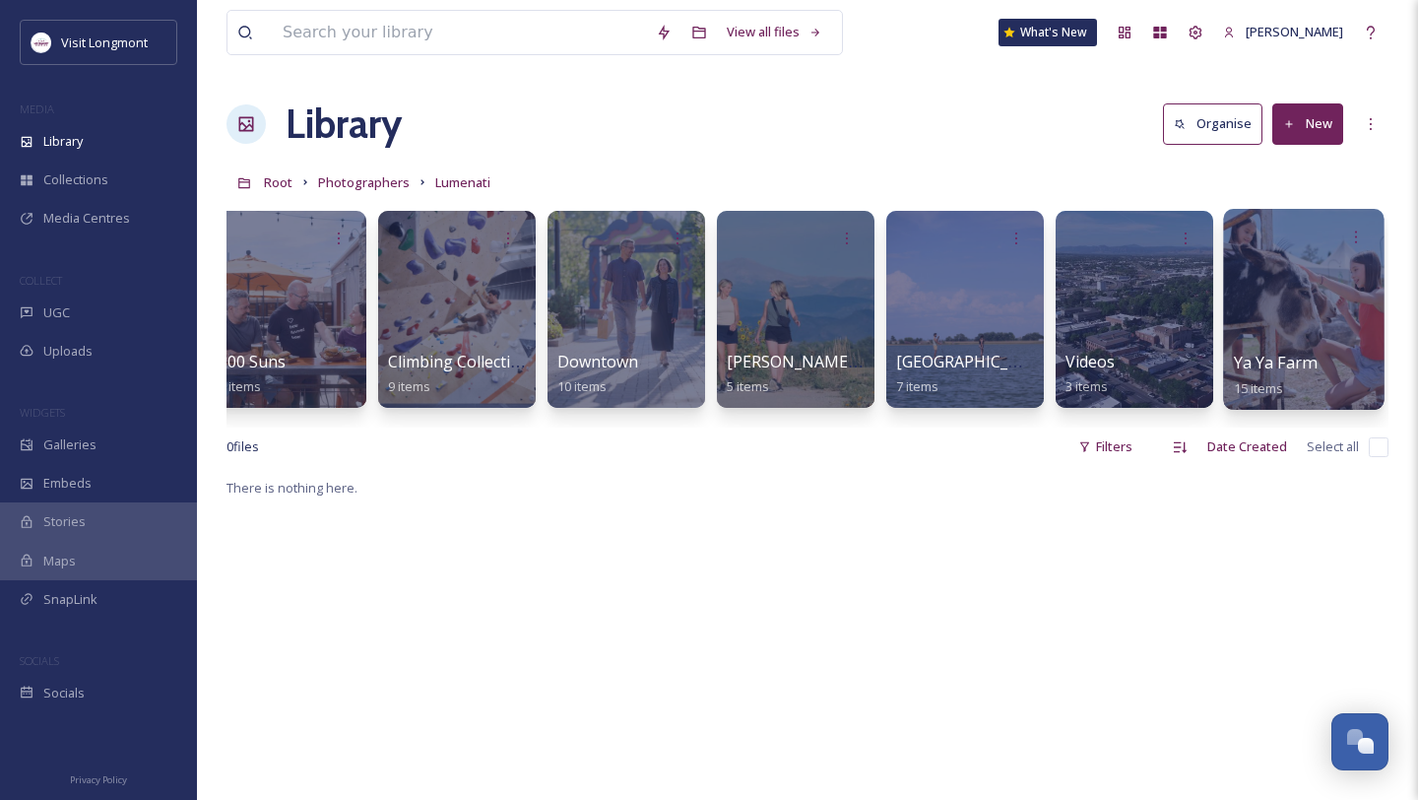
click at [1312, 336] on div at bounding box center [1303, 309] width 161 height 201
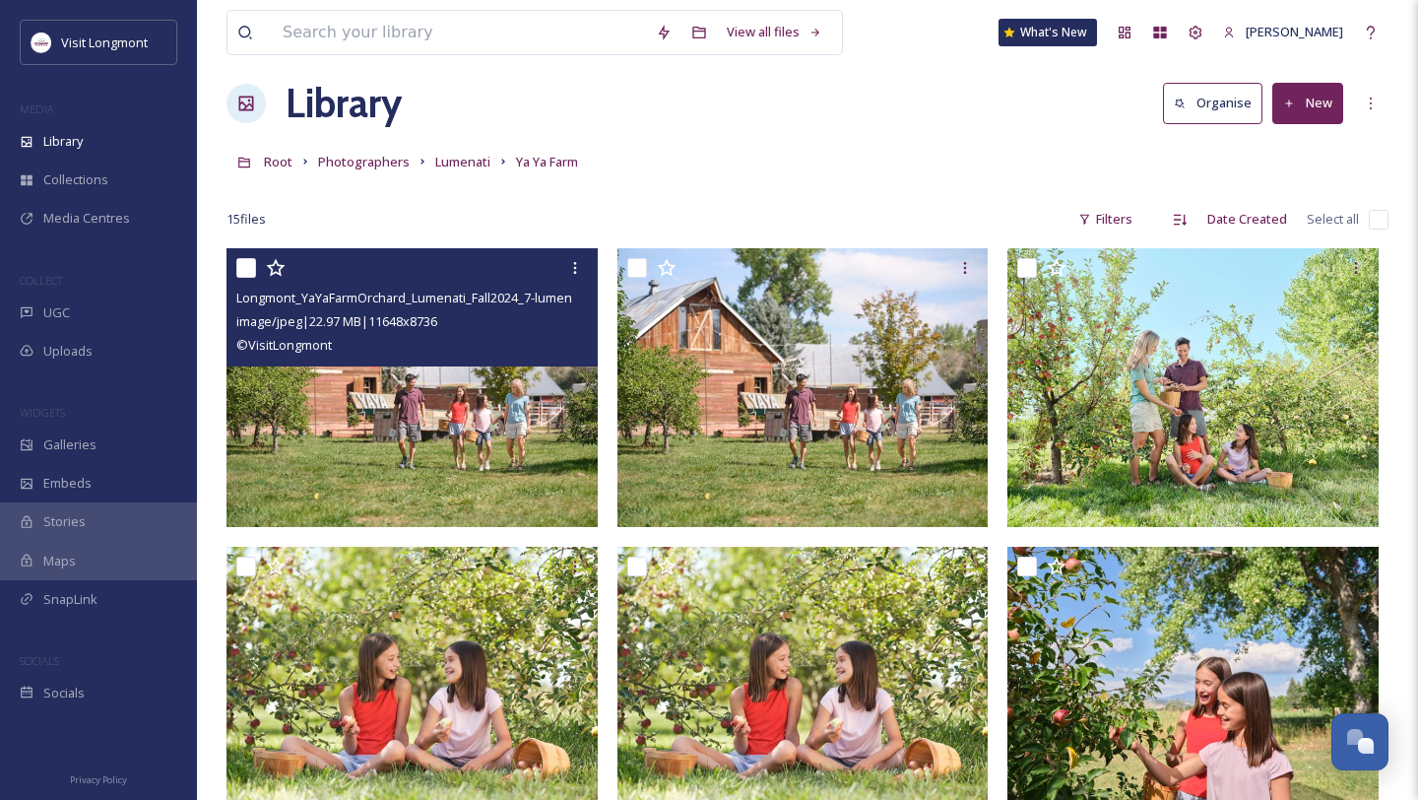
scroll to position [20, 0]
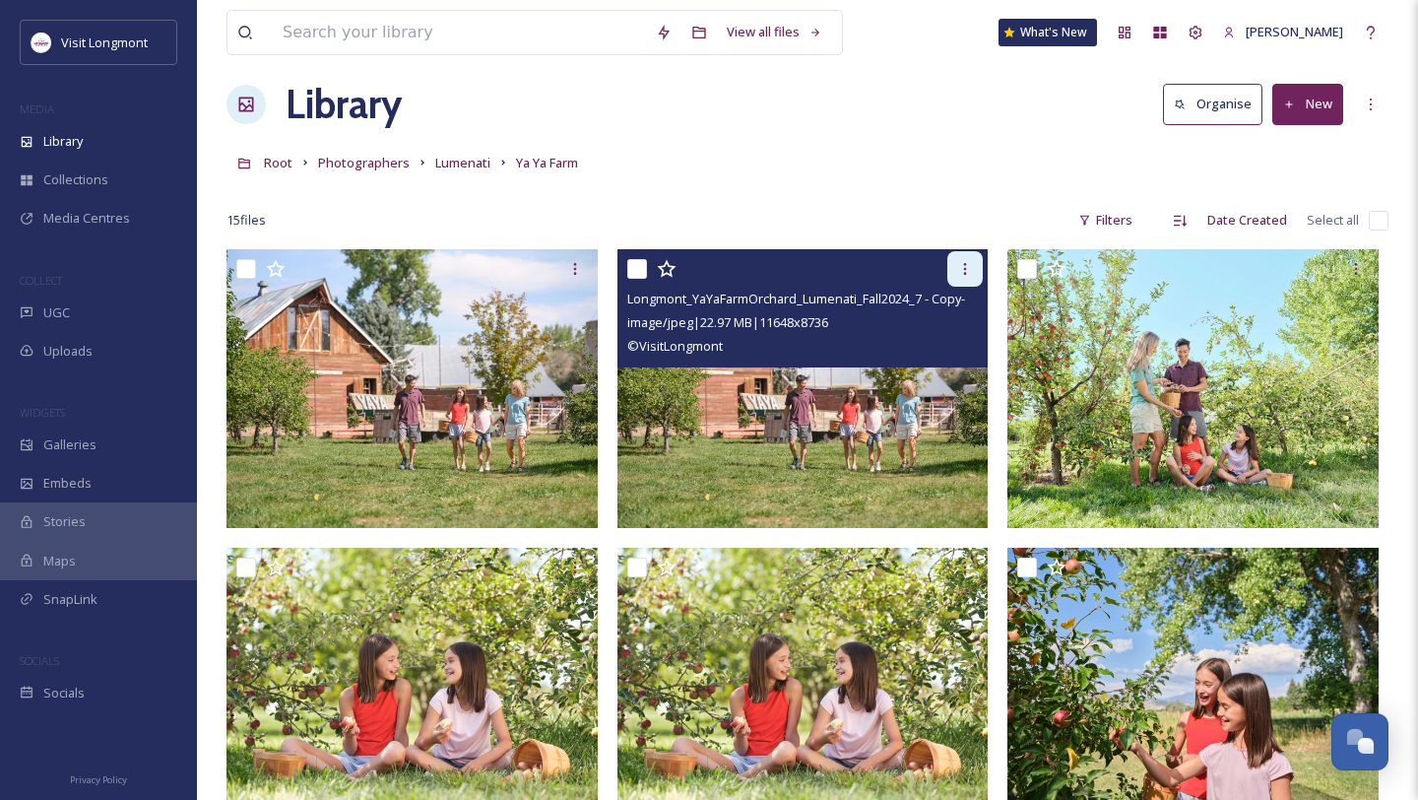
click at [959, 272] on icon at bounding box center [965, 269] width 16 height 16
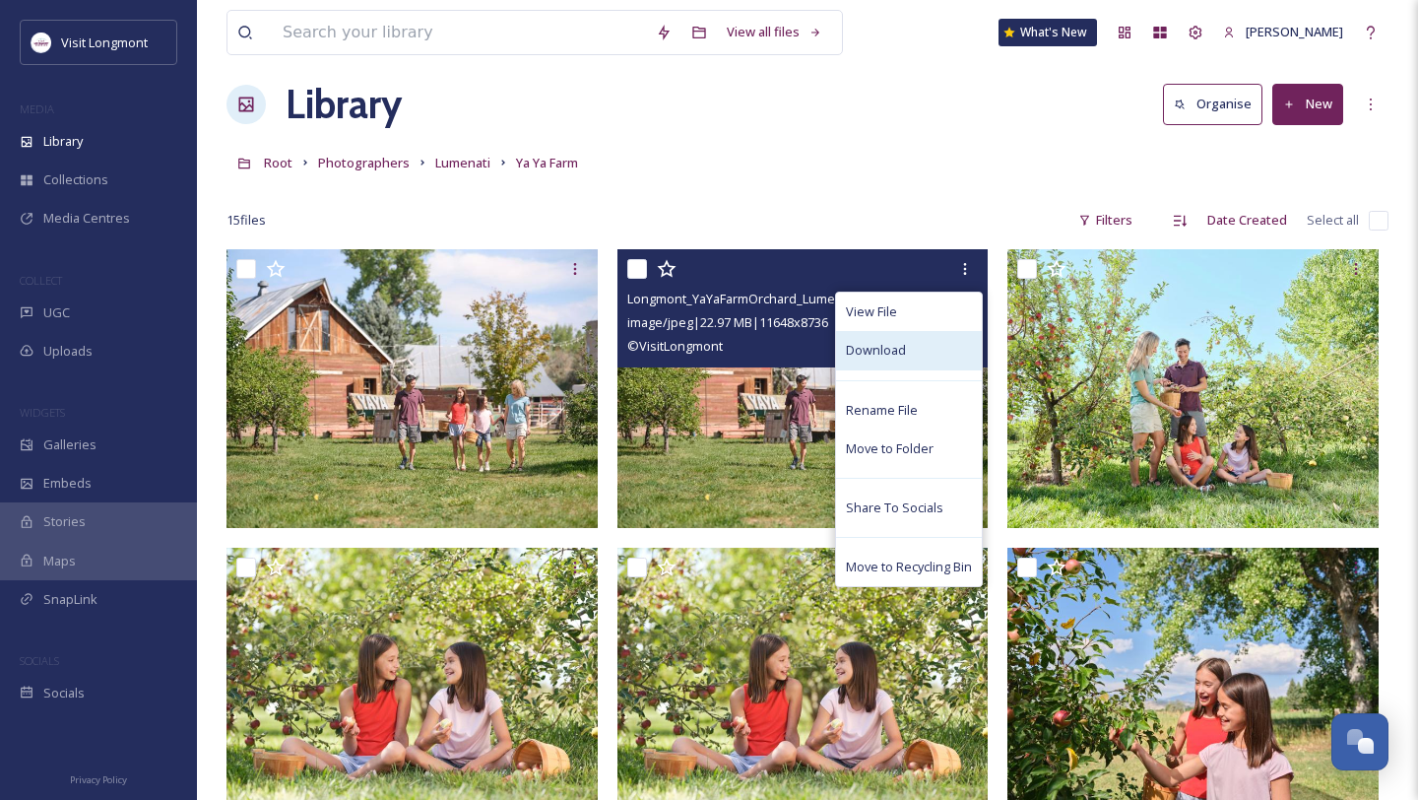
click at [920, 354] on div "Download" at bounding box center [909, 350] width 146 height 38
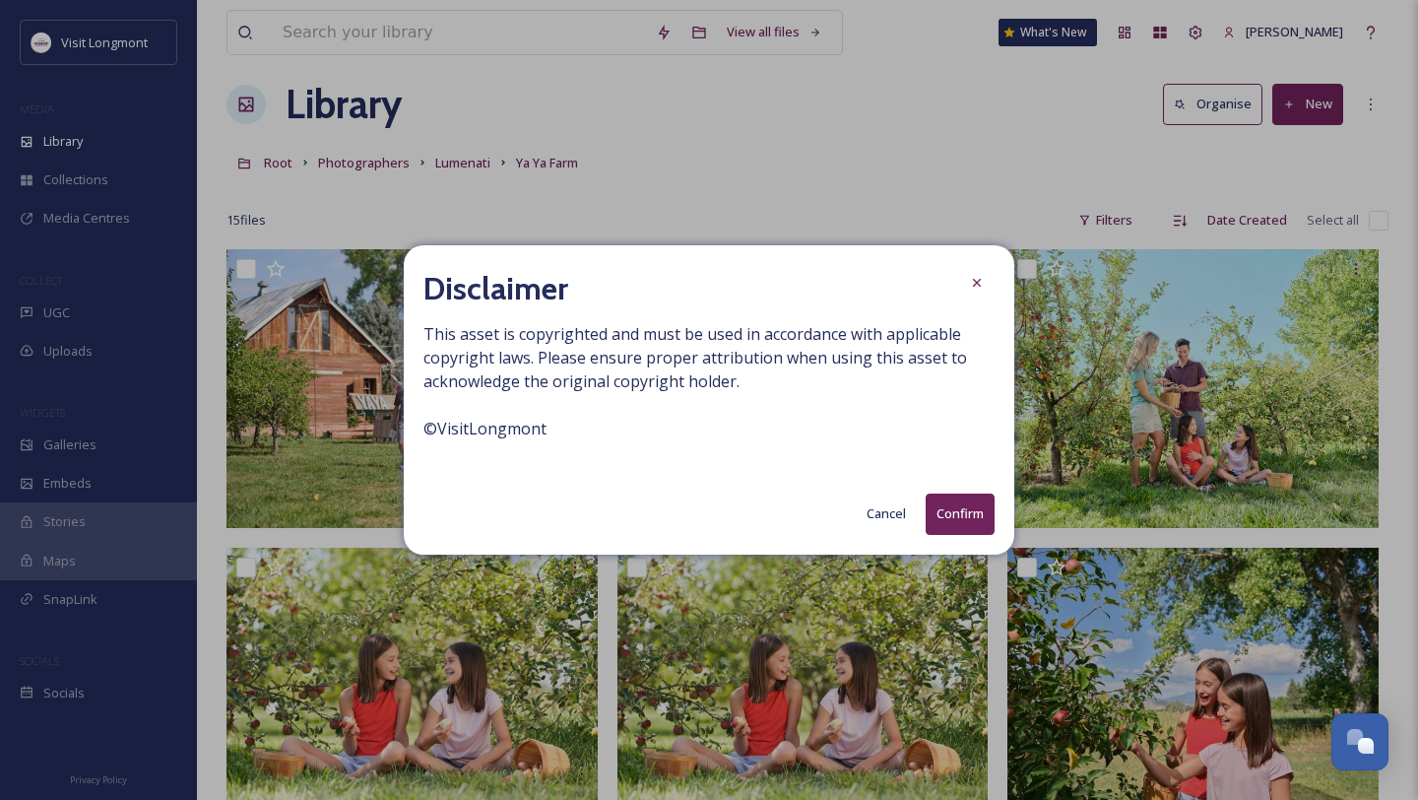
click at [962, 504] on button "Confirm" at bounding box center [960, 513] width 69 height 40
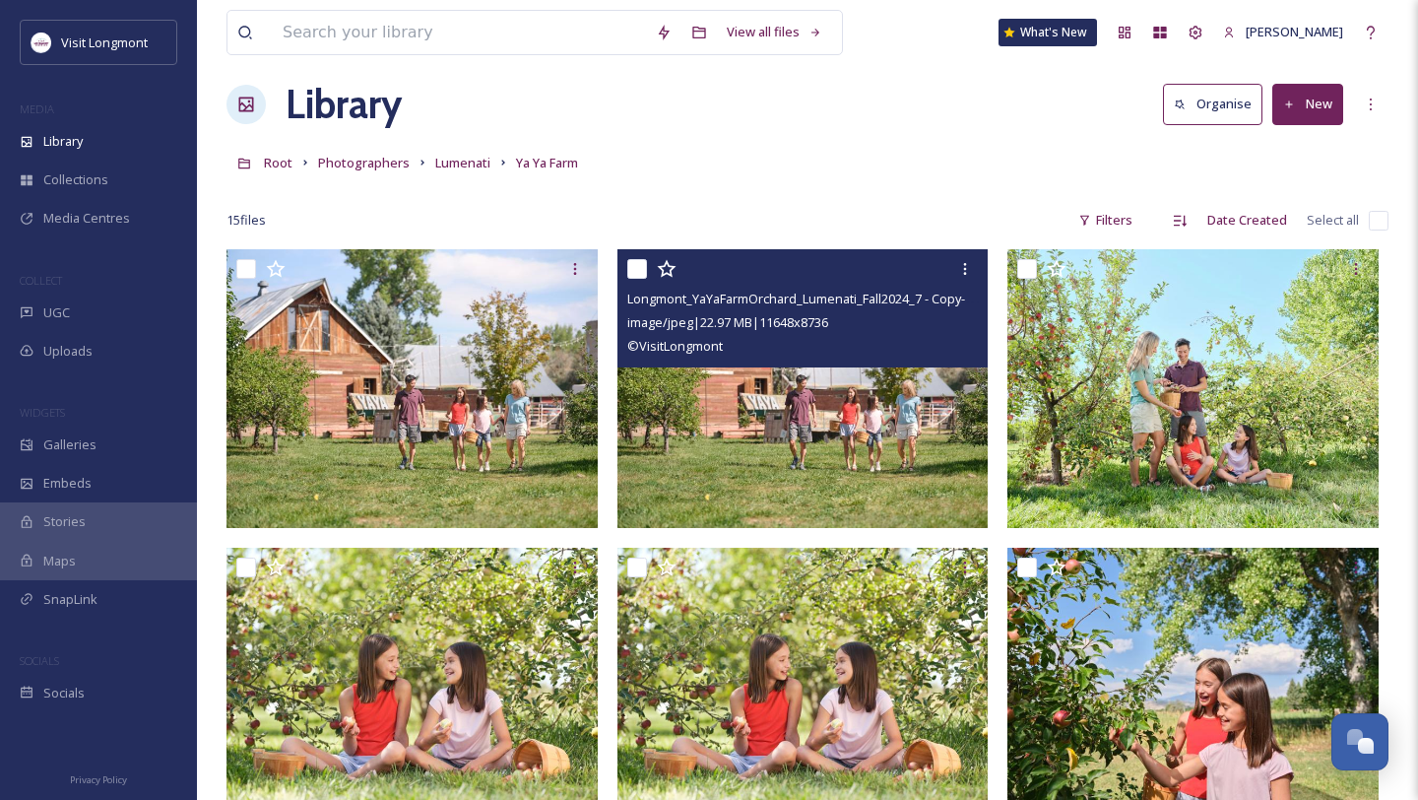
click at [783, 447] on img at bounding box center [802, 388] width 371 height 279
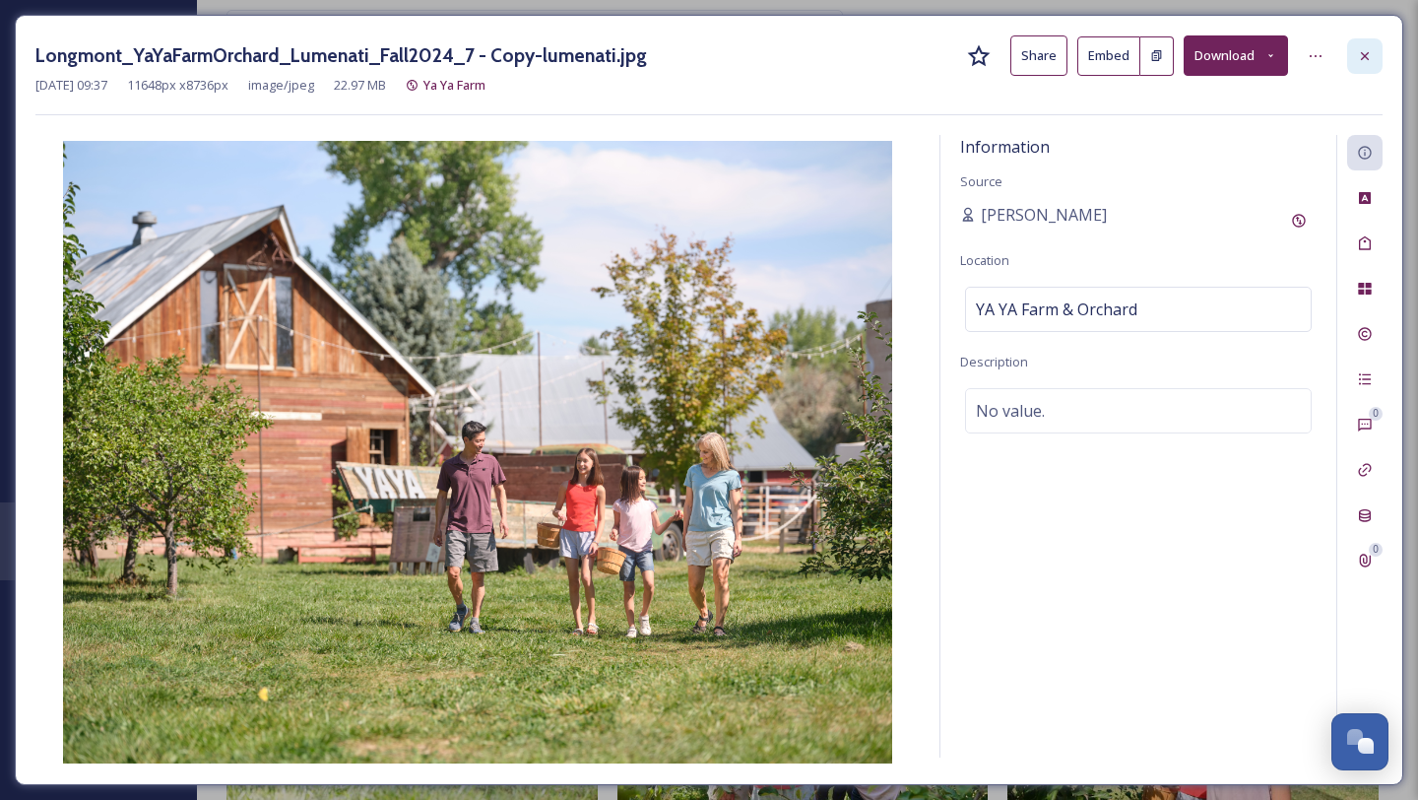
click at [1370, 60] on icon at bounding box center [1365, 56] width 16 height 16
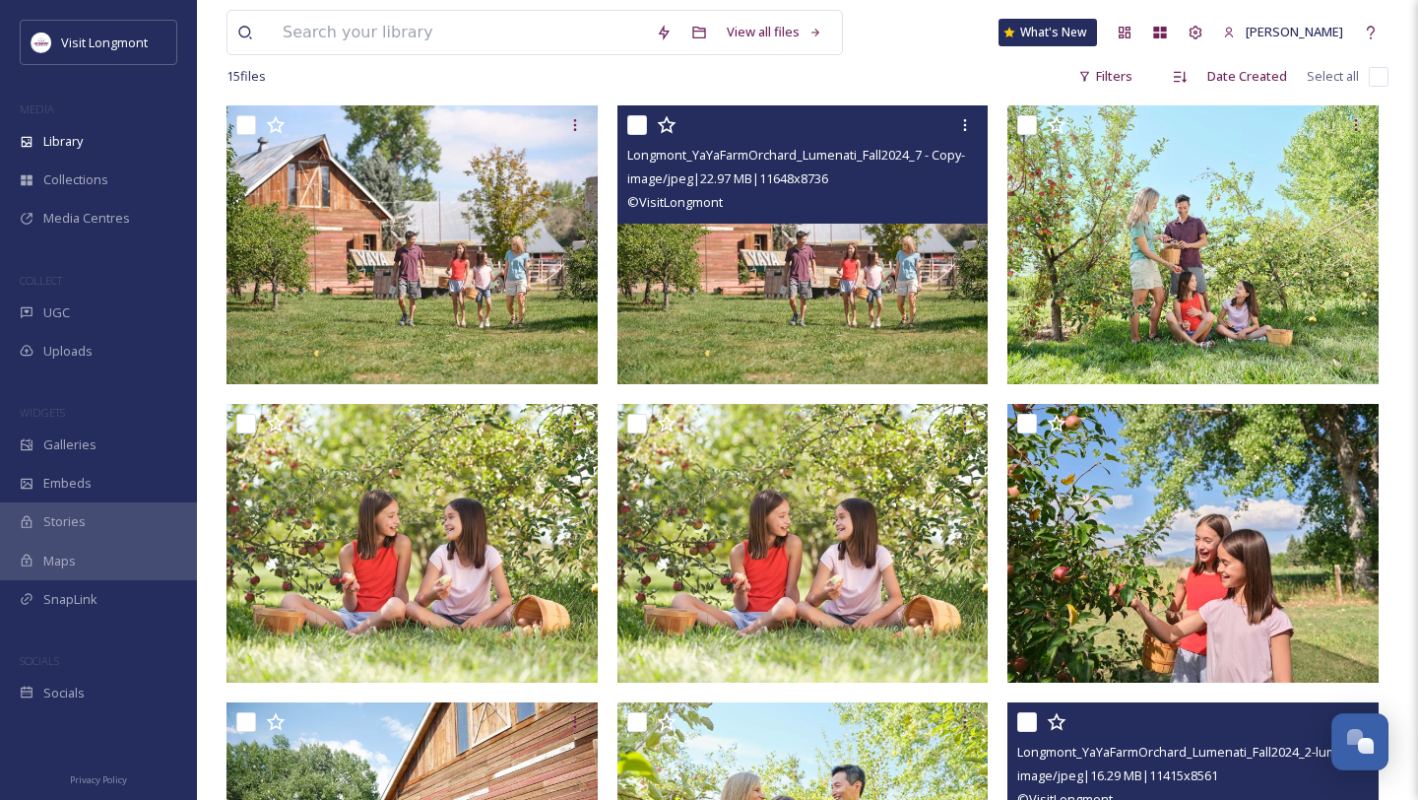
scroll to position [151, 0]
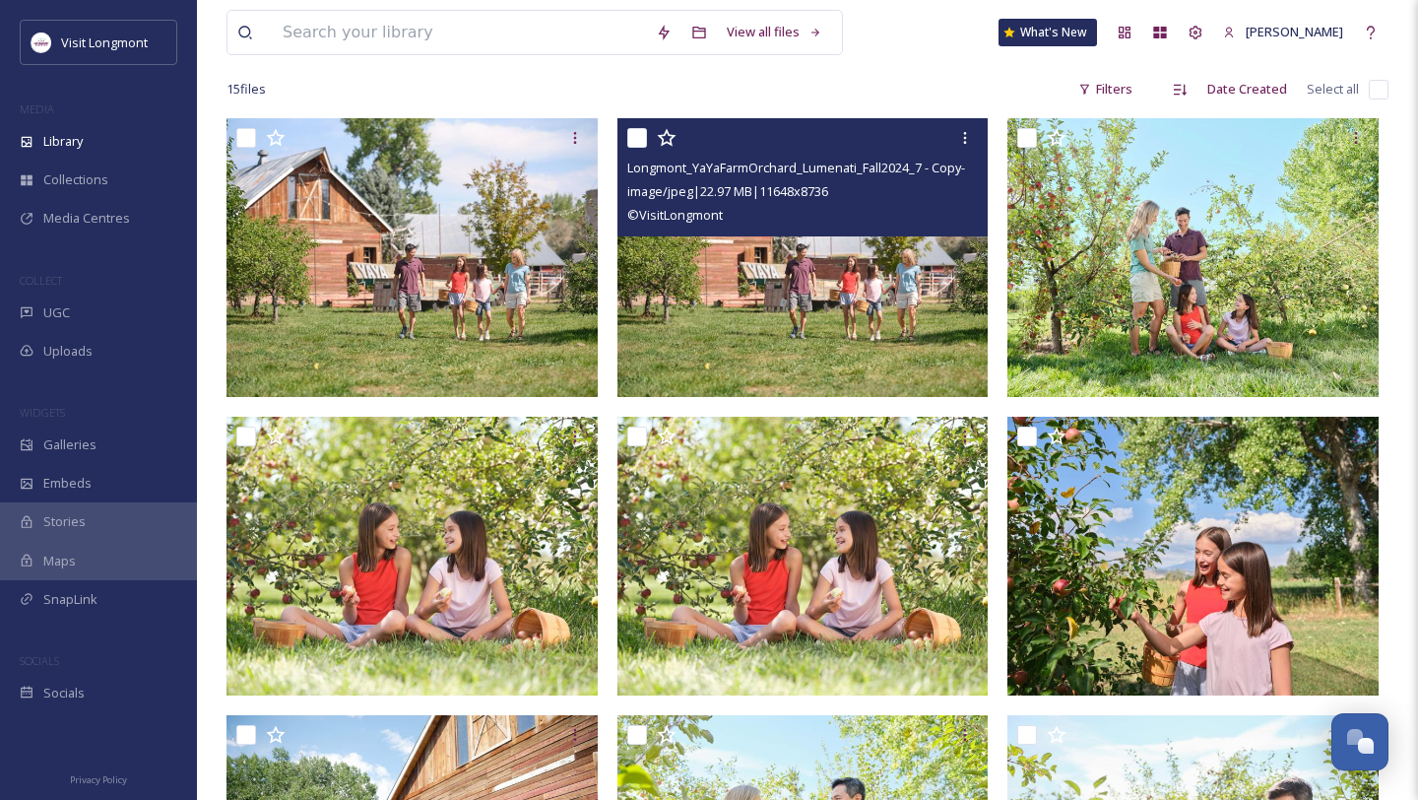
click at [725, 292] on img at bounding box center [802, 257] width 371 height 279
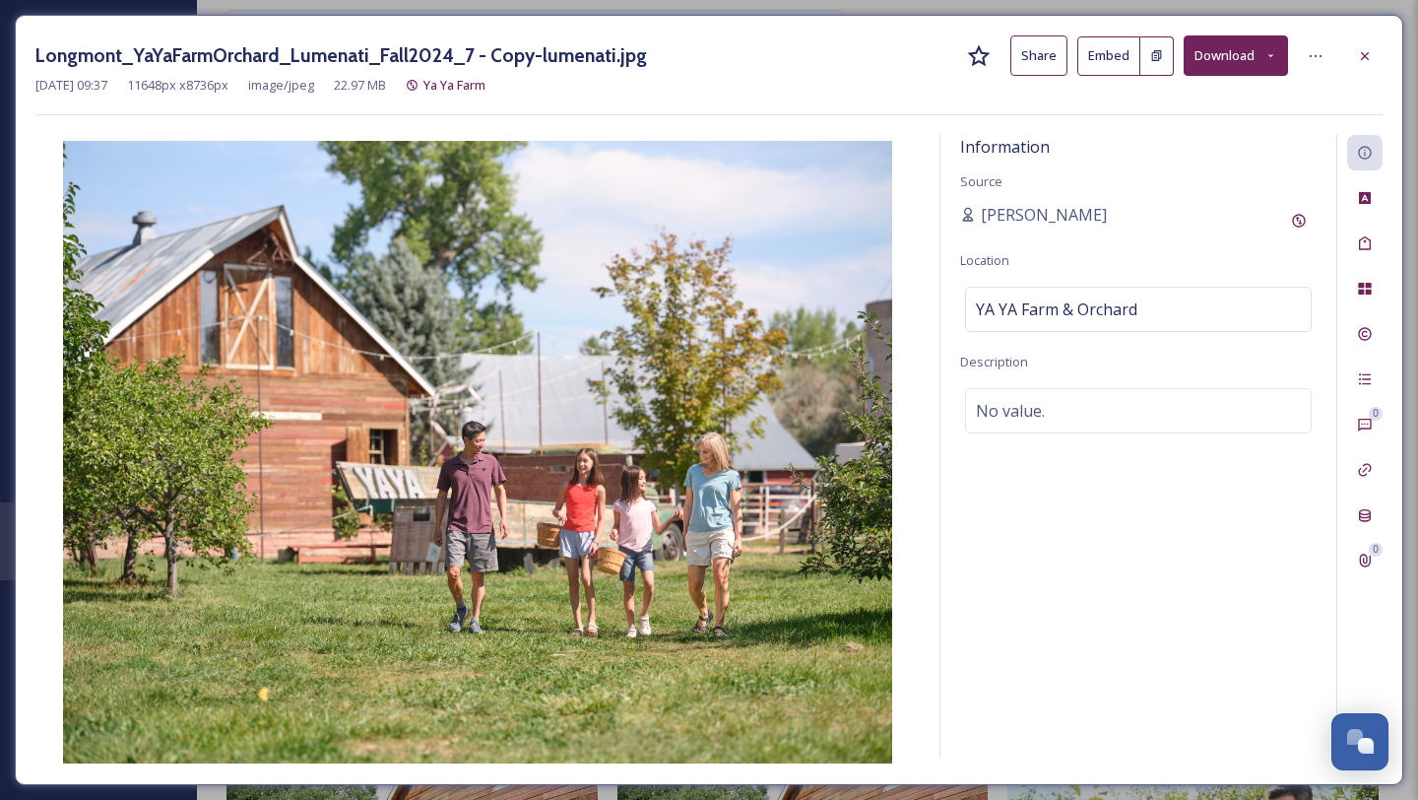
click at [1215, 53] on button "Download" at bounding box center [1236, 55] width 104 height 40
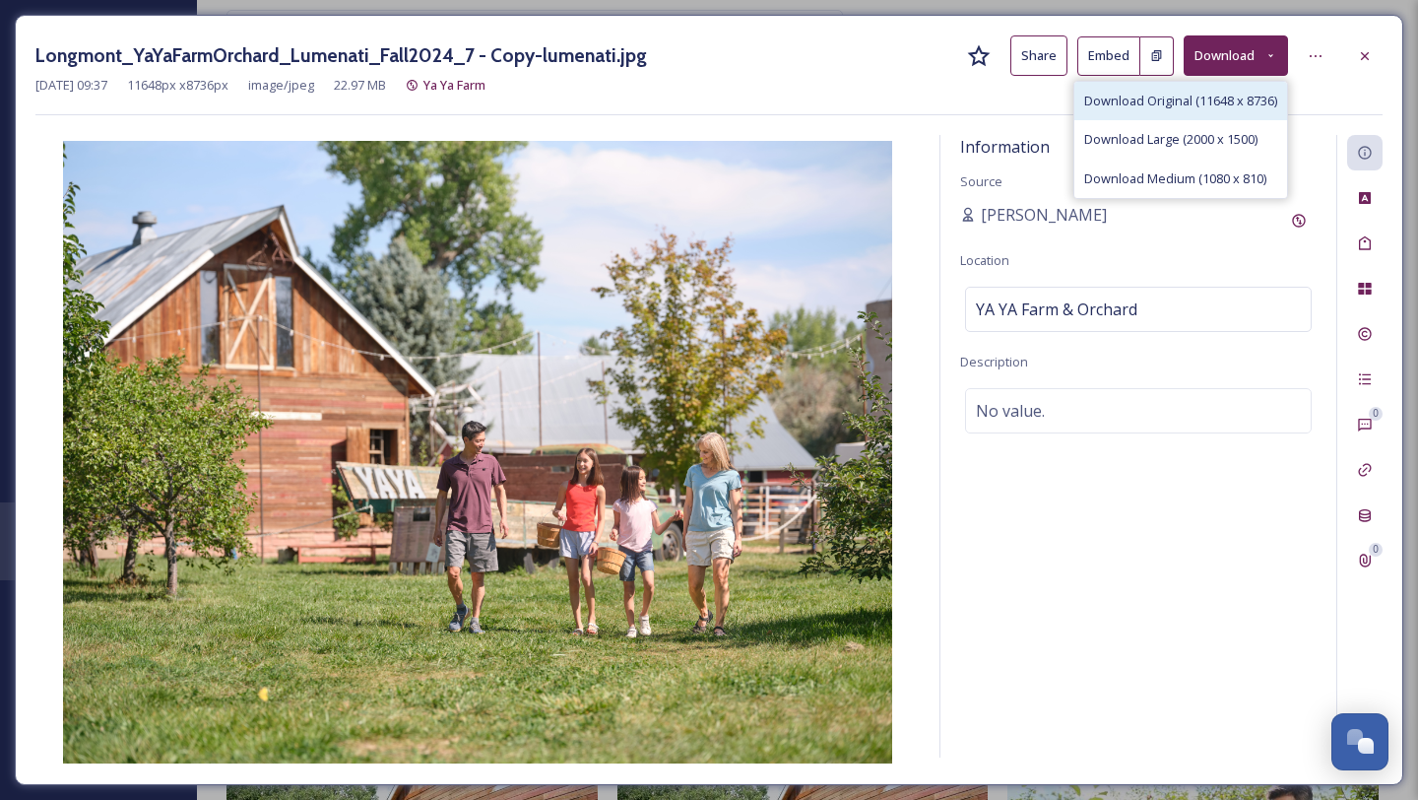
click at [1186, 82] on div "Download Original (11648 x 8736)" at bounding box center [1180, 101] width 213 height 38
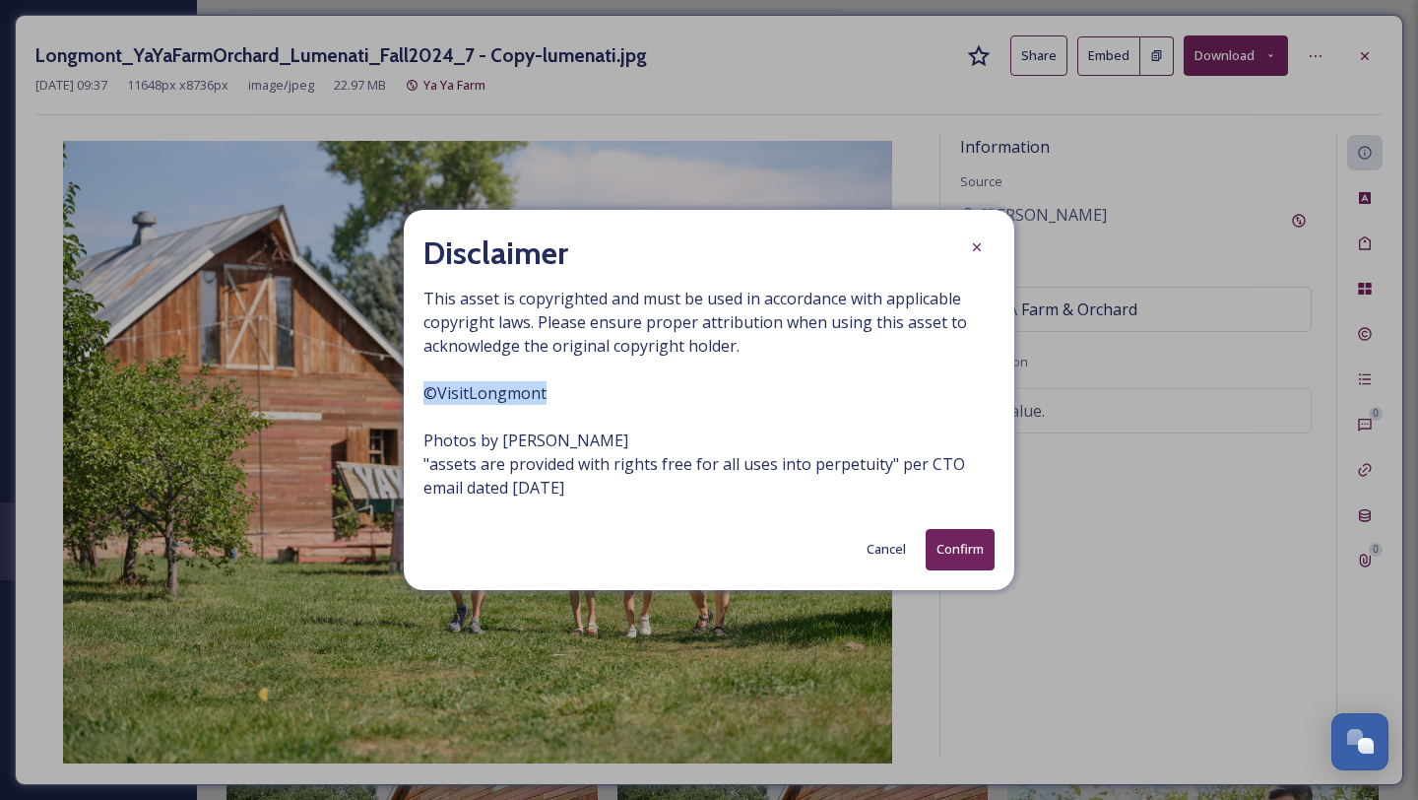
drag, startPoint x: 555, startPoint y: 397, endPoint x: 421, endPoint y: 396, distance: 133.9
click at [421, 396] on div "Disclaimer This asset is copyrighted and must be used in accordance with applic…" at bounding box center [709, 399] width 611 height 379
copy span "© VisitLongmont"
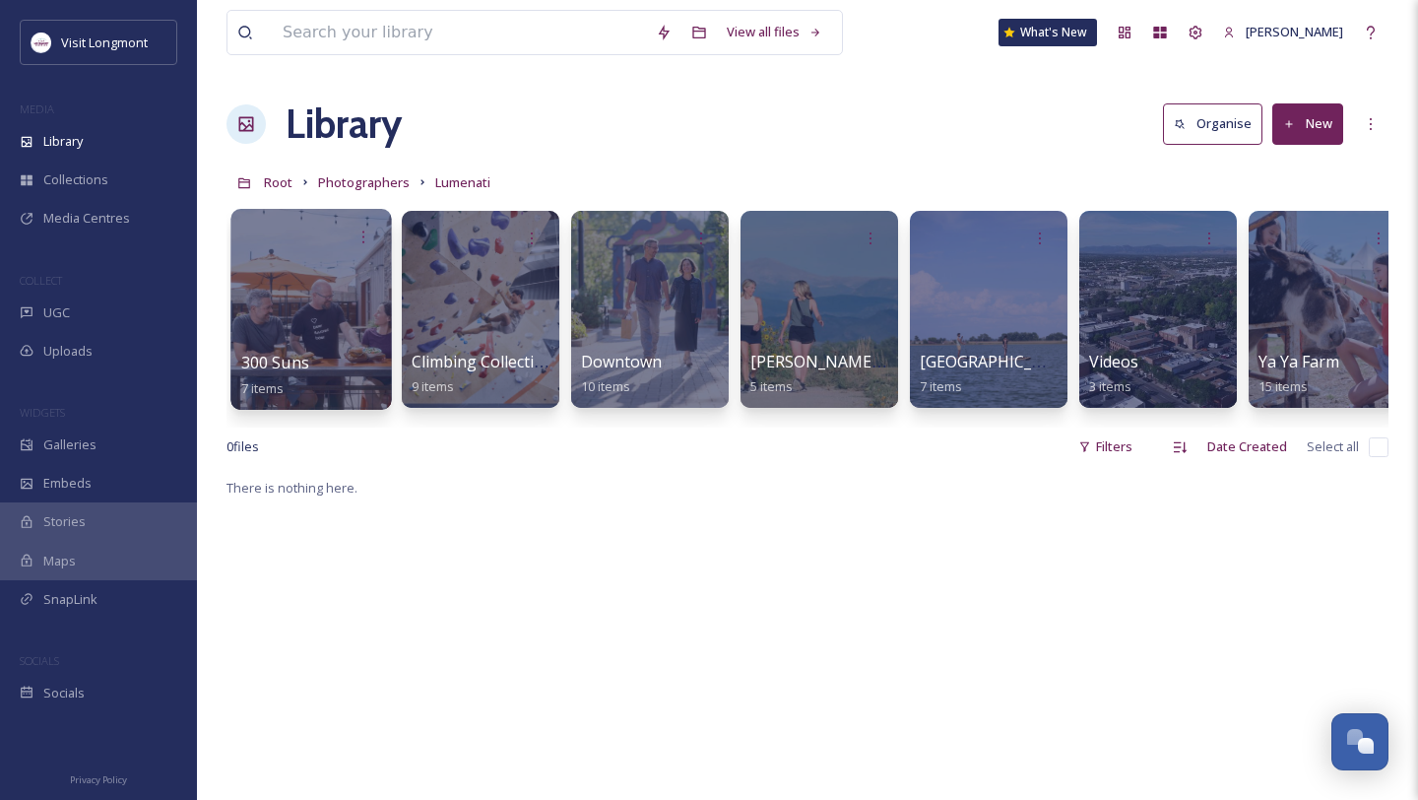
click at [314, 322] on div at bounding box center [310, 309] width 161 height 201
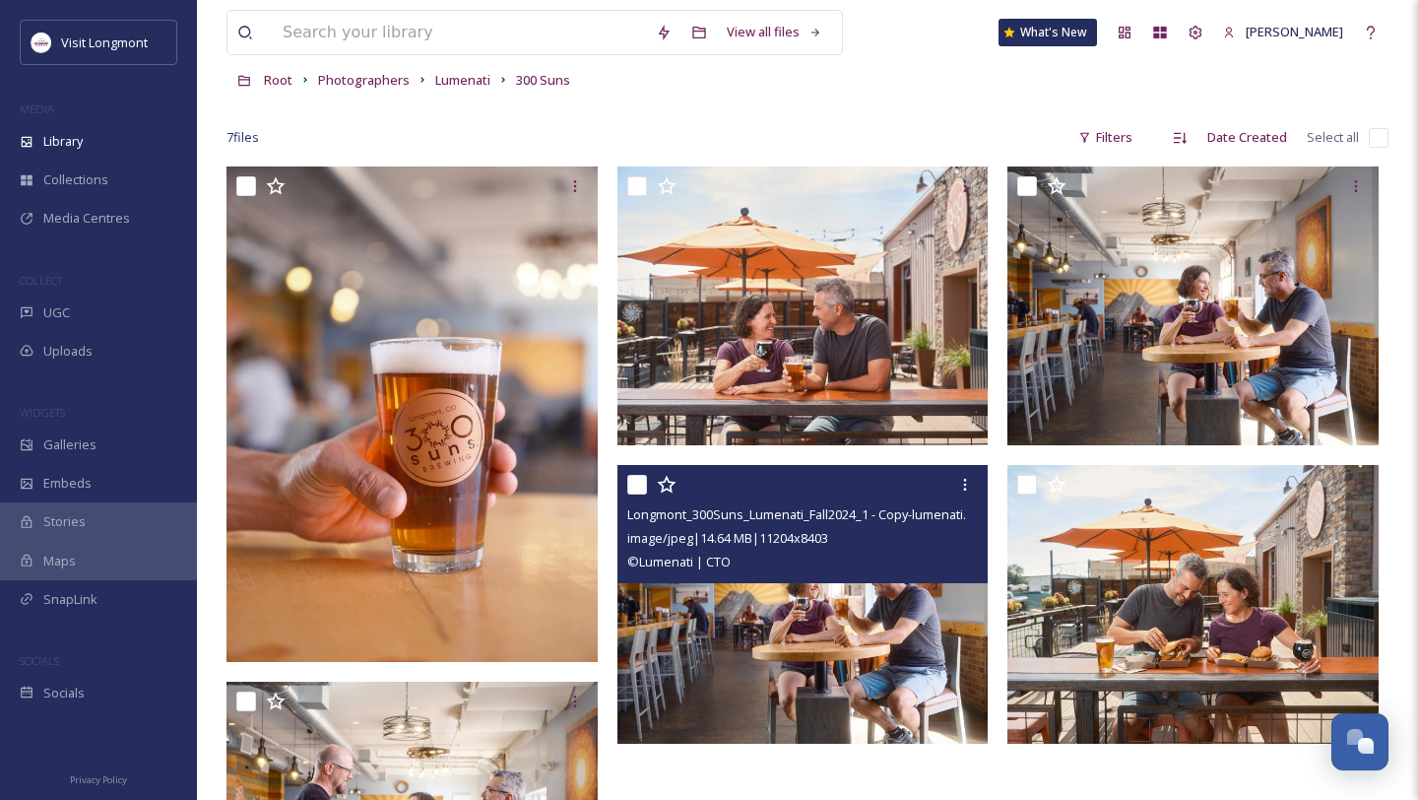
scroll to position [95, 0]
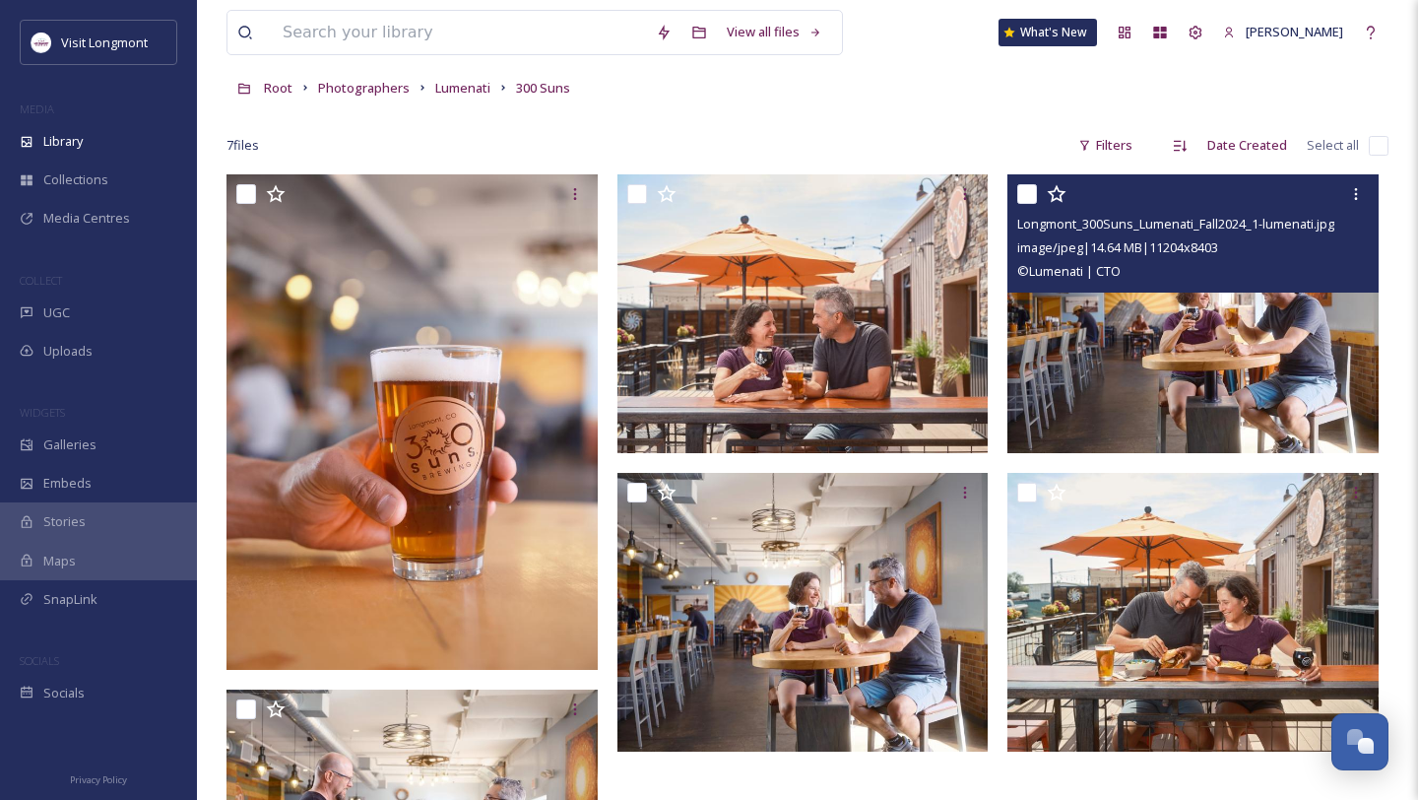
click at [1130, 367] on img at bounding box center [1192, 313] width 371 height 279
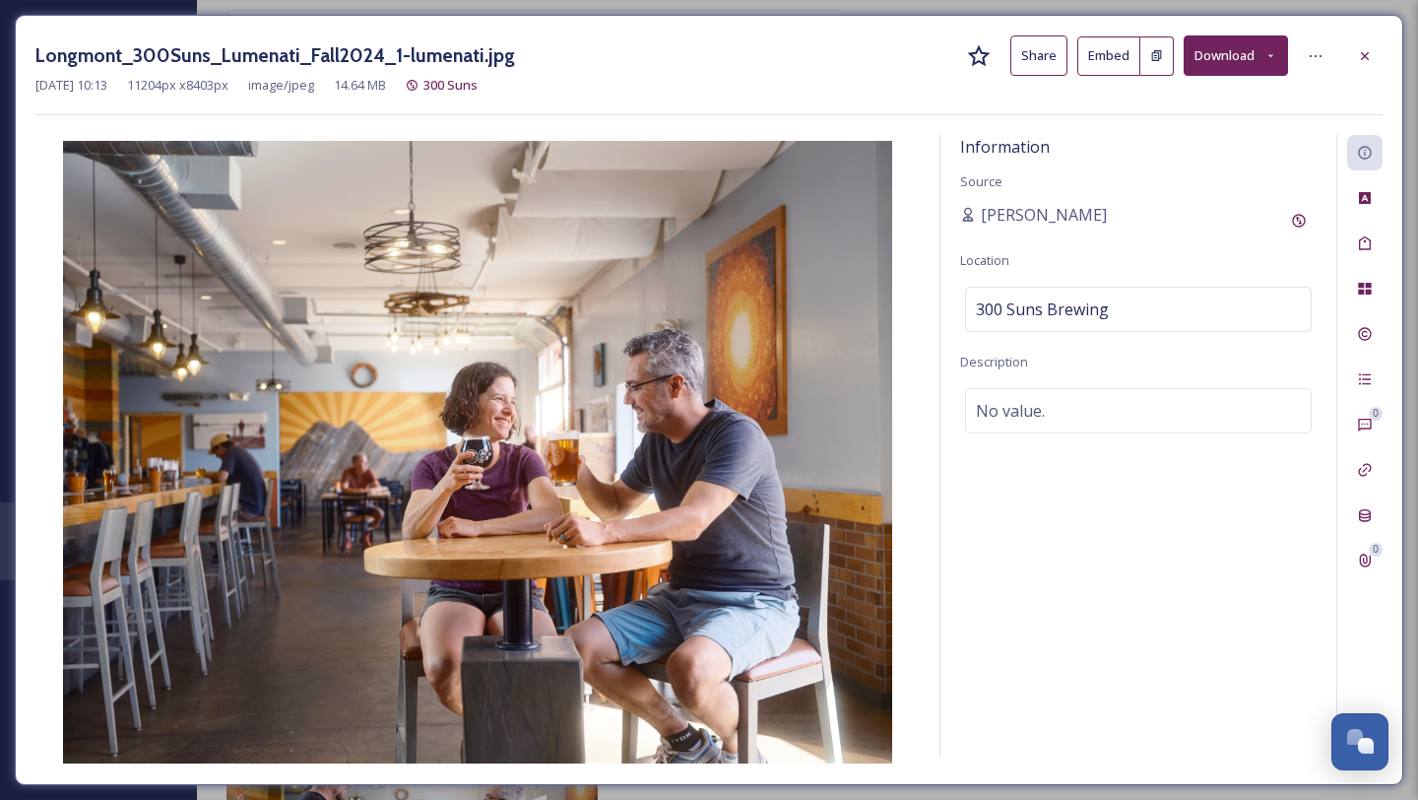
click at [1222, 63] on button "Download" at bounding box center [1236, 55] width 104 height 40
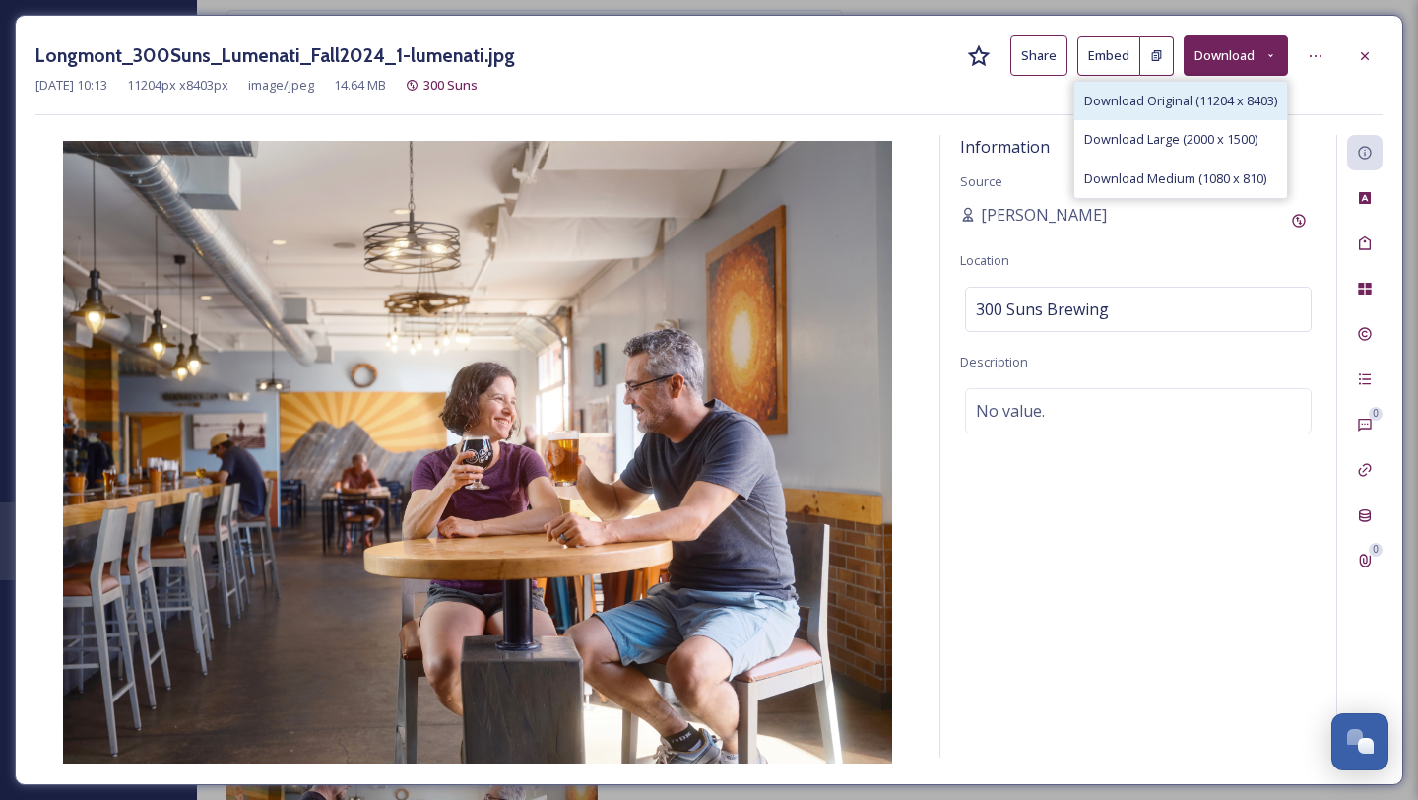
click at [1187, 106] on span "Download Original (11204 x 8403)" at bounding box center [1180, 101] width 193 height 19
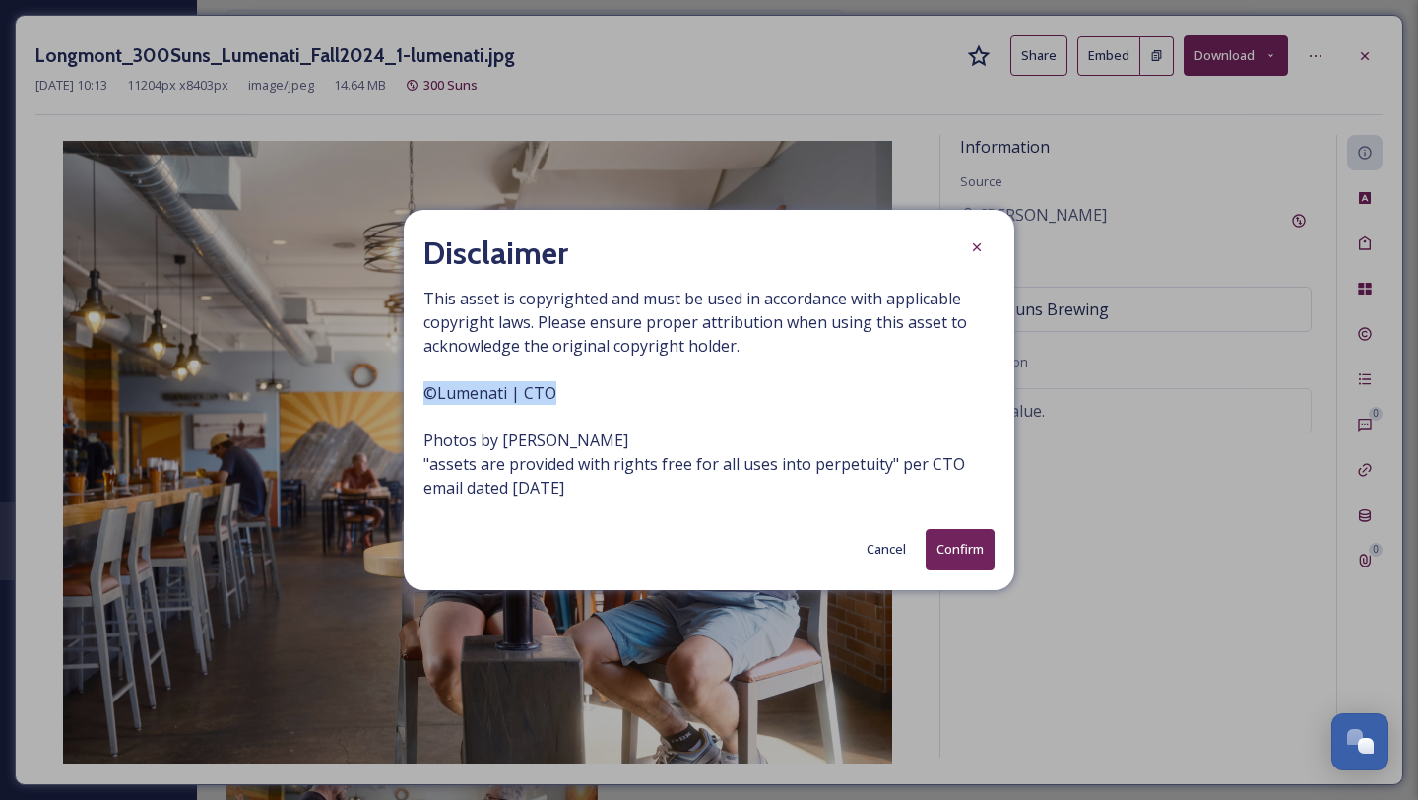
drag, startPoint x: 576, startPoint y: 402, endPoint x: 417, endPoint y: 396, distance: 159.6
click at [417, 396] on div "Disclaimer This asset is copyrighted and must be used in accordance with applic…" at bounding box center [709, 399] width 611 height 379
copy span "© Lumenati | CTO"
click at [978, 247] on icon at bounding box center [977, 247] width 16 height 16
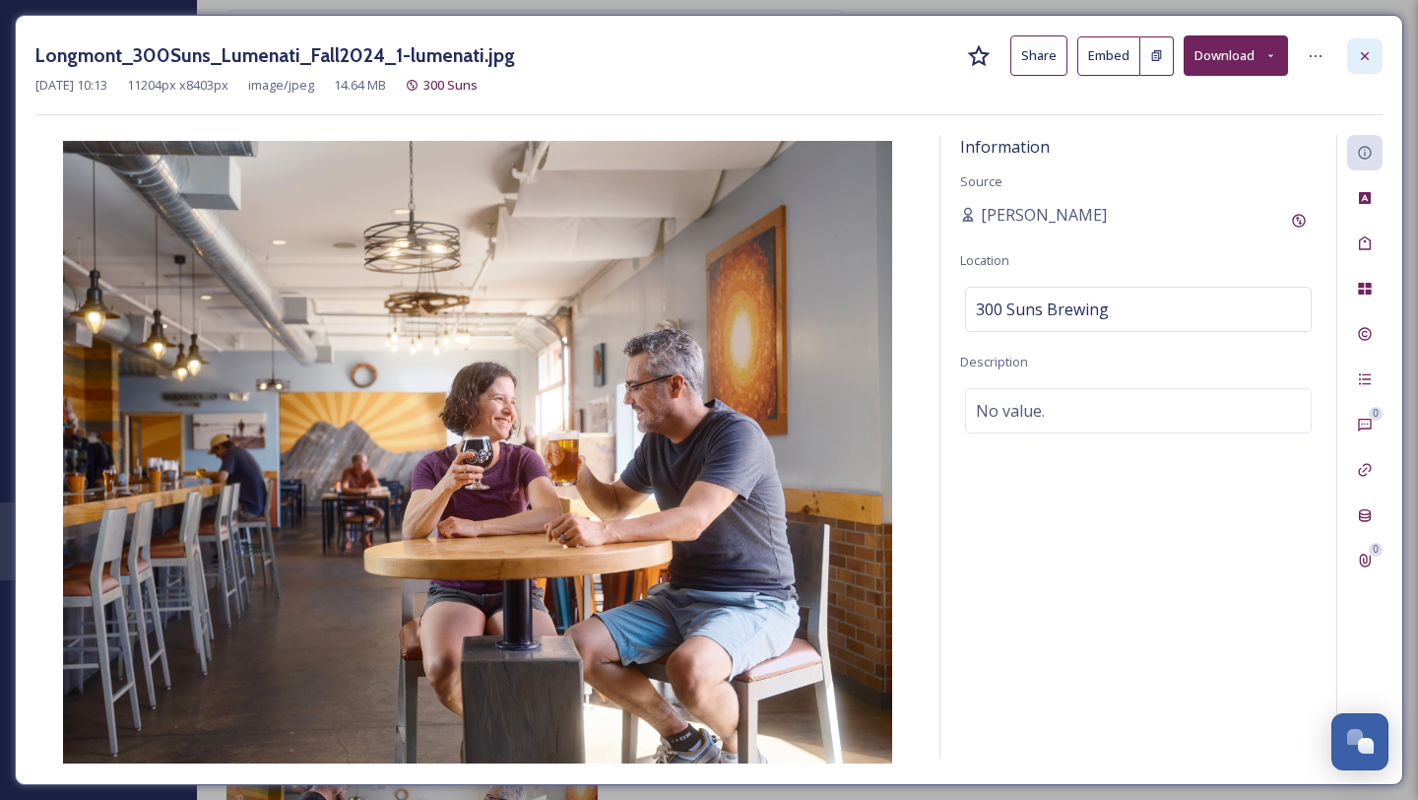
click at [1366, 57] on icon at bounding box center [1365, 55] width 8 height 8
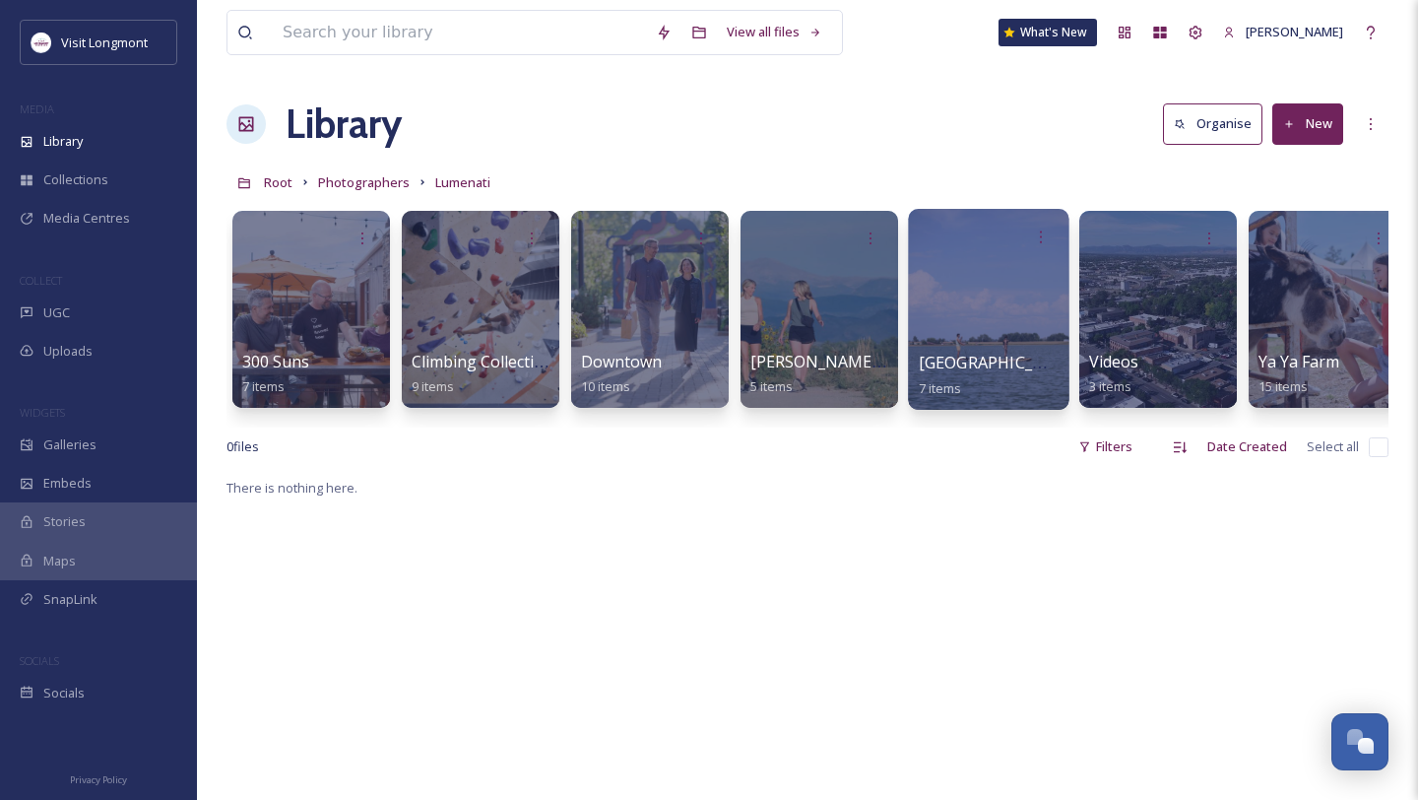
click at [1015, 345] on div at bounding box center [988, 309] width 161 height 201
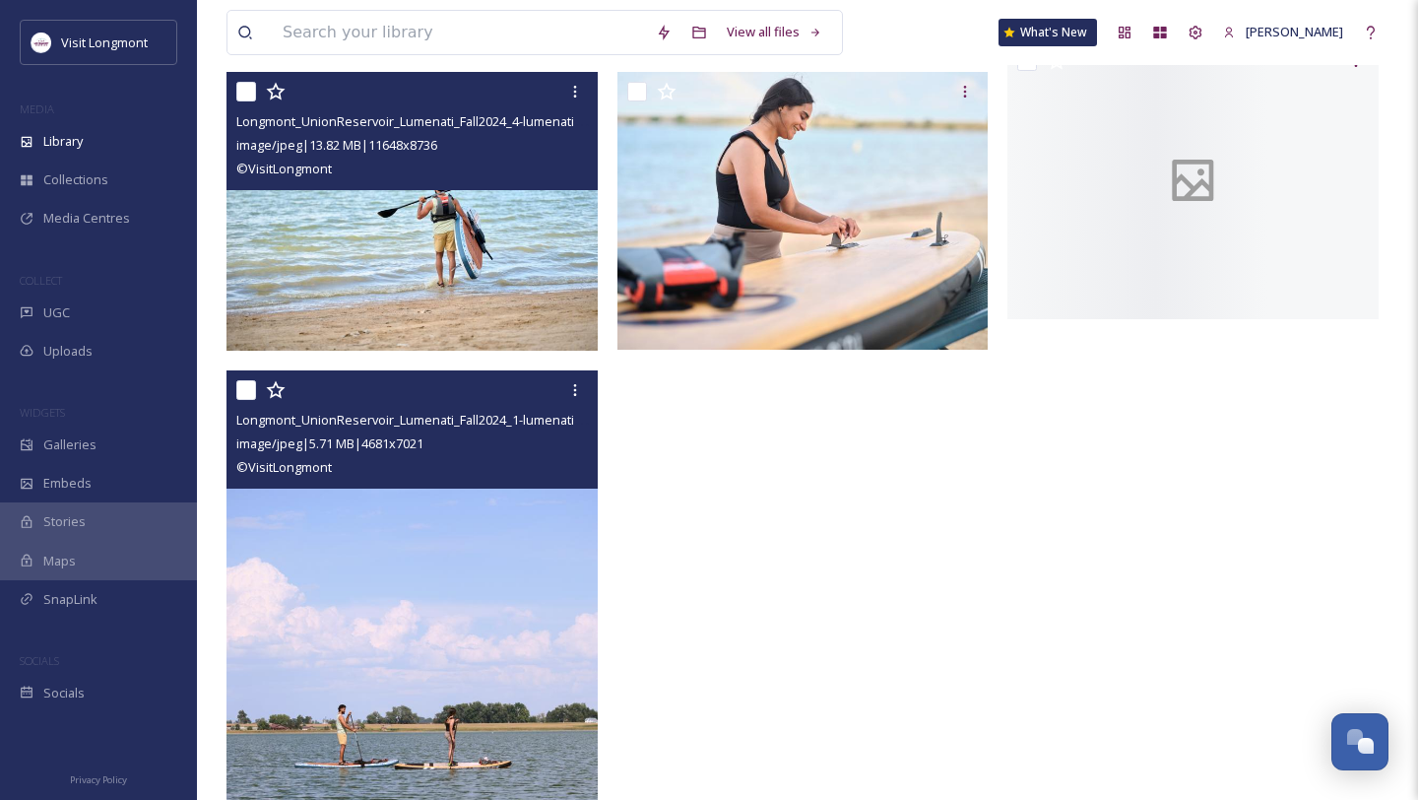
scroll to position [656, 0]
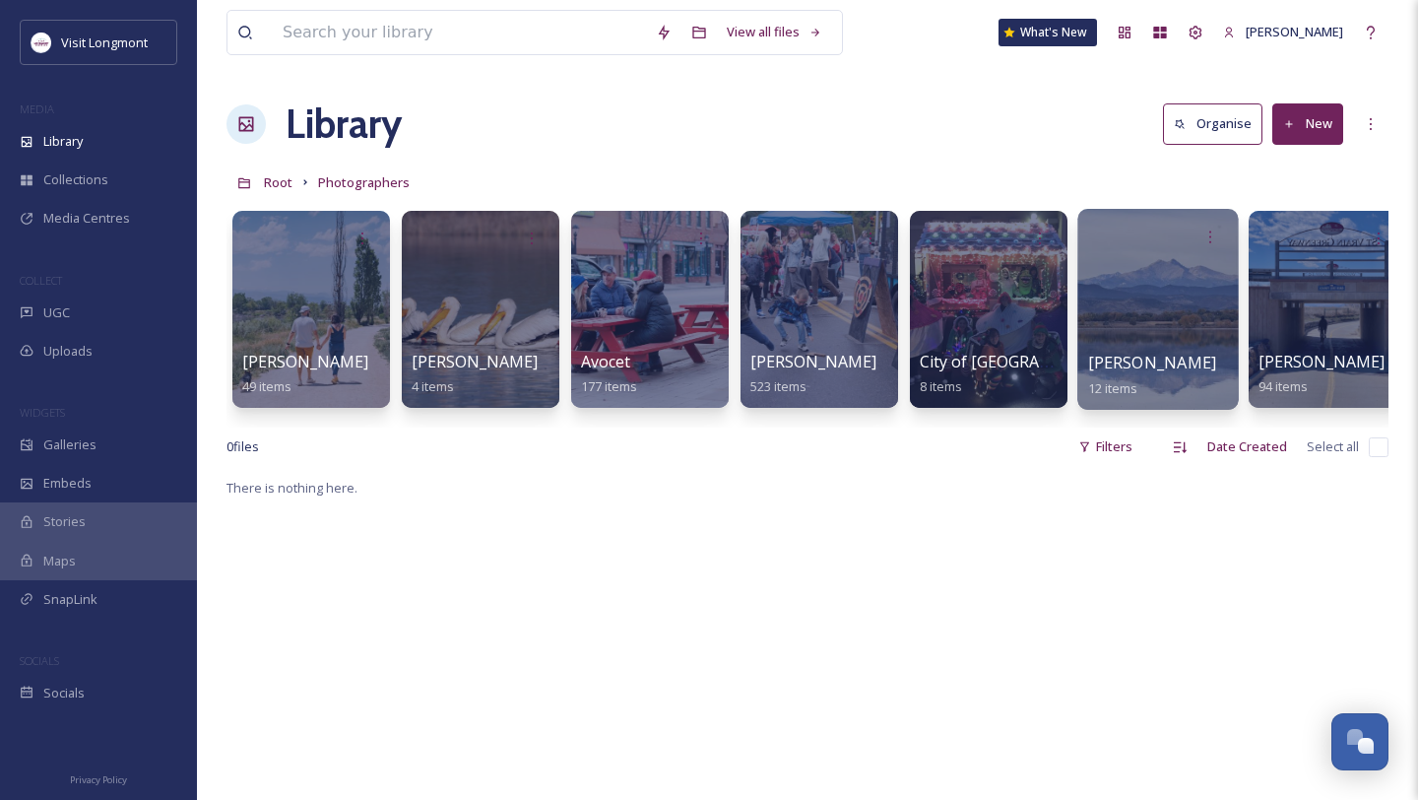
click at [1140, 314] on div at bounding box center [1157, 309] width 161 height 201
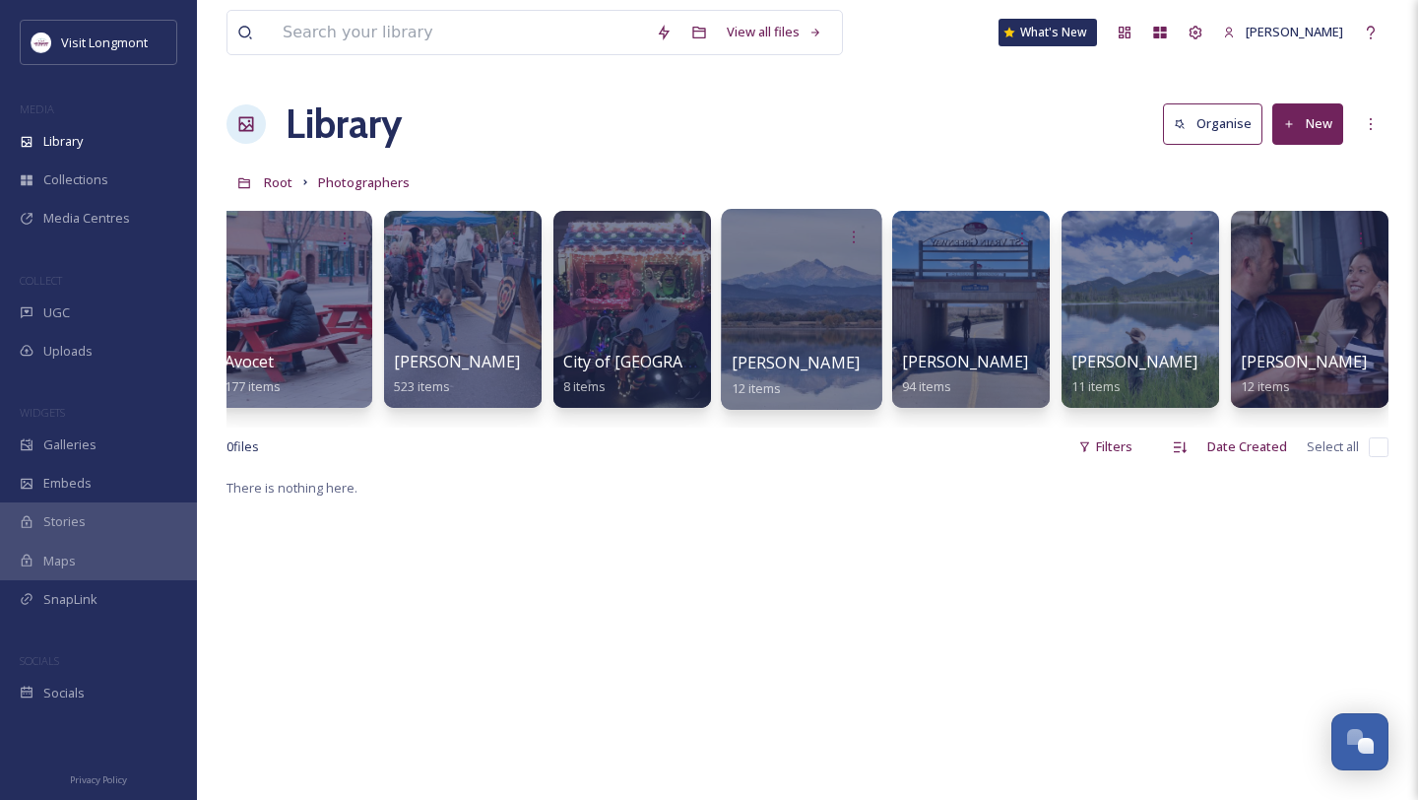
scroll to position [0, 422]
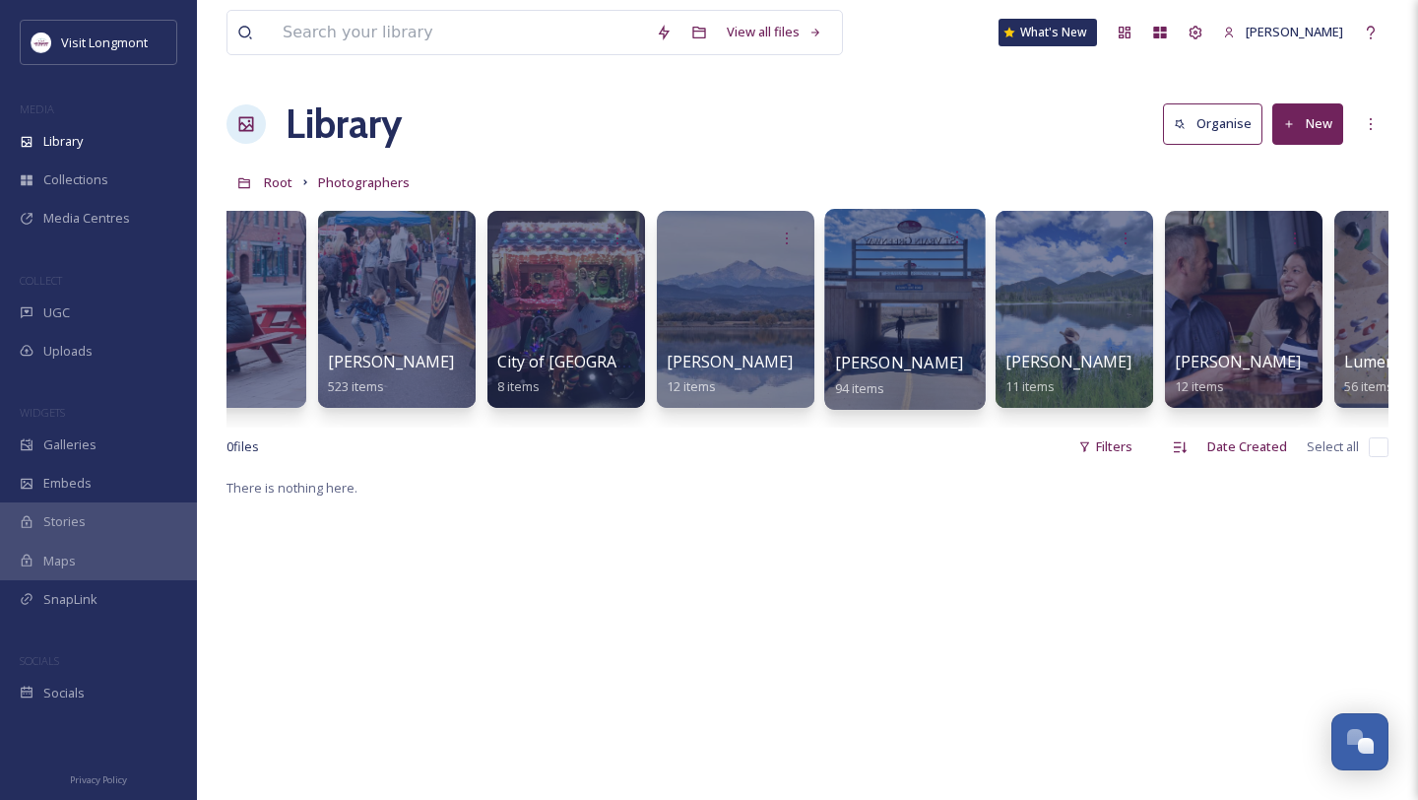
click at [944, 311] on div at bounding box center [904, 309] width 161 height 201
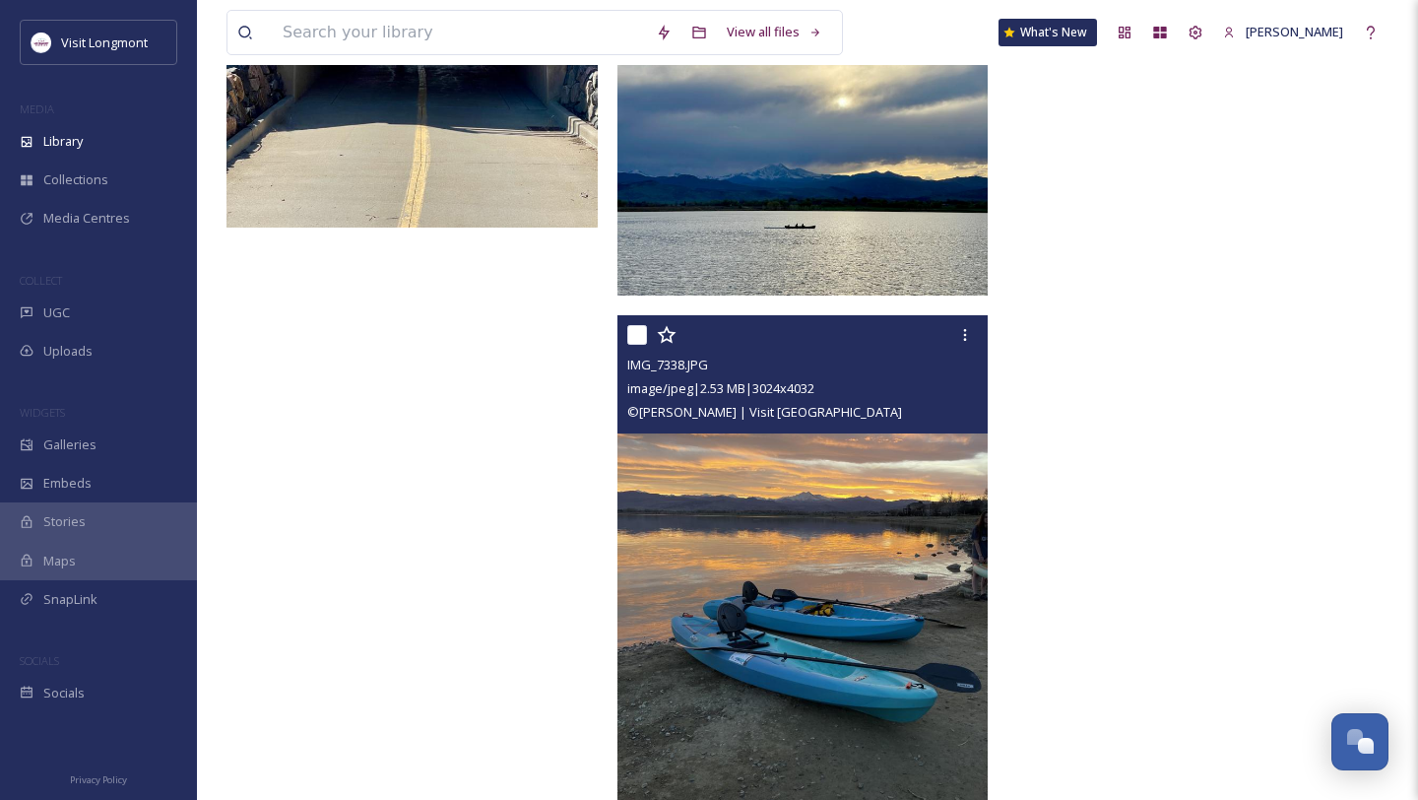
scroll to position [8525, 0]
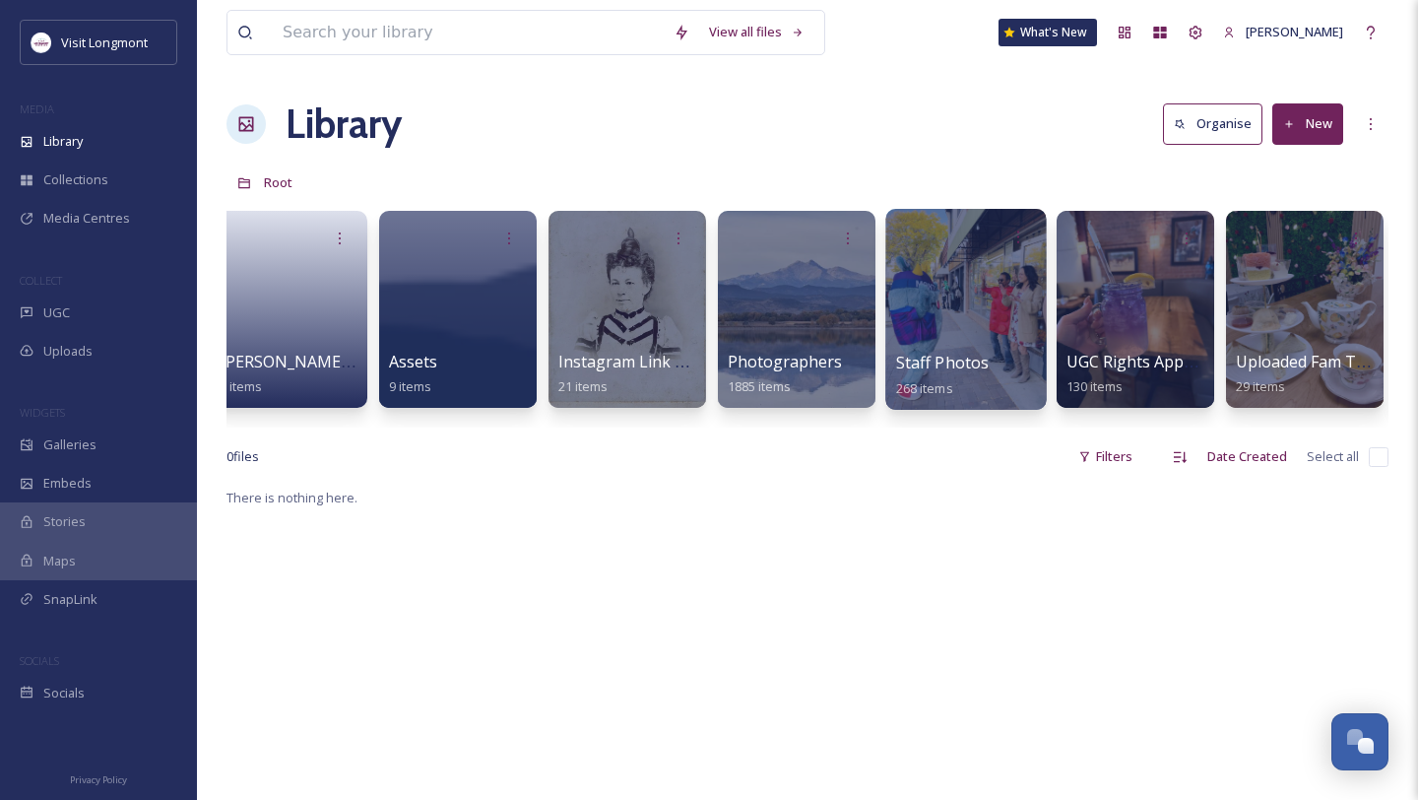
scroll to position [0, 193]
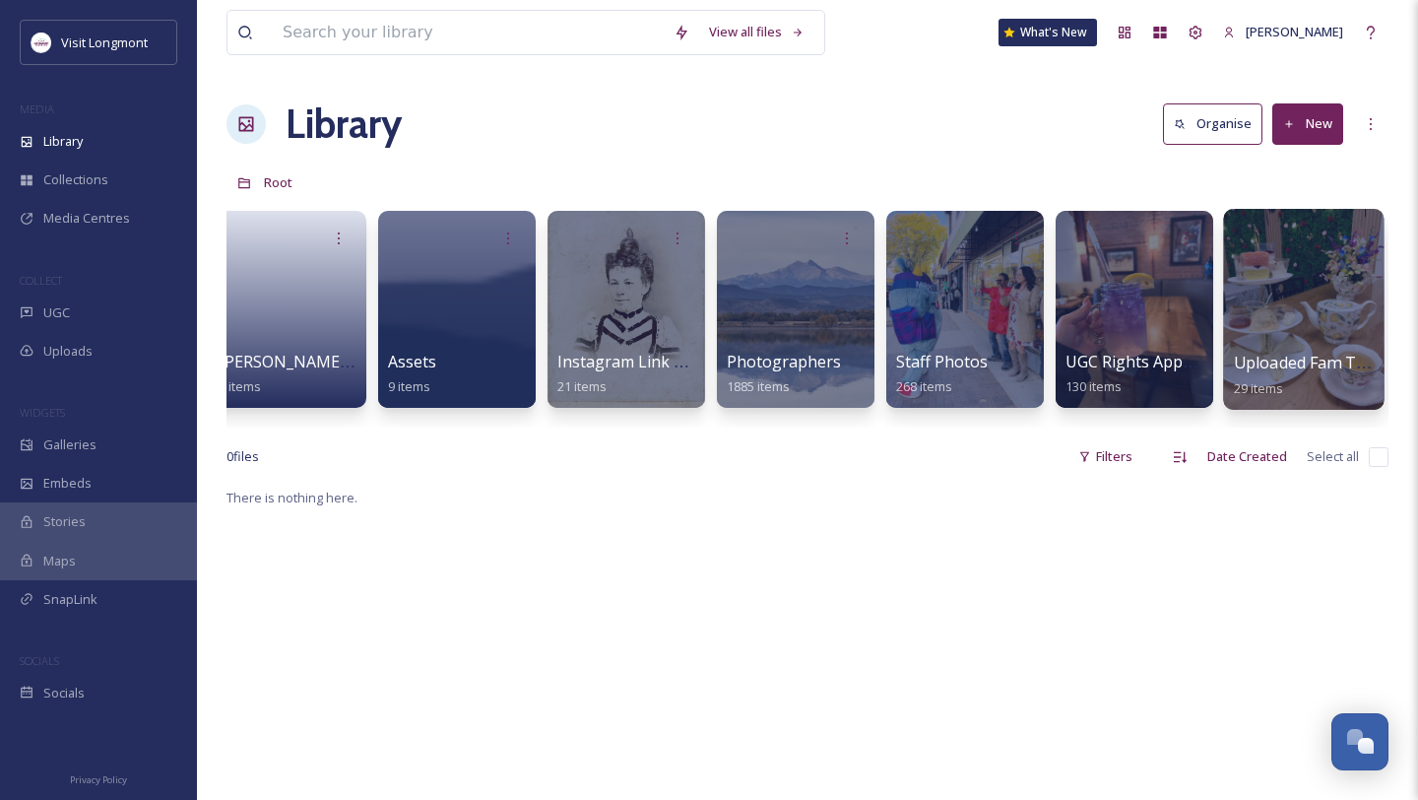
click at [1242, 296] on div at bounding box center [1303, 309] width 161 height 201
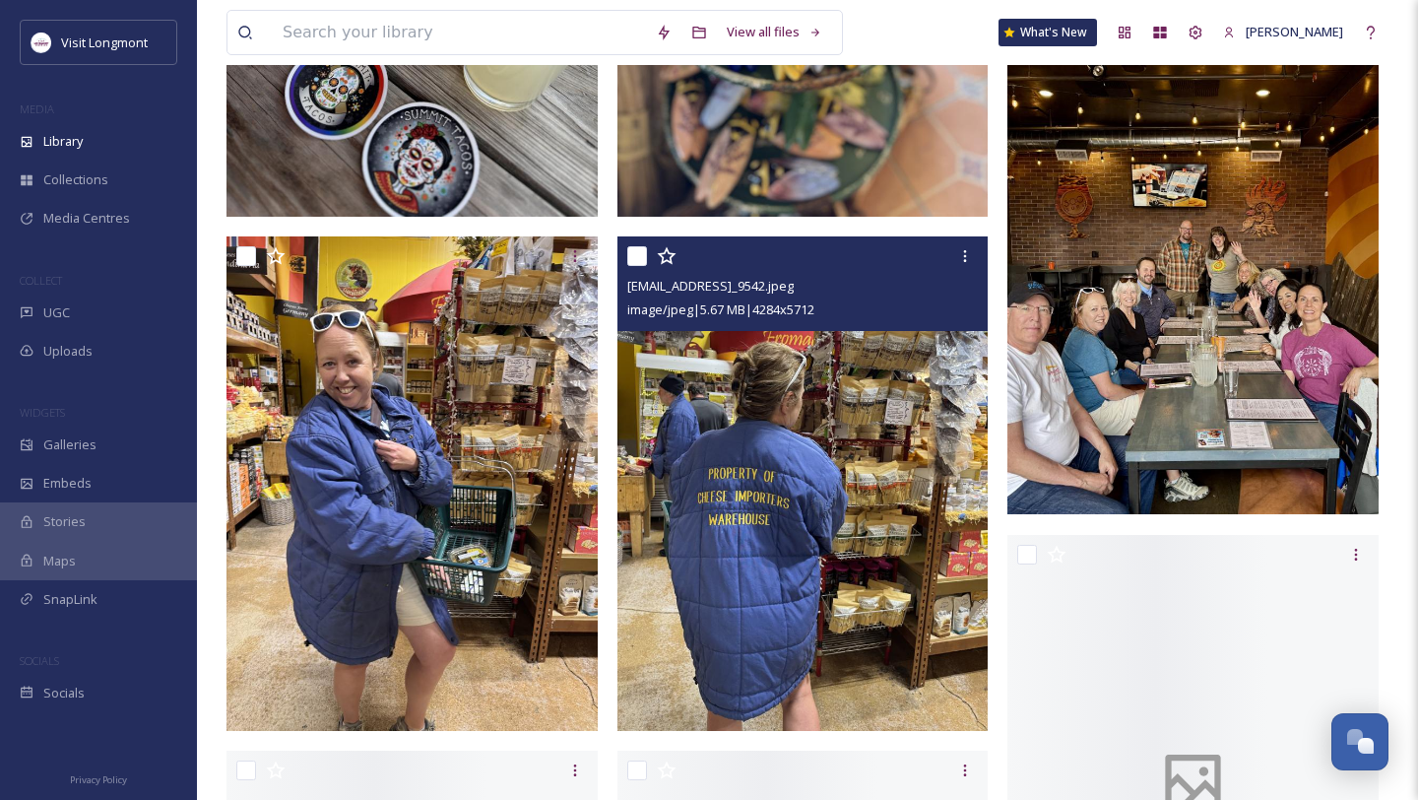
scroll to position [2103, 0]
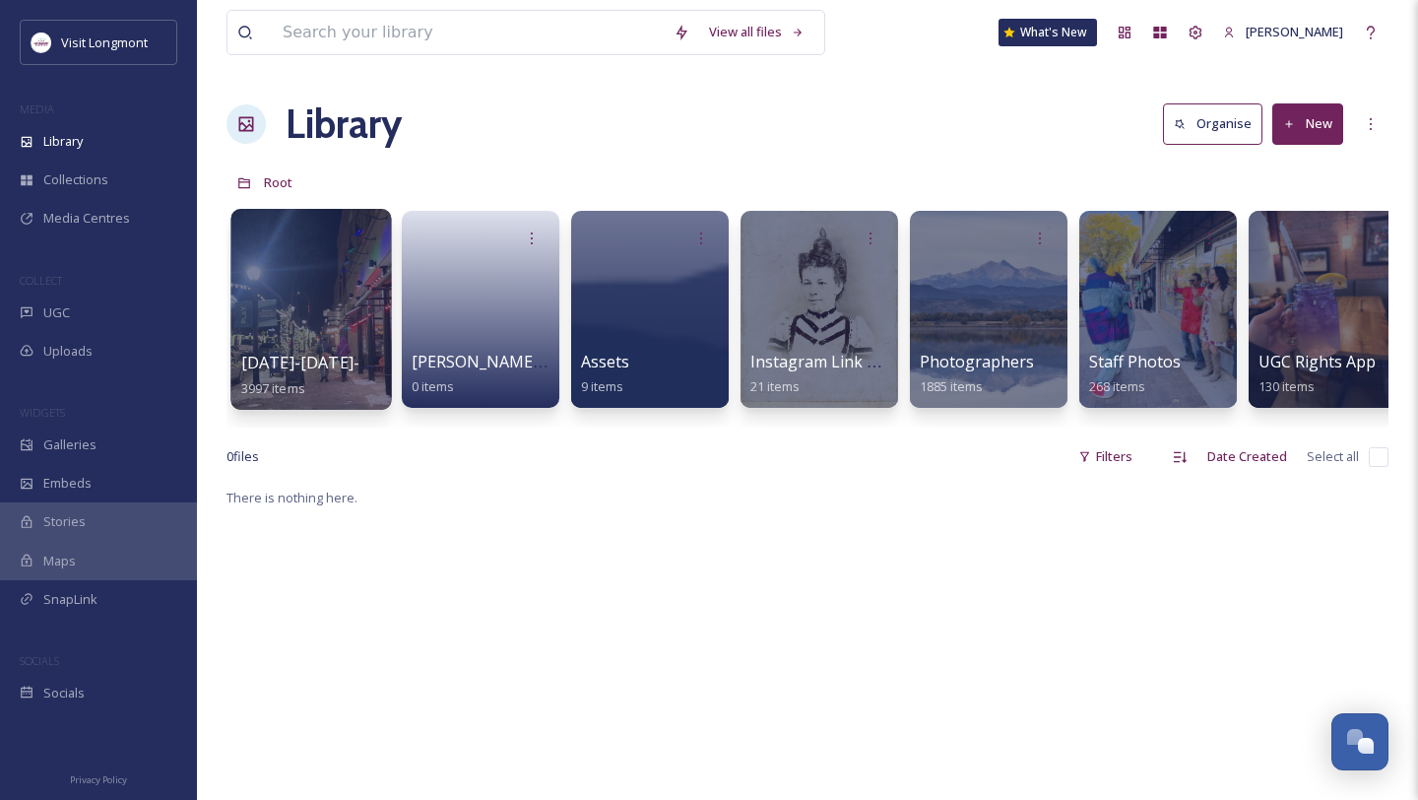
click at [292, 288] on div at bounding box center [310, 309] width 161 height 201
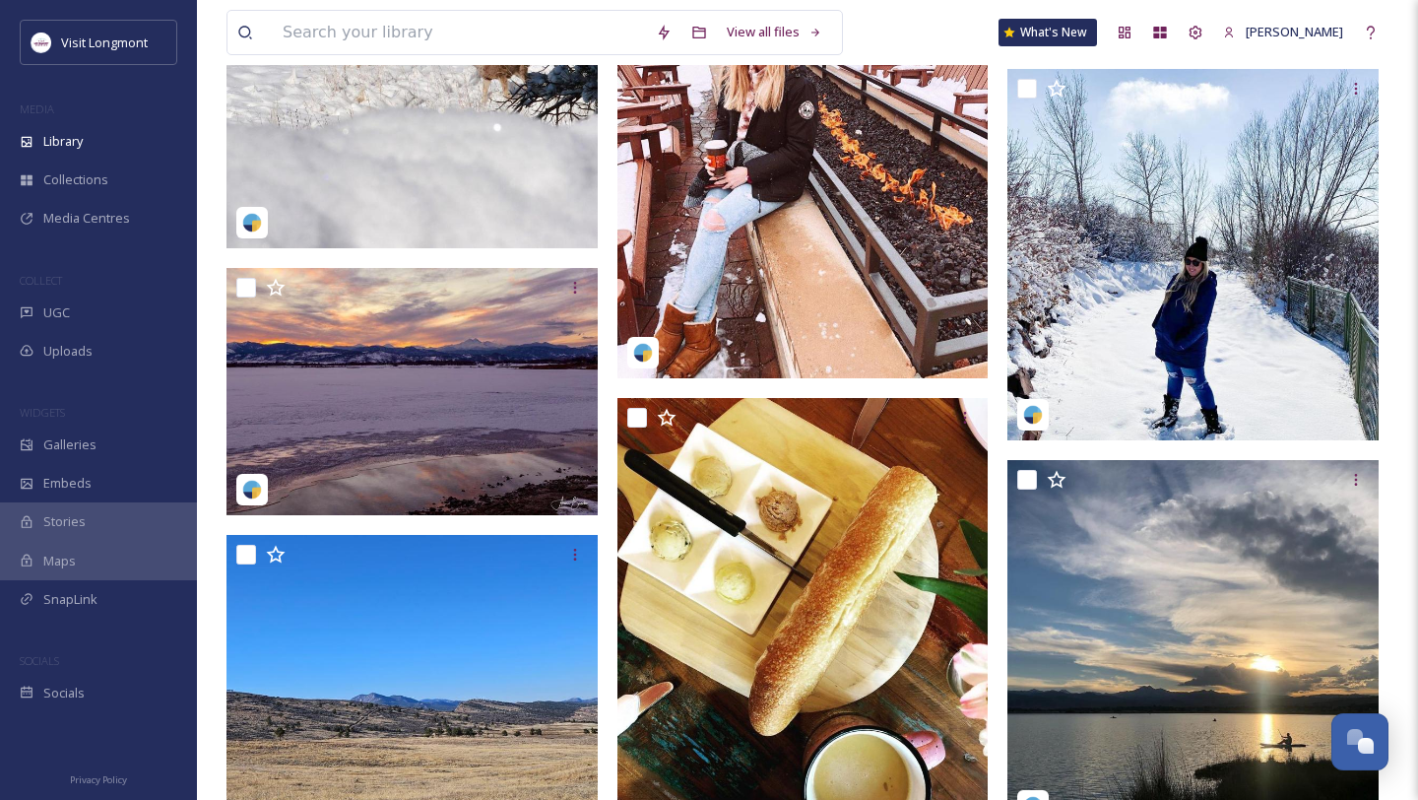
scroll to position [8481, 0]
